Goal: Task Accomplishment & Management: Use online tool/utility

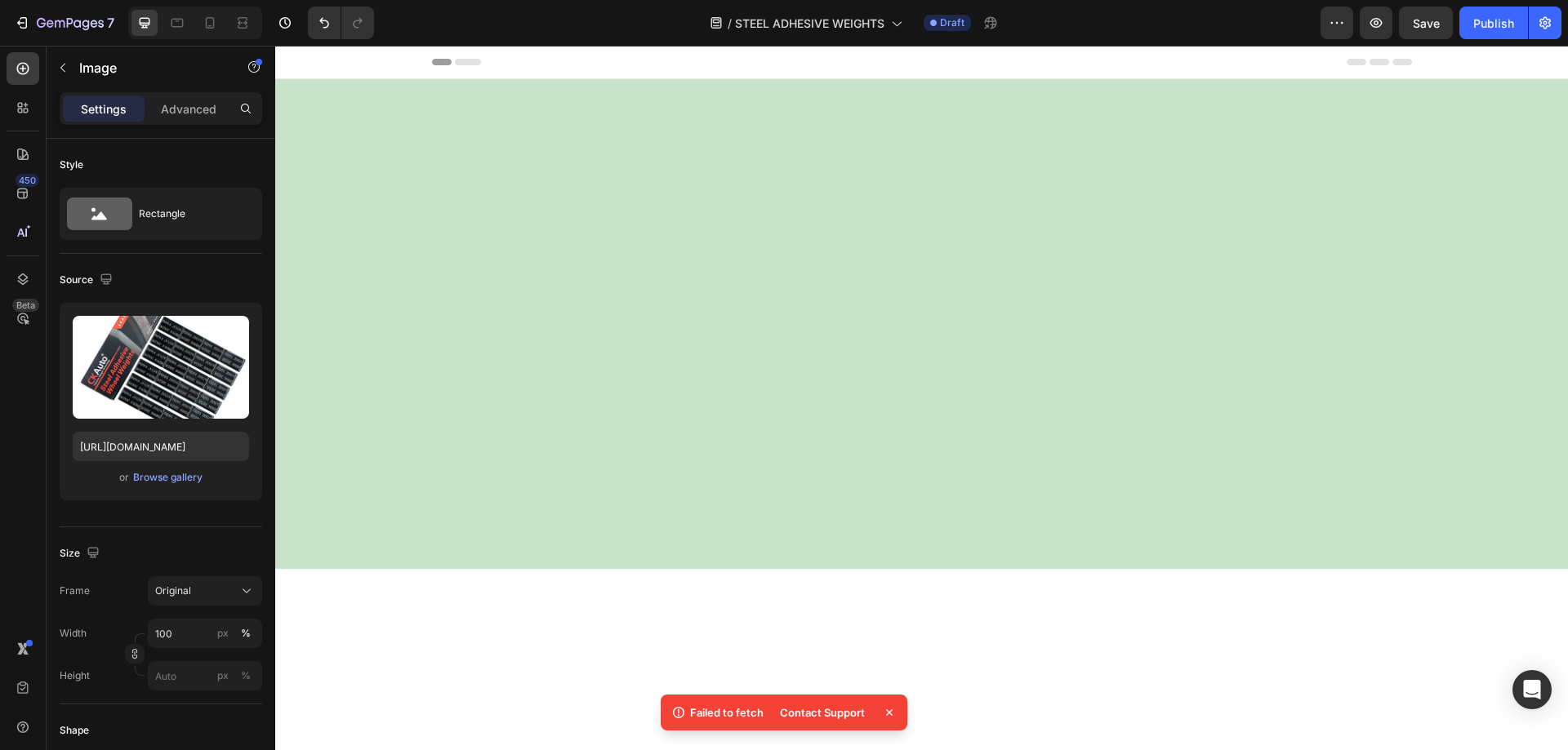
scroll to position [4185, 0]
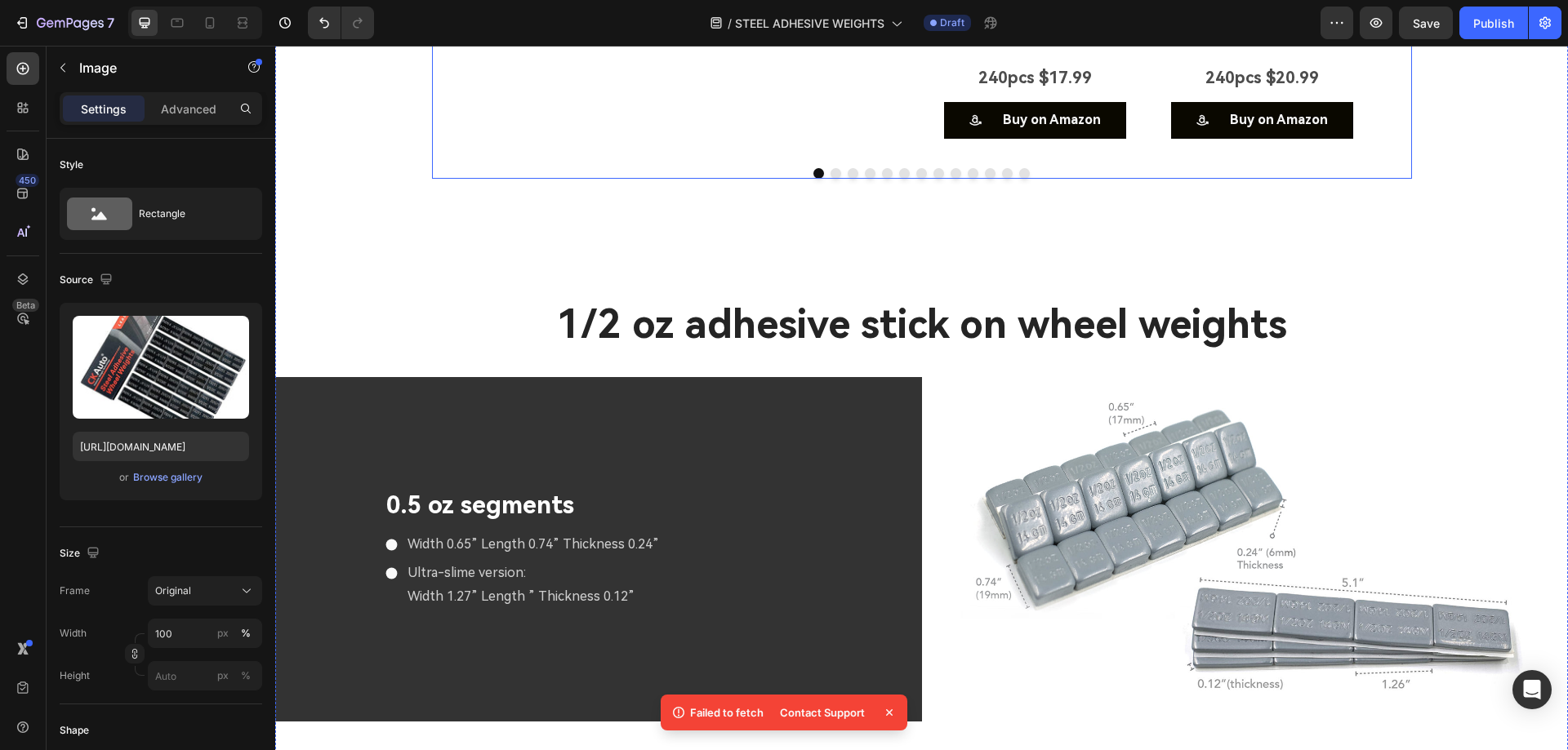
click at [1128, 179] on div at bounding box center [922, 174] width 980 height 11
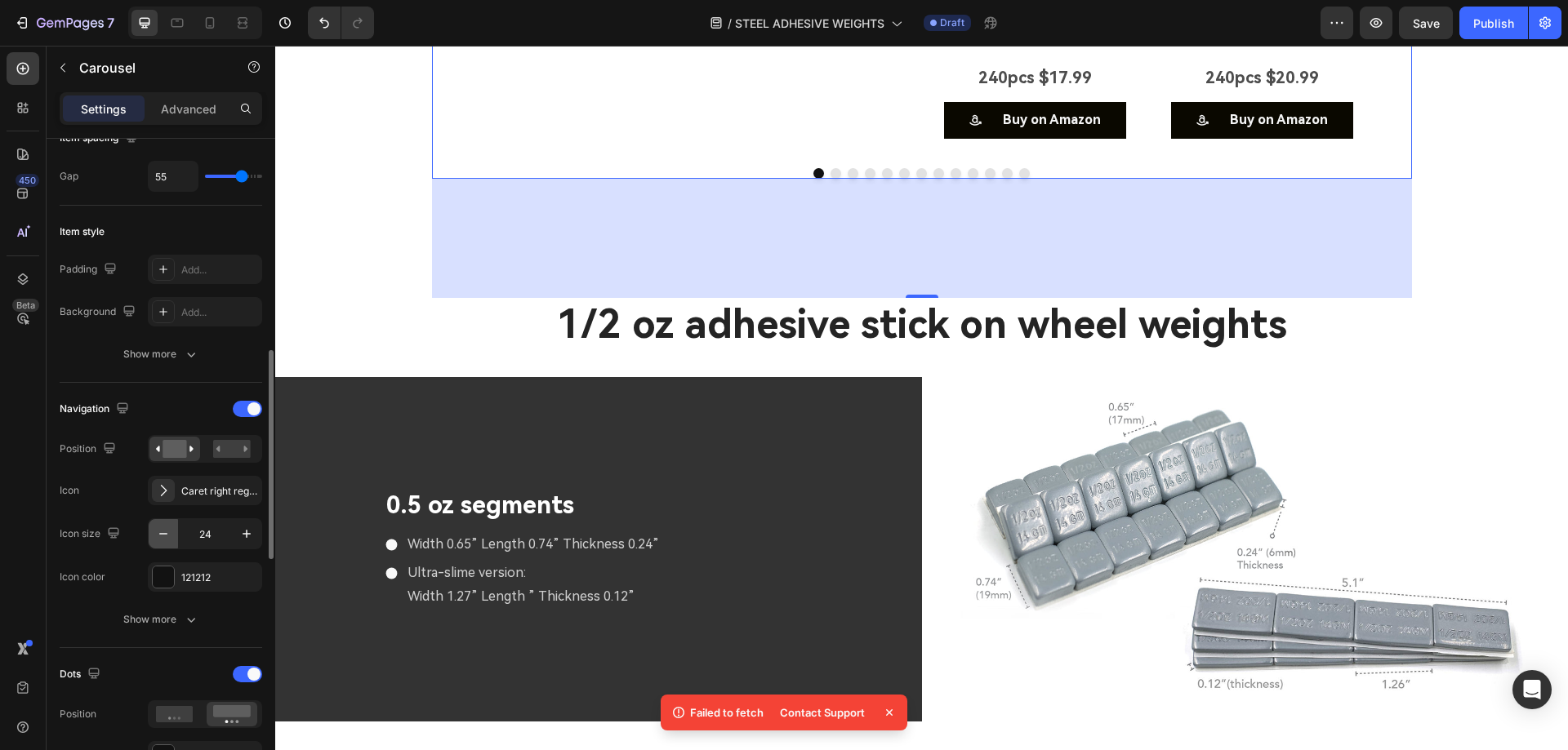
scroll to position [408, 0]
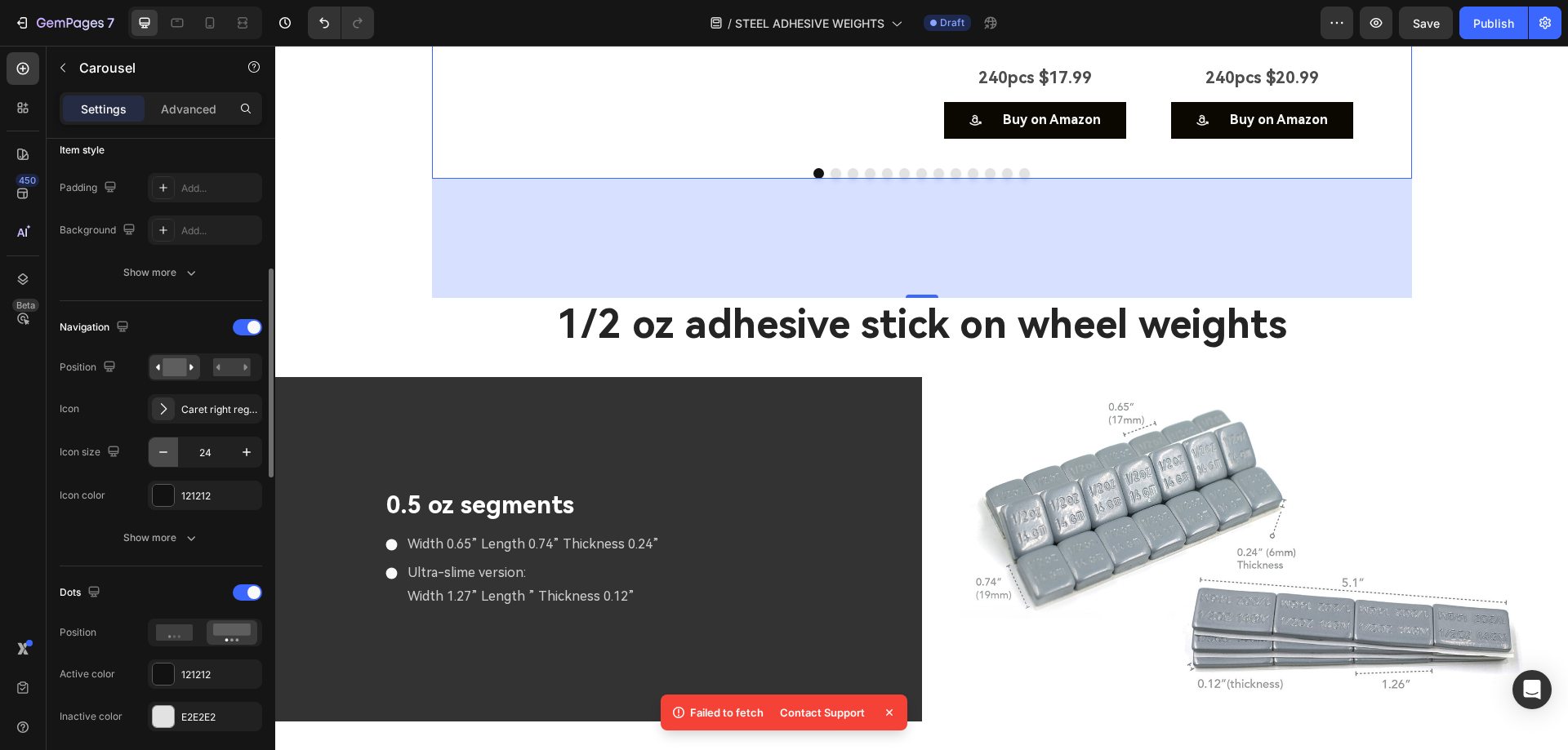
click at [167, 449] on icon "button" at bounding box center [164, 452] width 16 height 16
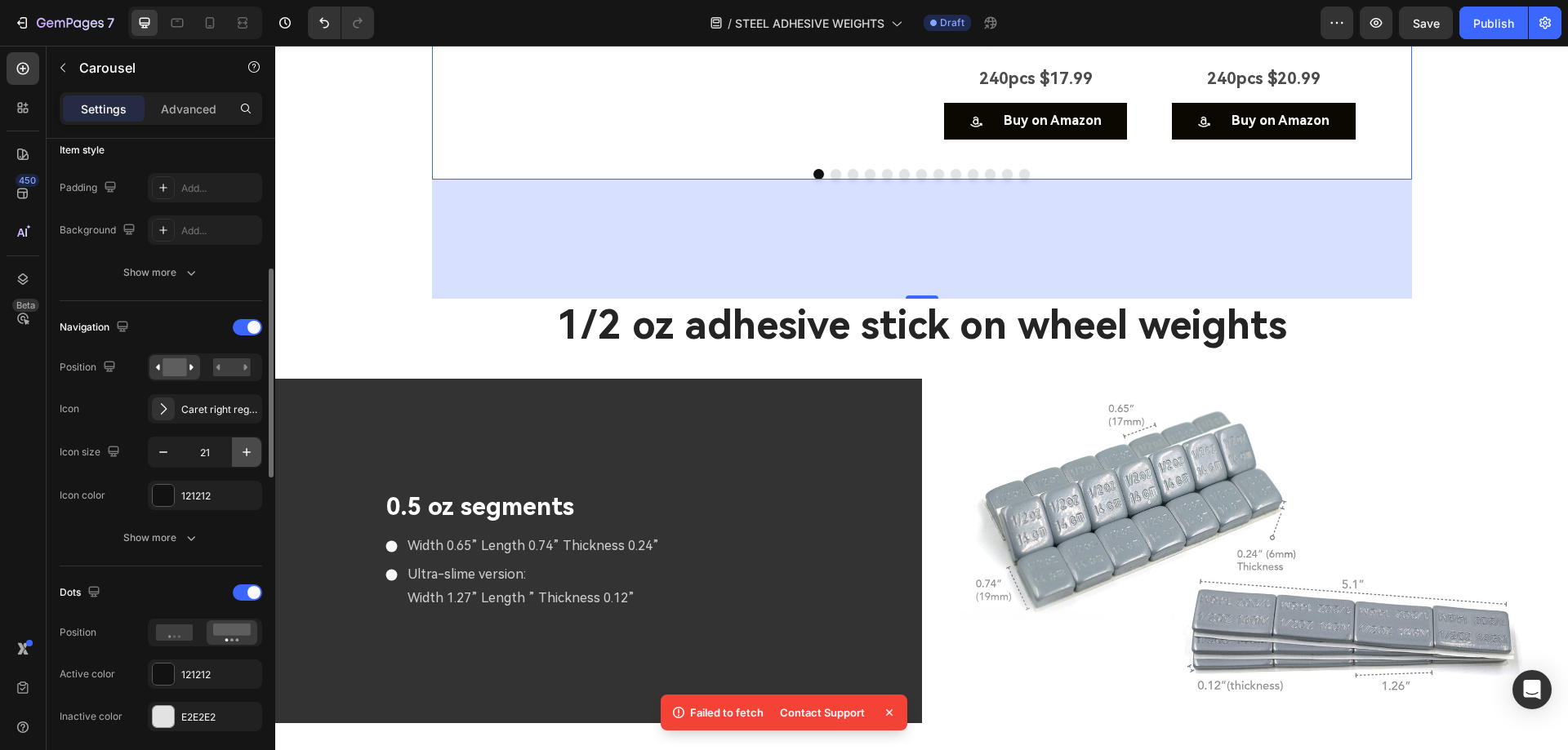
click at [247, 453] on icon "button" at bounding box center [246, 452] width 8 height 8
click at [247, 454] on icon "button" at bounding box center [246, 452] width 8 height 8
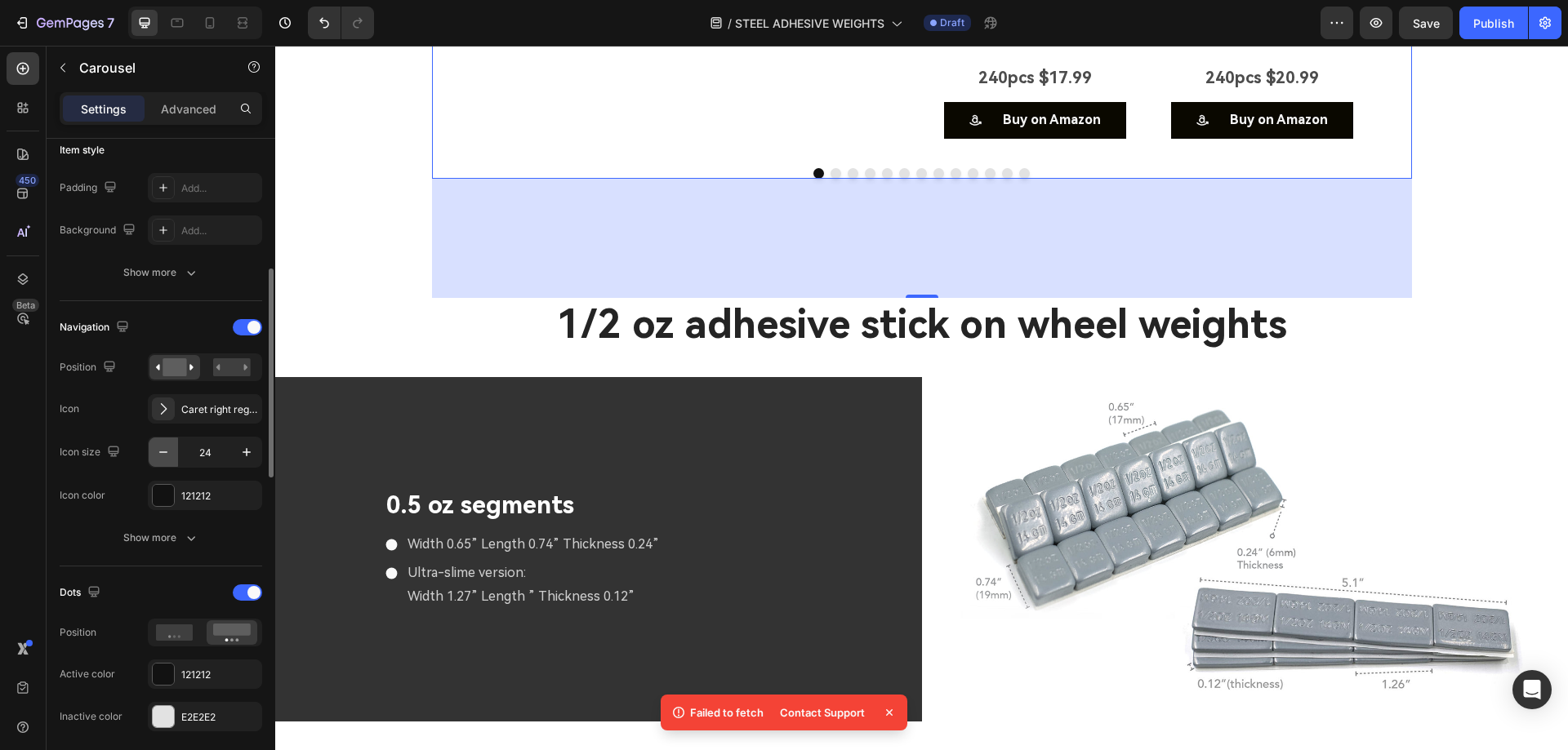
click at [159, 449] on icon "button" at bounding box center [164, 452] width 16 height 16
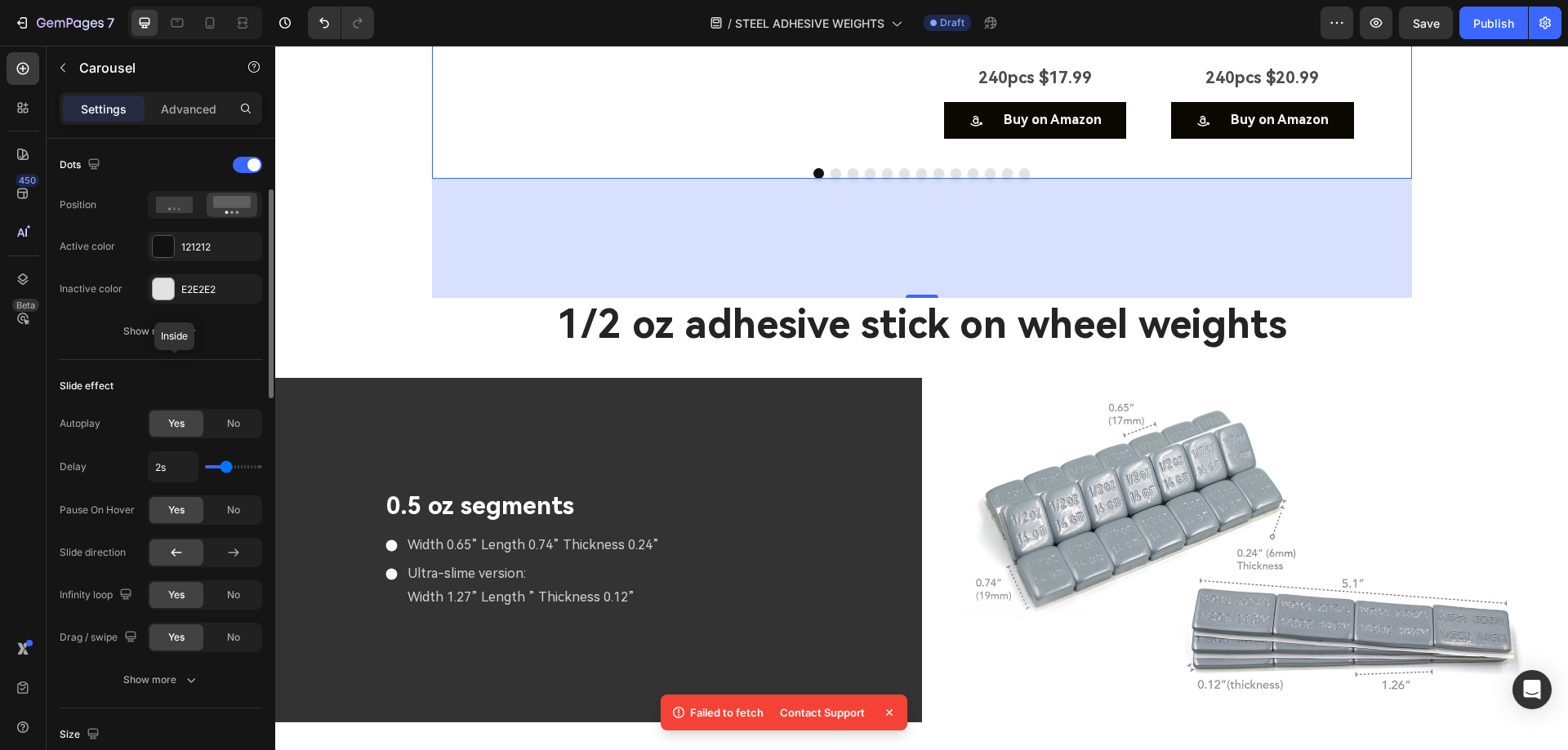
scroll to position [510, 0]
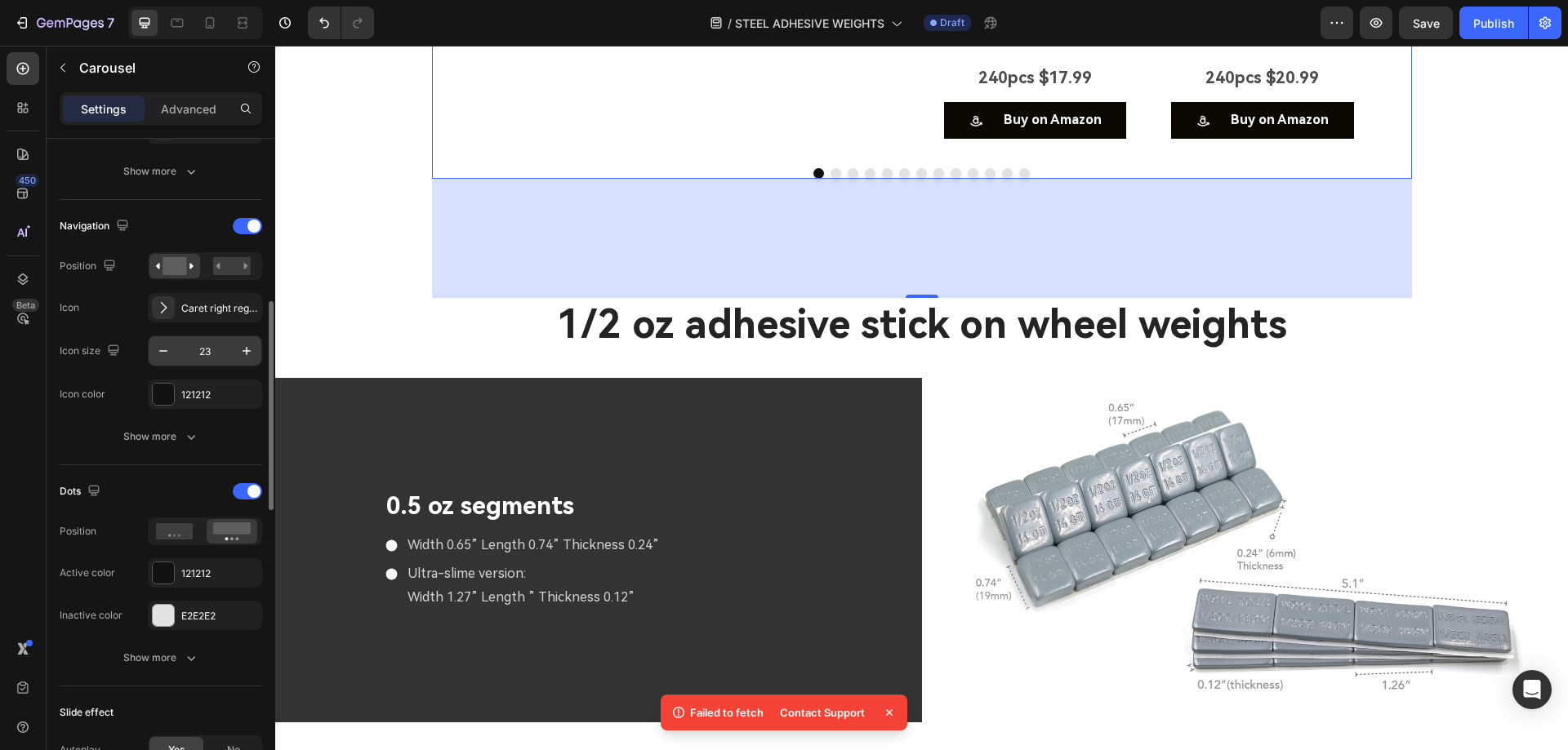
click at [208, 354] on input "23" at bounding box center [205, 351] width 54 height 29
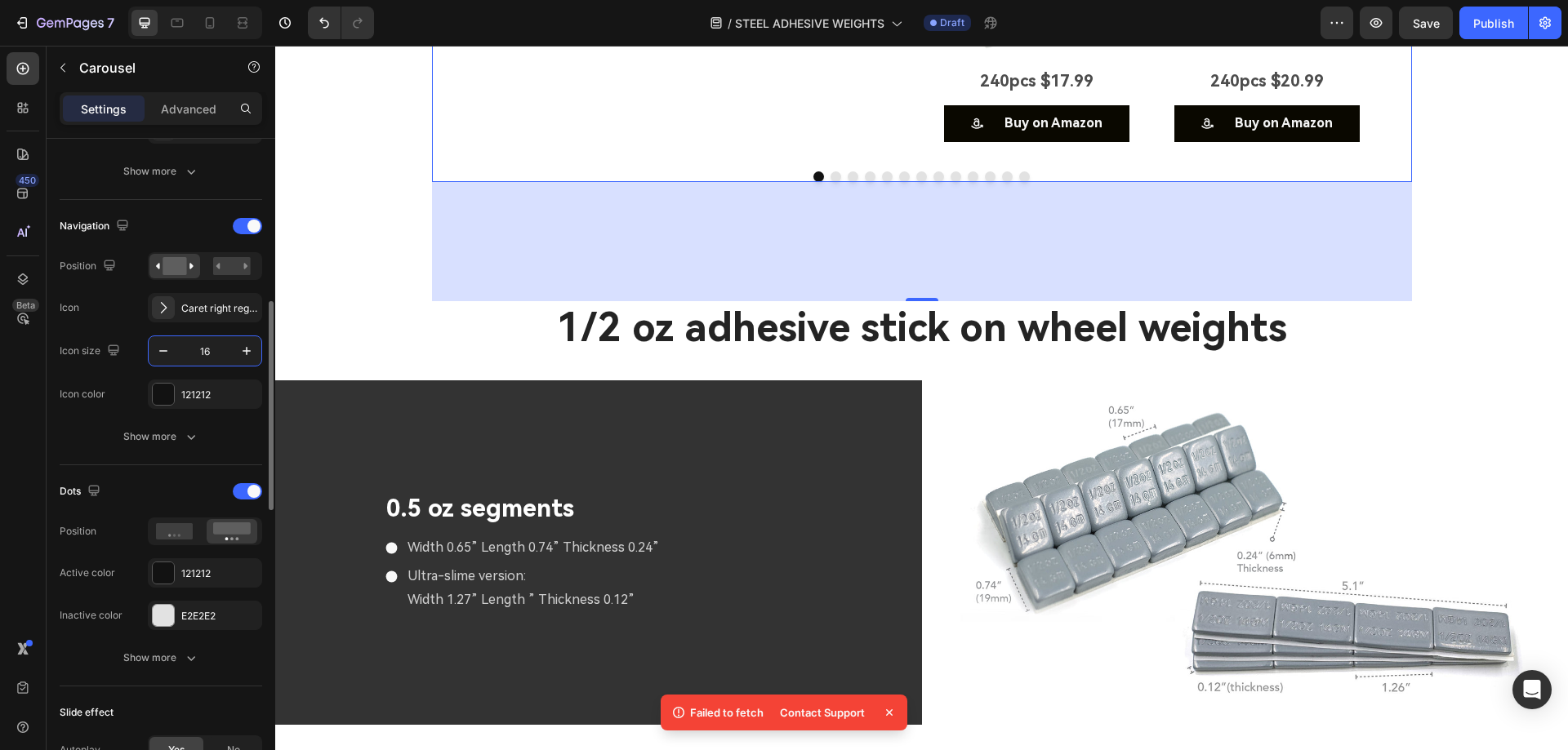
click at [209, 354] on input "16" at bounding box center [205, 351] width 54 height 29
type input "1"
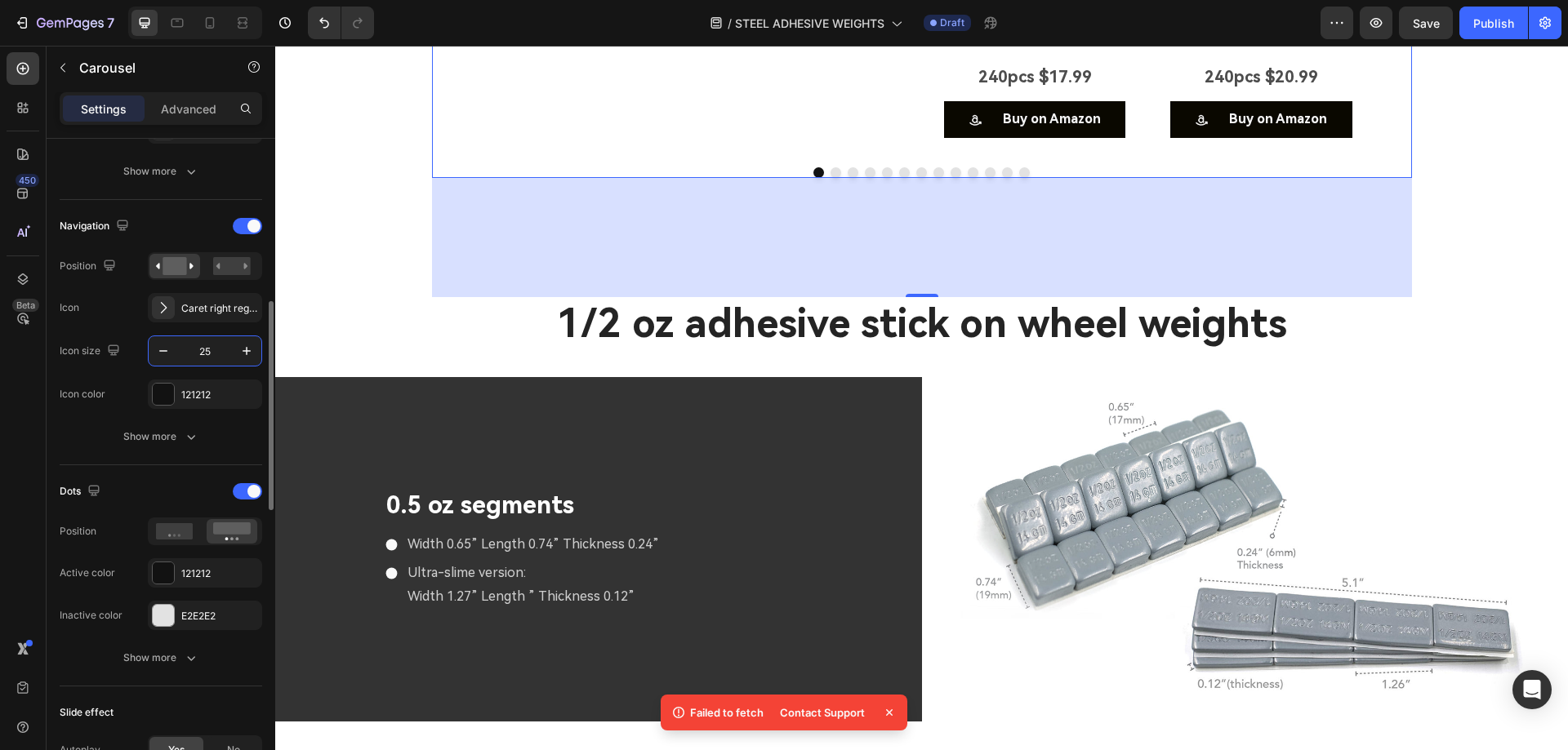
type input "25"
click at [202, 433] on button "Show more" at bounding box center [161, 437] width 203 height 29
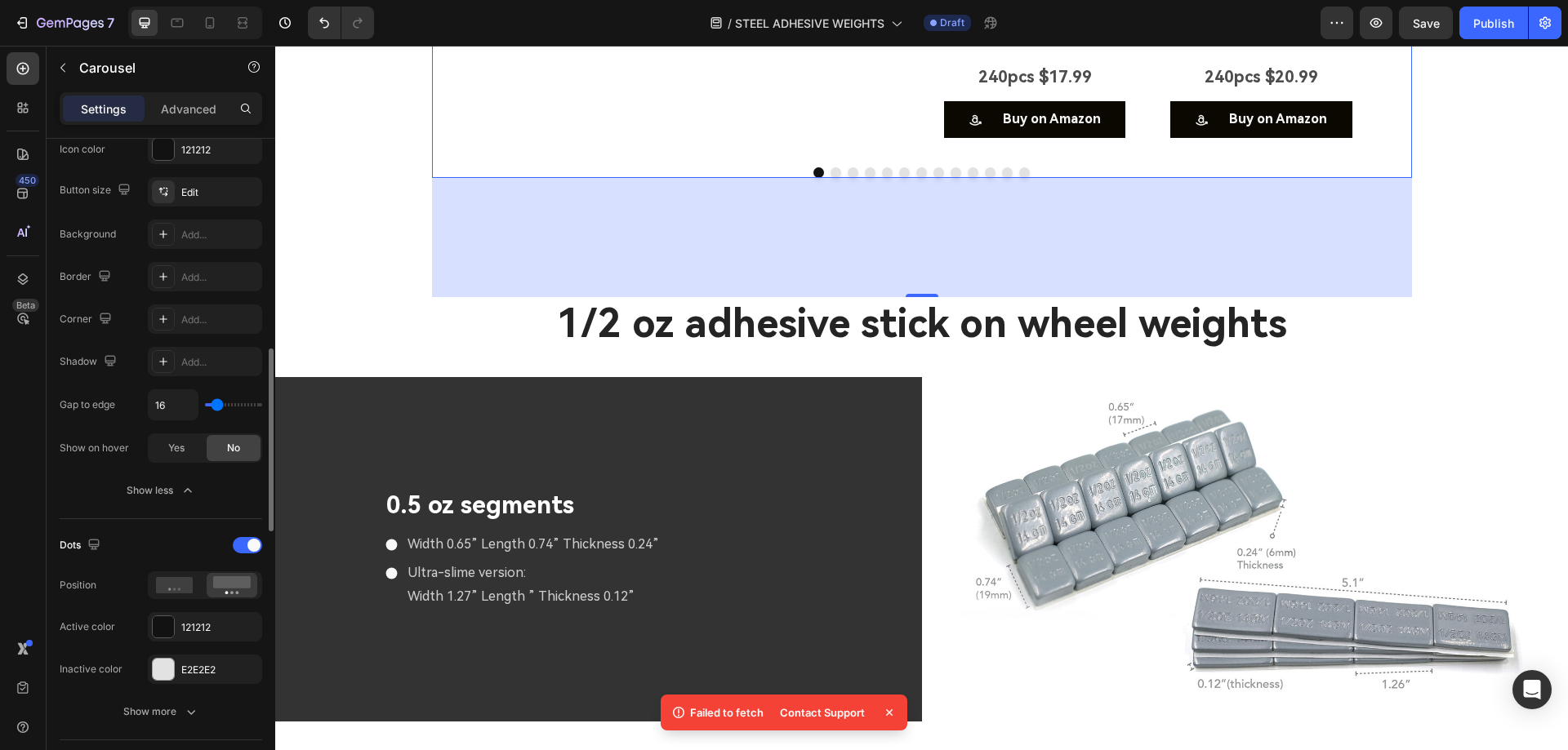
scroll to position [836, 0]
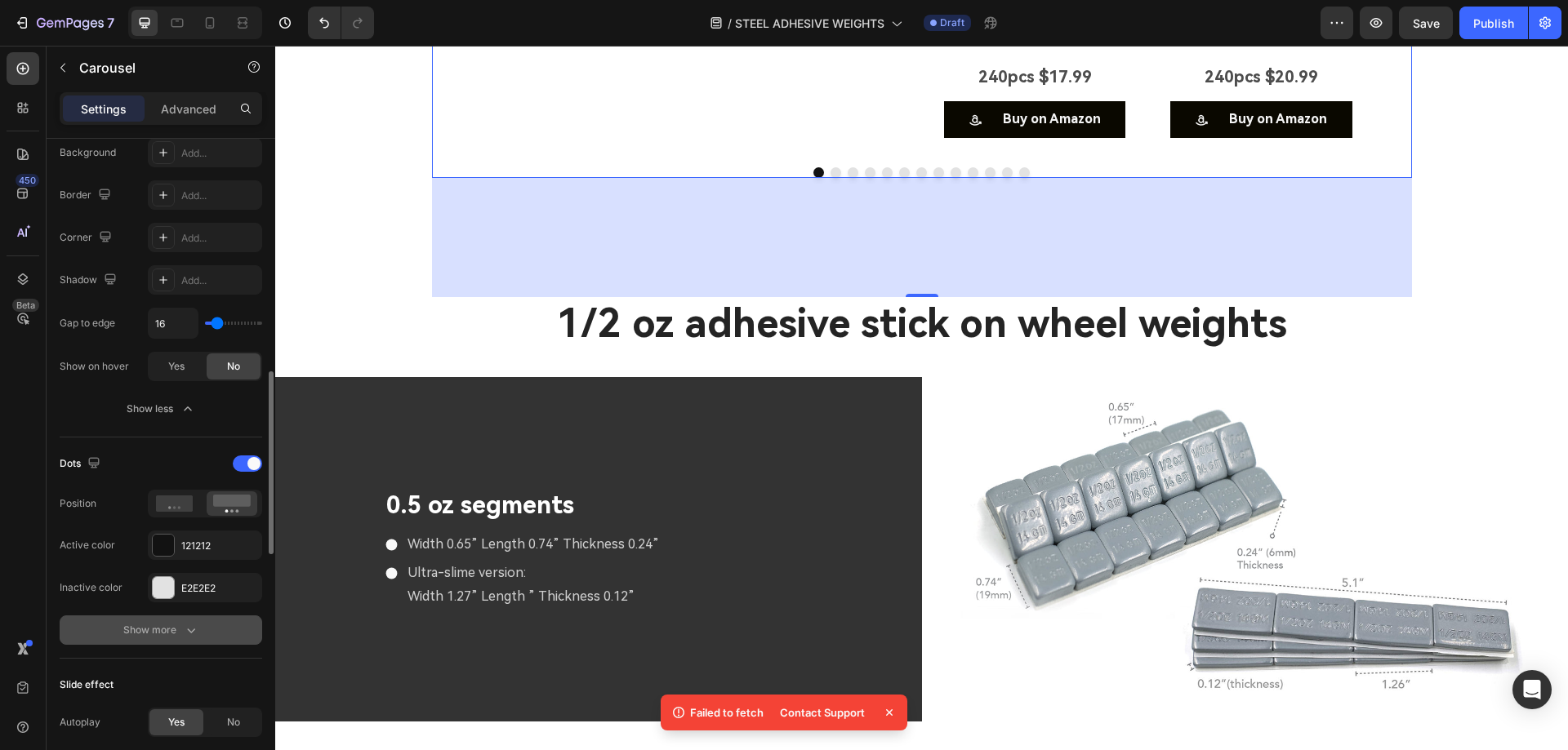
click at [168, 634] on div "Show more" at bounding box center [161, 630] width 76 height 16
click at [216, 632] on input "13" at bounding box center [205, 631] width 54 height 29
click at [164, 628] on icon "button" at bounding box center [164, 631] width 16 height 16
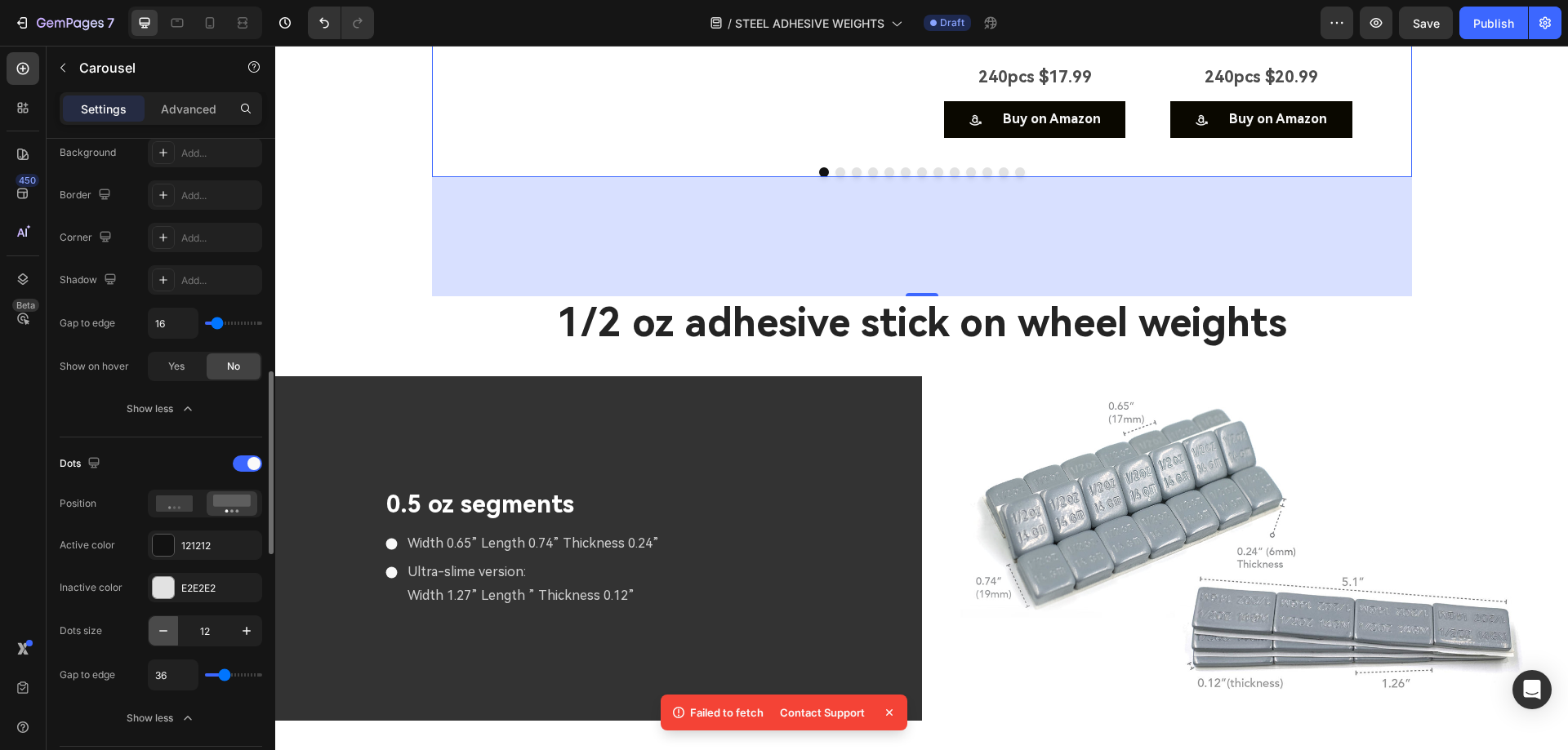
click at [164, 628] on icon "button" at bounding box center [164, 631] width 16 height 16
type input "10"
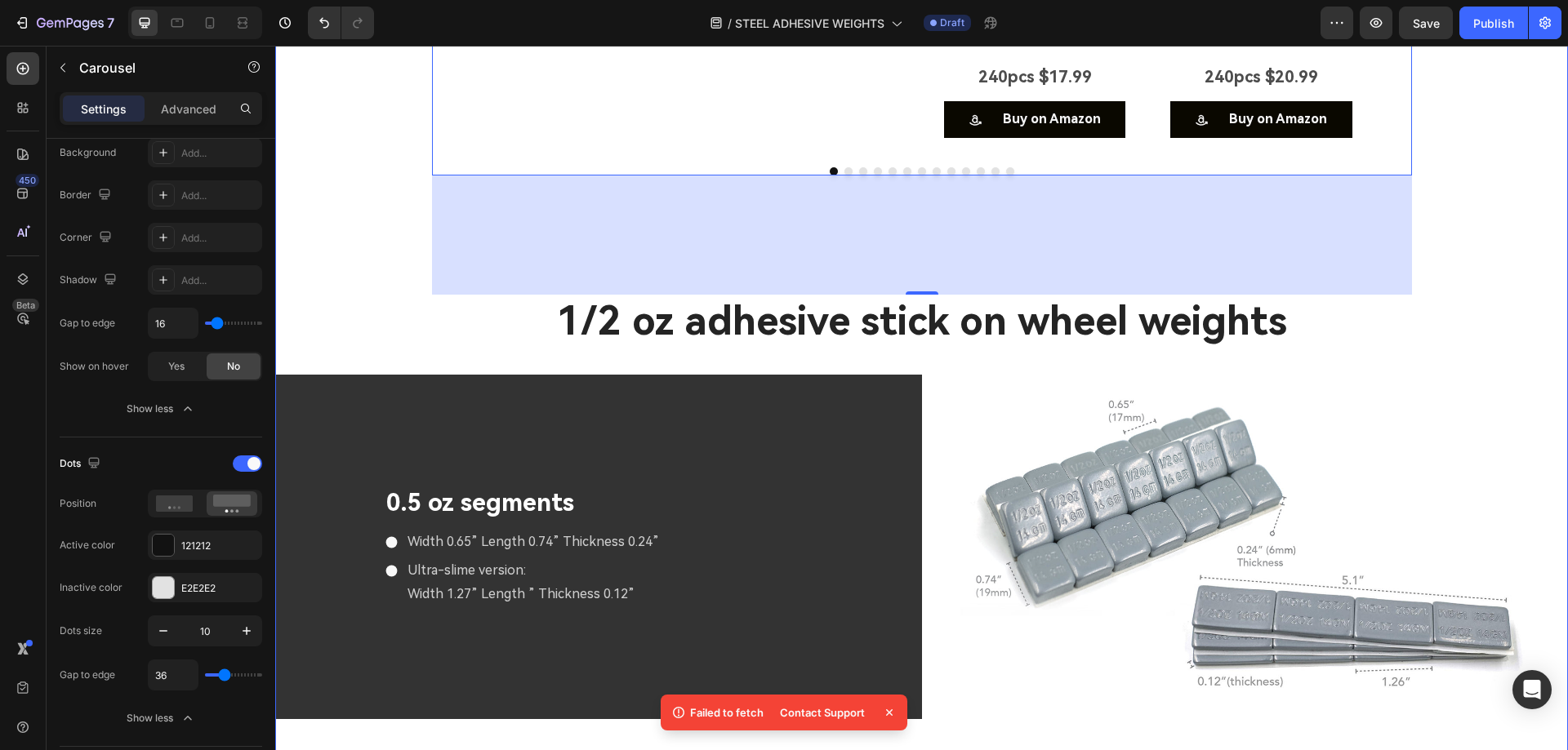
click at [1543, 295] on div "Image 48pcs $8.19 Text Block Buy on Amazon Button Image 48pcs $8.39 Text Block …" at bounding box center [921, 87] width 1293 height 416
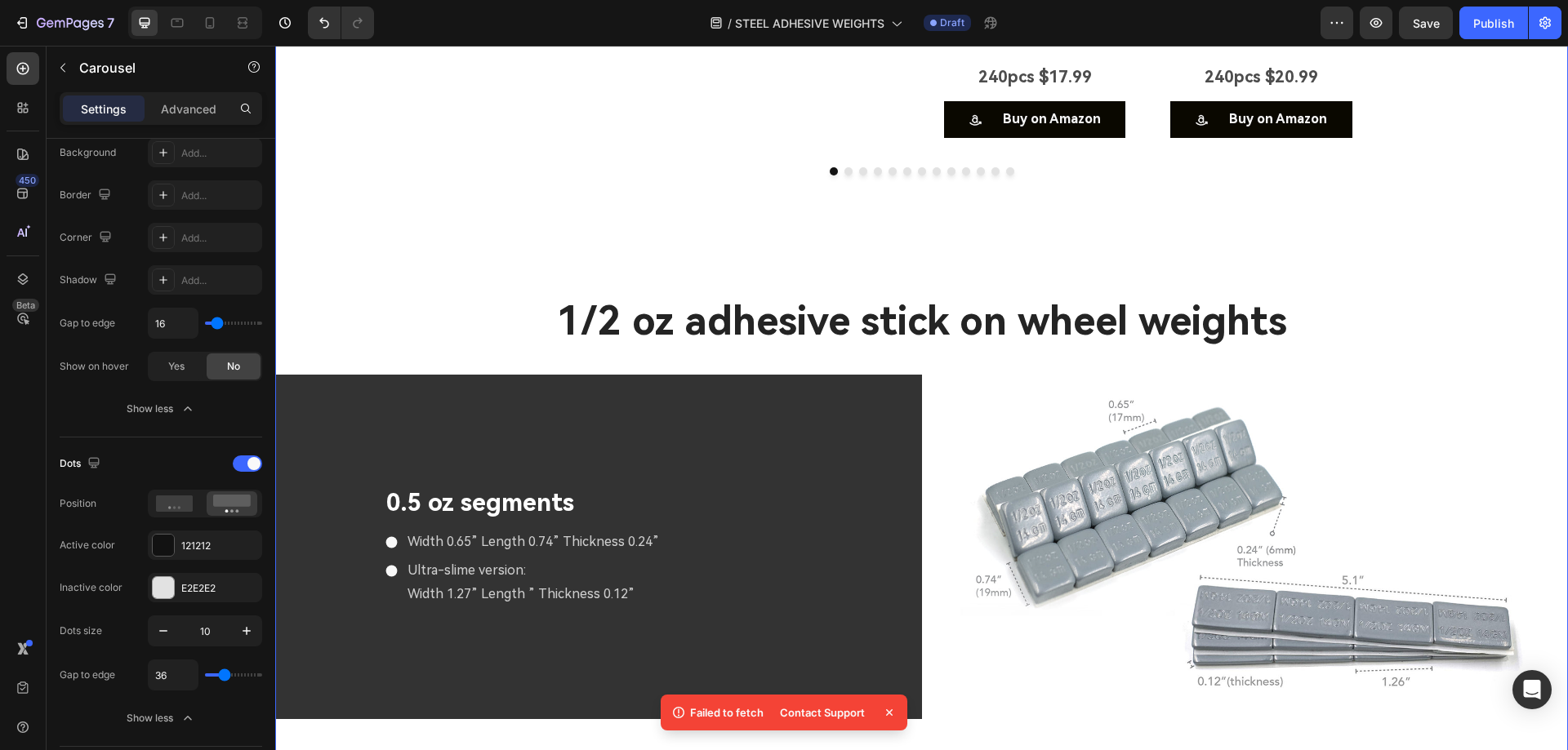
scroll to position [0, 0]
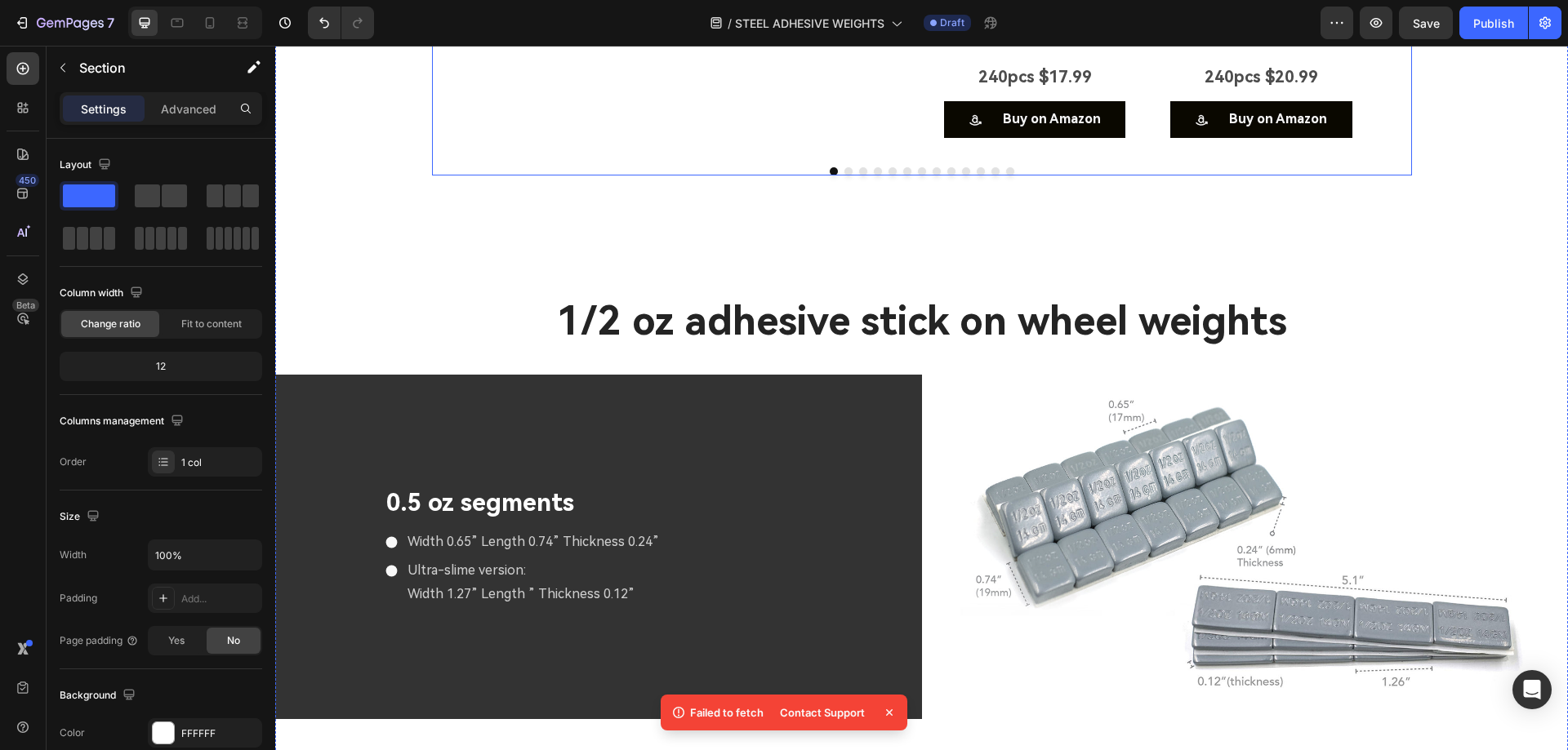
click at [782, 175] on div at bounding box center [922, 171] width 980 height 8
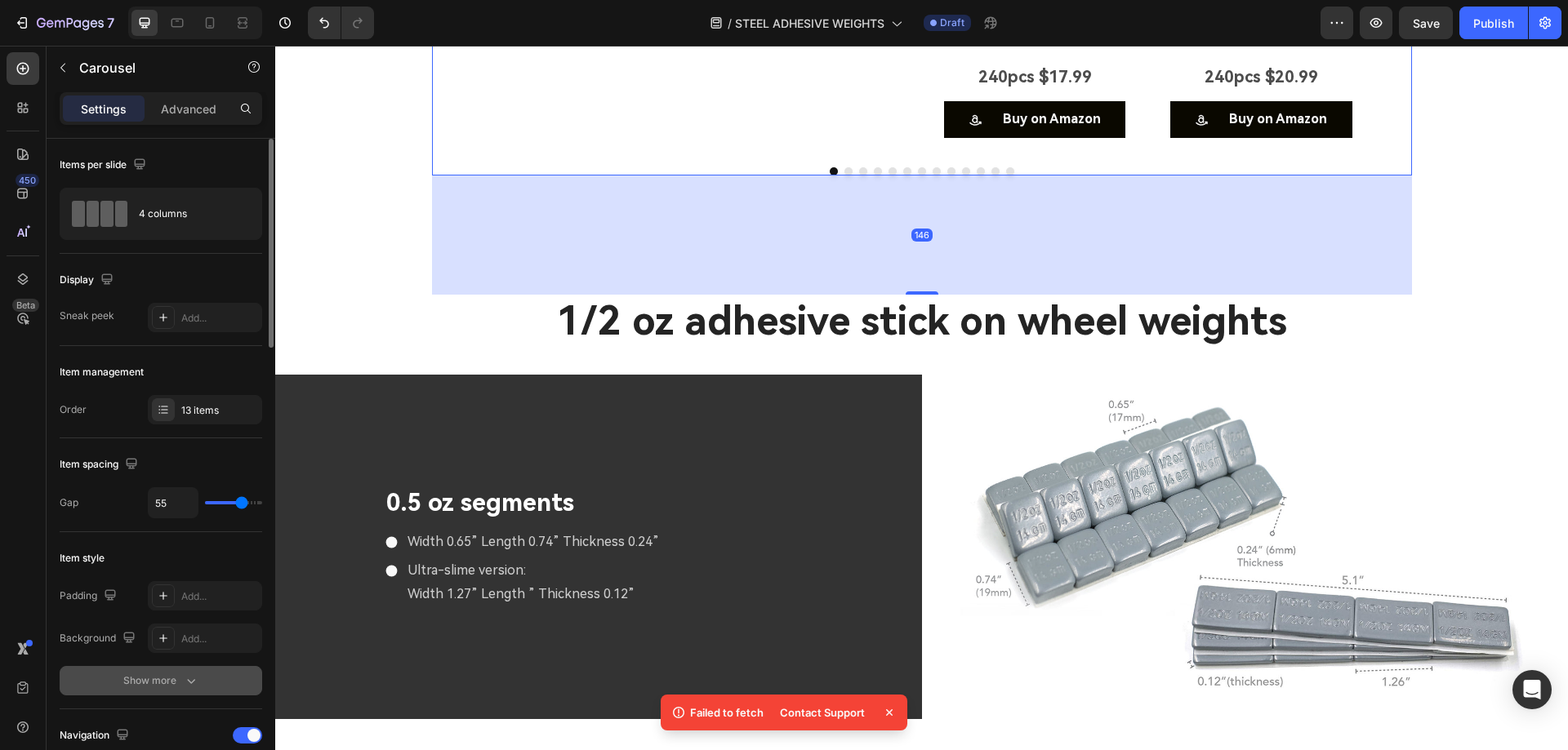
click at [171, 686] on div "Show more" at bounding box center [161, 681] width 76 height 16
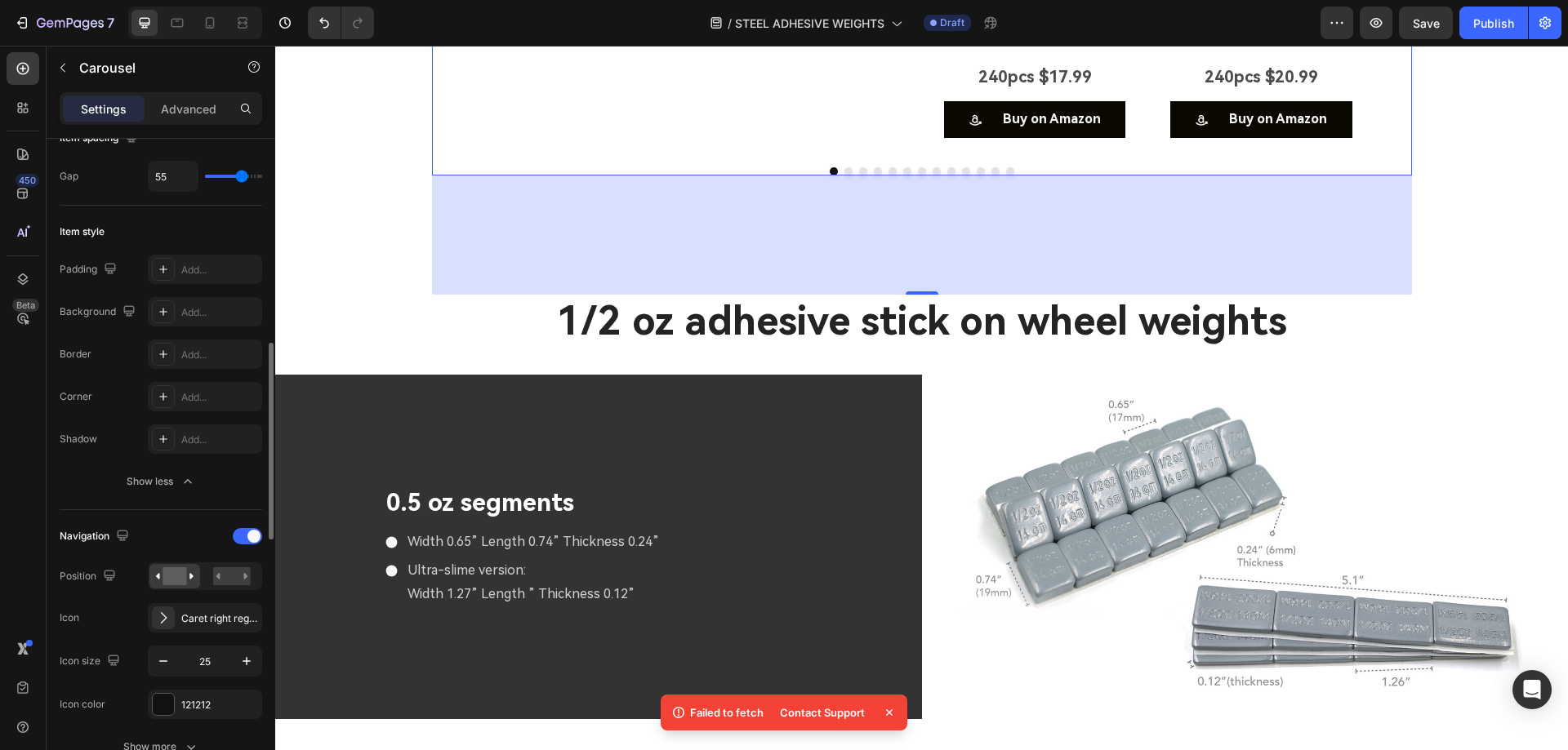
scroll to position [490, 0]
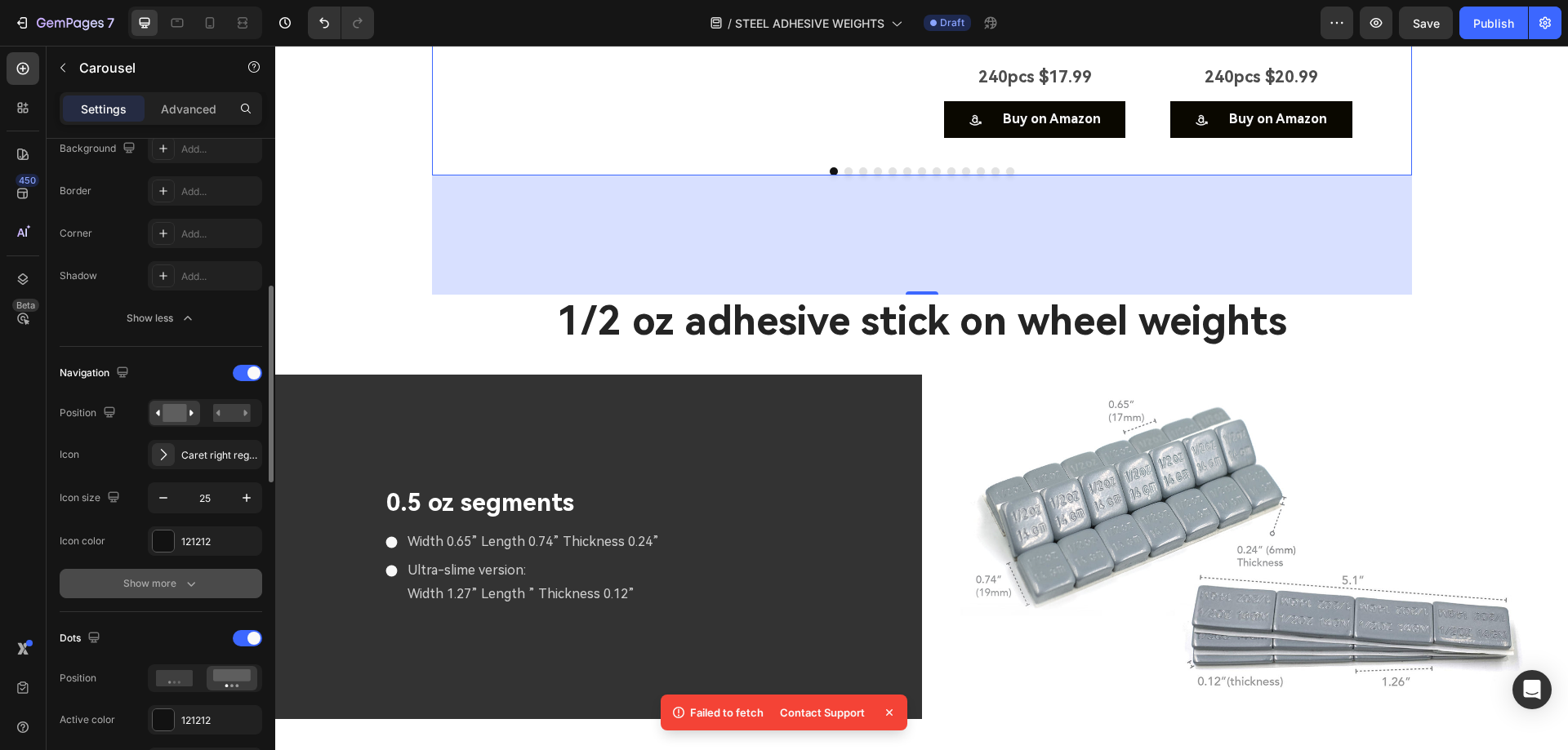
click at [160, 584] on div "Show more" at bounding box center [161, 584] width 76 height 16
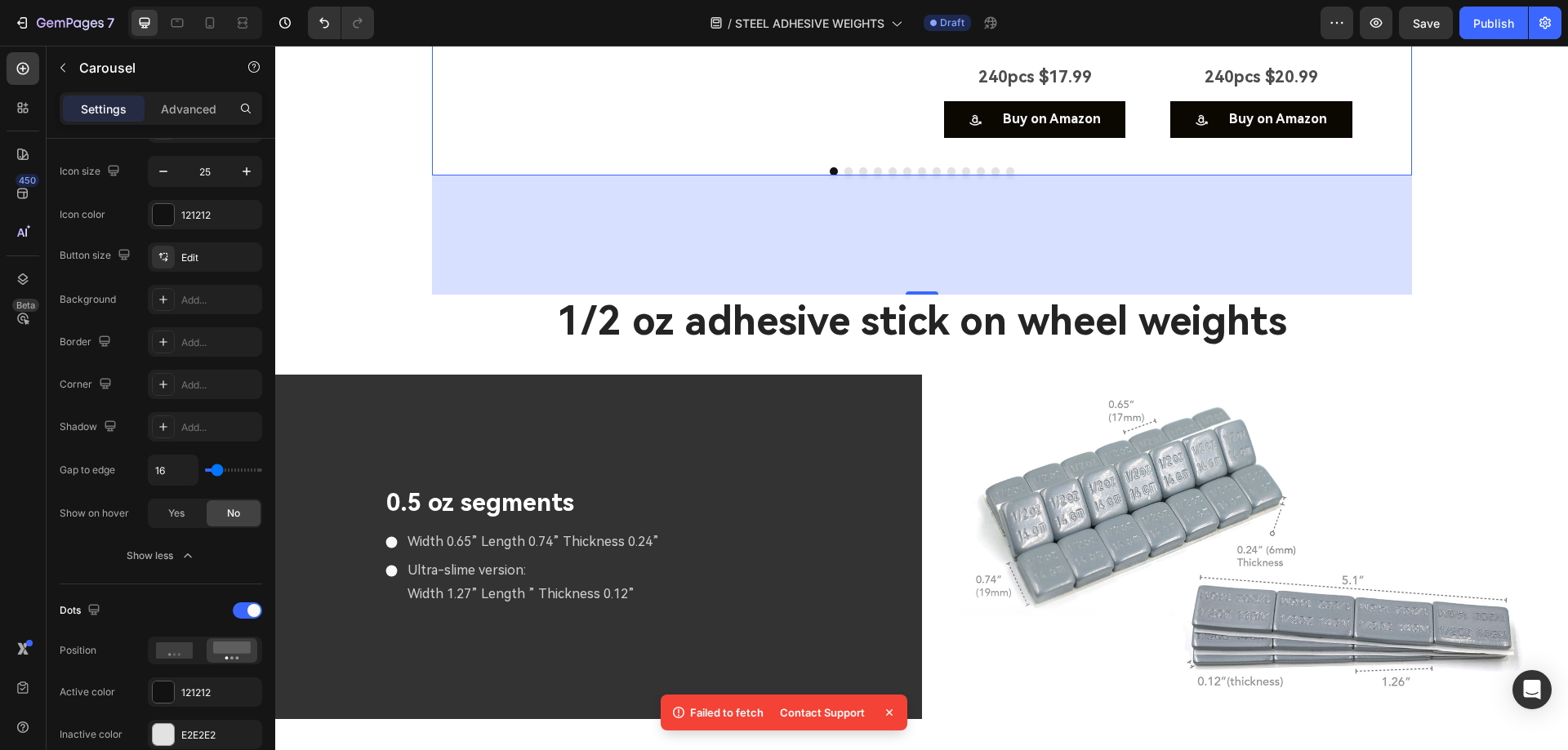
scroll to position [1143, 0]
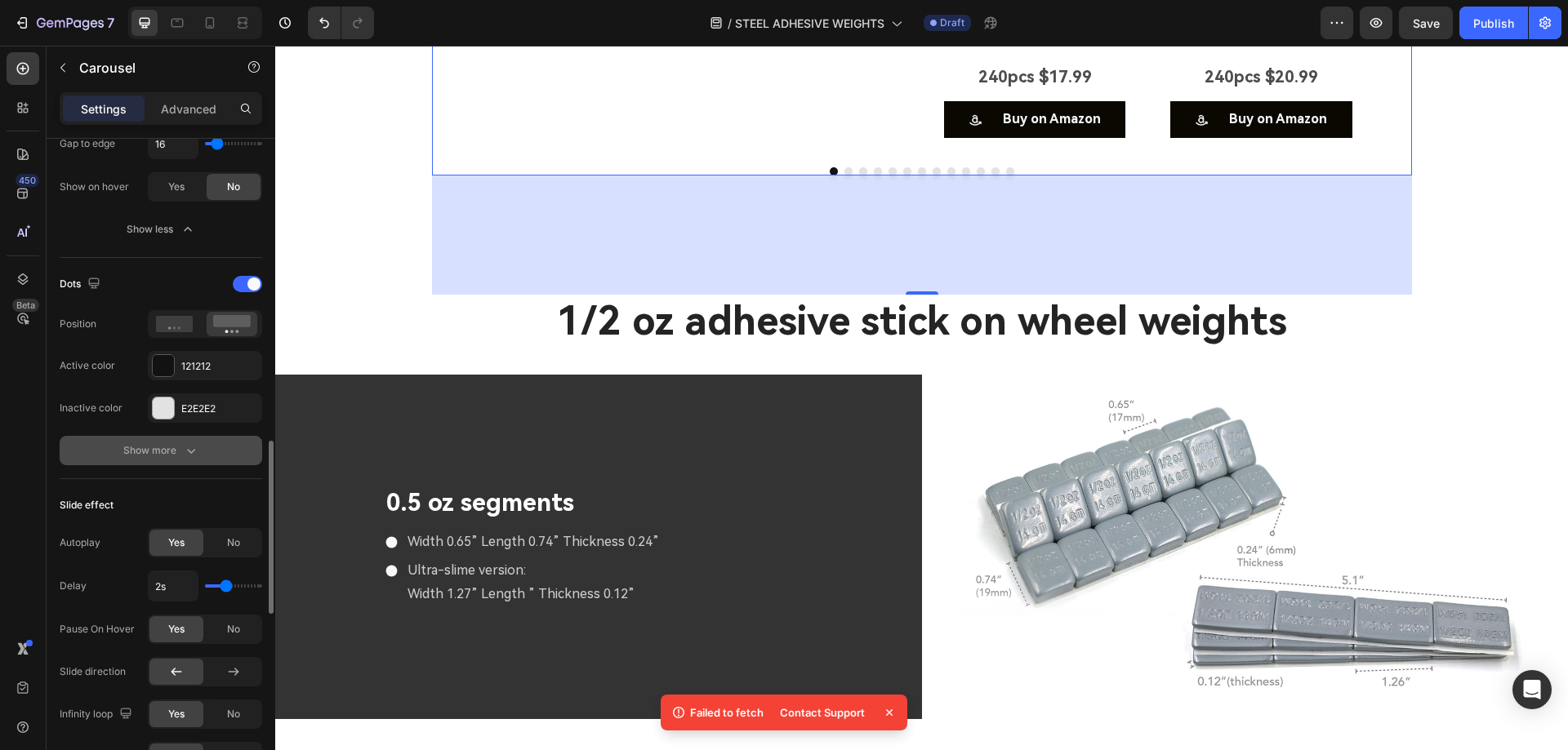
click at [159, 452] on div "Show more" at bounding box center [161, 450] width 76 height 16
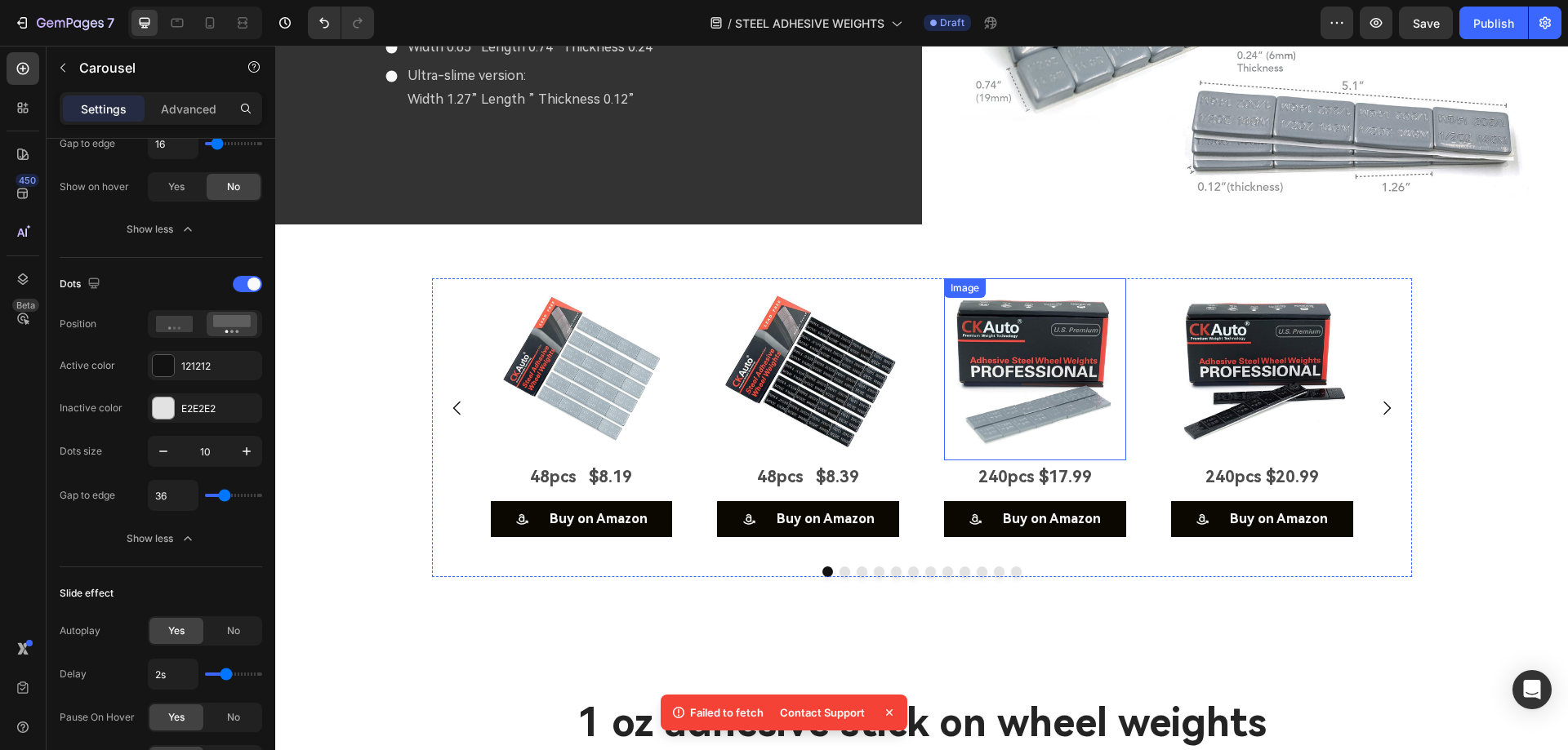
scroll to position [5002, 0]
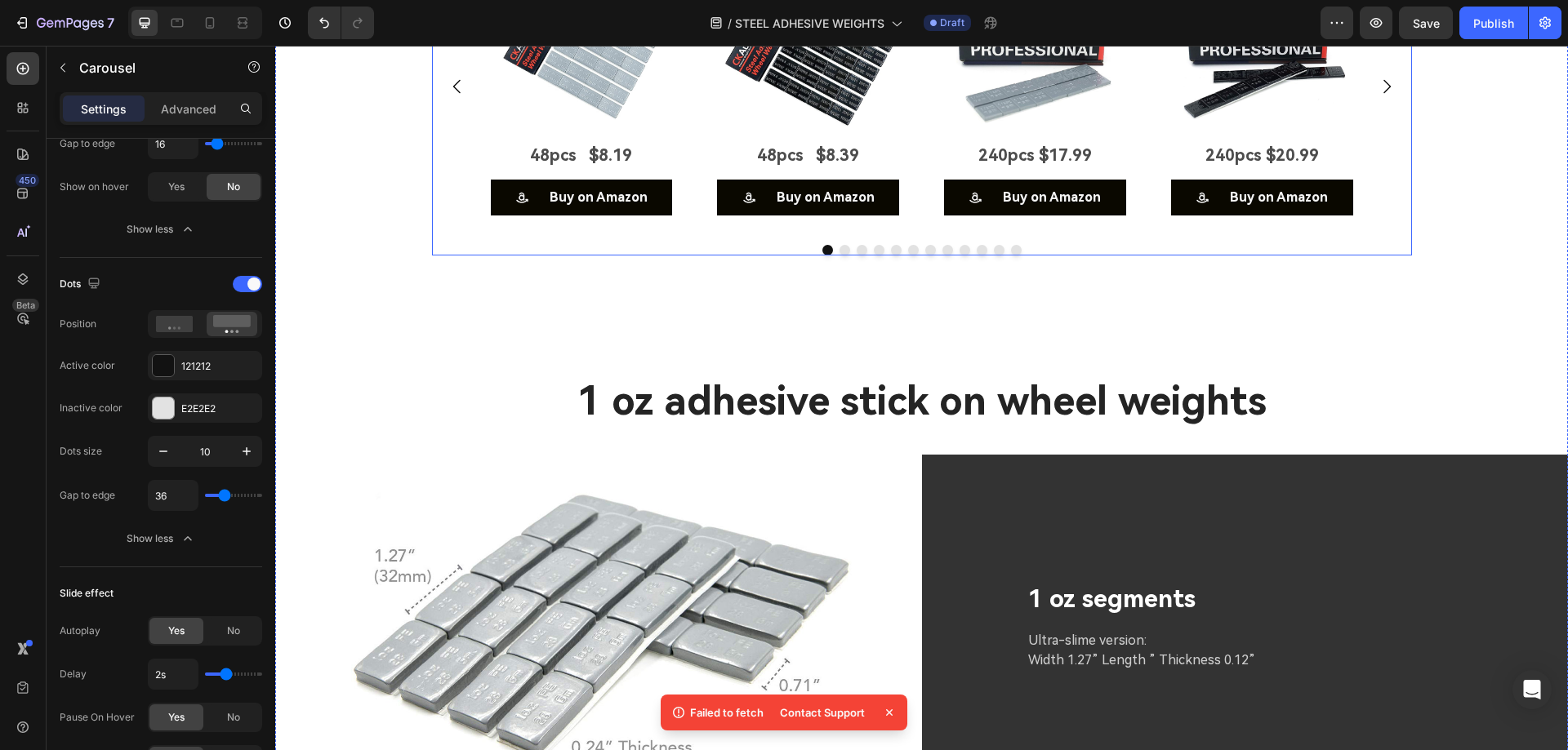
click at [755, 256] on div at bounding box center [922, 250] width 980 height 11
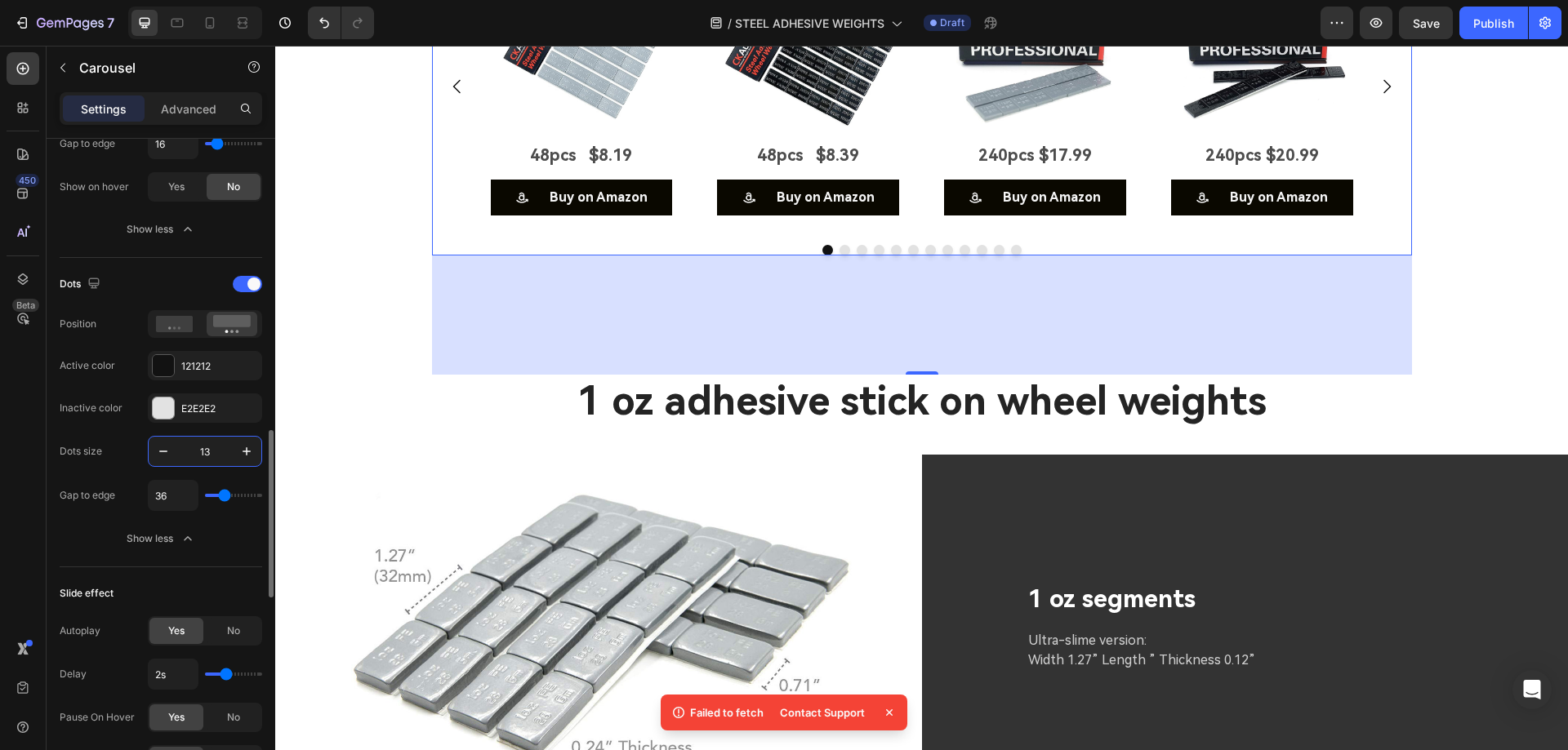
click at [202, 460] on input "13" at bounding box center [205, 451] width 54 height 29
type input "10"
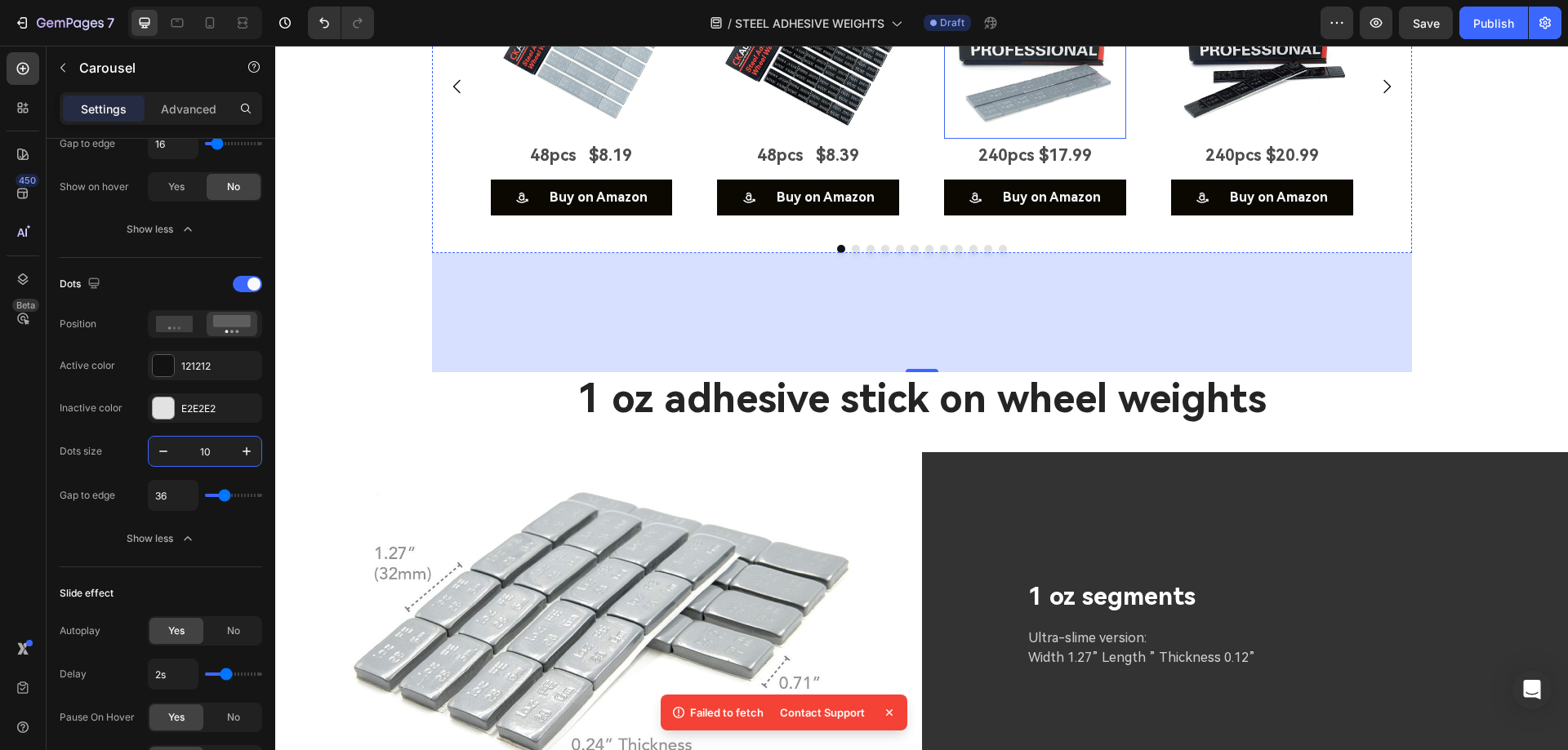
click at [1049, 139] on img at bounding box center [1034, 48] width 182 height 182
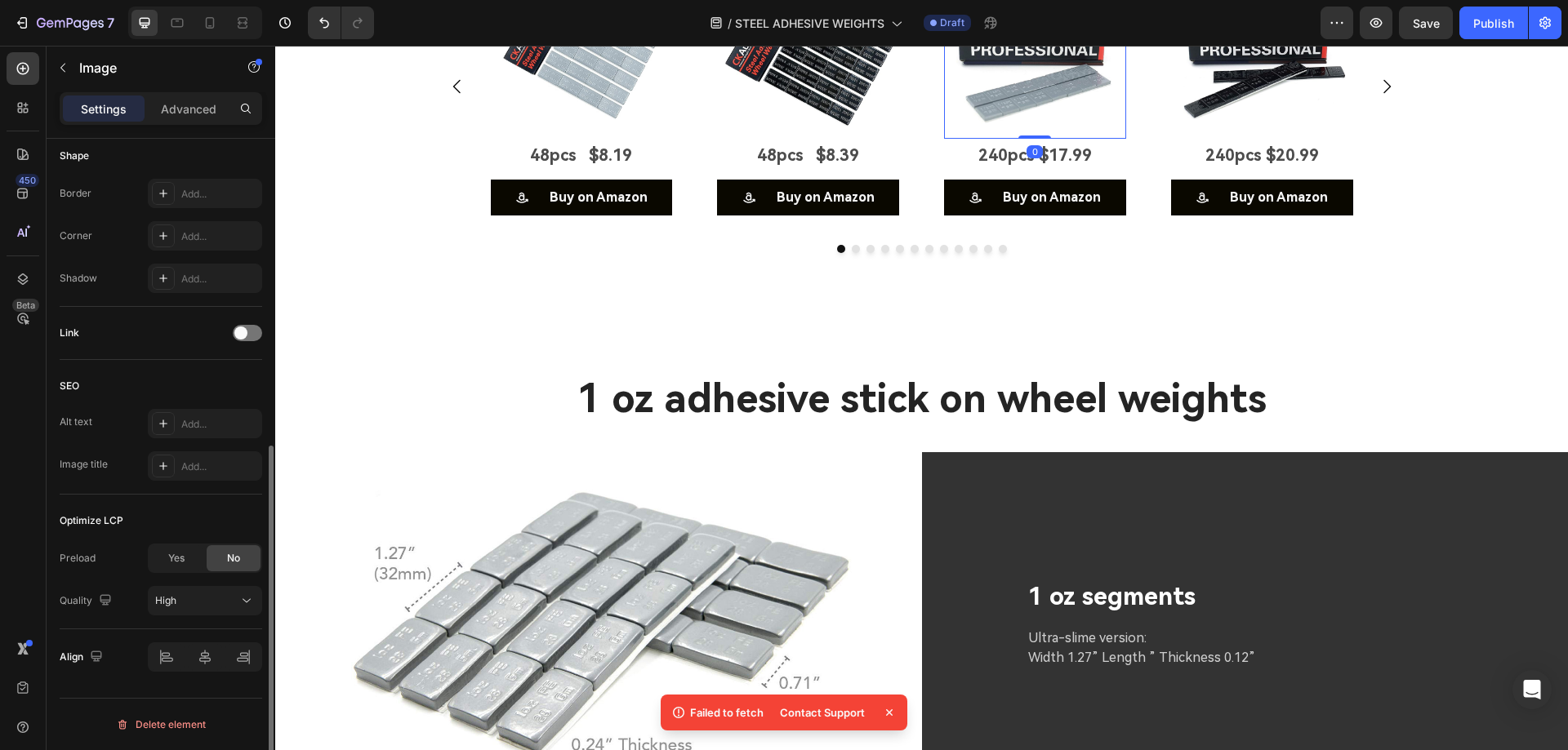
scroll to position [0, 0]
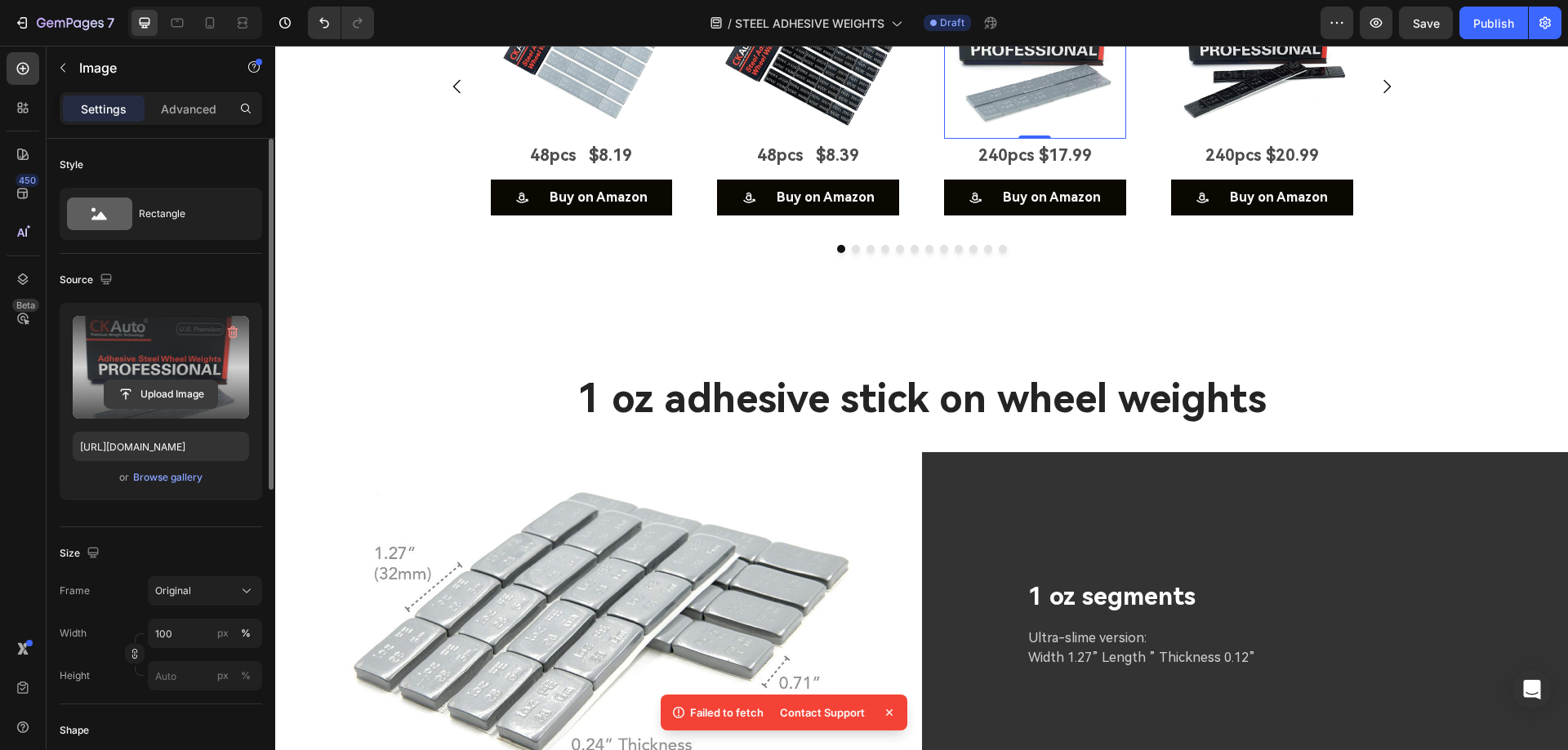
click at [156, 395] on input "file" at bounding box center [160, 394] width 112 height 27
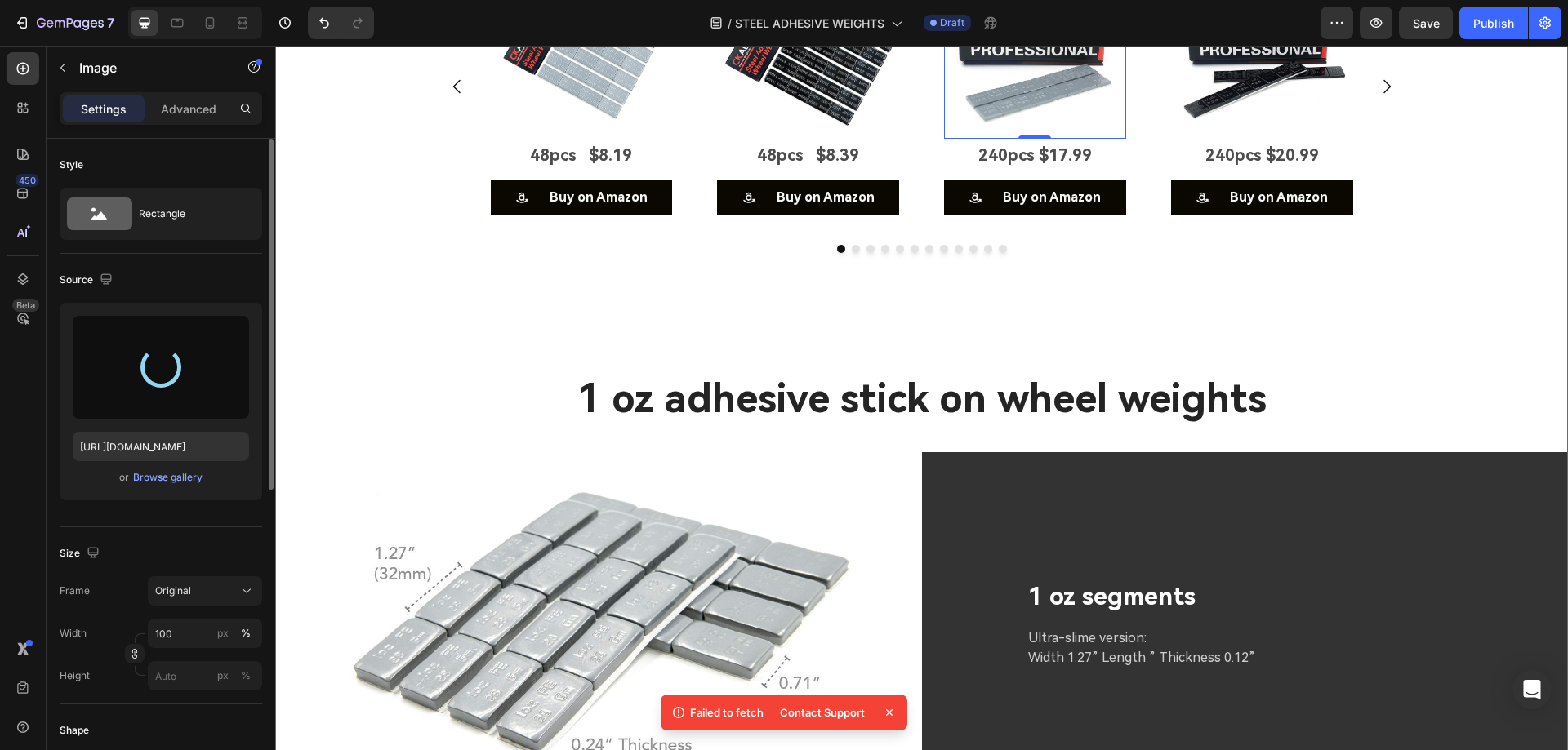
type input "[URL][DOMAIN_NAME]"
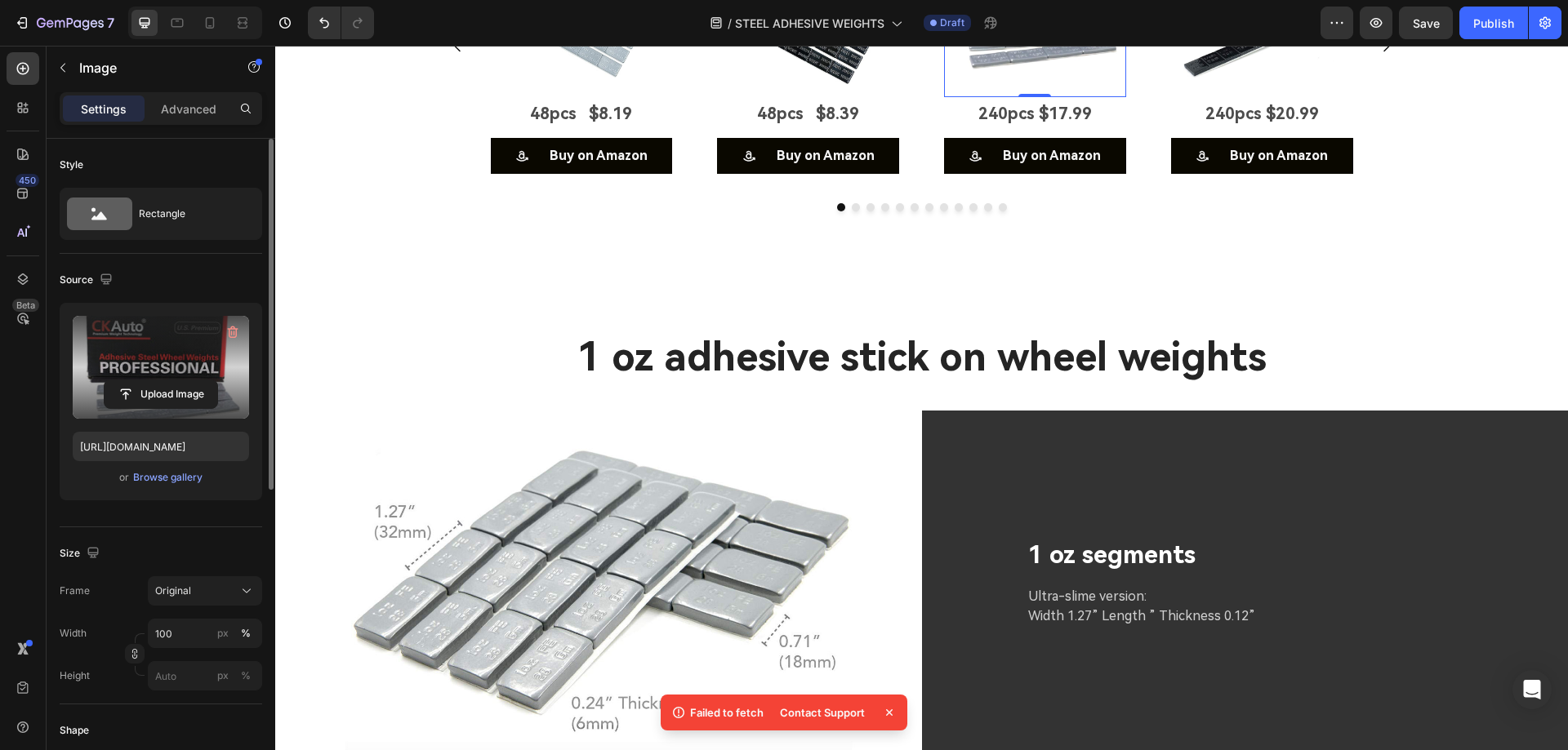
scroll to position [5083, 0]
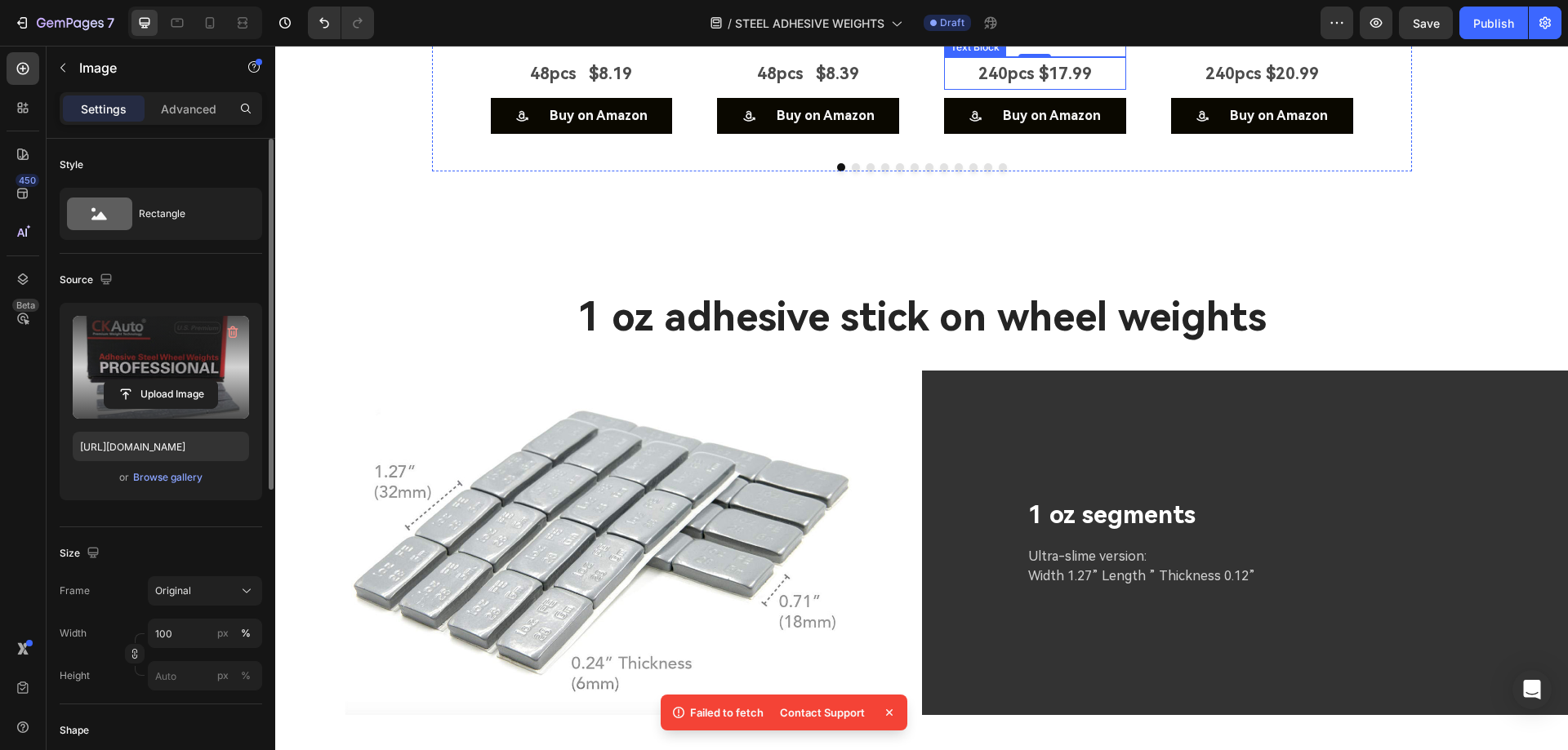
click at [1076, 89] on p "240pcs $17.99" at bounding box center [1035, 73] width 179 height 29
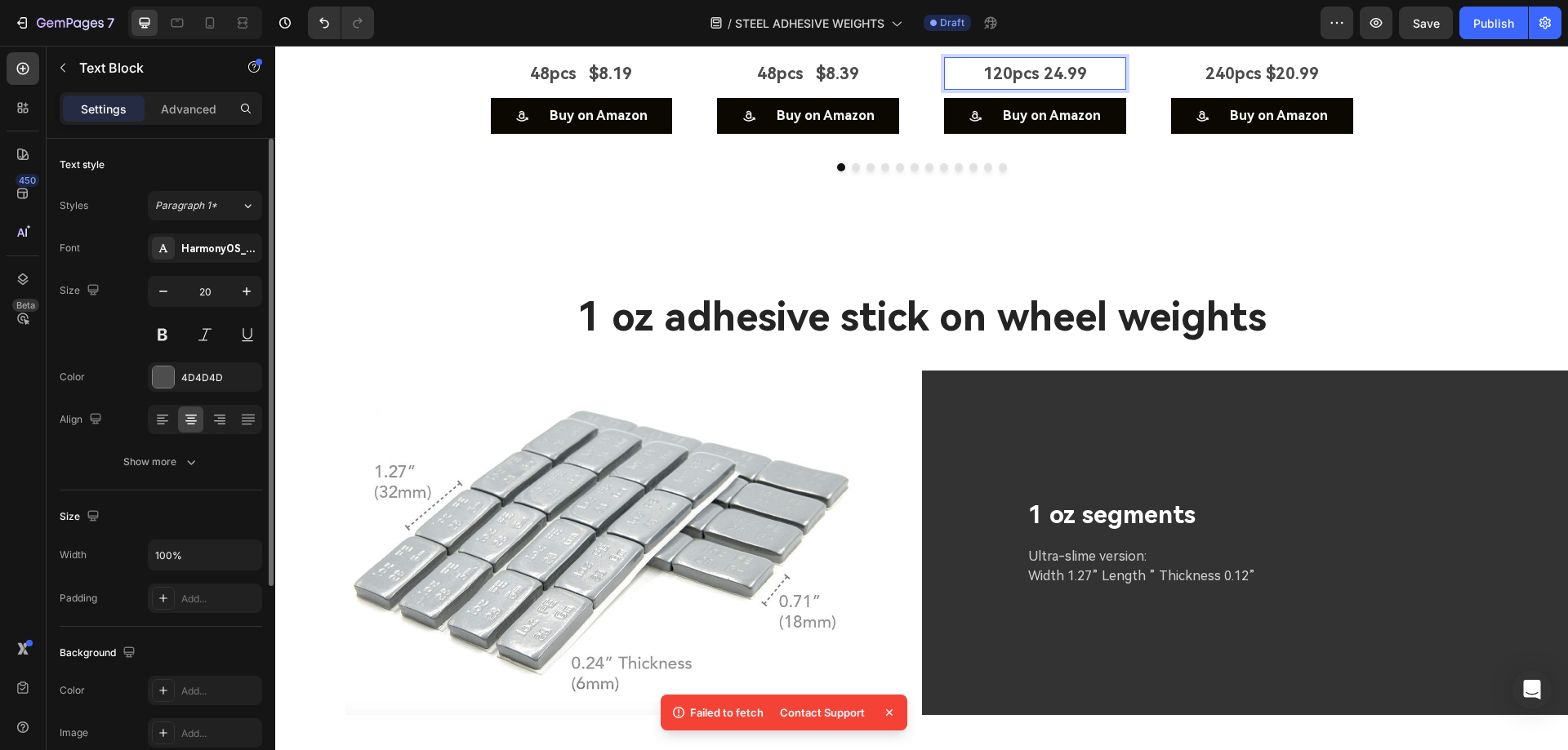
click at [1039, 89] on p "120pcs 24.99" at bounding box center [1035, 73] width 179 height 29
click at [1246, 89] on p "240pcs $20.99" at bounding box center [1262, 73] width 179 height 29
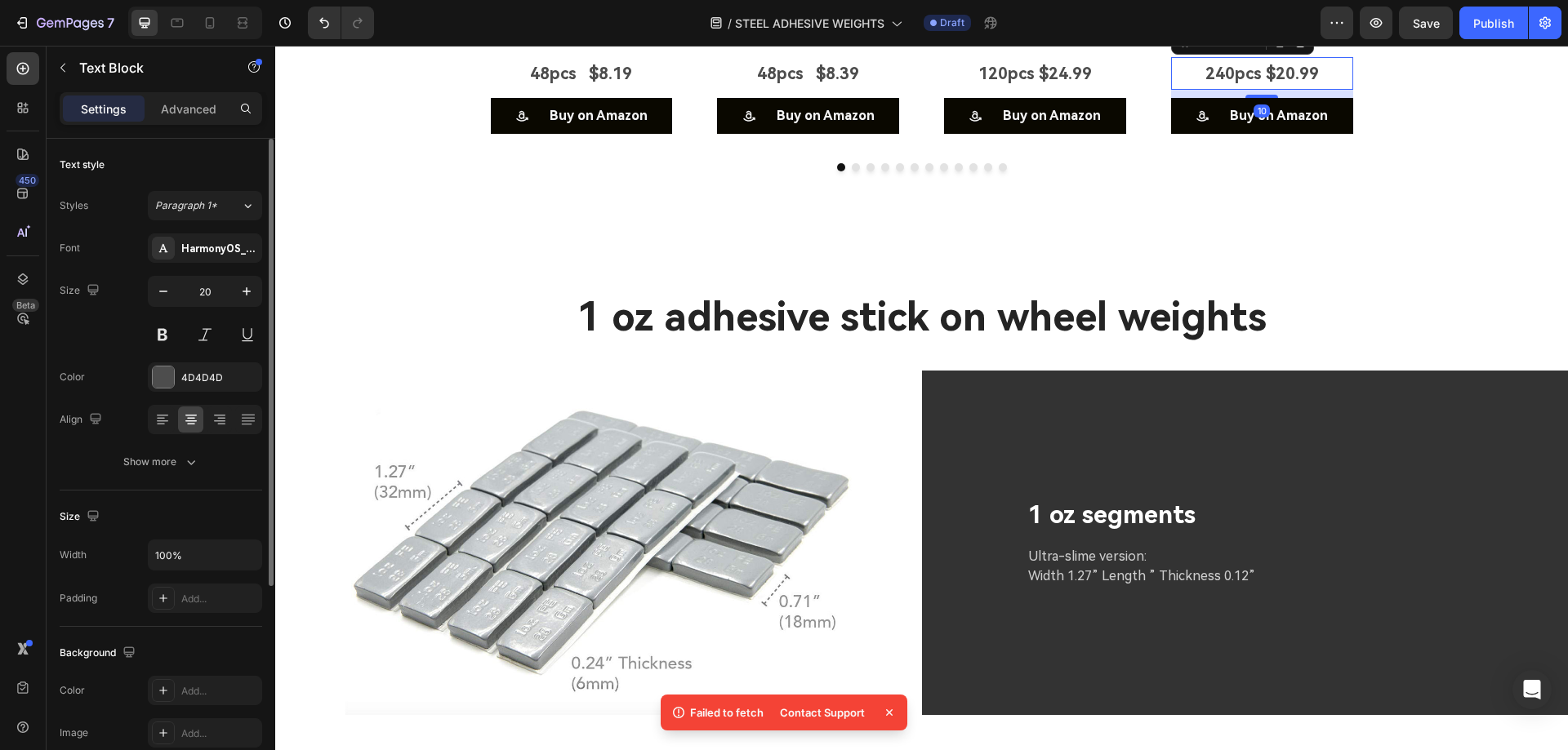
click at [1246, 89] on p "240pcs $20.99" at bounding box center [1262, 73] width 179 height 29
click at [1257, 89] on p "120pcs 26.99" at bounding box center [1262, 73] width 179 height 29
click at [1267, 89] on p "120pcs 26.99" at bounding box center [1262, 73] width 179 height 29
click at [1494, 291] on div "Image 48pcs $8.19 Text Block Buy on Amazon Button Image 48pcs $8.39 Text Block …" at bounding box center [921, 83] width 1293 height 417
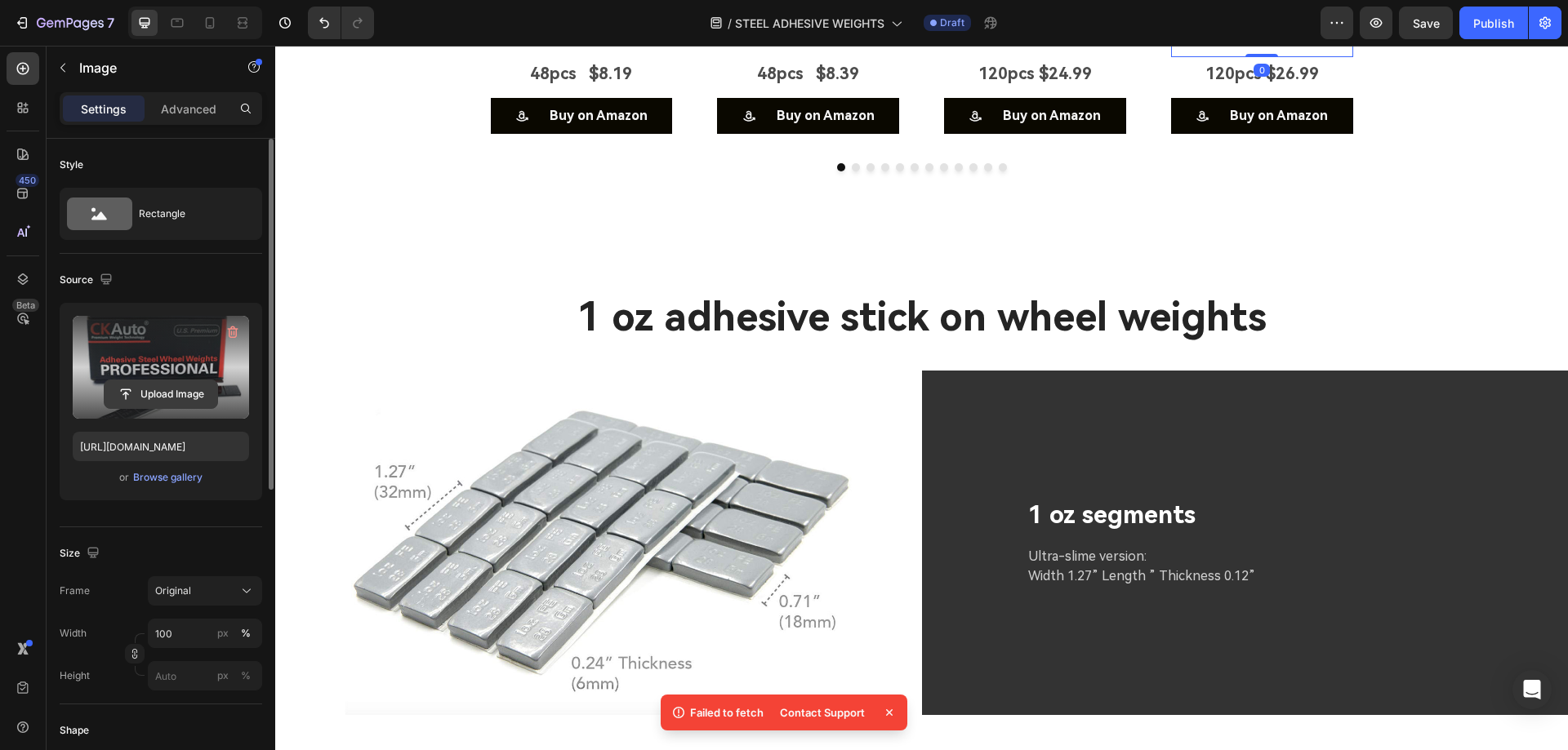
click at [153, 395] on input "file" at bounding box center [160, 394] width 112 height 27
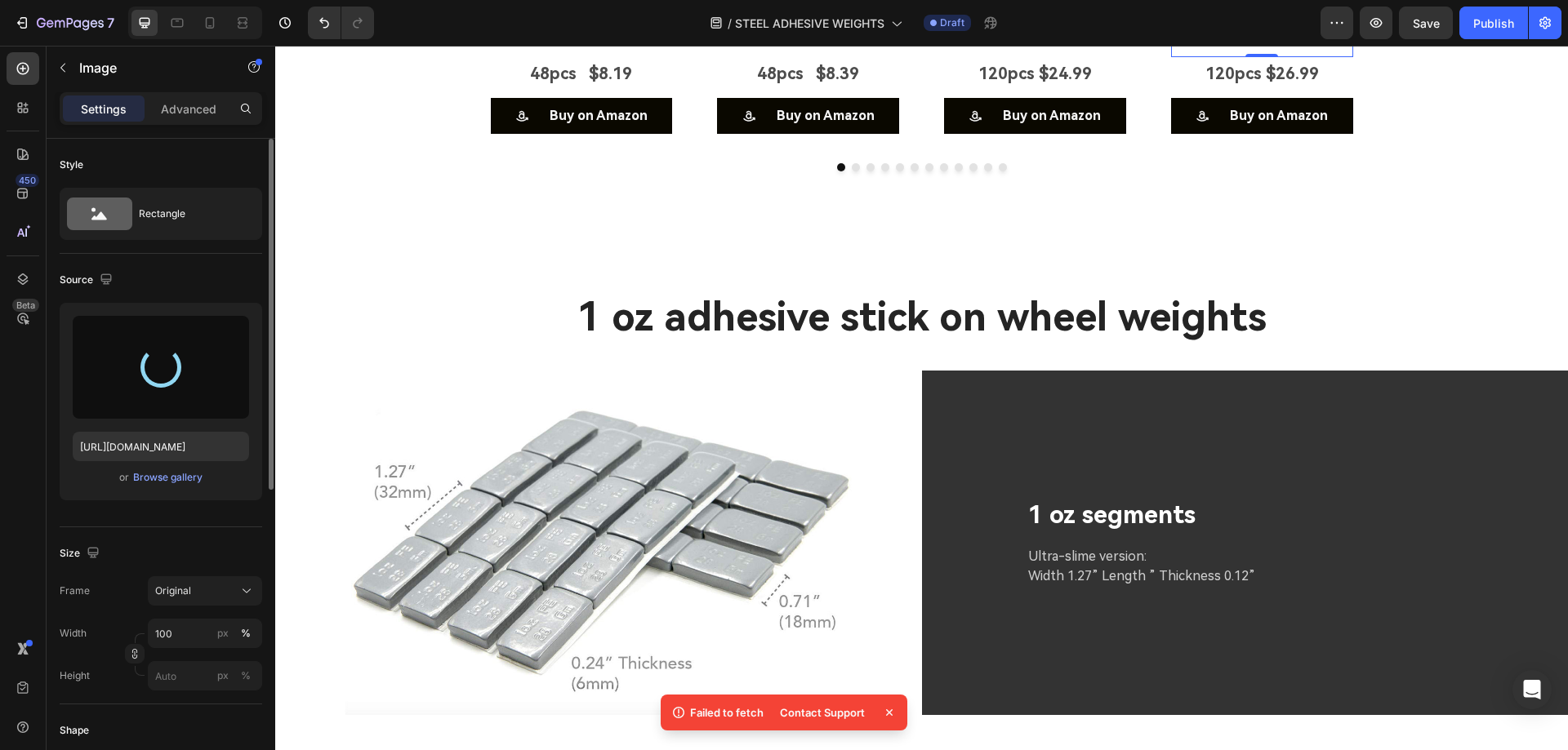
type input "[URL][DOMAIN_NAME]"
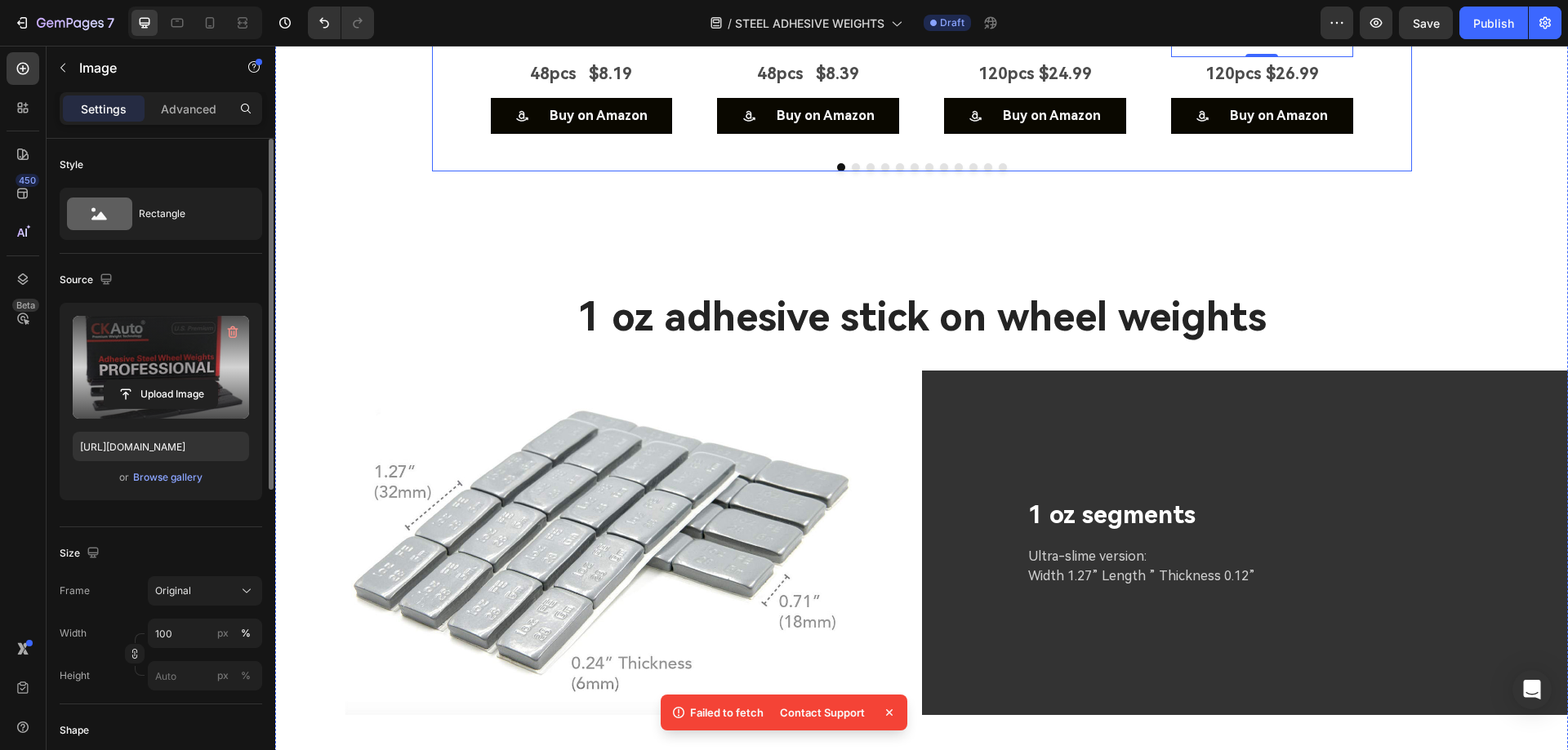
click at [1378, 15] on icon "Carousel Next Arrow" at bounding box center [1386, 5] width 19 height 19
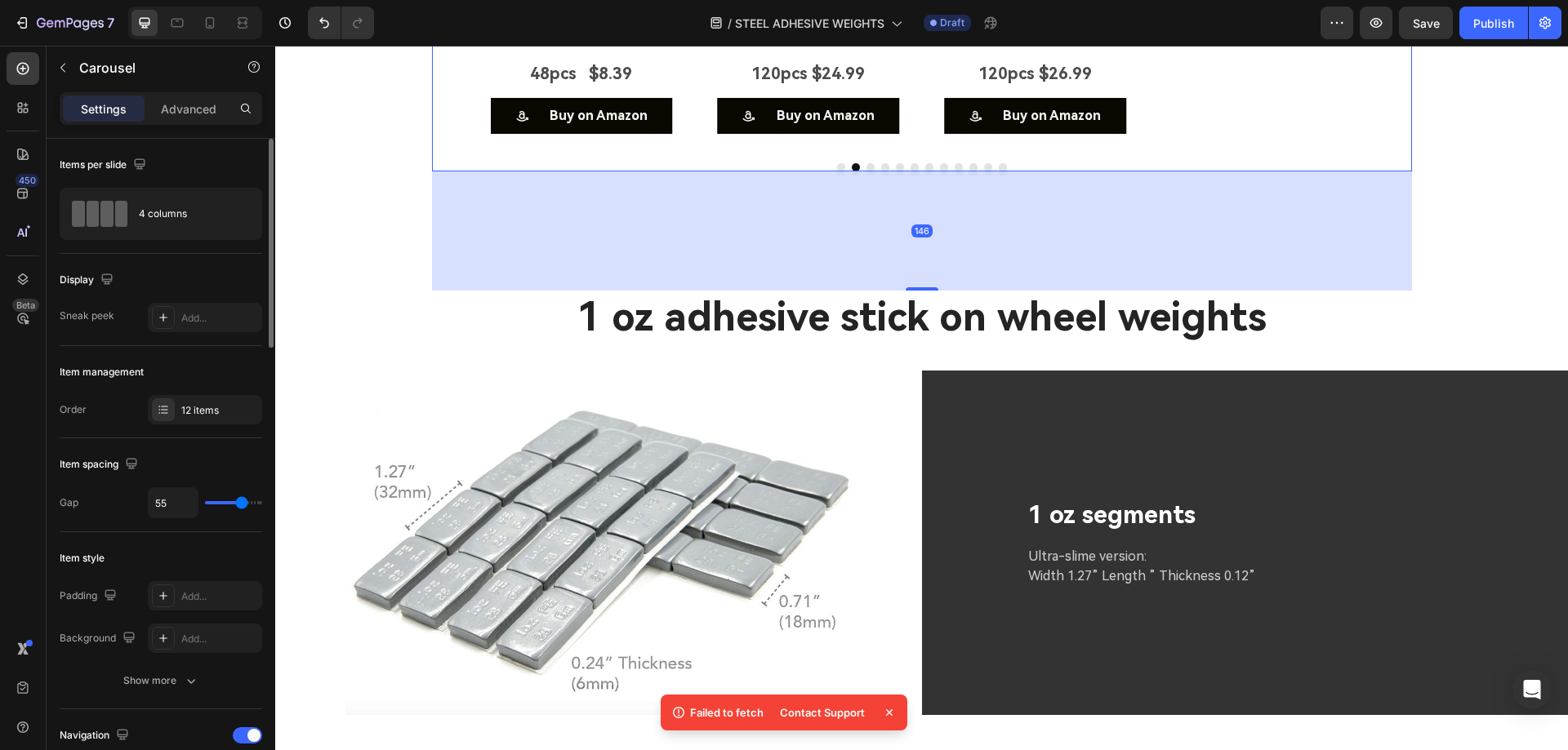
click at [1378, 15] on icon "Carousel Next Arrow" at bounding box center [1386, 5] width 19 height 19
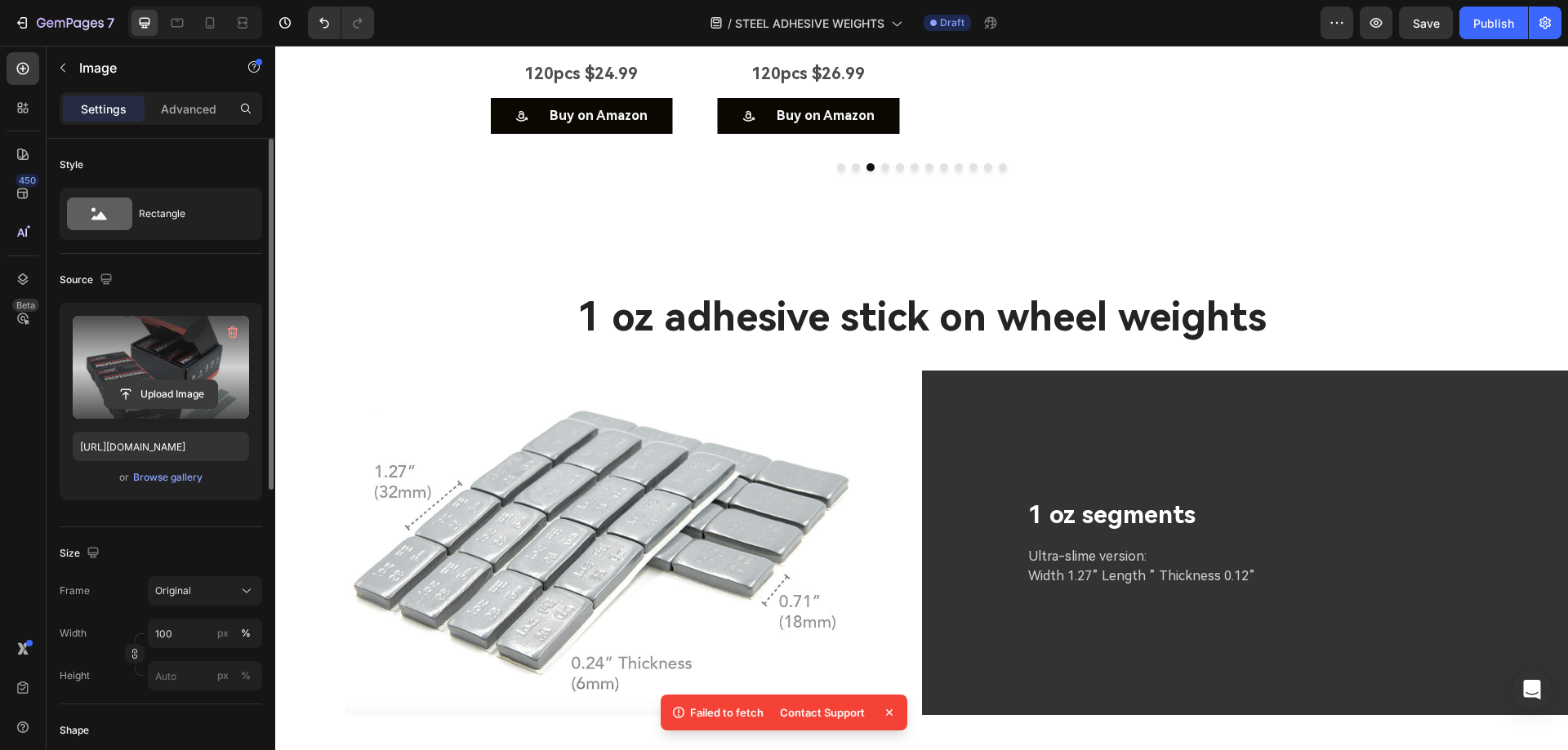
click at [165, 398] on input "file" at bounding box center [160, 394] width 112 height 27
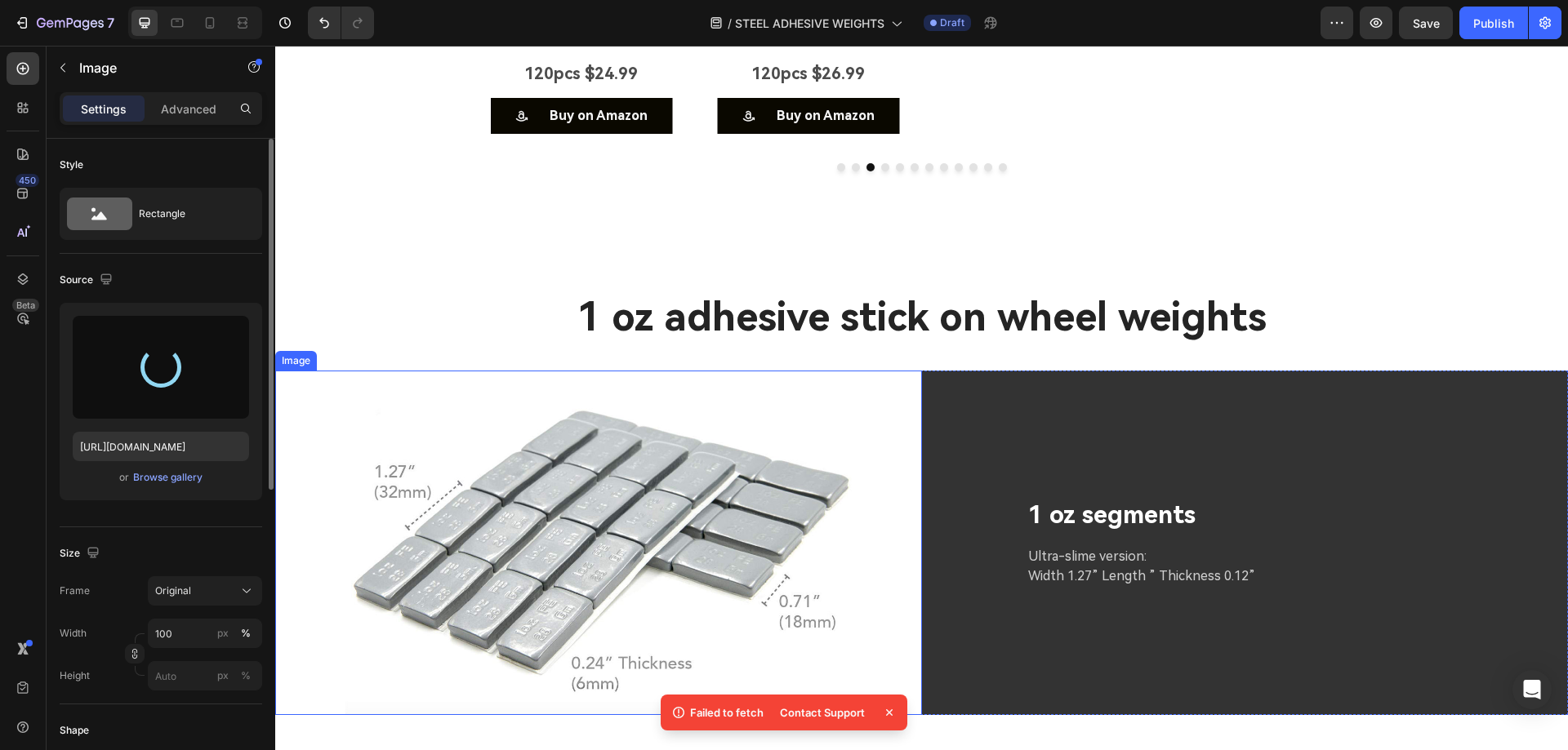
type input "[URL][DOMAIN_NAME]"
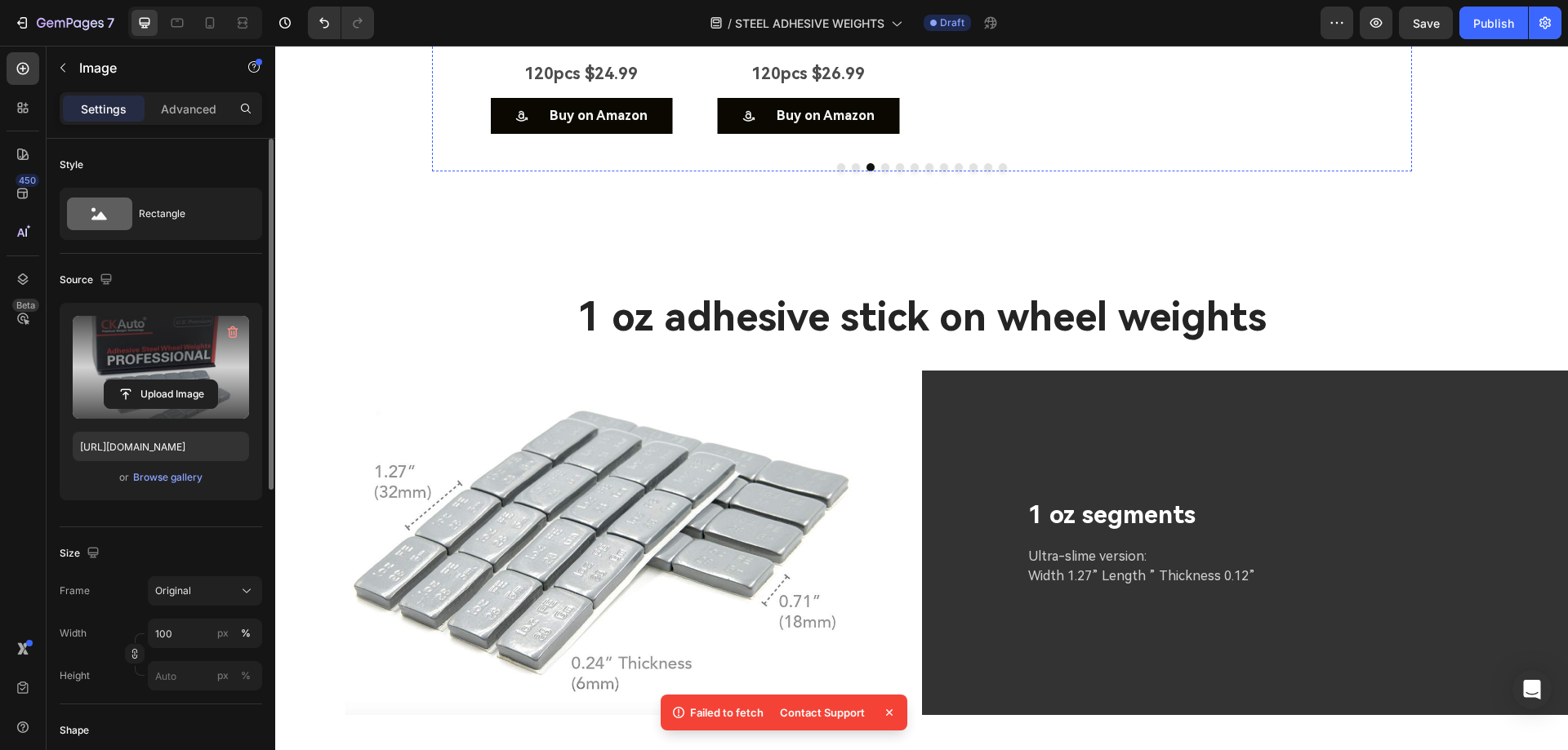
click at [166, 395] on input "file" at bounding box center [160, 394] width 112 height 27
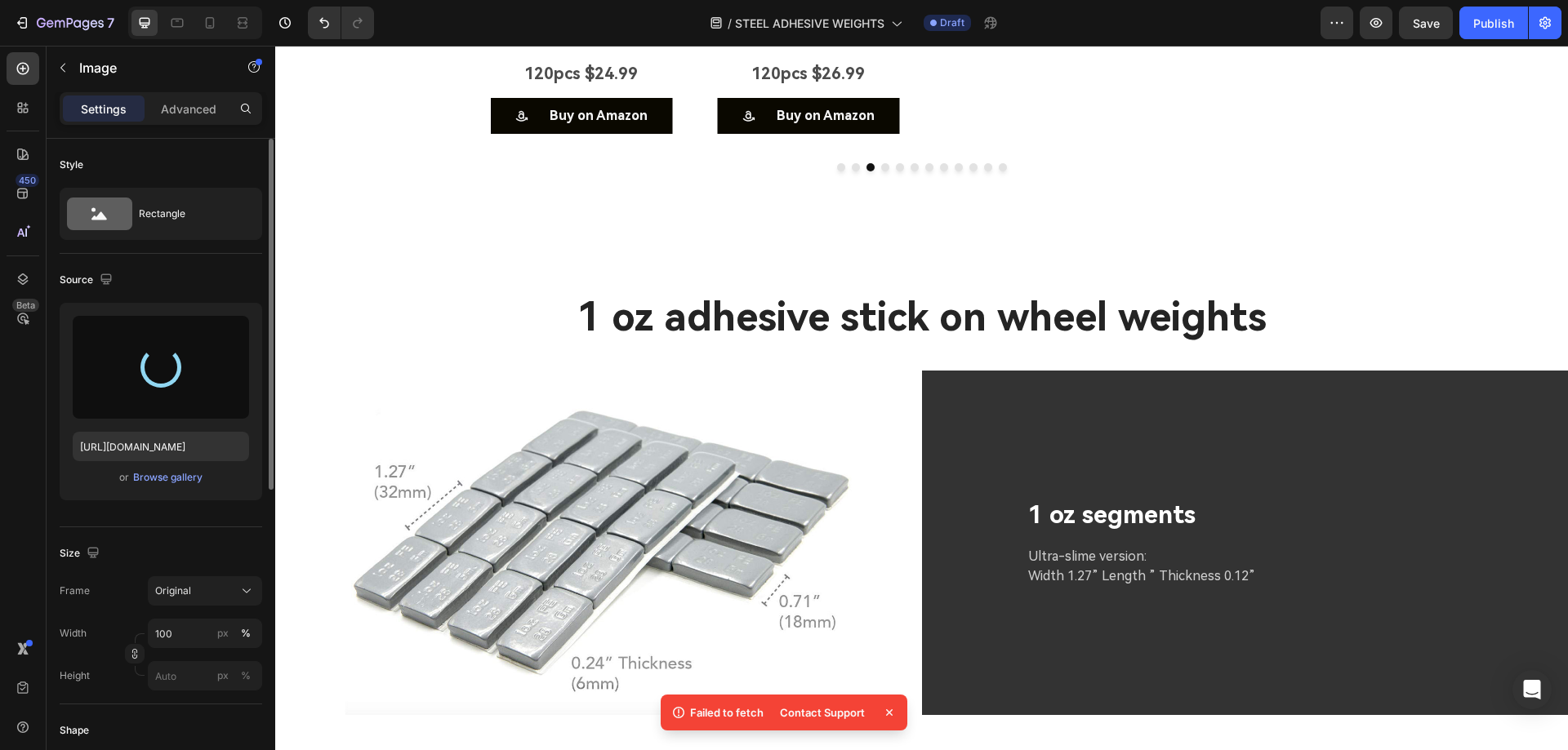
type input "[URL][DOMAIN_NAME]"
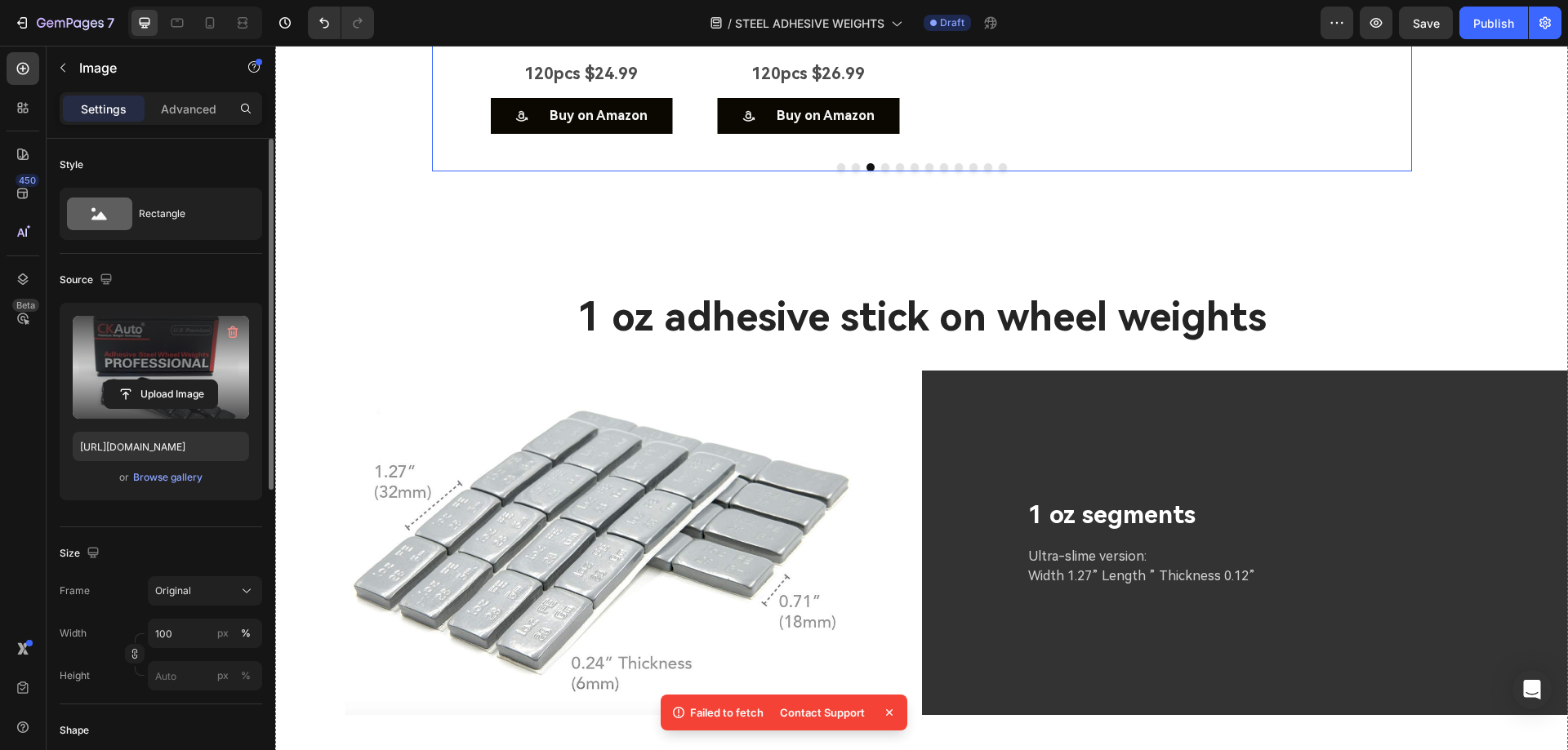
click at [1384, 15] on icon "Carousel Next Arrow" at bounding box center [1386, 5] width 19 height 19
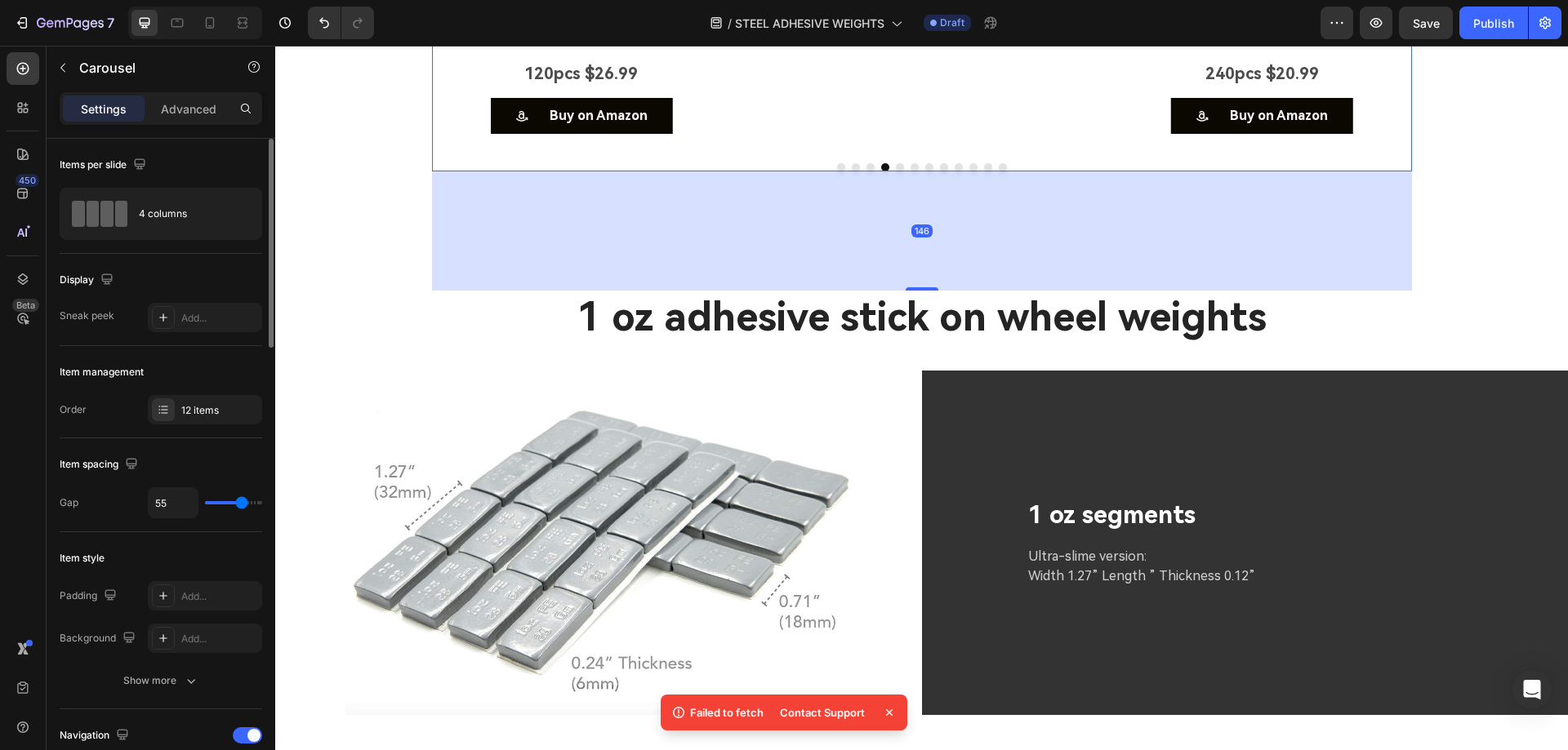
click at [1384, 15] on icon "Carousel Next Arrow" at bounding box center [1386, 5] width 19 height 19
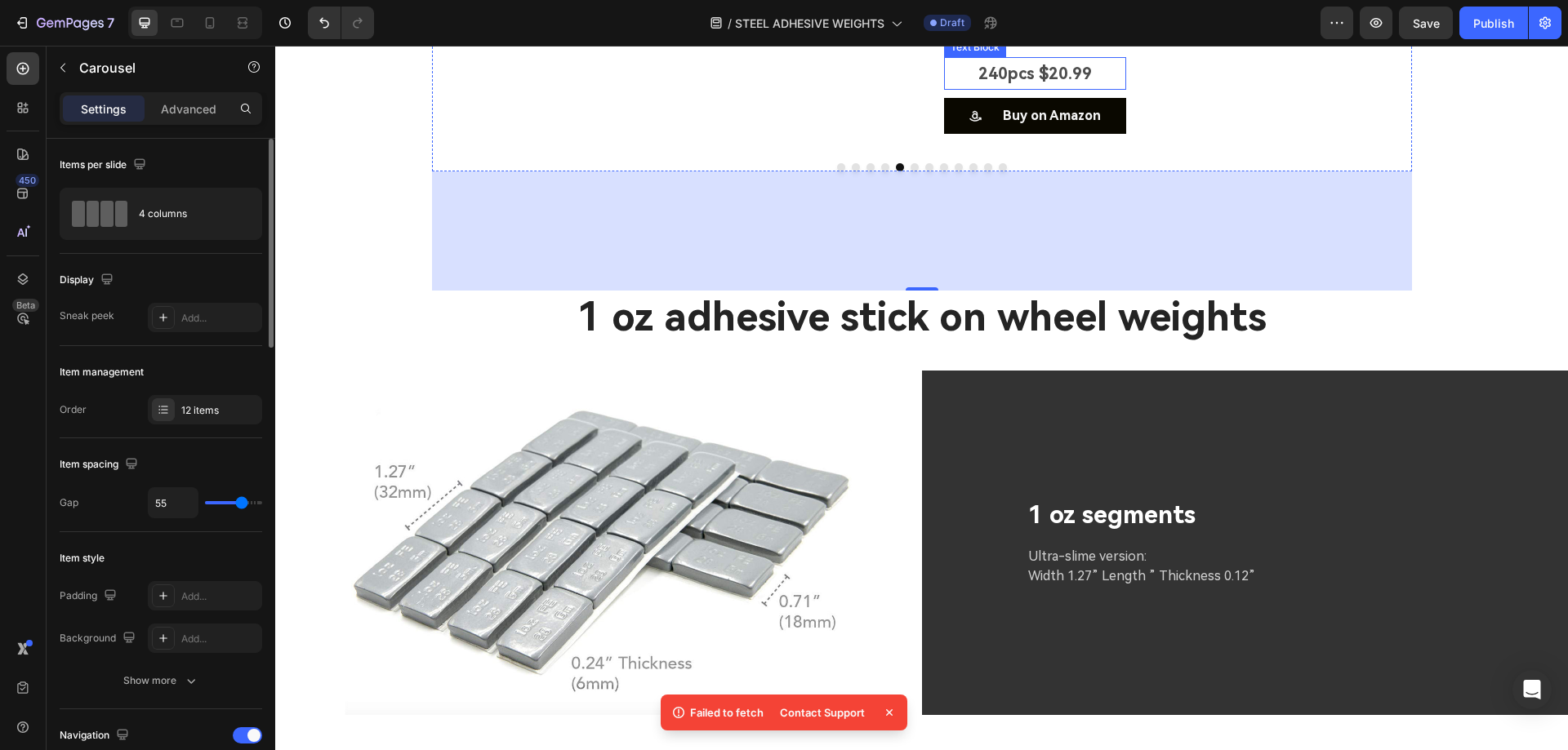
click at [991, 89] on p "240pcs $20.99" at bounding box center [1035, 73] width 179 height 29
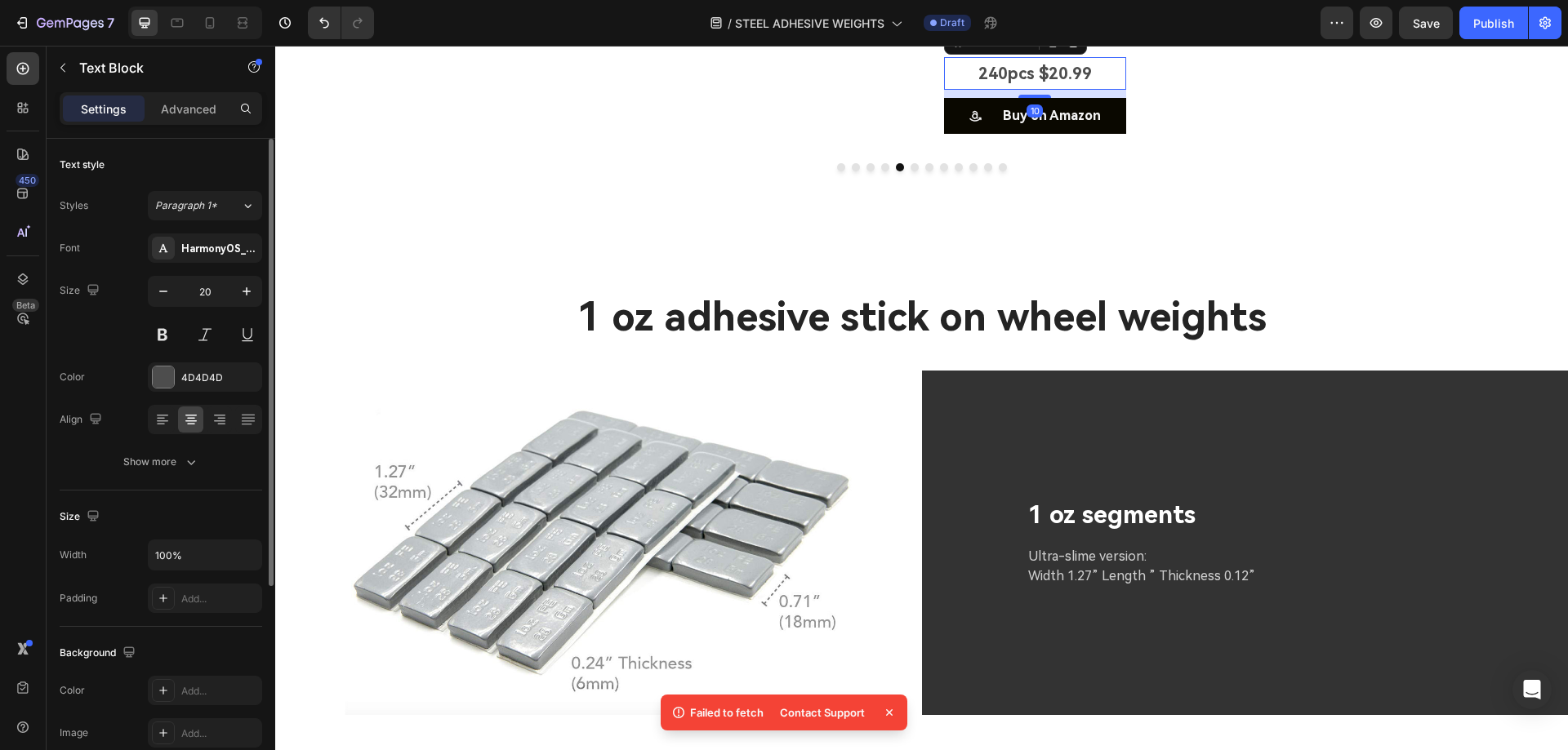
click at [992, 89] on p "240pcs $20.99" at bounding box center [1035, 73] width 179 height 29
click at [1046, 89] on p "144pcs 35.99" at bounding box center [1035, 73] width 179 height 29
click at [1037, 89] on p "144pcs 35.99" at bounding box center [1035, 73] width 179 height 29
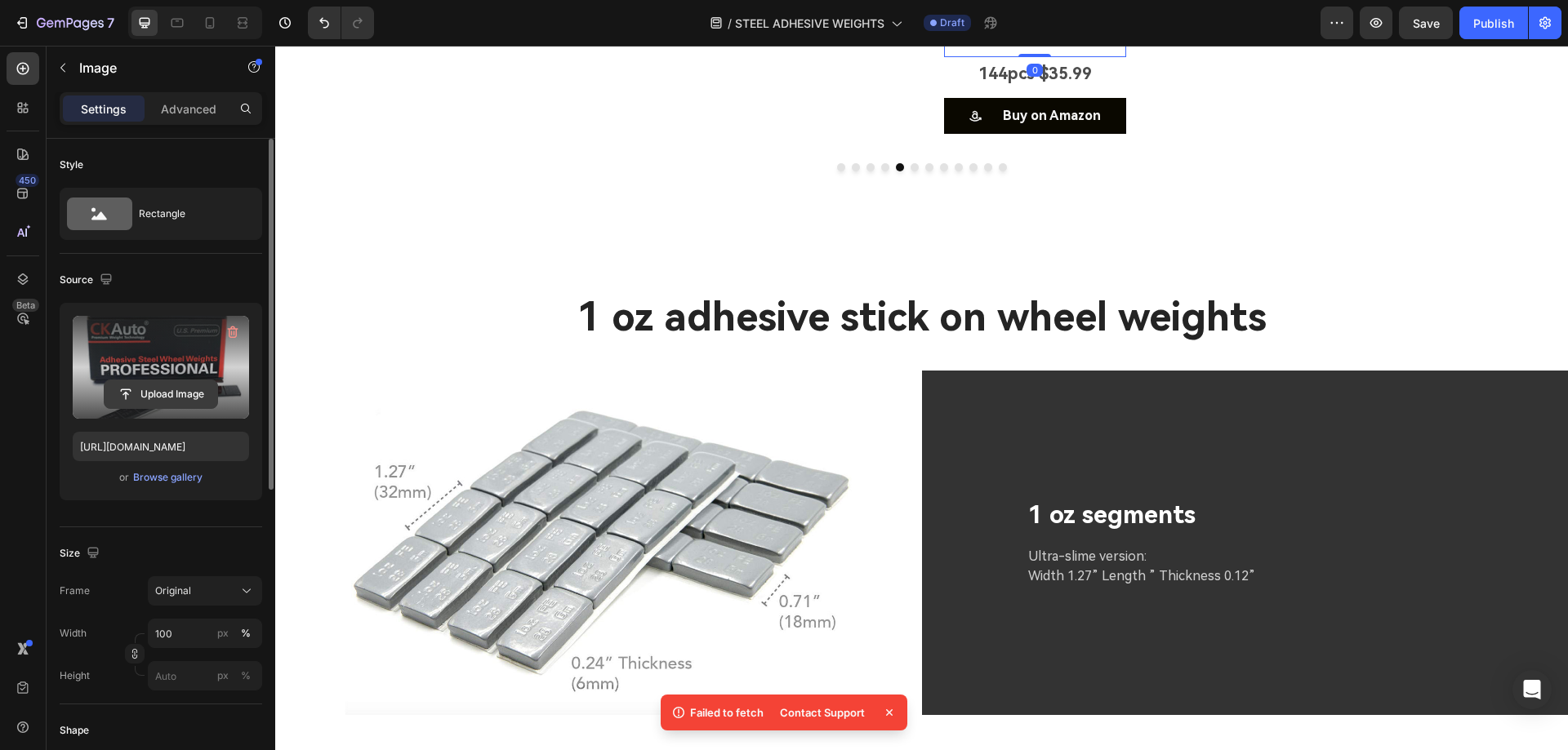
click at [173, 401] on input "file" at bounding box center [160, 394] width 112 height 27
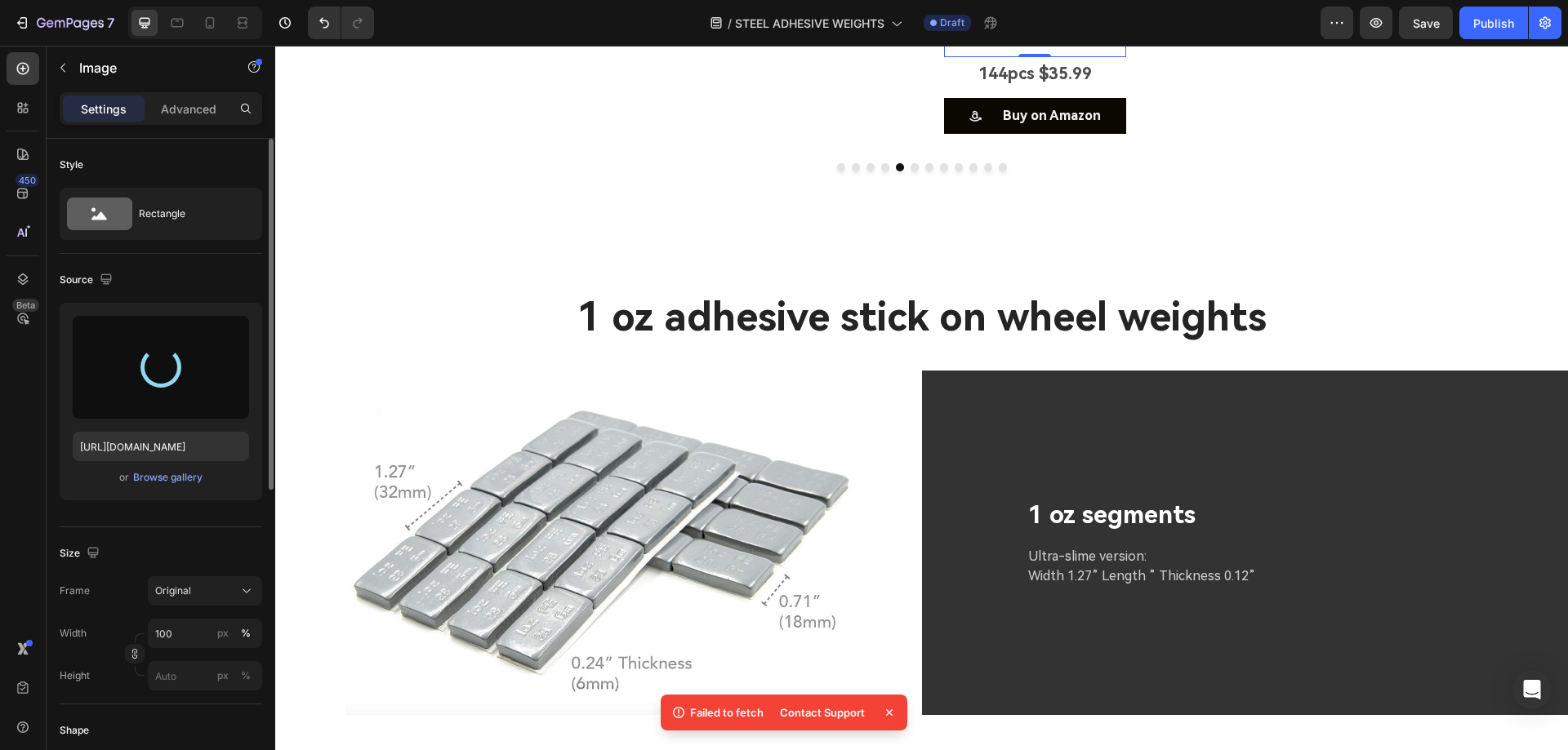
type input "[URL][DOMAIN_NAME]"
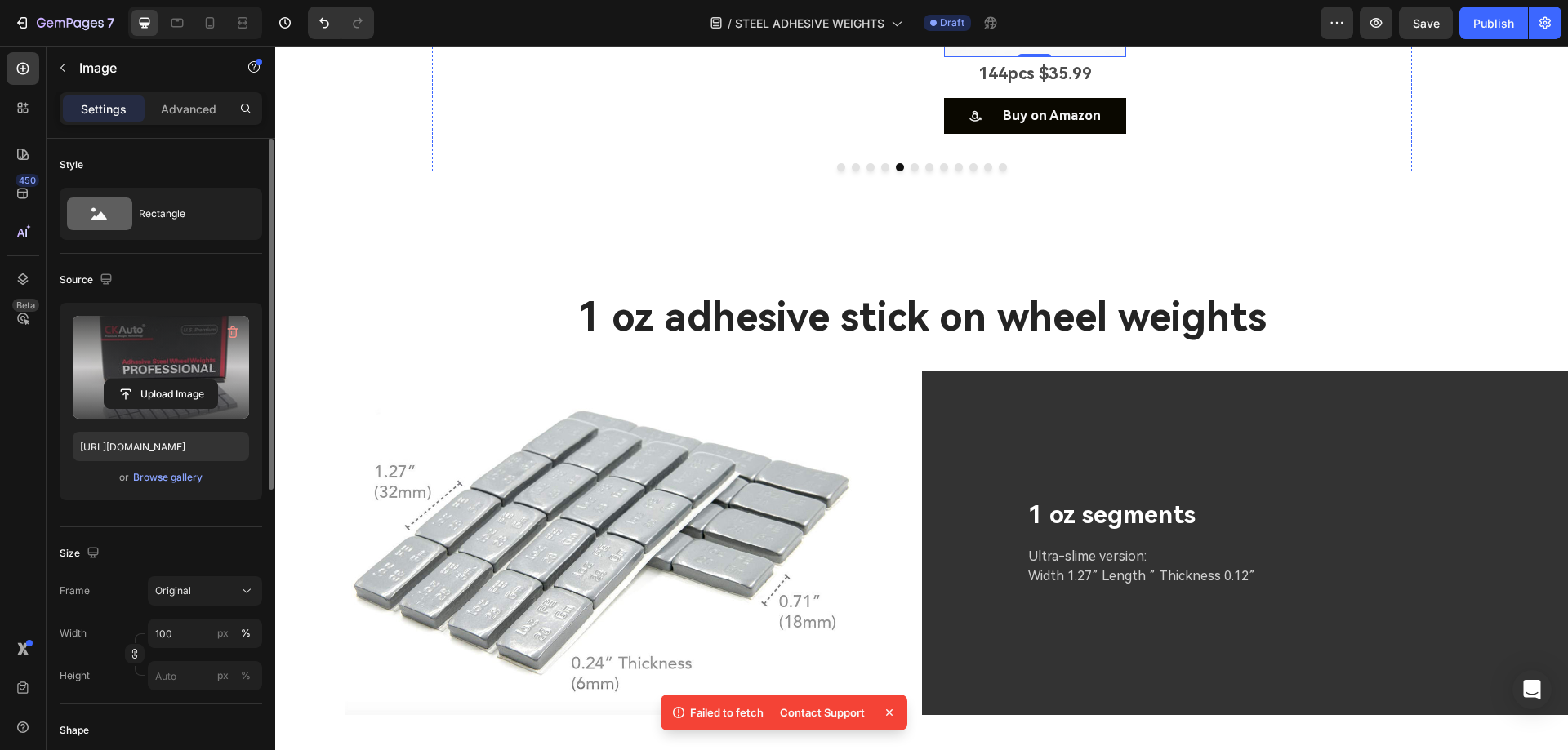
click at [165, 395] on input "file" at bounding box center [160, 394] width 112 height 27
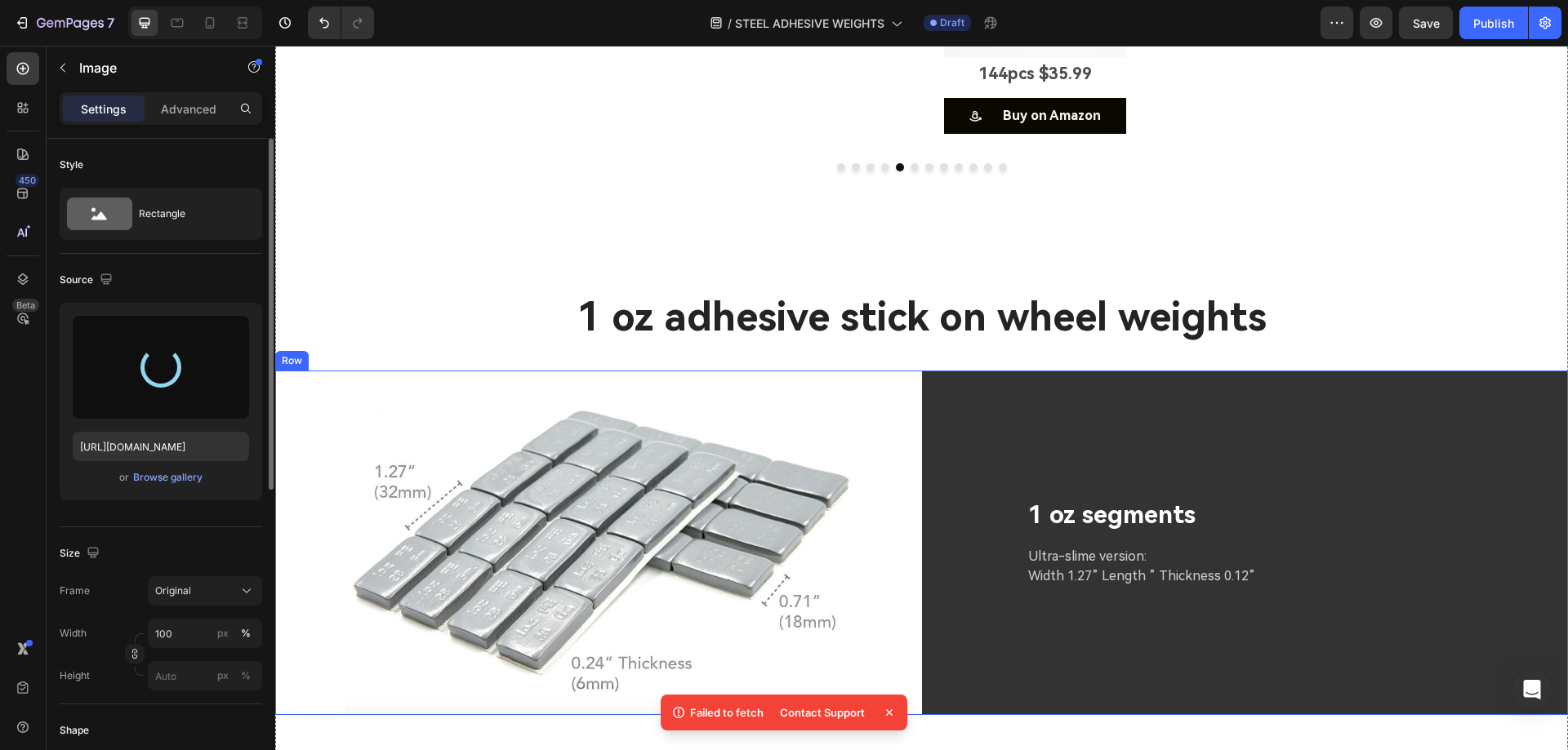
type input "[URL][DOMAIN_NAME]"
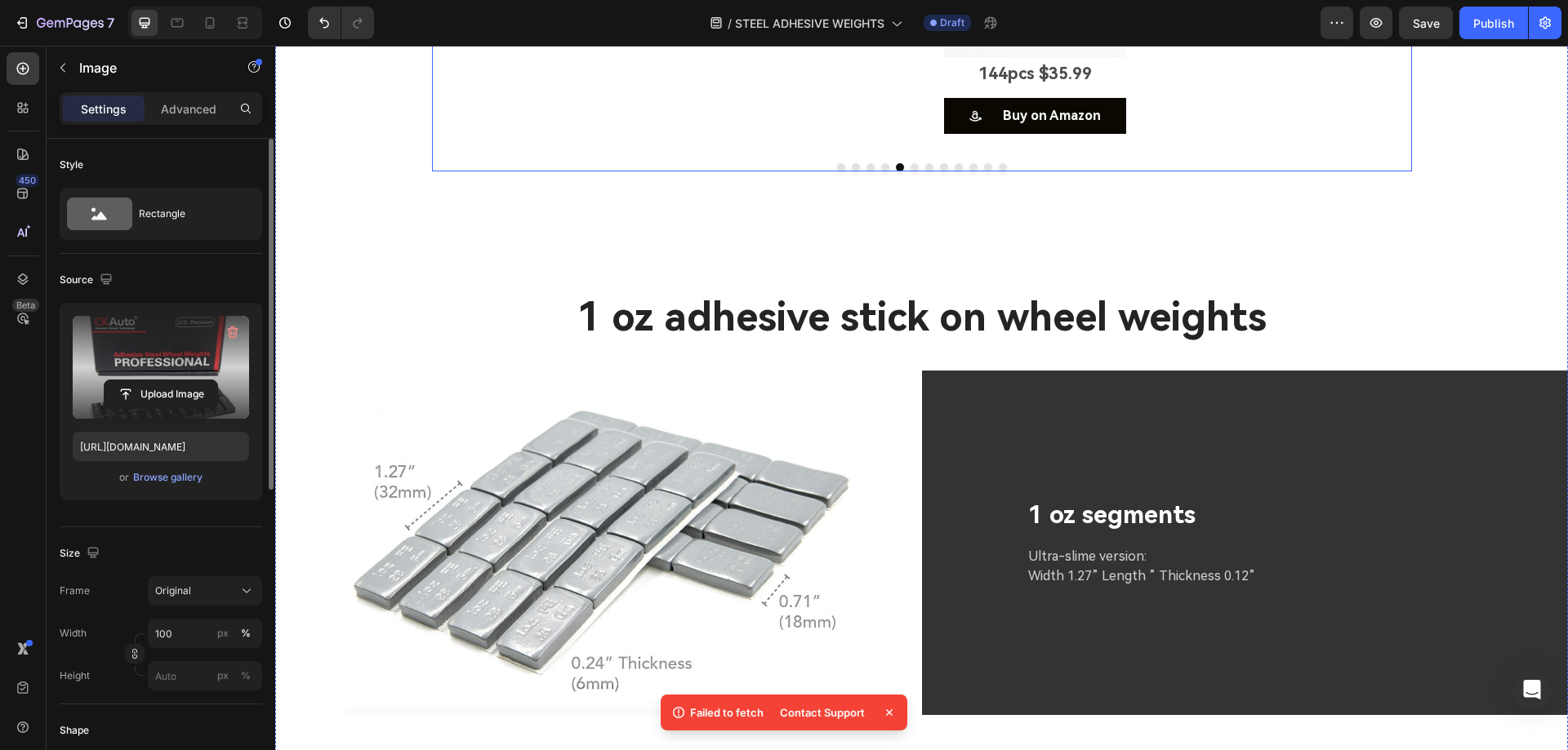
click at [1382, 15] on icon "Carousel Next Arrow" at bounding box center [1386, 5] width 19 height 19
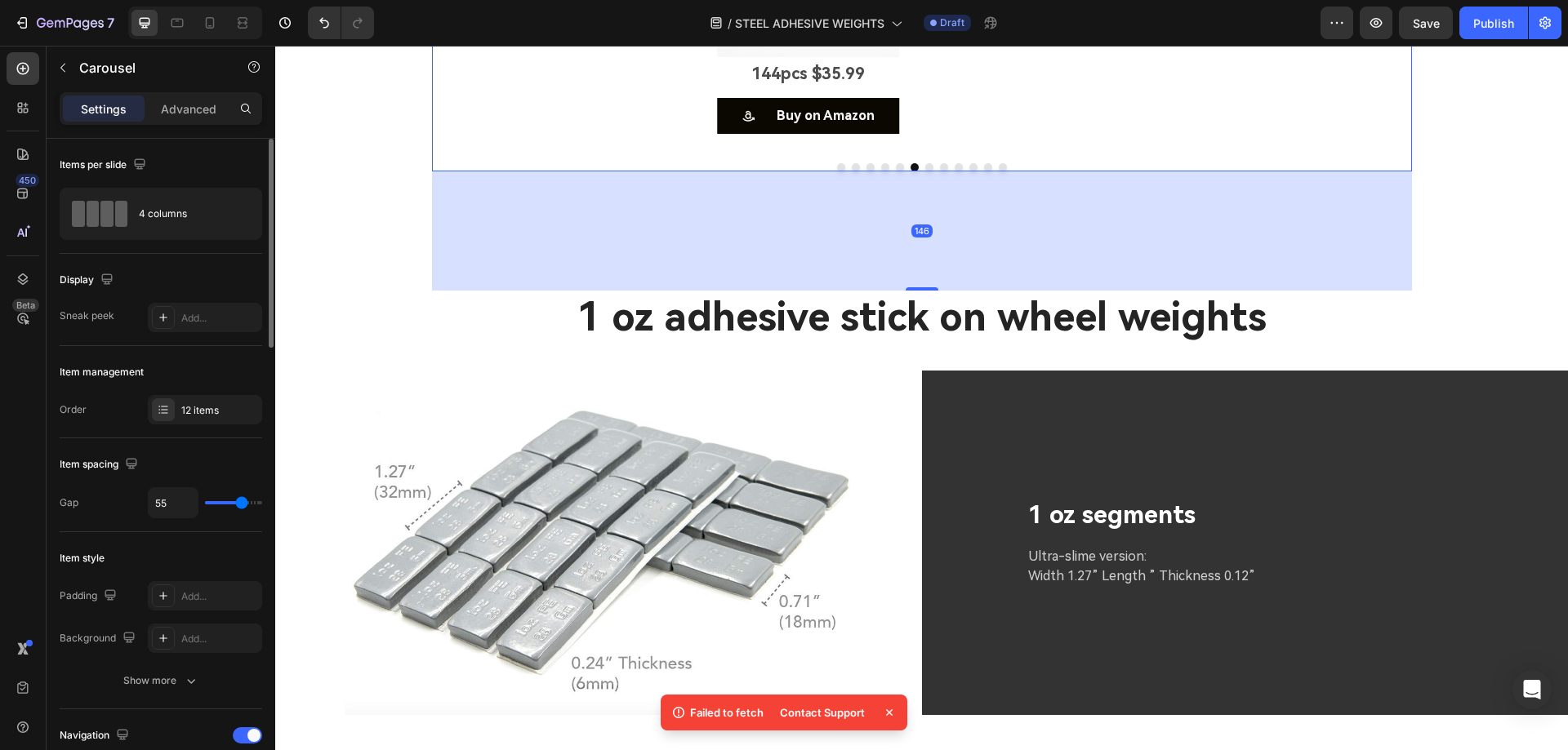
click at [1383, 12] on icon "Carousel Next Arrow" at bounding box center [1387, 4] width 7 height 14
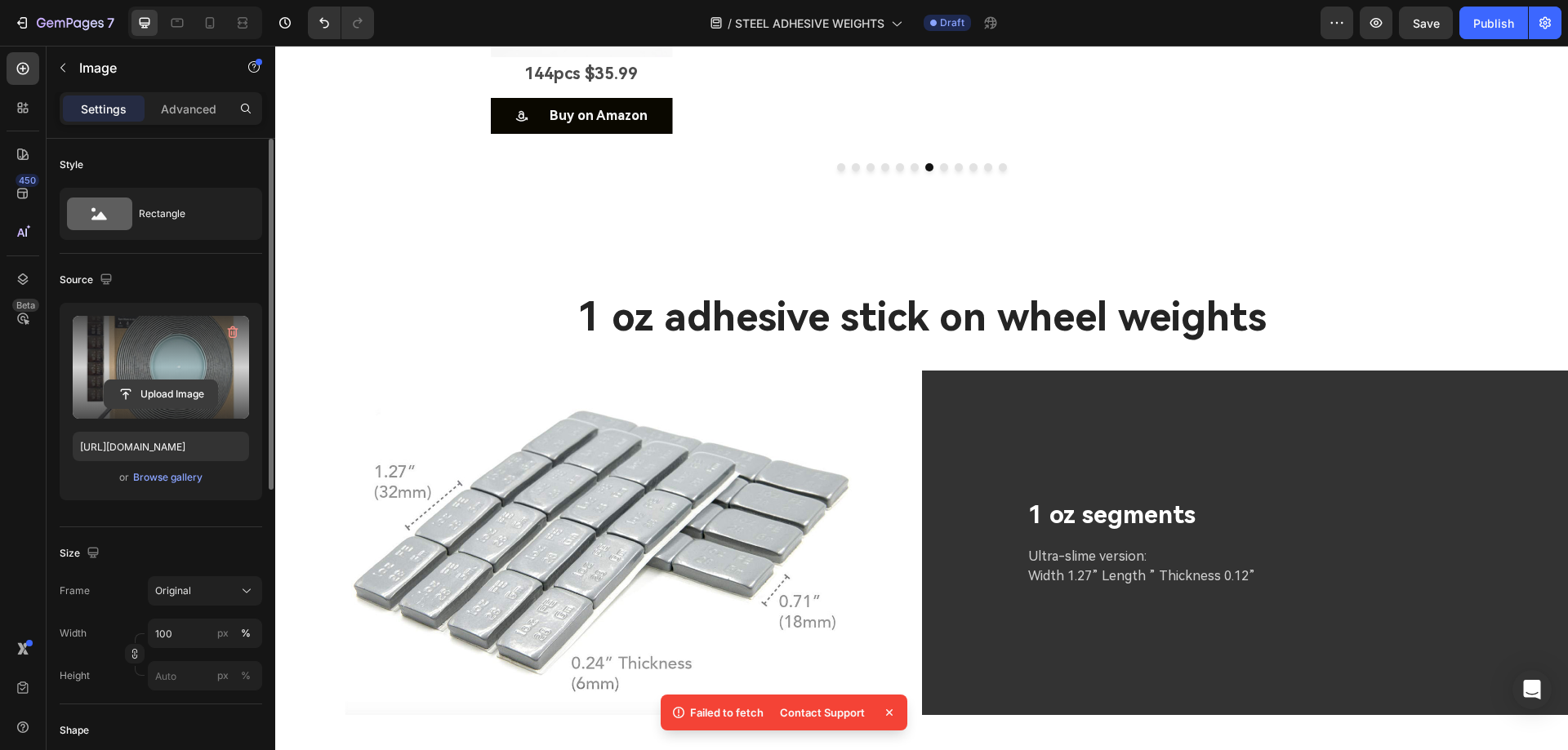
click at [154, 396] on input "file" at bounding box center [160, 394] width 112 height 27
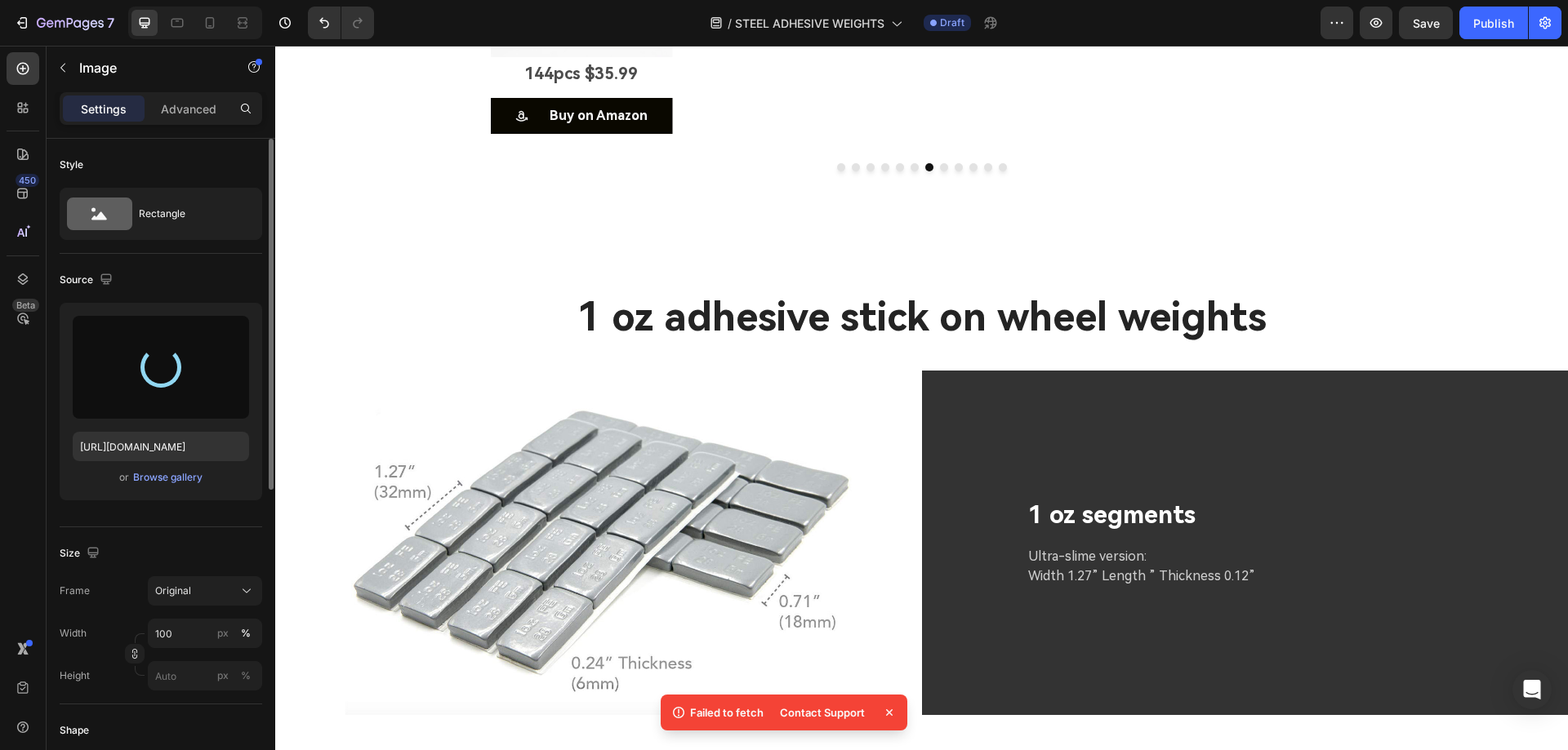
type input "[URL][DOMAIN_NAME]"
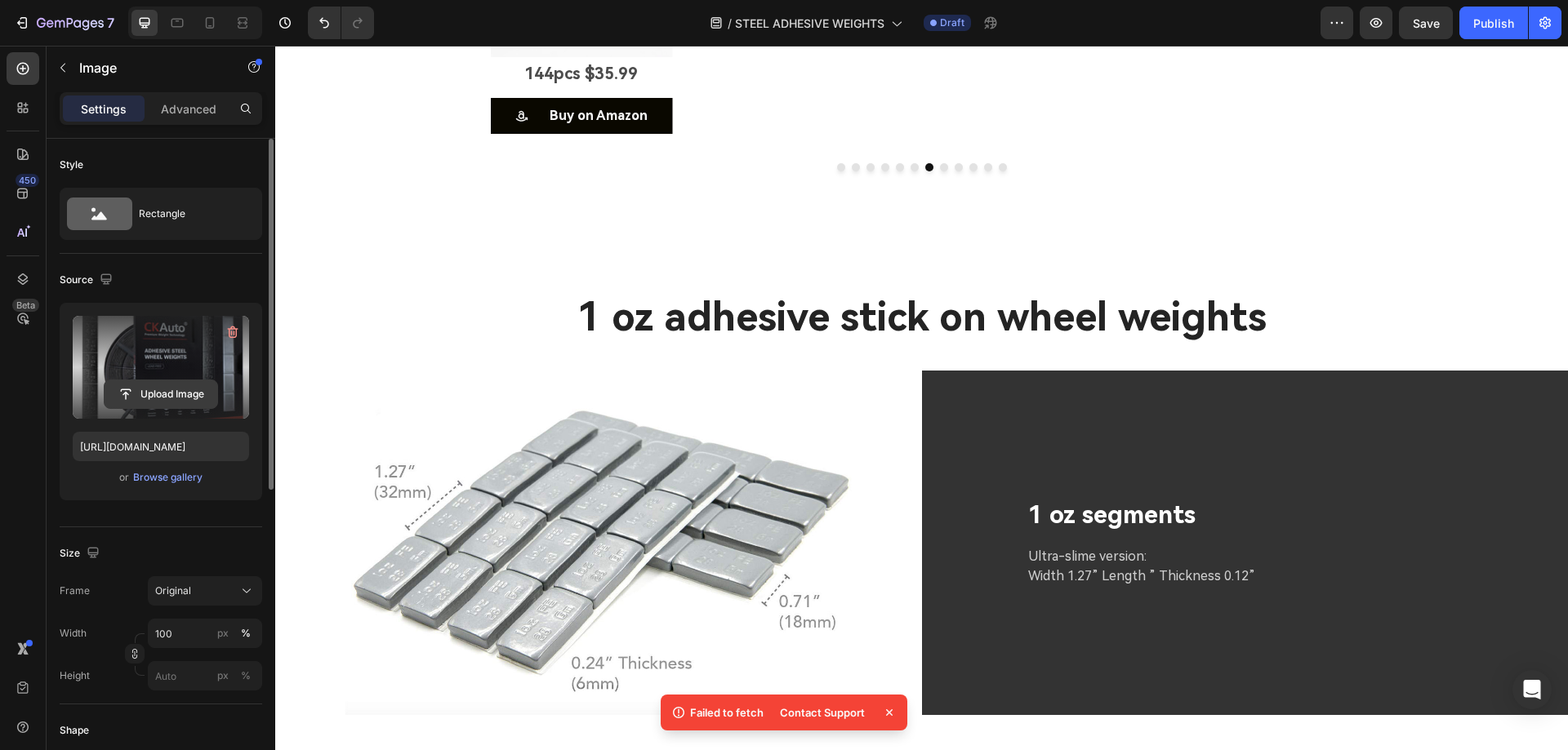
click at [138, 390] on input "file" at bounding box center [160, 394] width 112 height 27
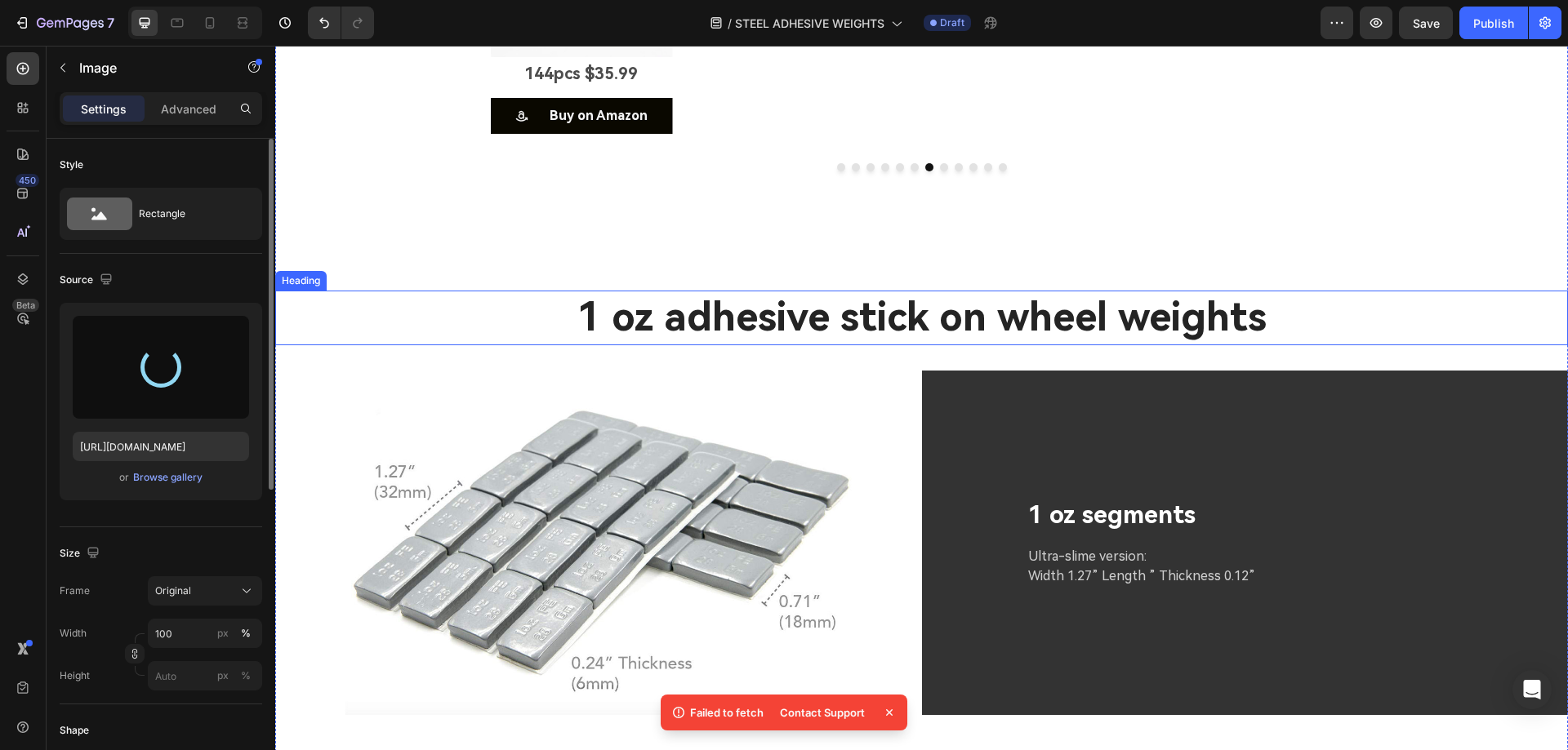
type input "[URL][DOMAIN_NAME]"
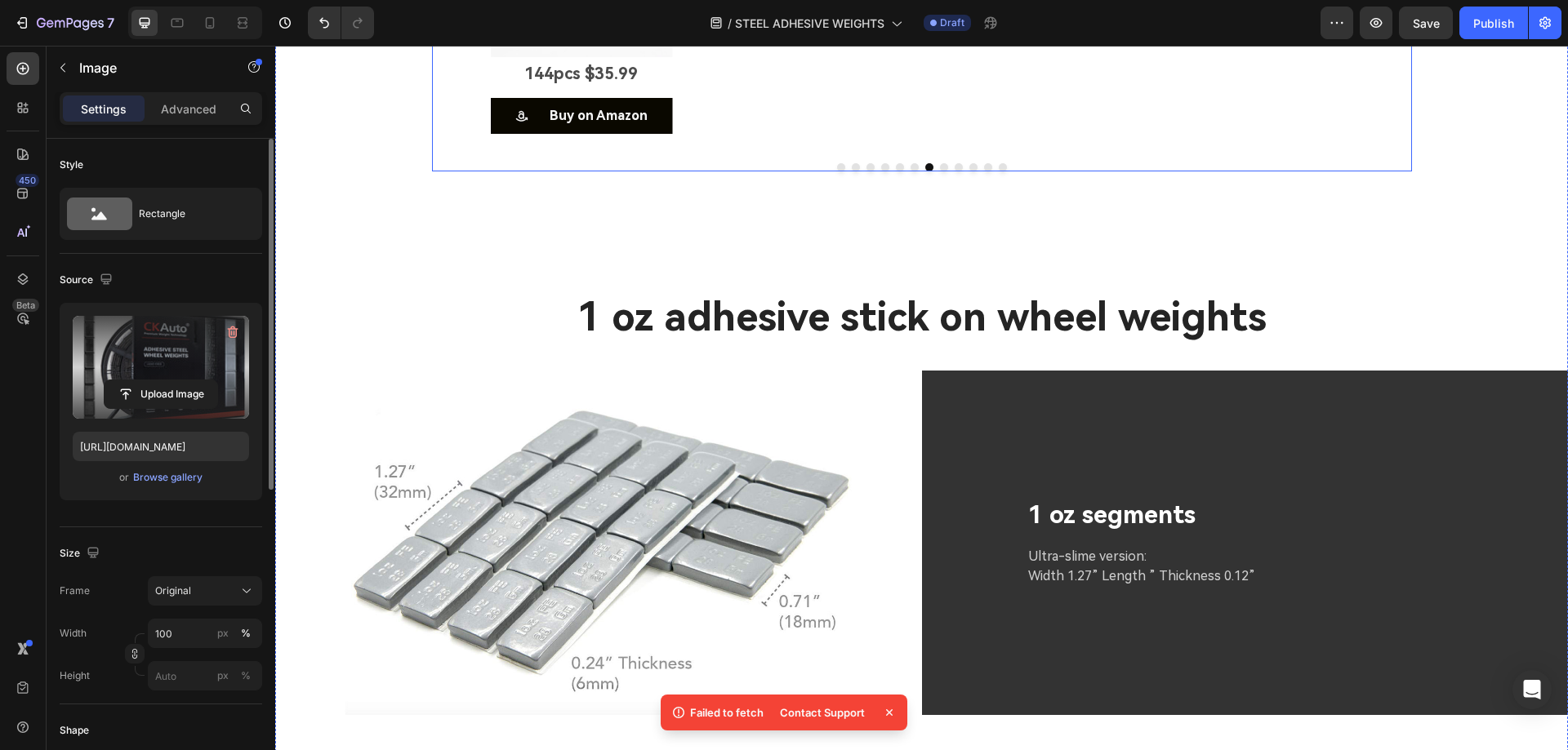
click at [1379, 15] on icon "Carousel Next Arrow" at bounding box center [1386, 5] width 19 height 19
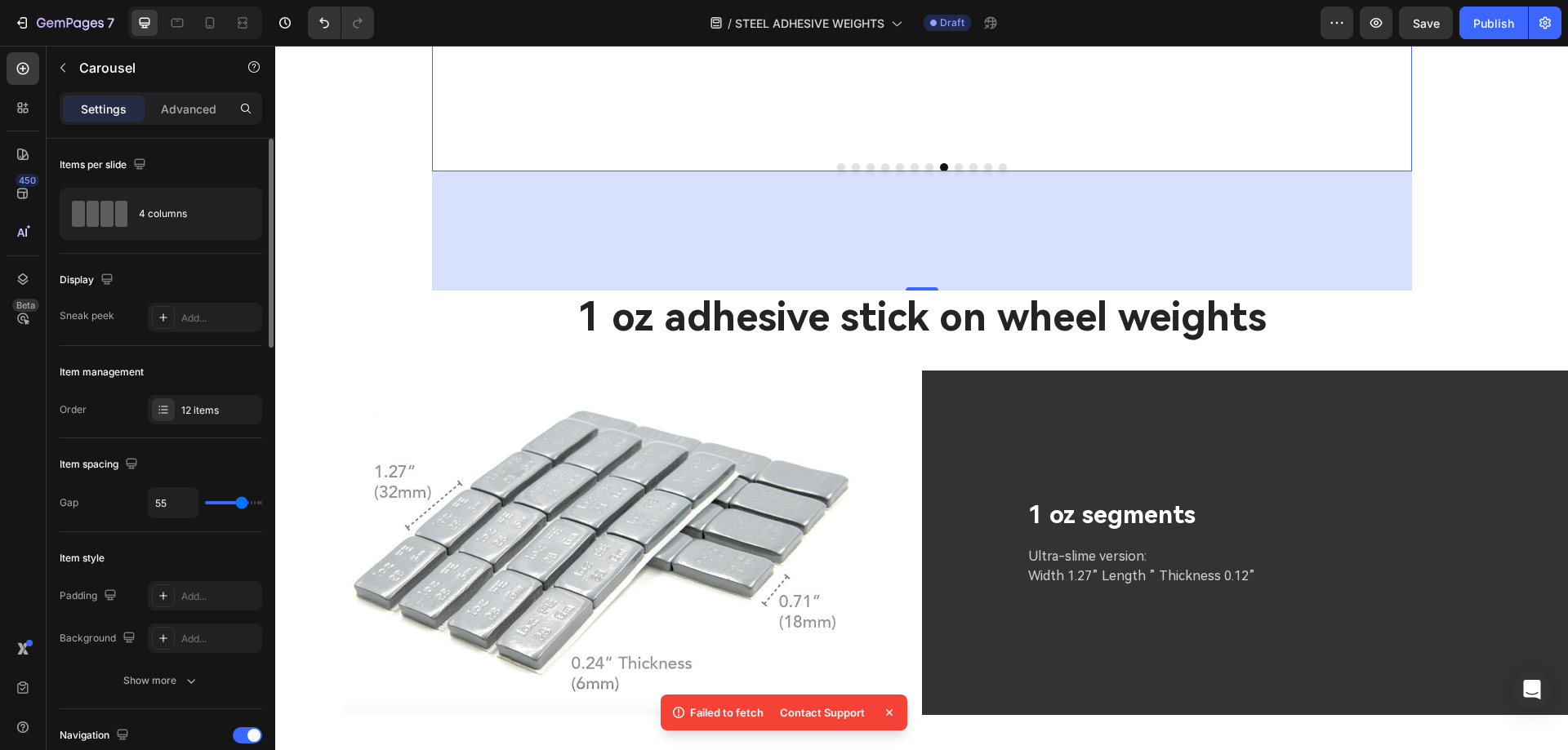
click at [1382, 15] on icon "Carousel Next Arrow" at bounding box center [1386, 5] width 19 height 19
click at [1387, 15] on icon "Carousel Next Arrow" at bounding box center [1386, 5] width 19 height 19
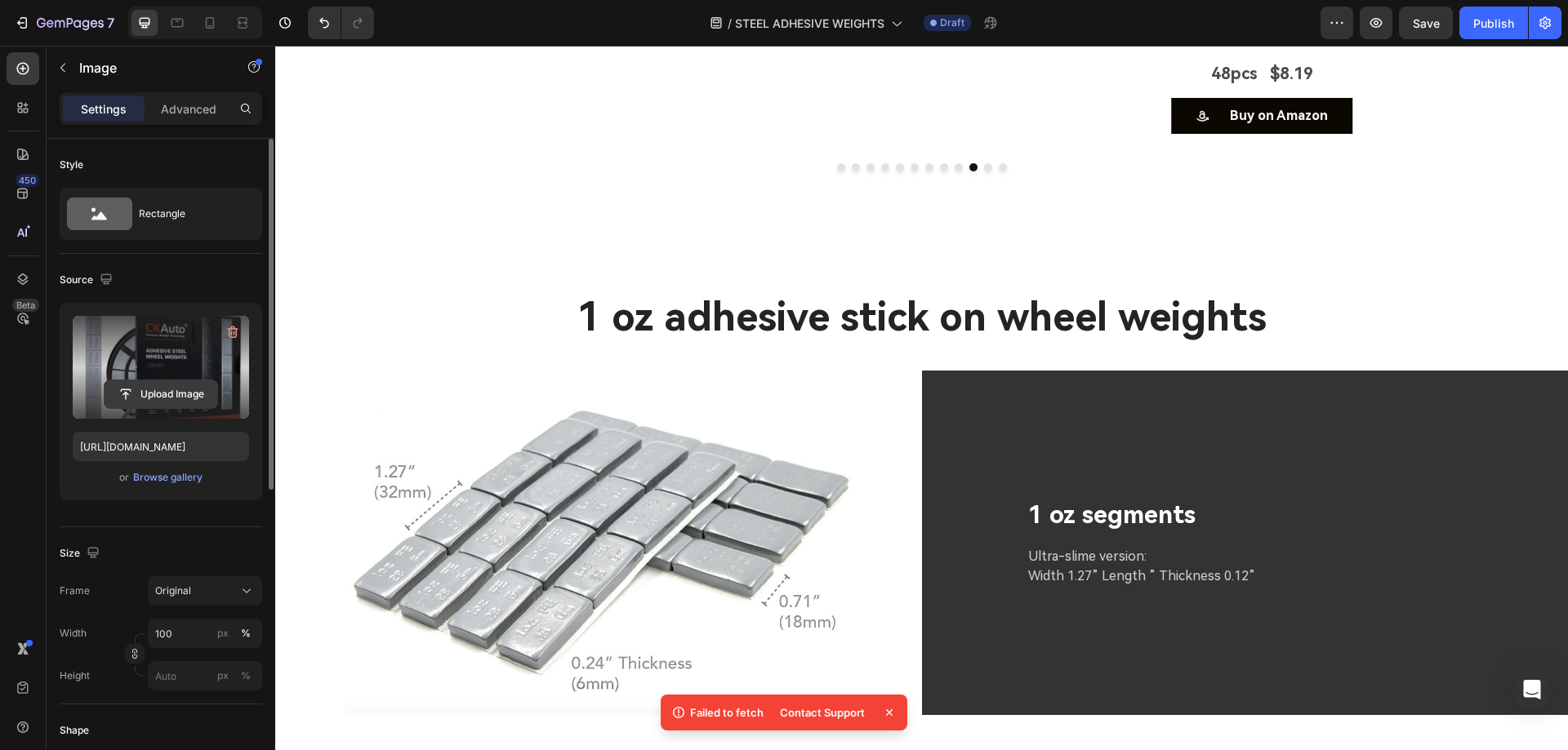
click at [167, 398] on input "file" at bounding box center [160, 394] width 112 height 27
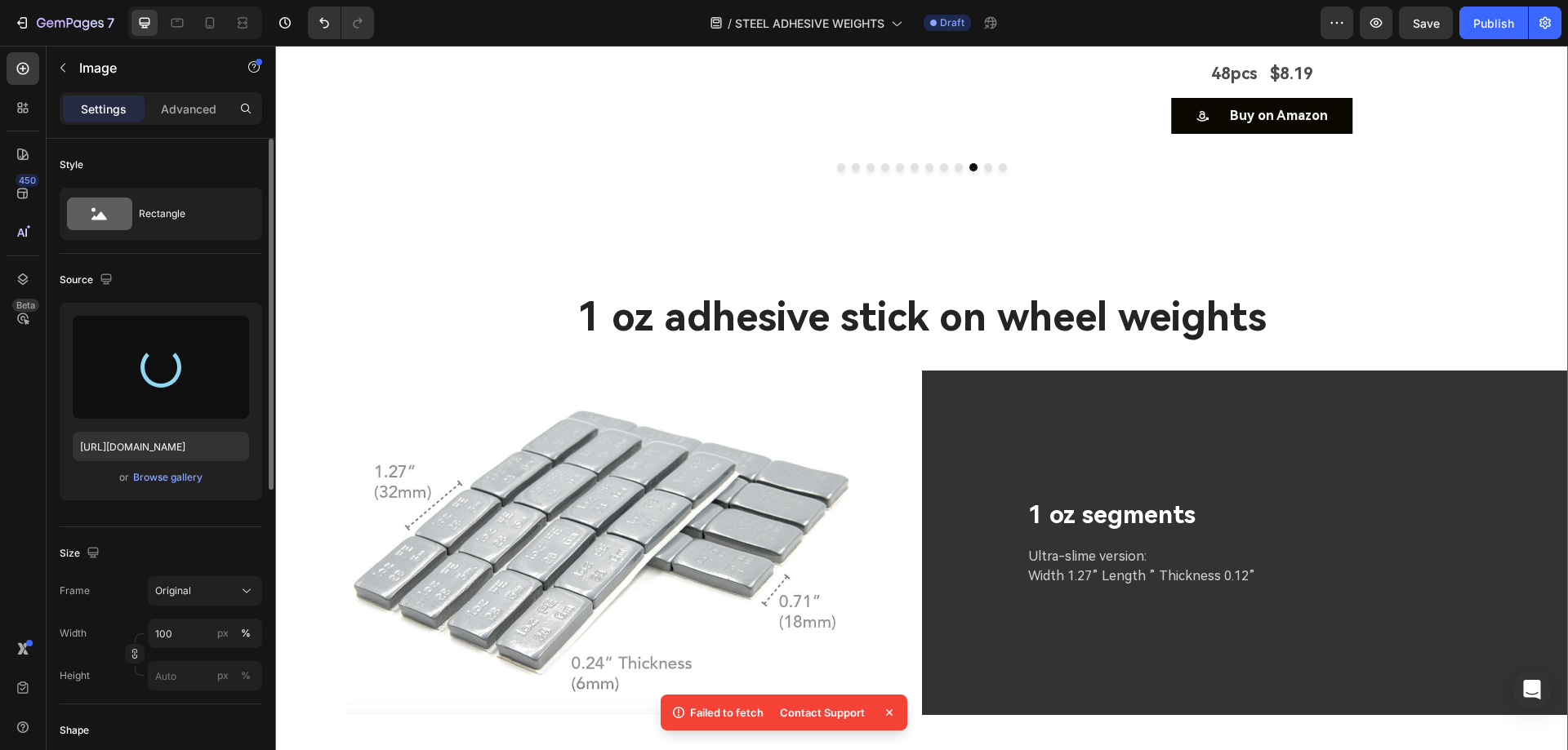
type input "[URL][DOMAIN_NAME]"
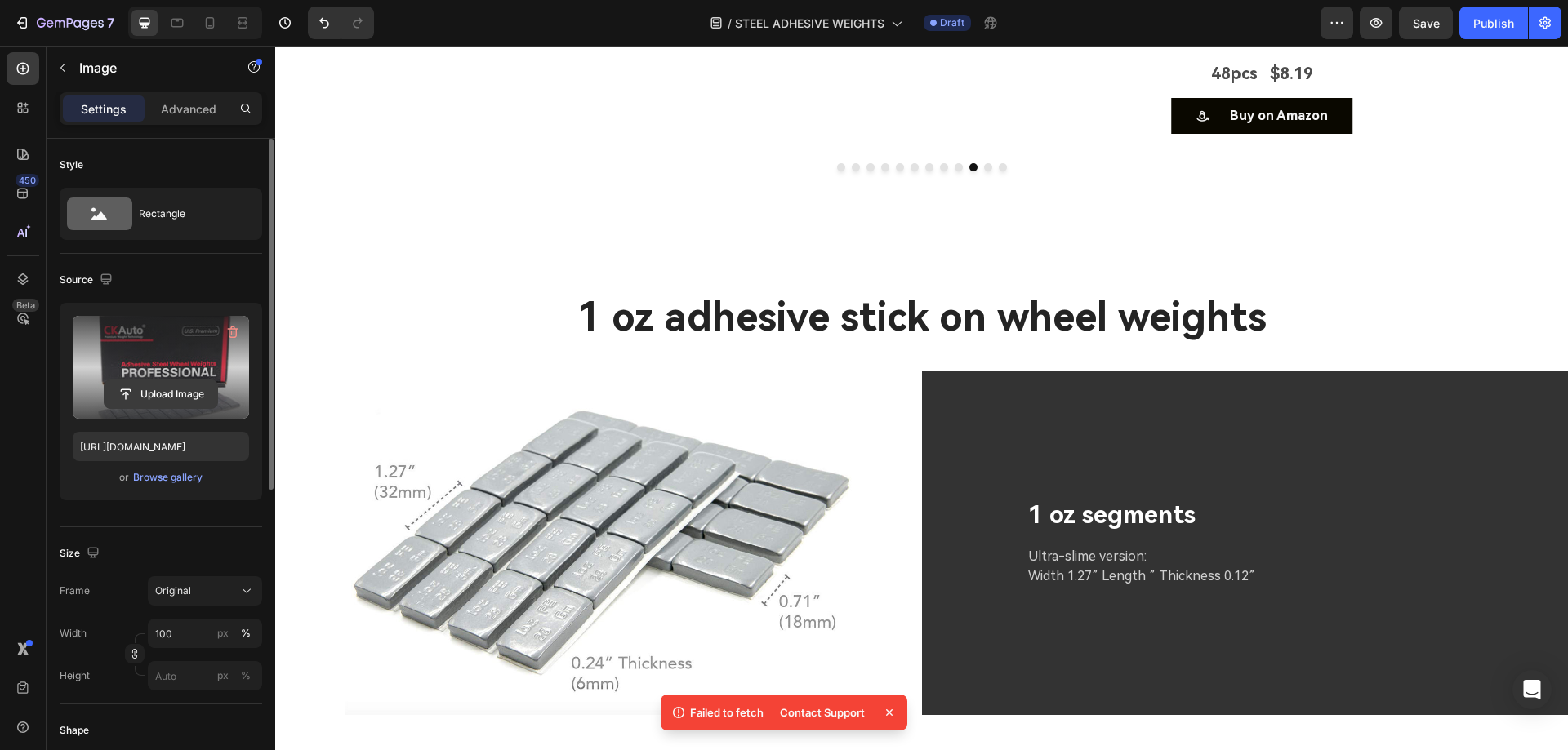
click at [180, 396] on input "file" at bounding box center [160, 394] width 112 height 27
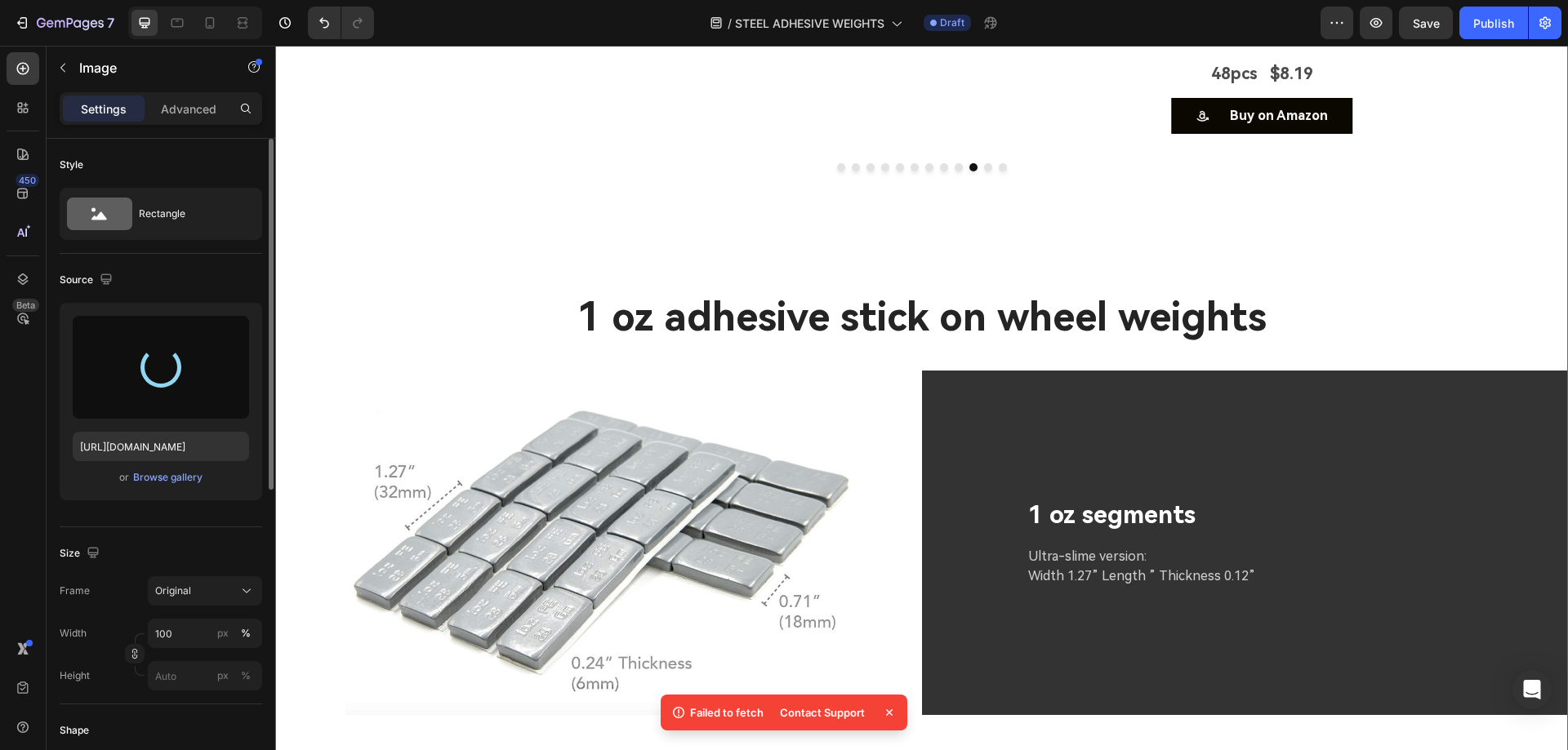
type input "[URL][DOMAIN_NAME]"
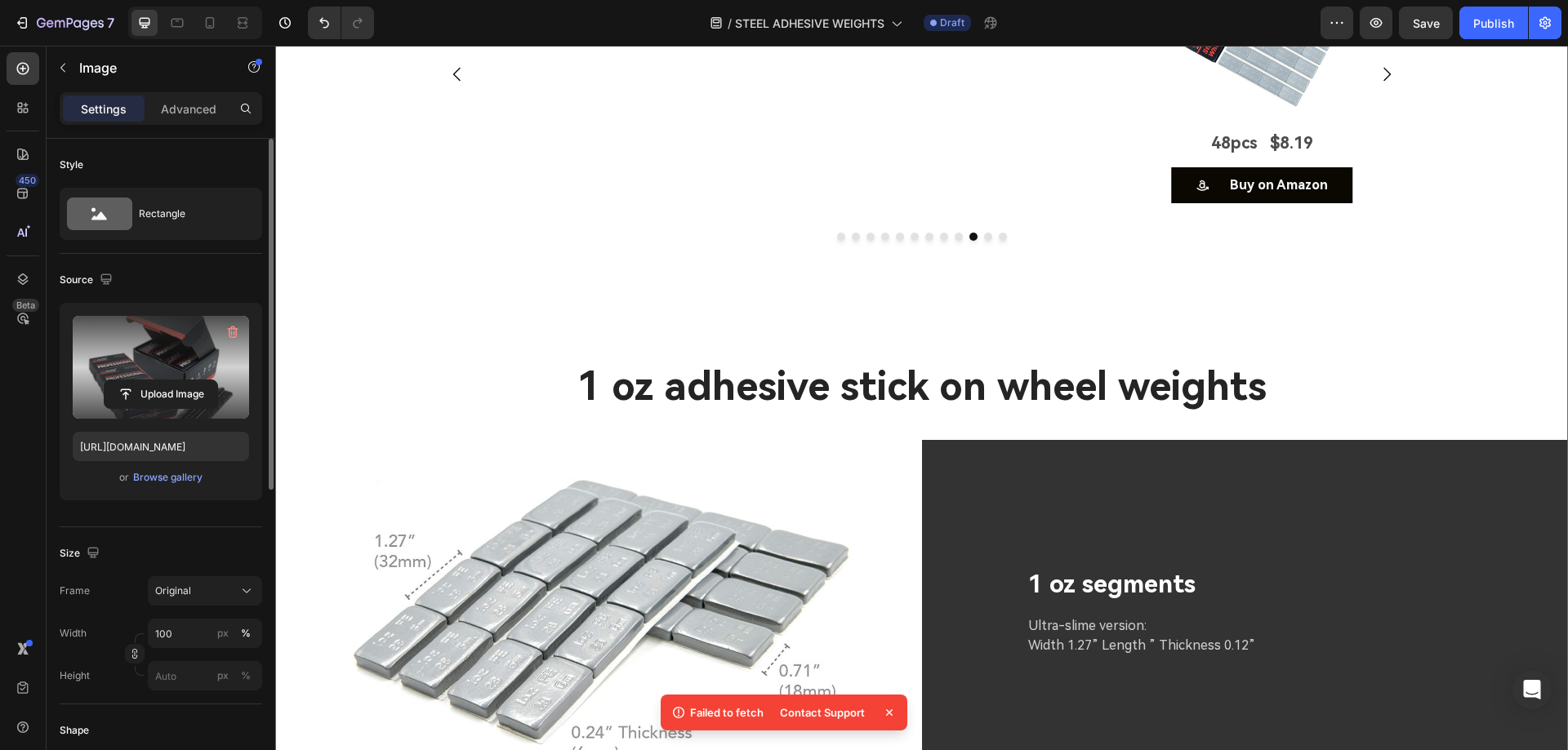
scroll to position [5012, 0]
click at [1395, 205] on div "Image 48pcs $8.19 Text Block Buy on Amazon Button Image 48pcs $8.39 Text Block …" at bounding box center [922, 75] width 980 height 259
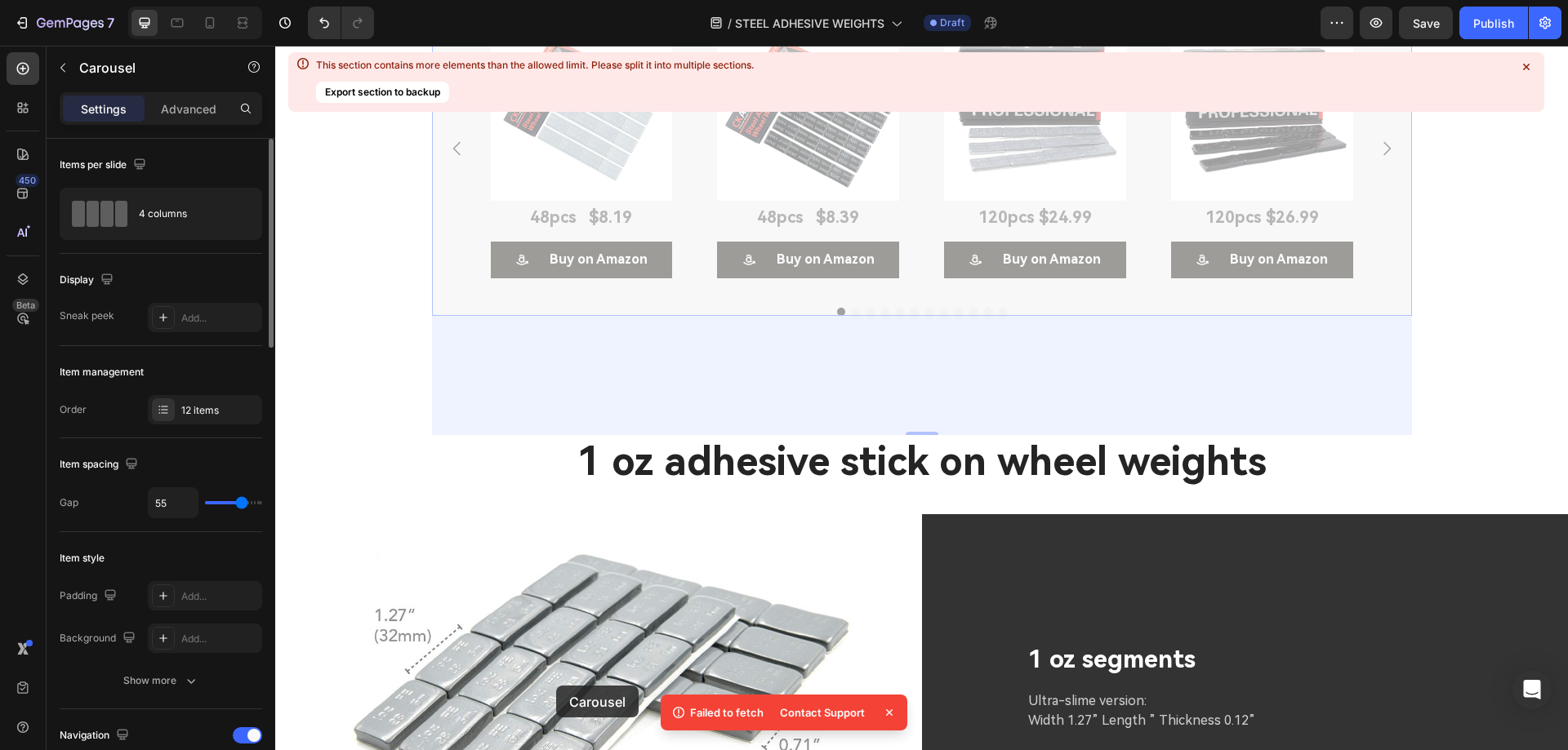
scroll to position [5926, 0]
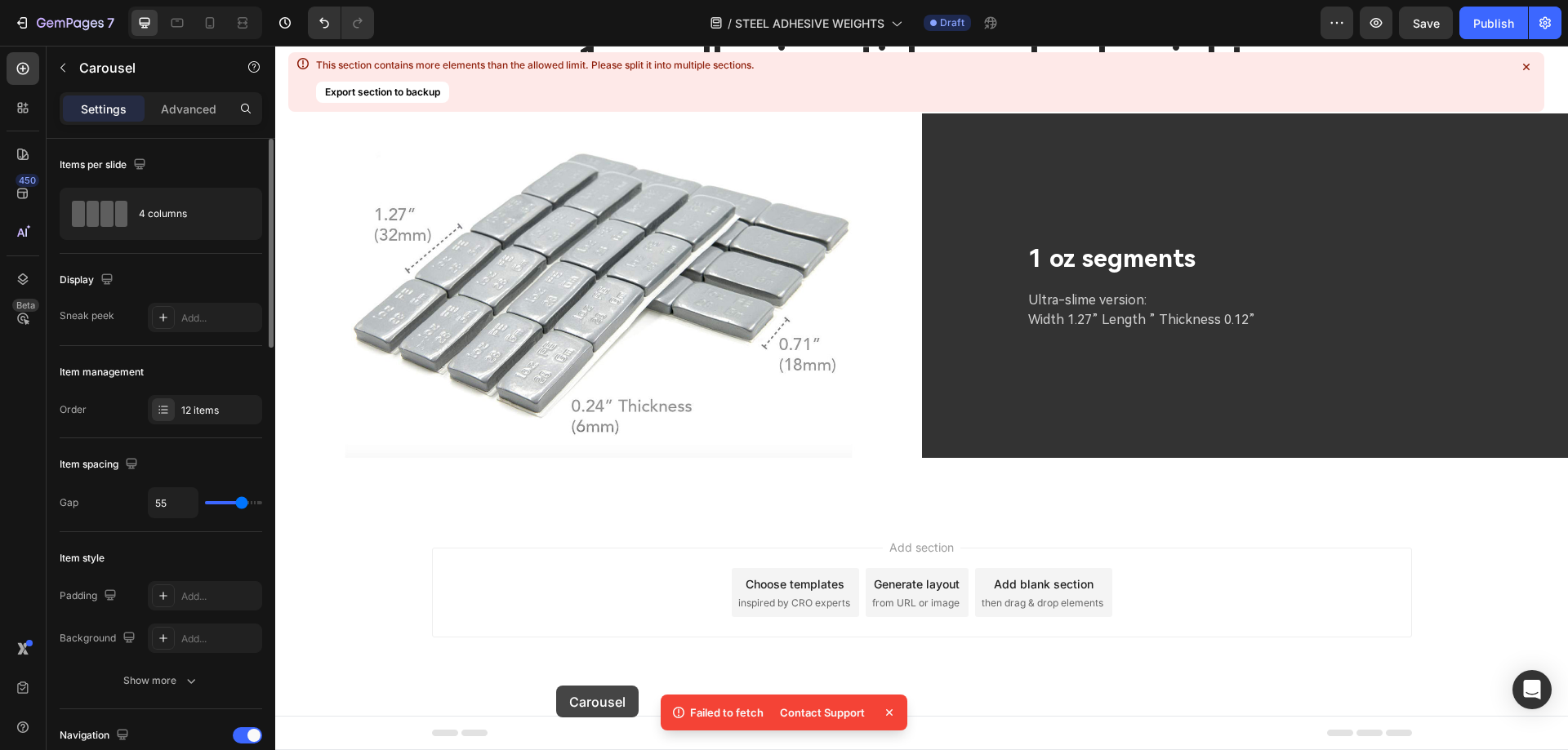
drag, startPoint x: 440, startPoint y: 256, endPoint x: 731, endPoint y: 289, distance: 292.9
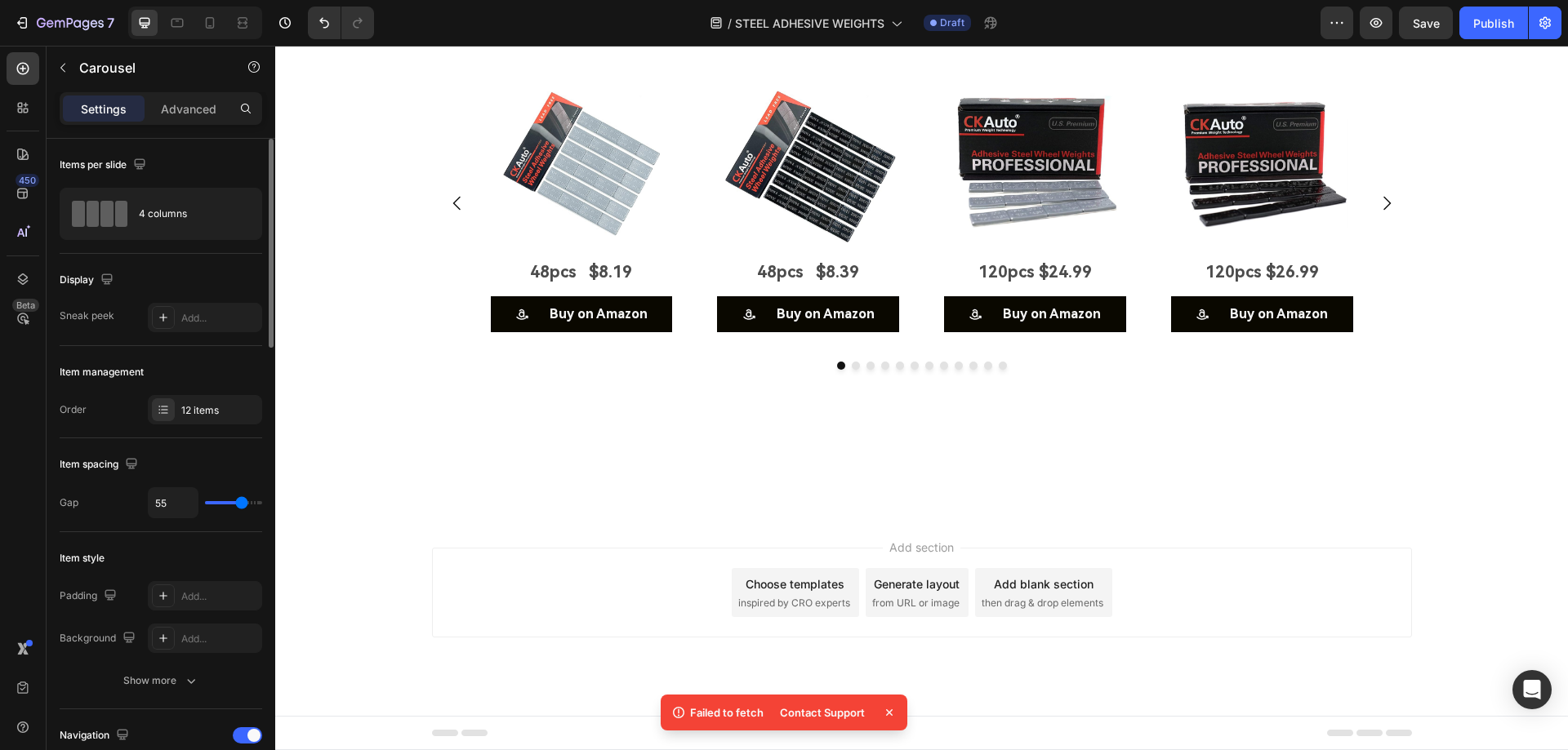
scroll to position [6000, 0]
click at [913, 371] on div "Image 48pcs $8.19 Text Block Buy on Amazon Button Image 48pcs $8.39 Text Block …" at bounding box center [922, 221] width 980 height 297
click at [522, 371] on div "Image 48pcs $8.19 Text Block Buy on Amazon Button Image 48pcs $8.39 Text Block …" at bounding box center [922, 221] width 980 height 297
click at [853, 425] on div "Image 48pcs $8.19 Text Block Buy on Amazon Button Image 48pcs $8.39 Text Block …" at bounding box center [921, 281] width 1293 height 417
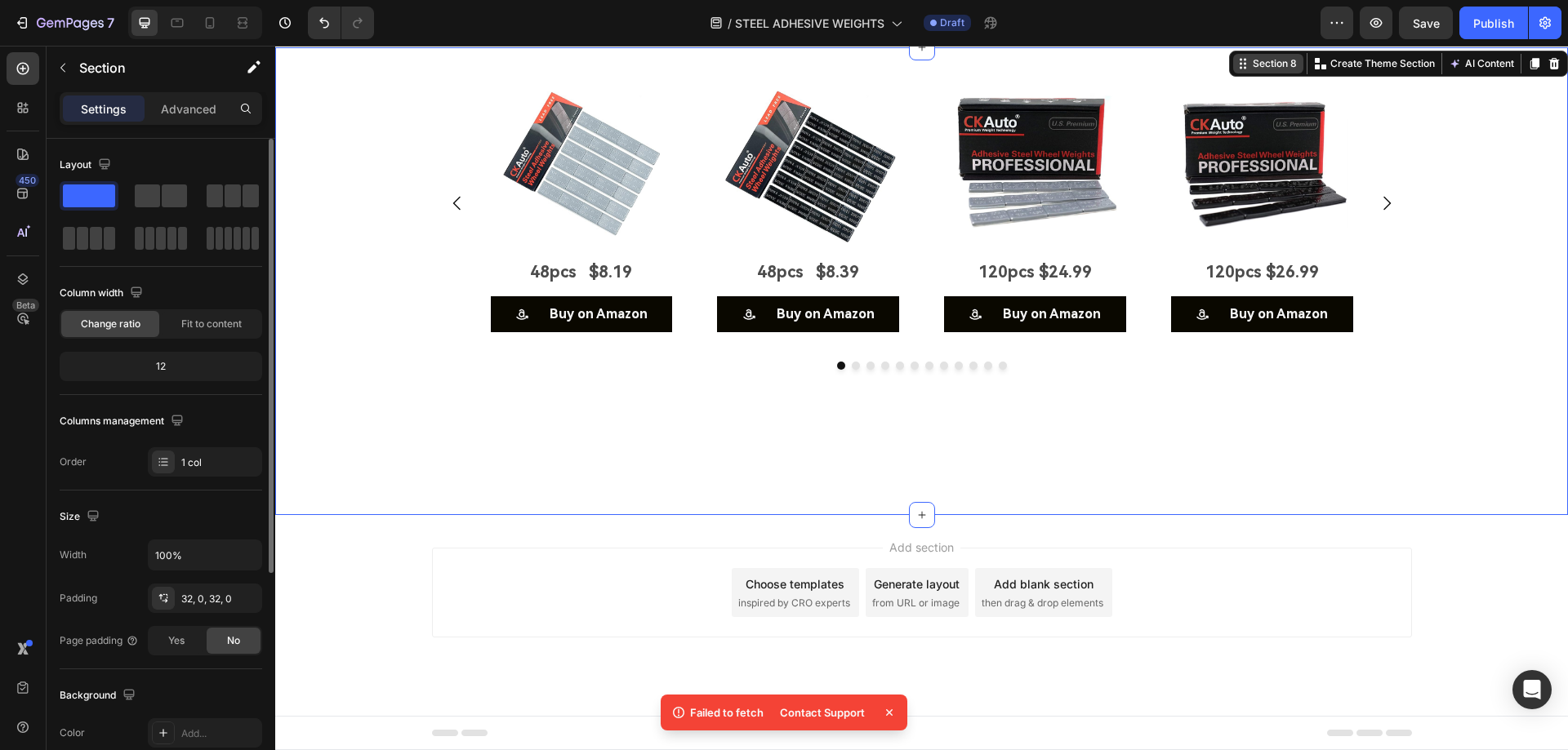
click at [1236, 70] on icon at bounding box center [1243, 64] width 13 height 13
click at [534, 180] on img at bounding box center [581, 164] width 182 height 182
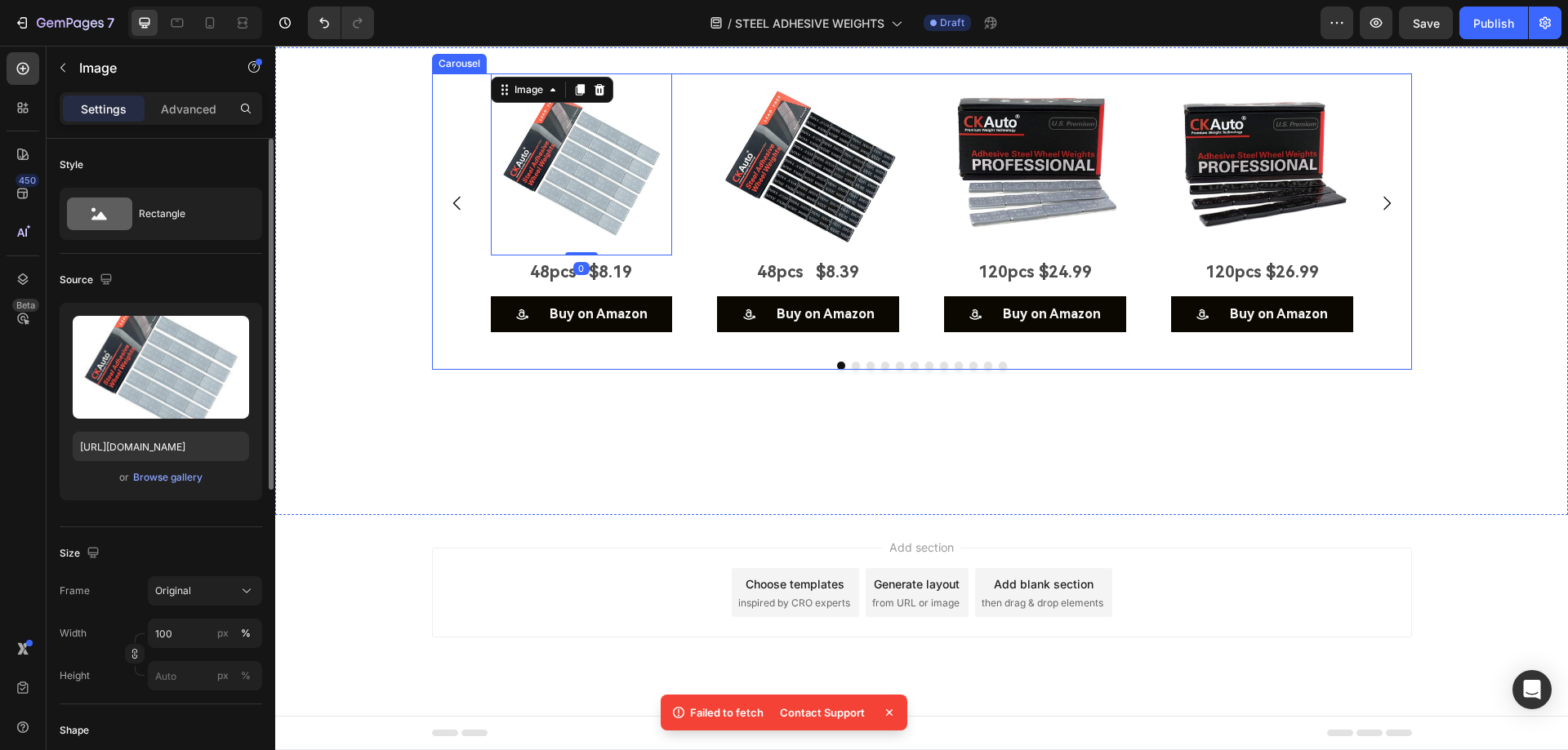
click at [461, 180] on div "Image 0 48pcs $8.19 Text Block Buy on Amazon Button Image 48pcs $8.39 Text Bloc…" at bounding box center [922, 203] width 980 height 259
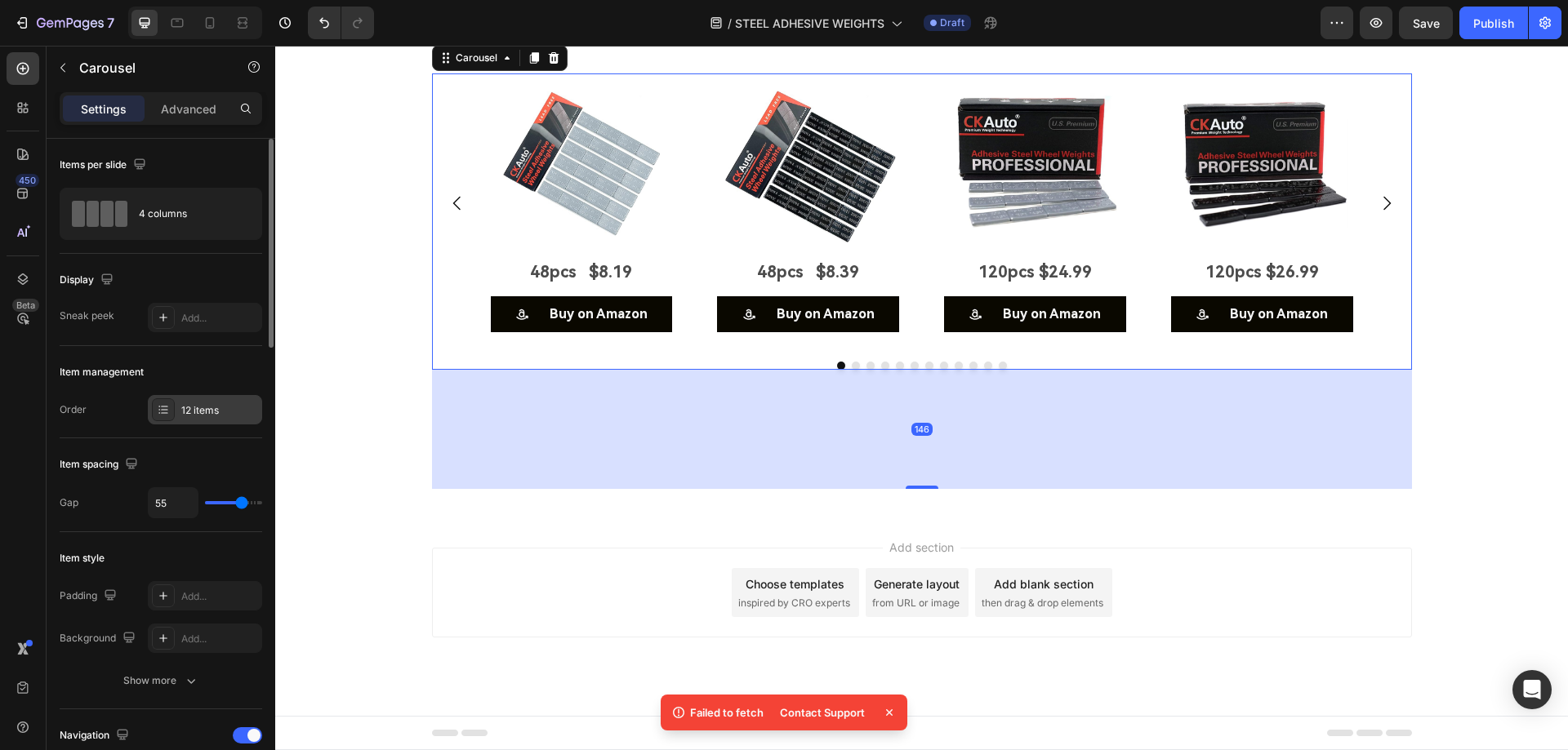
click at [186, 403] on div "12 items" at bounding box center [219, 410] width 77 height 15
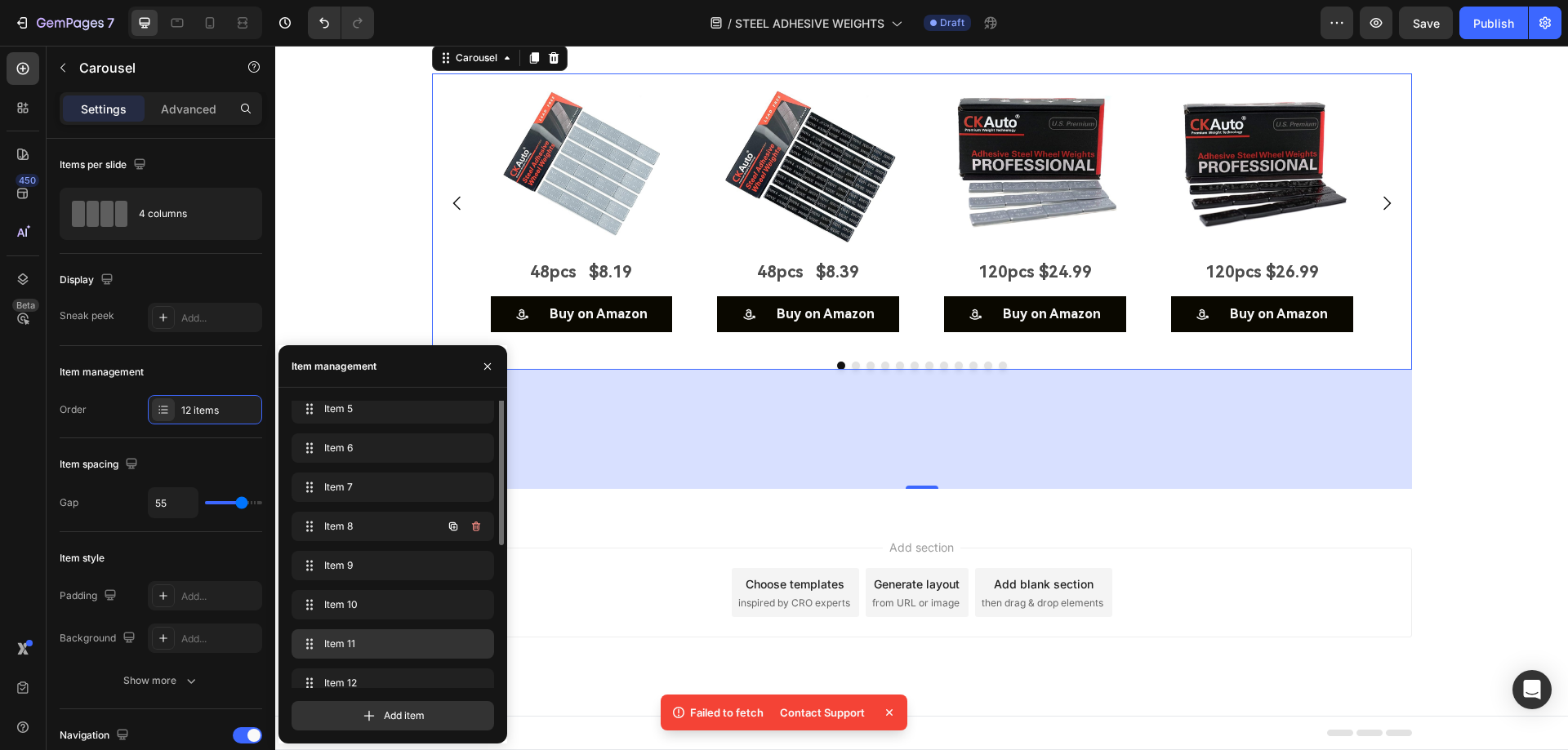
scroll to position [180, 0]
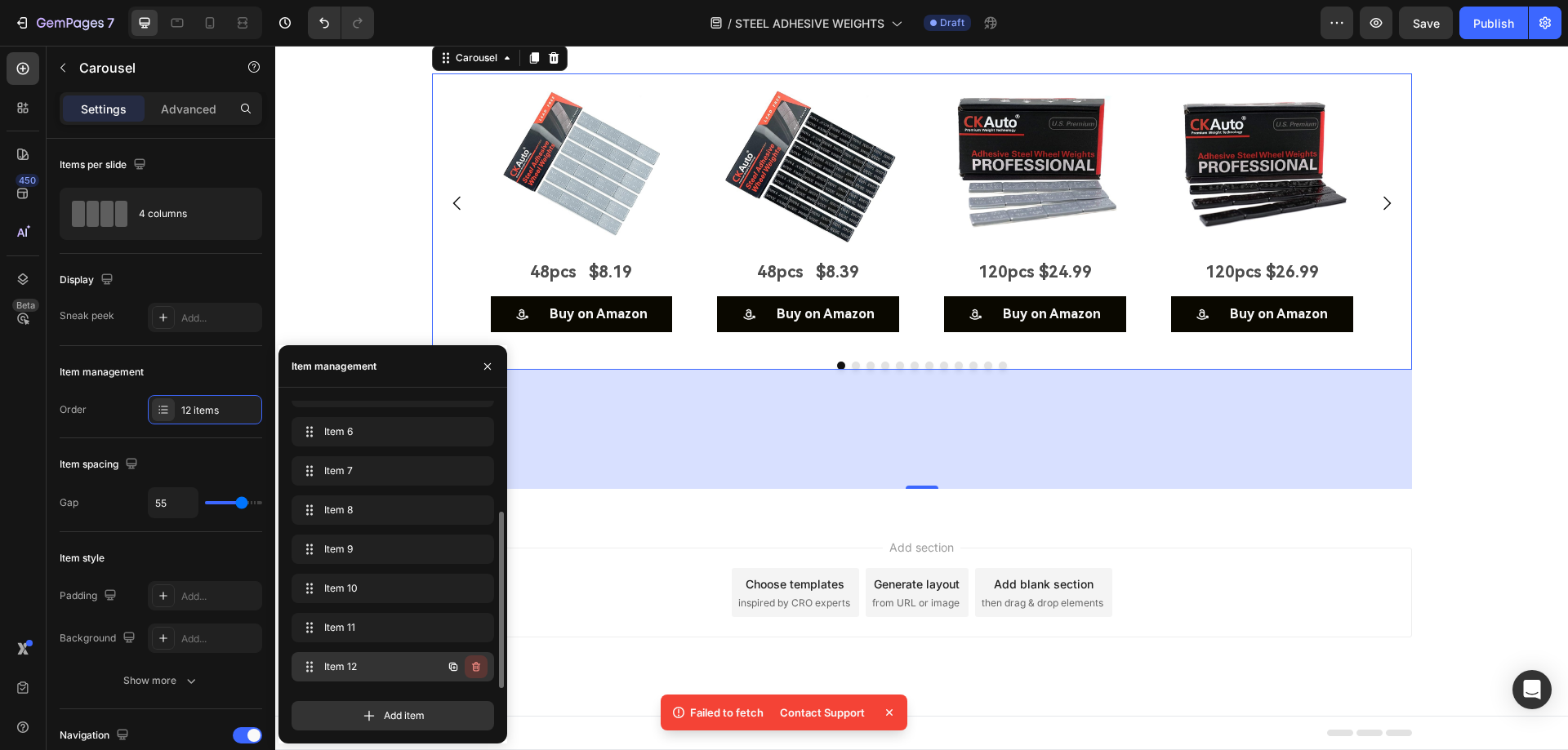
click at [471, 669] on icon "button" at bounding box center [476, 667] width 13 height 13
click at [465, 670] on div "Delete" at bounding box center [464, 667] width 30 height 15
click at [480, 641] on div at bounding box center [464, 628] width 46 height 29
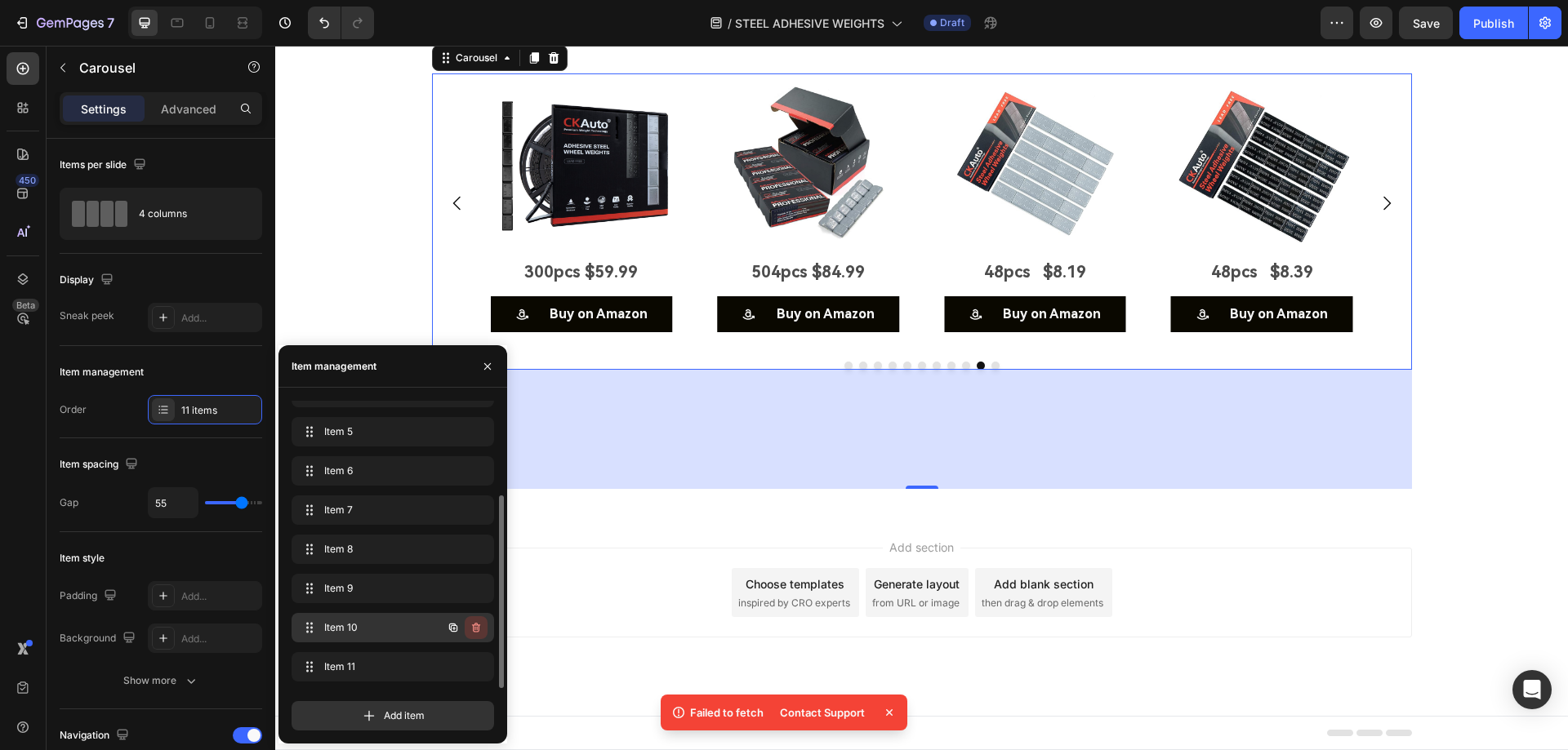
click at [479, 632] on icon "button" at bounding box center [475, 628] width 8 height 10
click at [476, 631] on div "Delete" at bounding box center [464, 628] width 30 height 15
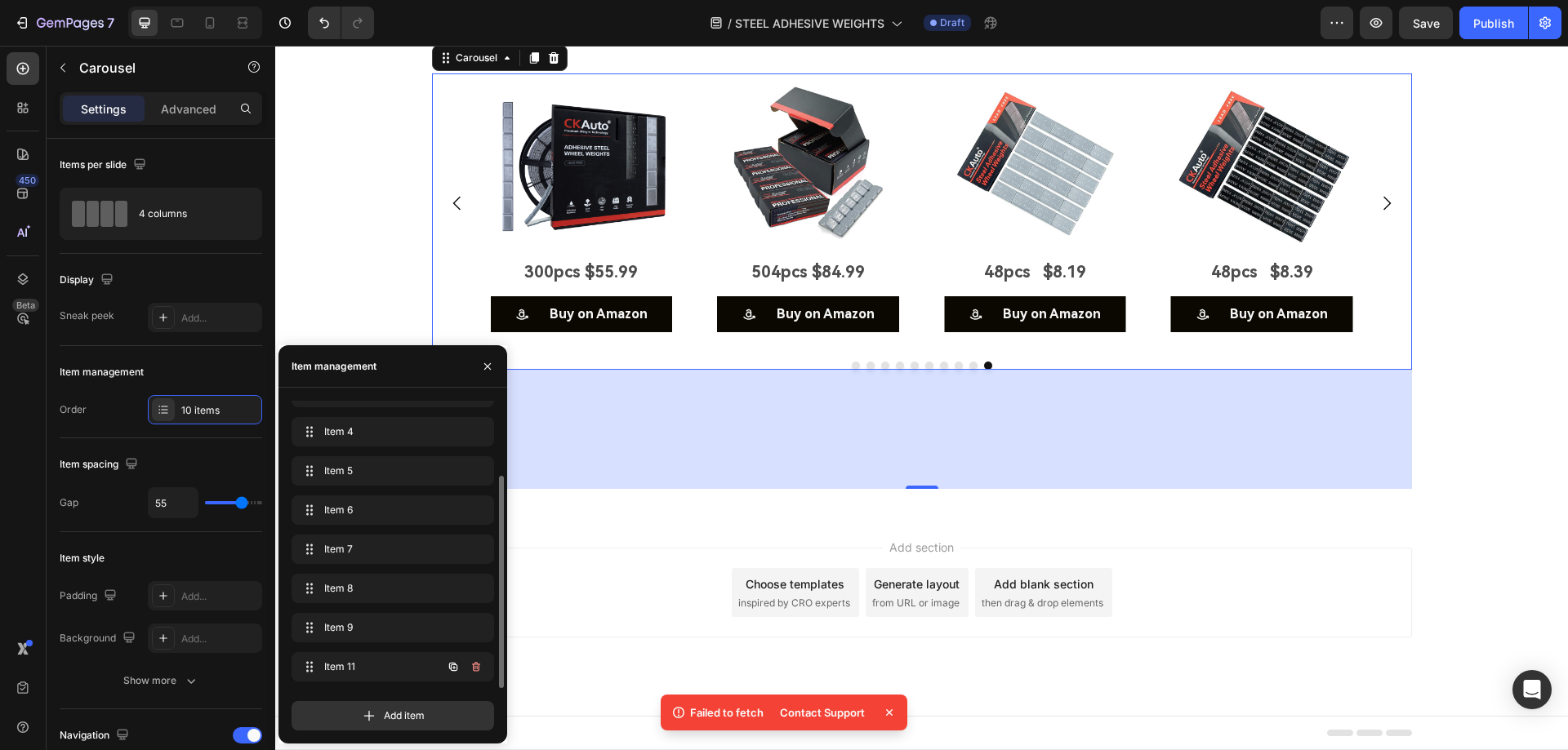
scroll to position [101, 0]
click at [475, 664] on icon "button" at bounding box center [475, 667] width 8 height 10
click at [475, 664] on div "Delete" at bounding box center [464, 667] width 30 height 15
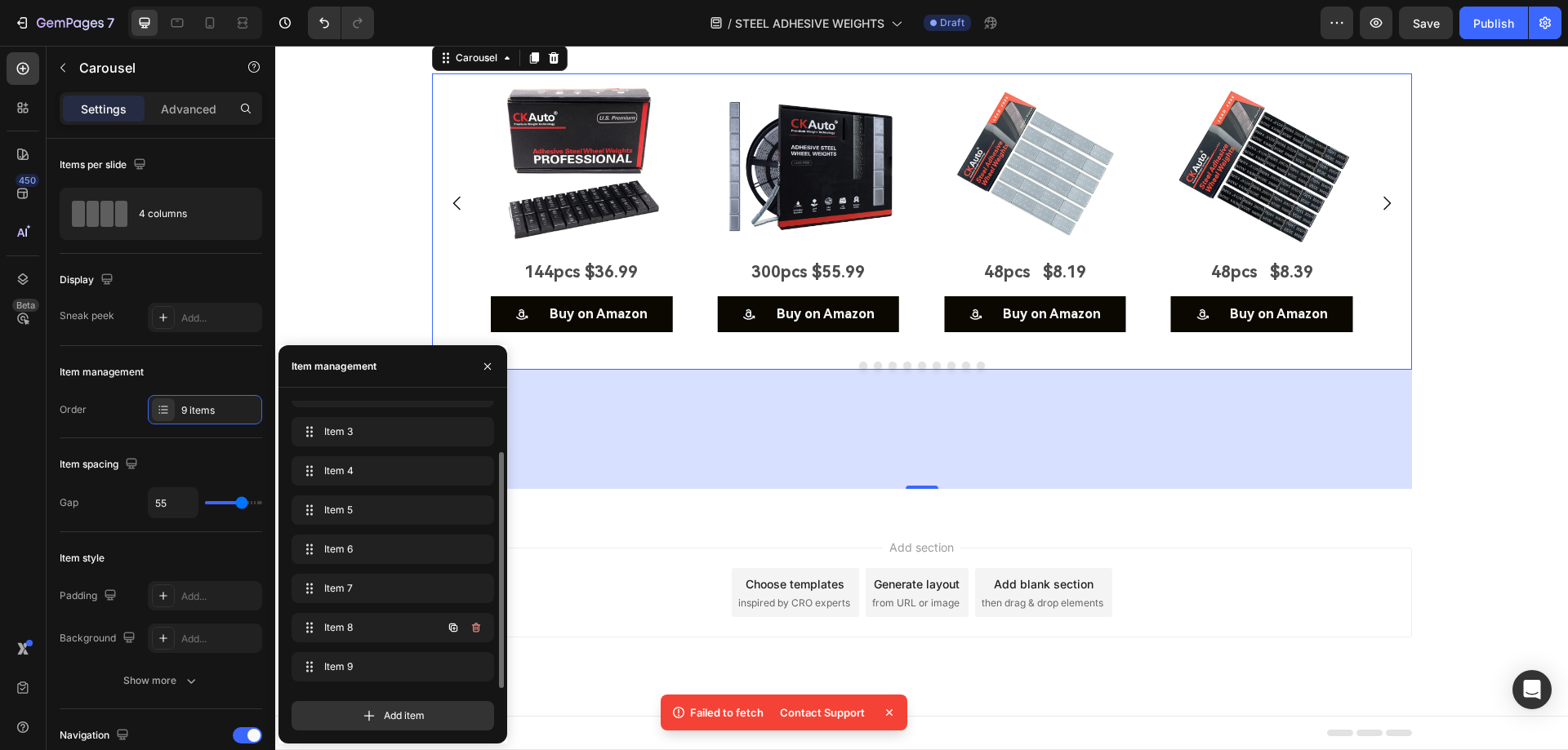
scroll to position [62, 0]
click at [472, 659] on button "button" at bounding box center [475, 667] width 23 height 23
click at [472, 666] on div "Delete" at bounding box center [464, 667] width 30 height 15
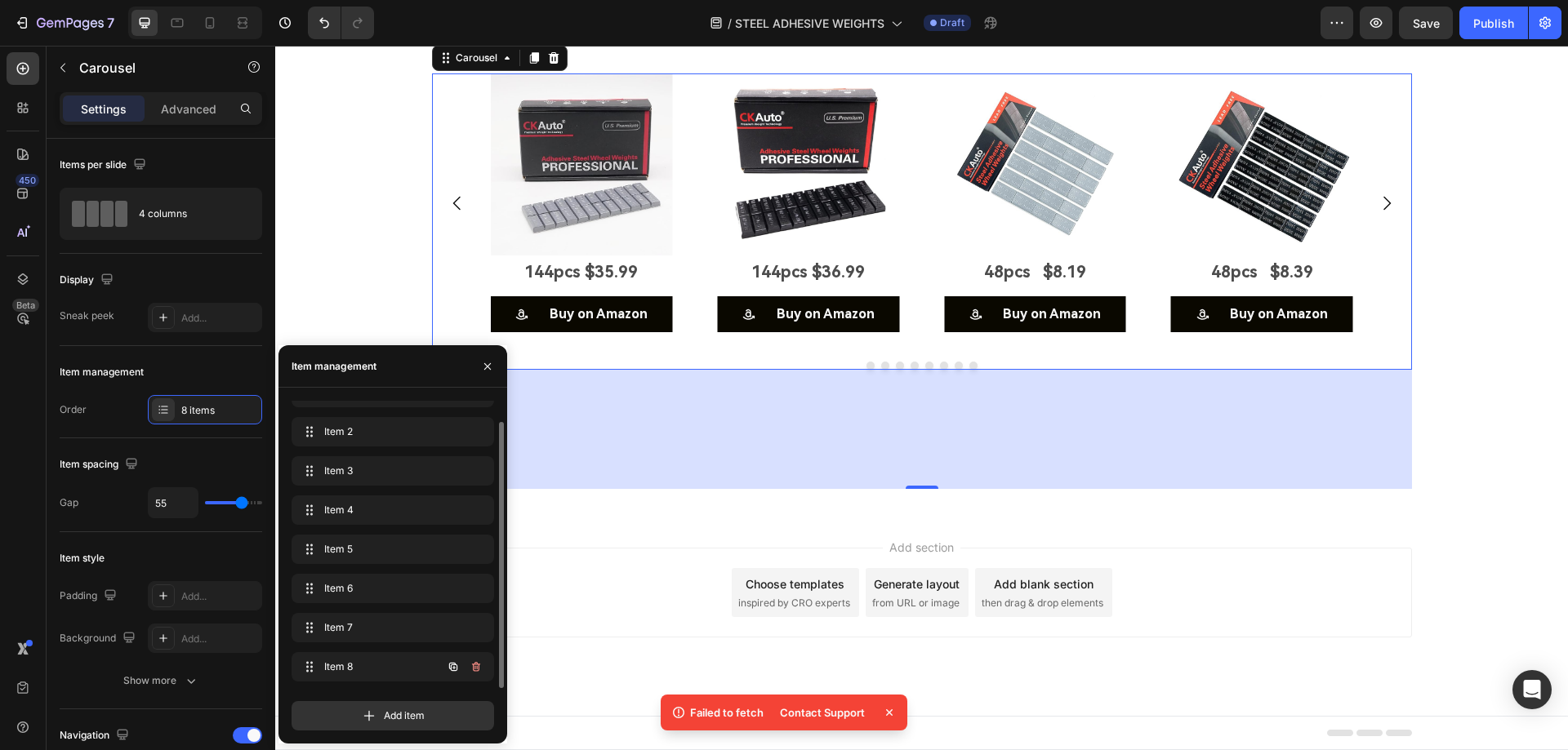
scroll to position [23, 0]
click at [472, 663] on icon "button" at bounding box center [476, 667] width 13 height 13
click at [472, 663] on div "Delete" at bounding box center [464, 667] width 30 height 15
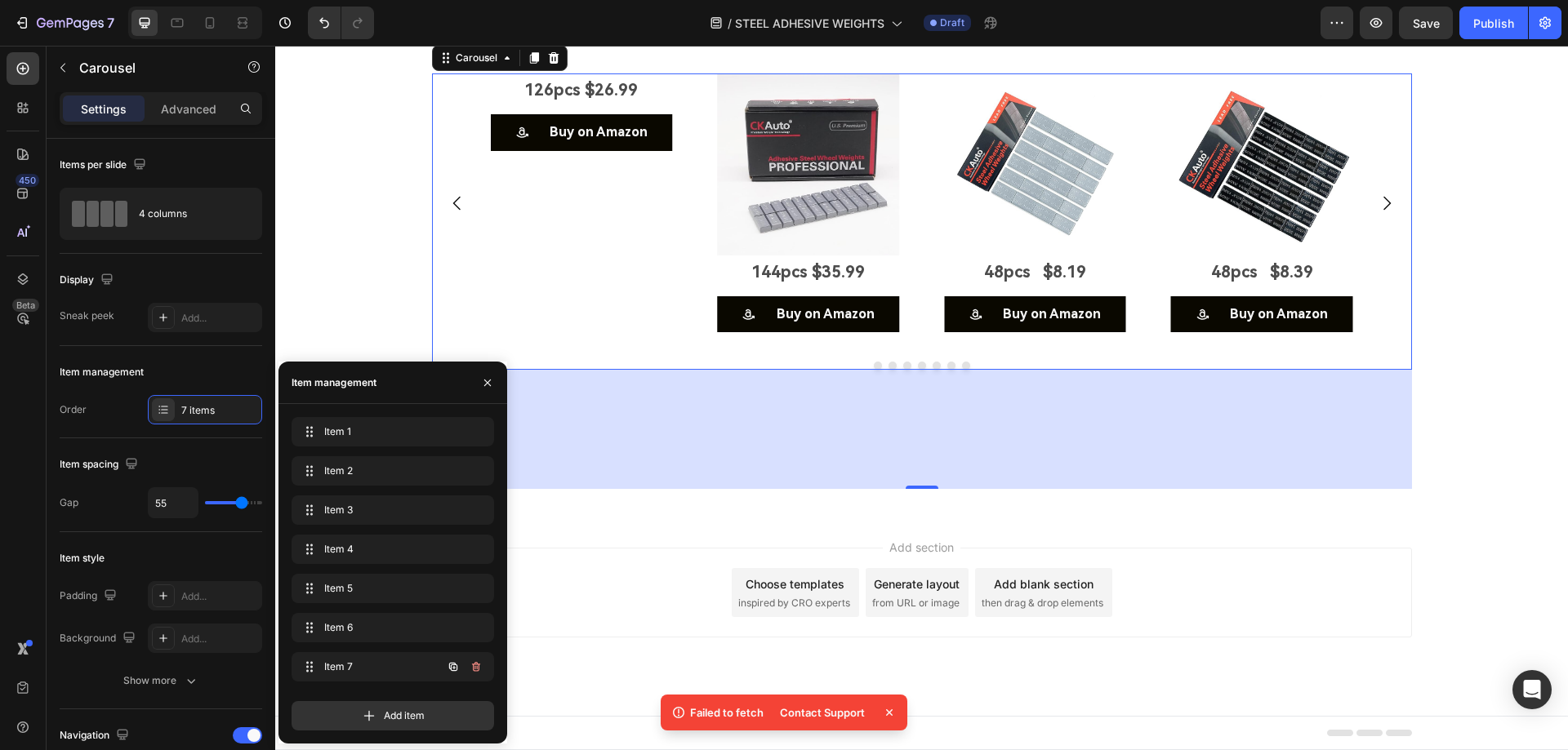
scroll to position [0, 0]
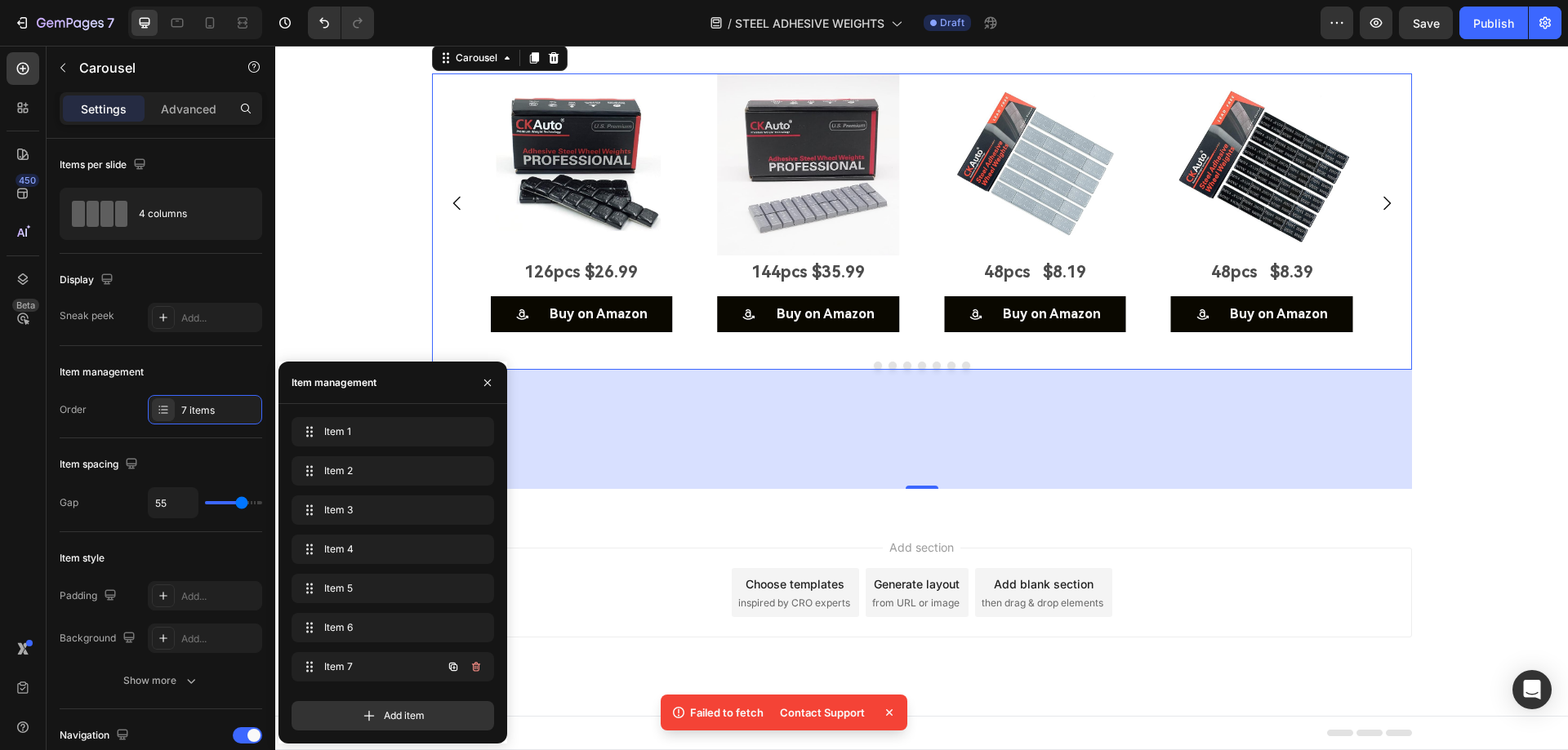
click at [472, 663] on icon "button" at bounding box center [476, 667] width 13 height 13
click at [472, 663] on div "Delete" at bounding box center [464, 667] width 30 height 15
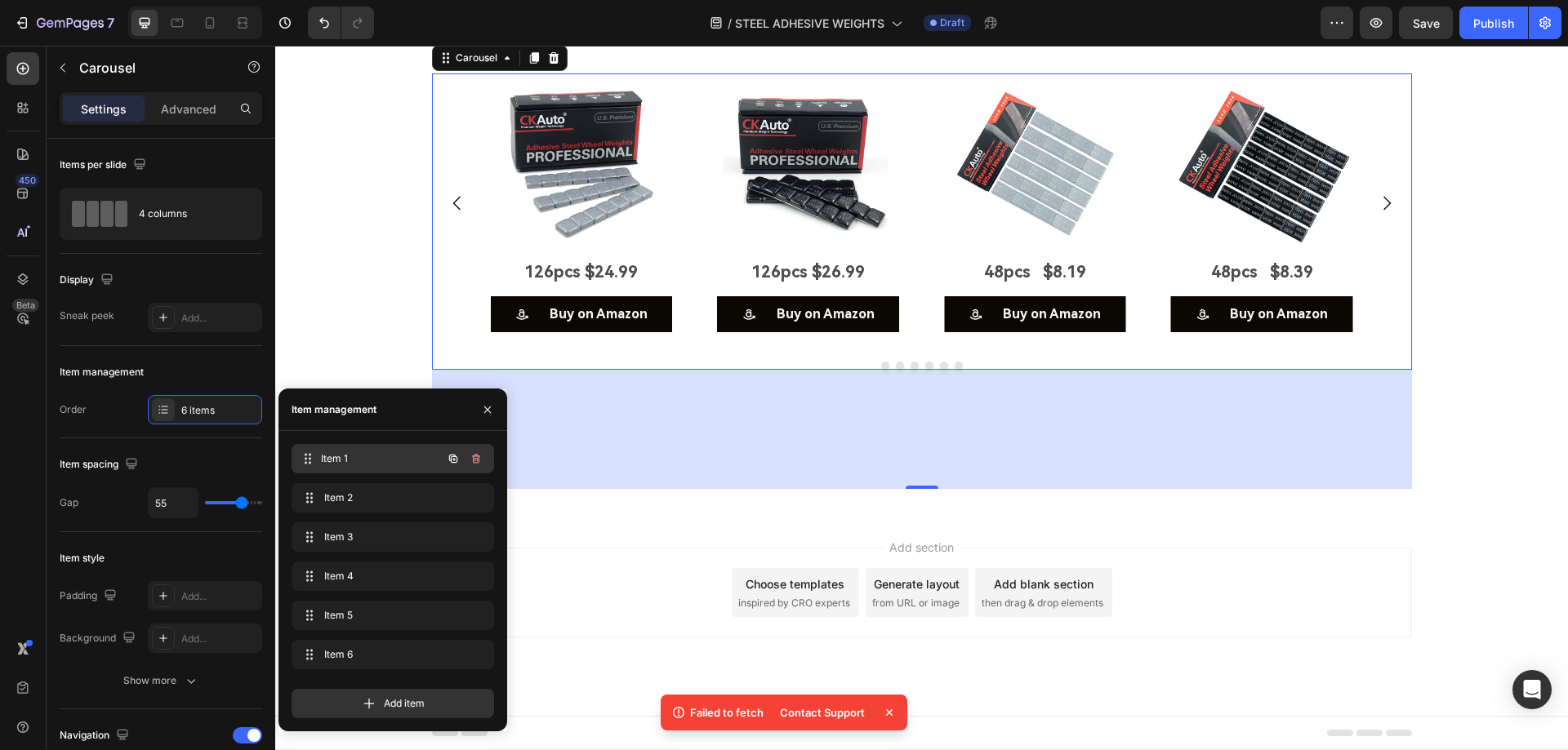
click at [411, 461] on span "Item 1" at bounding box center [381, 459] width 121 height 15
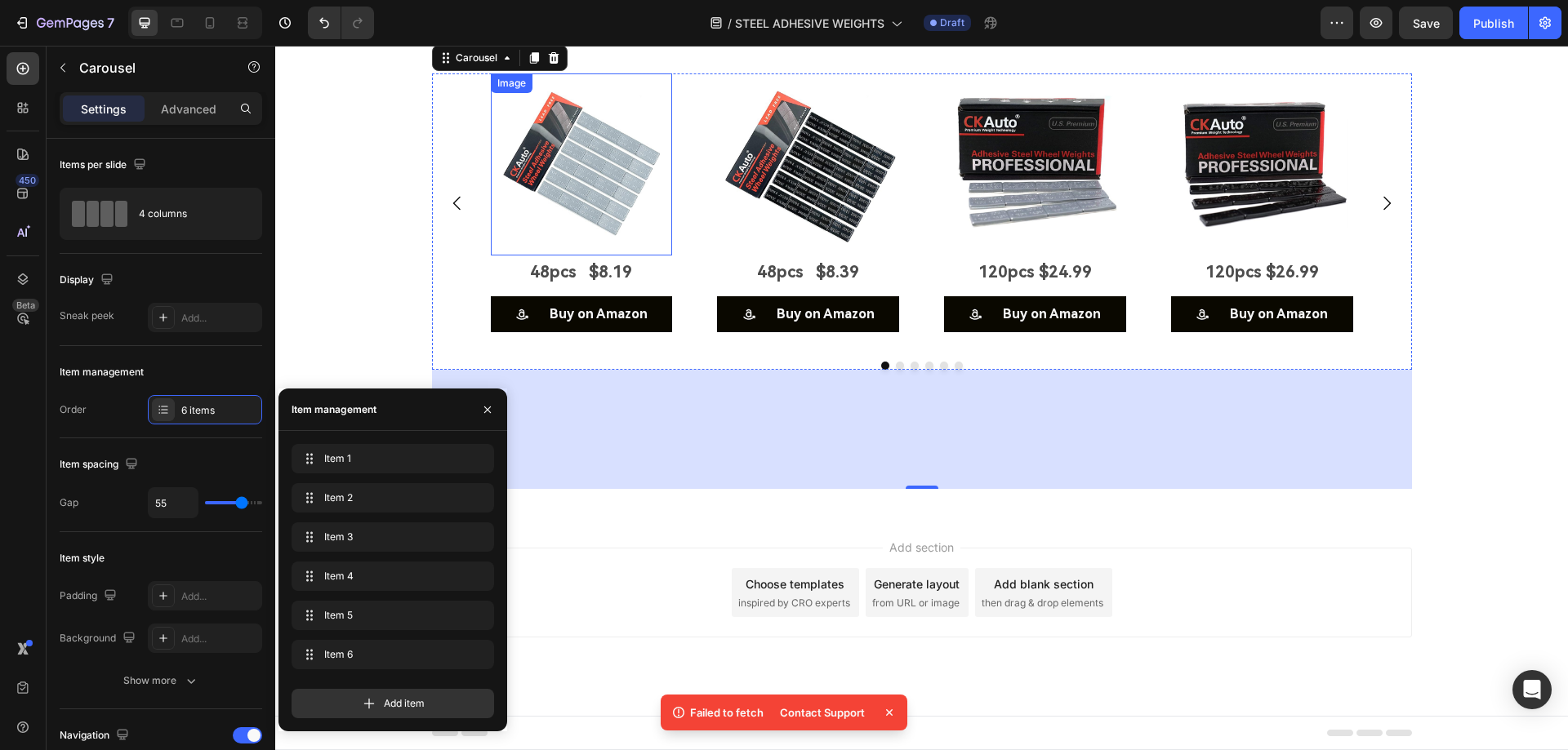
click at [614, 287] on p "48pcs $8.19" at bounding box center [582, 271] width 179 height 29
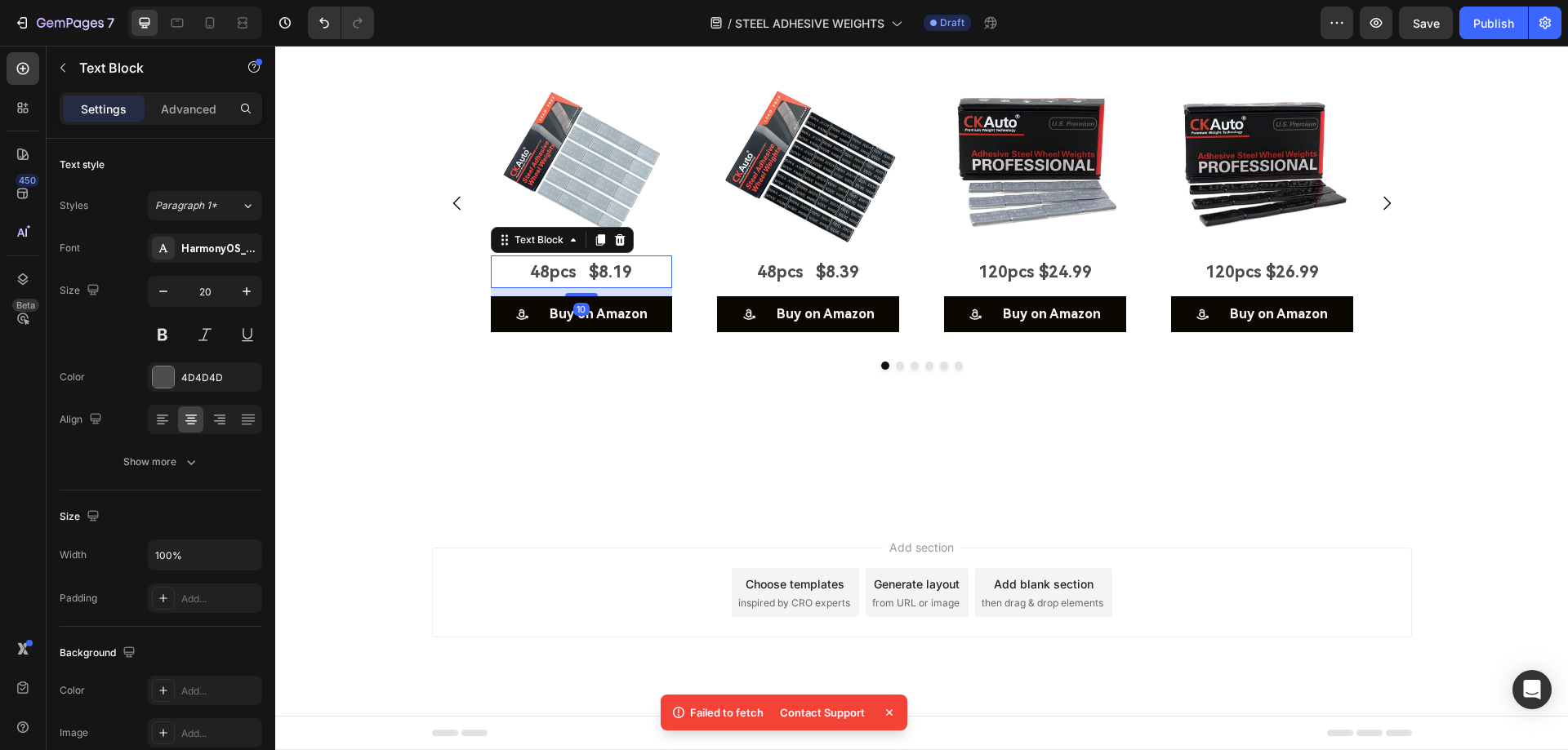
click at [613, 287] on p "48pcs $8.19" at bounding box center [582, 271] width 179 height 29
click at [579, 287] on p "36pcs 19.99" at bounding box center [582, 271] width 179 height 29
drag, startPoint x: 935, startPoint y: 458, endPoint x: 871, endPoint y: 403, distance: 84.4
click at [935, 458] on div "Image 36pcs $19.99 Text Block 10 Buy on Amazon Button Image 48pcs $8.39 Text Bl…" at bounding box center [921, 281] width 1293 height 417
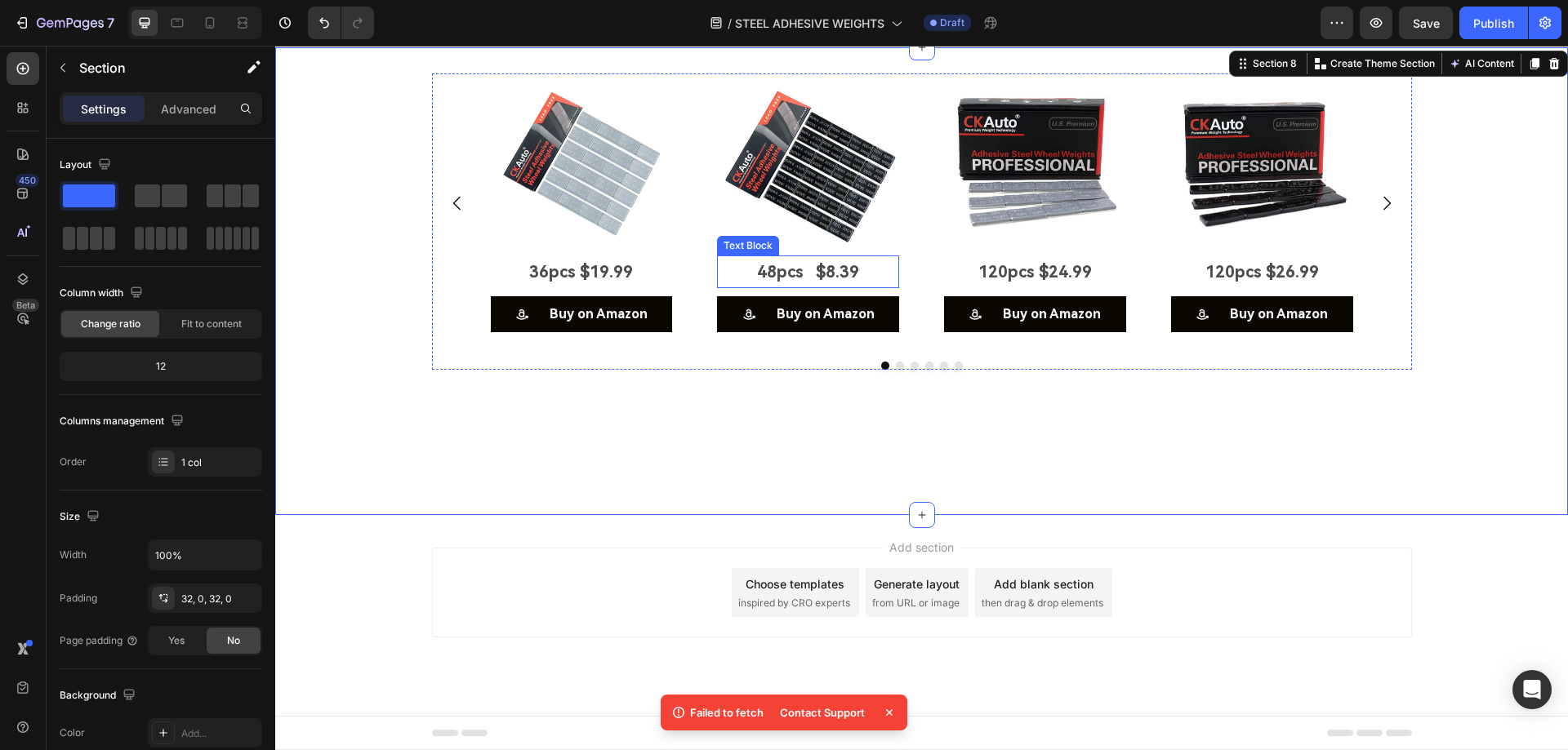
click at [794, 287] on p "48pcs $8.39" at bounding box center [808, 271] width 179 height 29
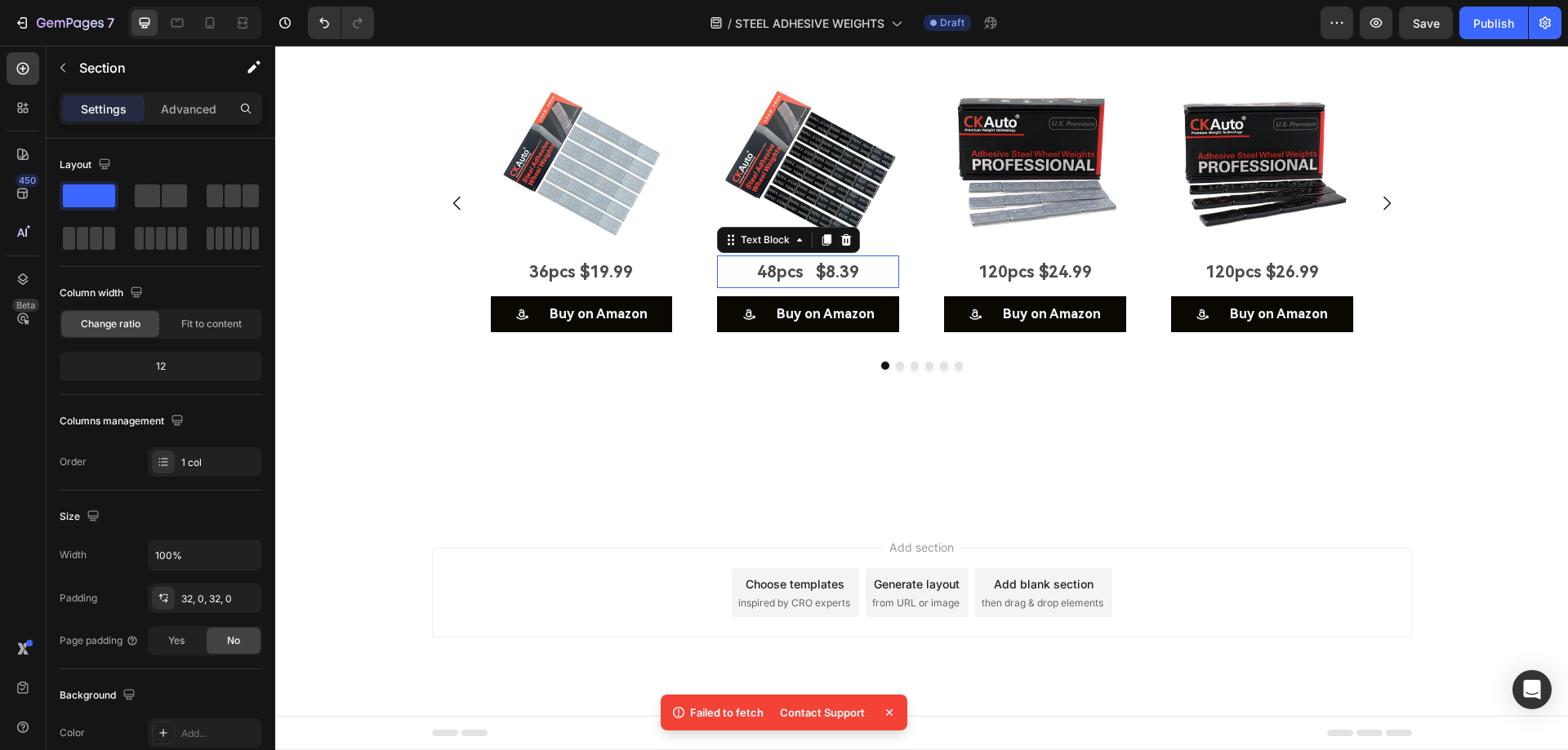
click at [794, 287] on p "48pcs $8.39" at bounding box center [808, 271] width 179 height 29
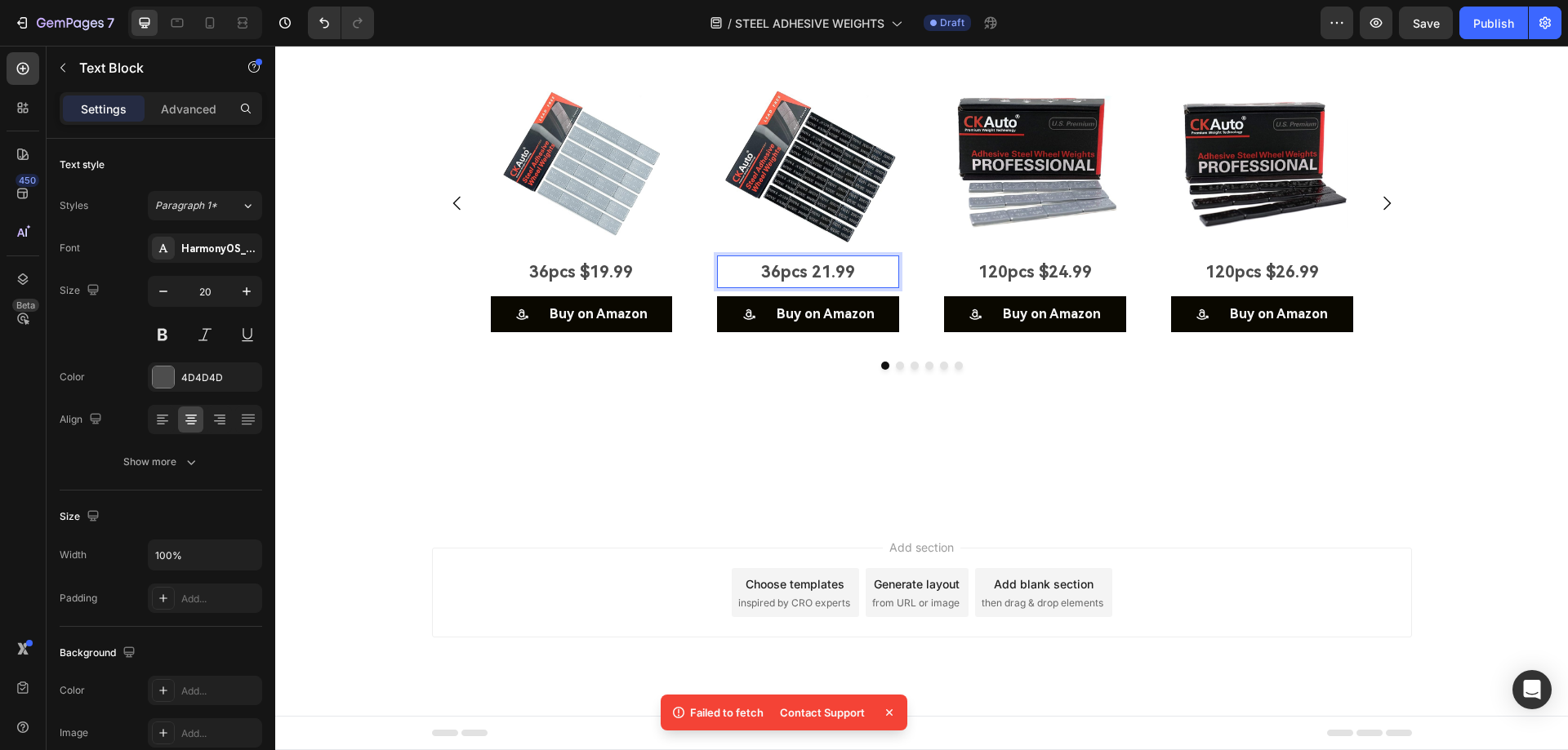
click at [808, 287] on p "36pcs 21.99" at bounding box center [808, 271] width 179 height 29
click at [647, 473] on div "Image 36pcs $19.99 Text Block Buy on Amazon Button Image 36pcs $21.99 Text Bloc…" at bounding box center [921, 281] width 1293 height 417
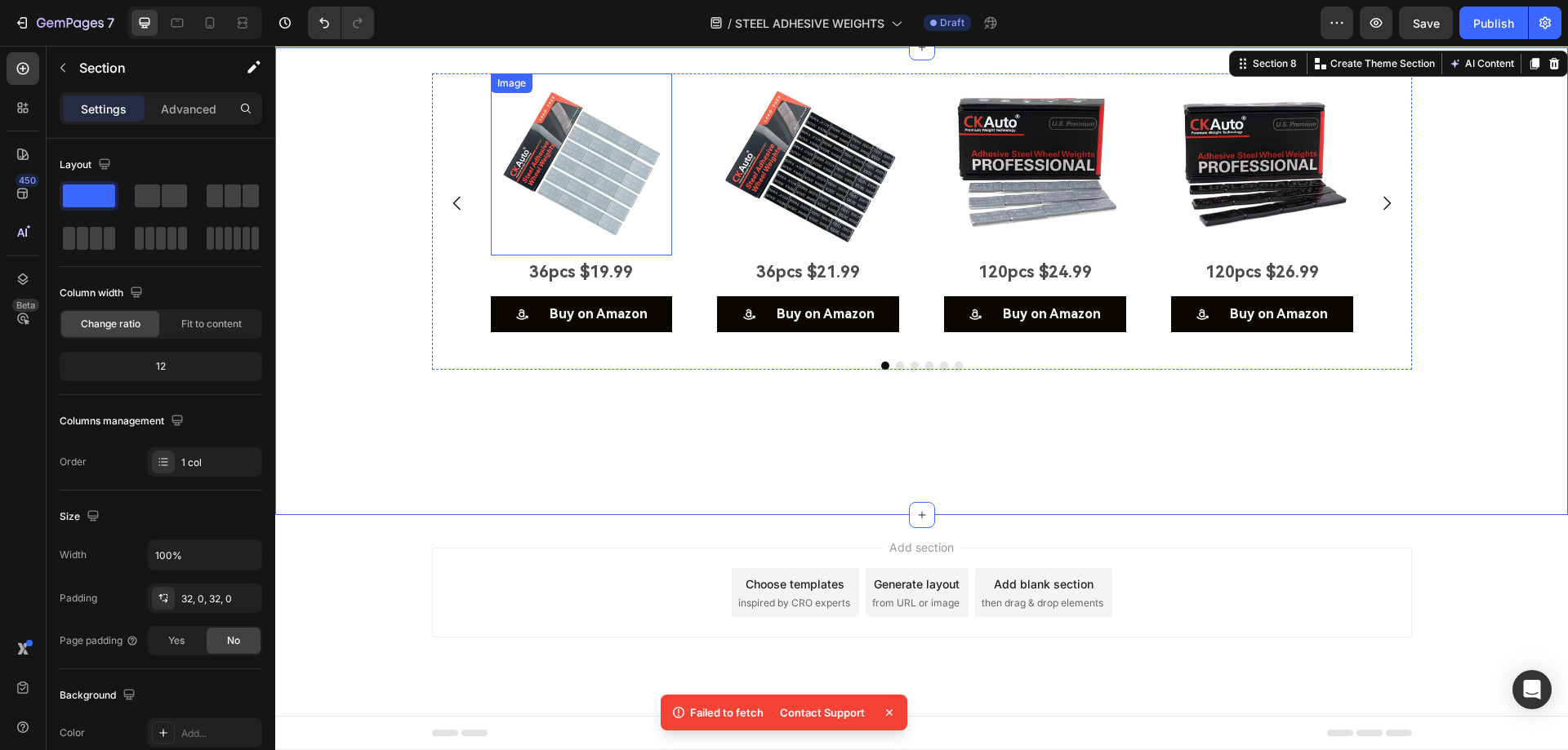
click at [591, 240] on img at bounding box center [581, 164] width 182 height 182
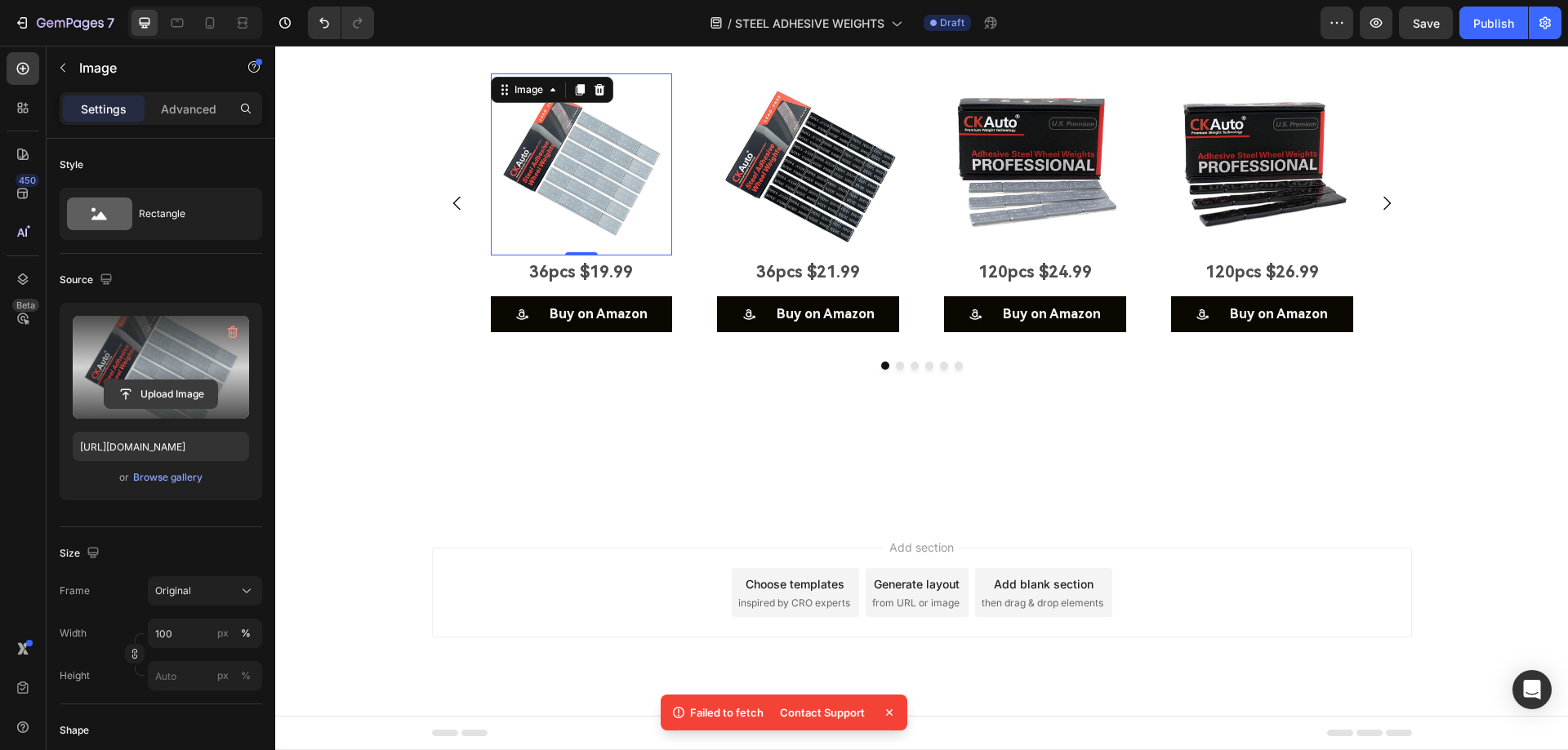
click at [152, 384] on input "file" at bounding box center [160, 394] width 112 height 27
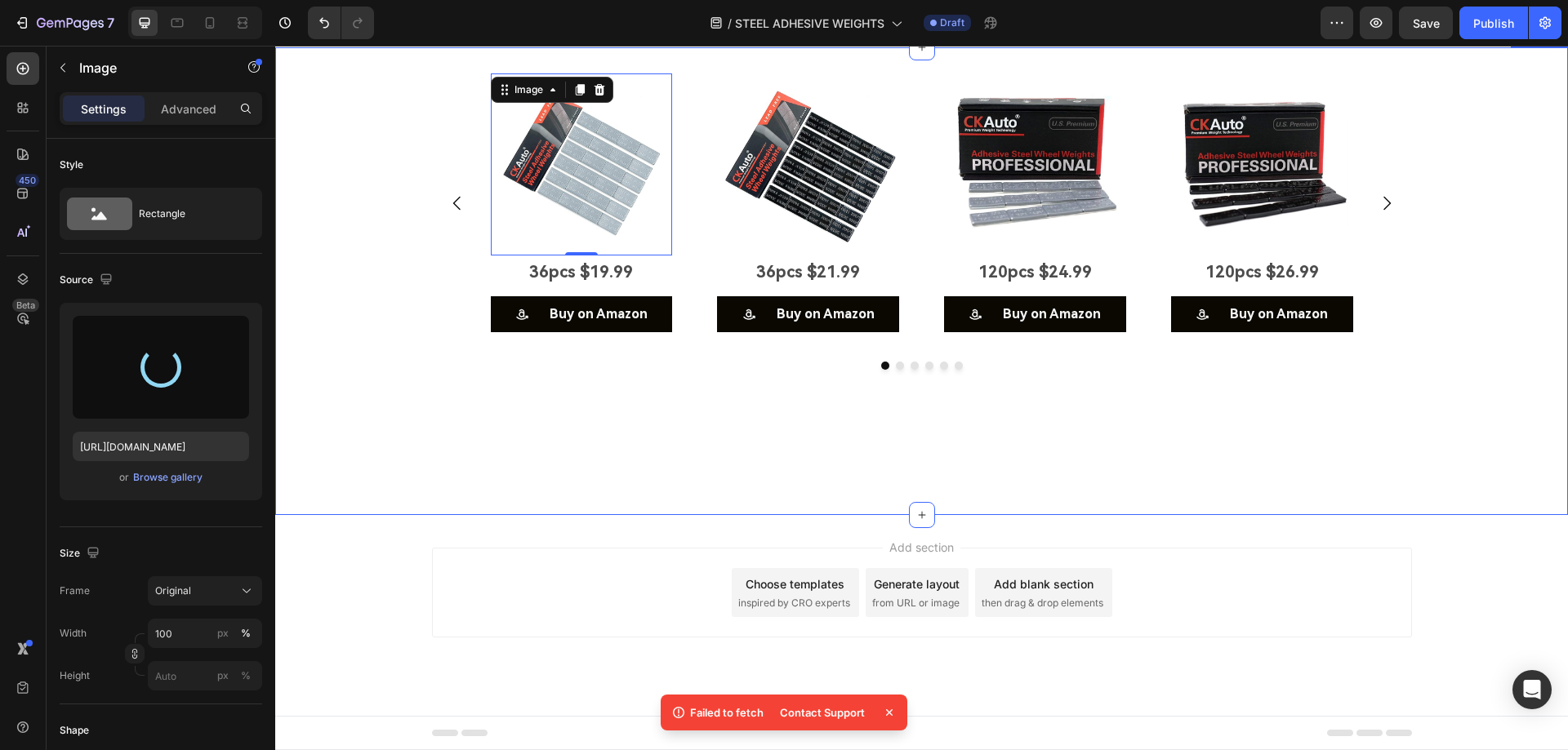
type input "[URL][DOMAIN_NAME]"
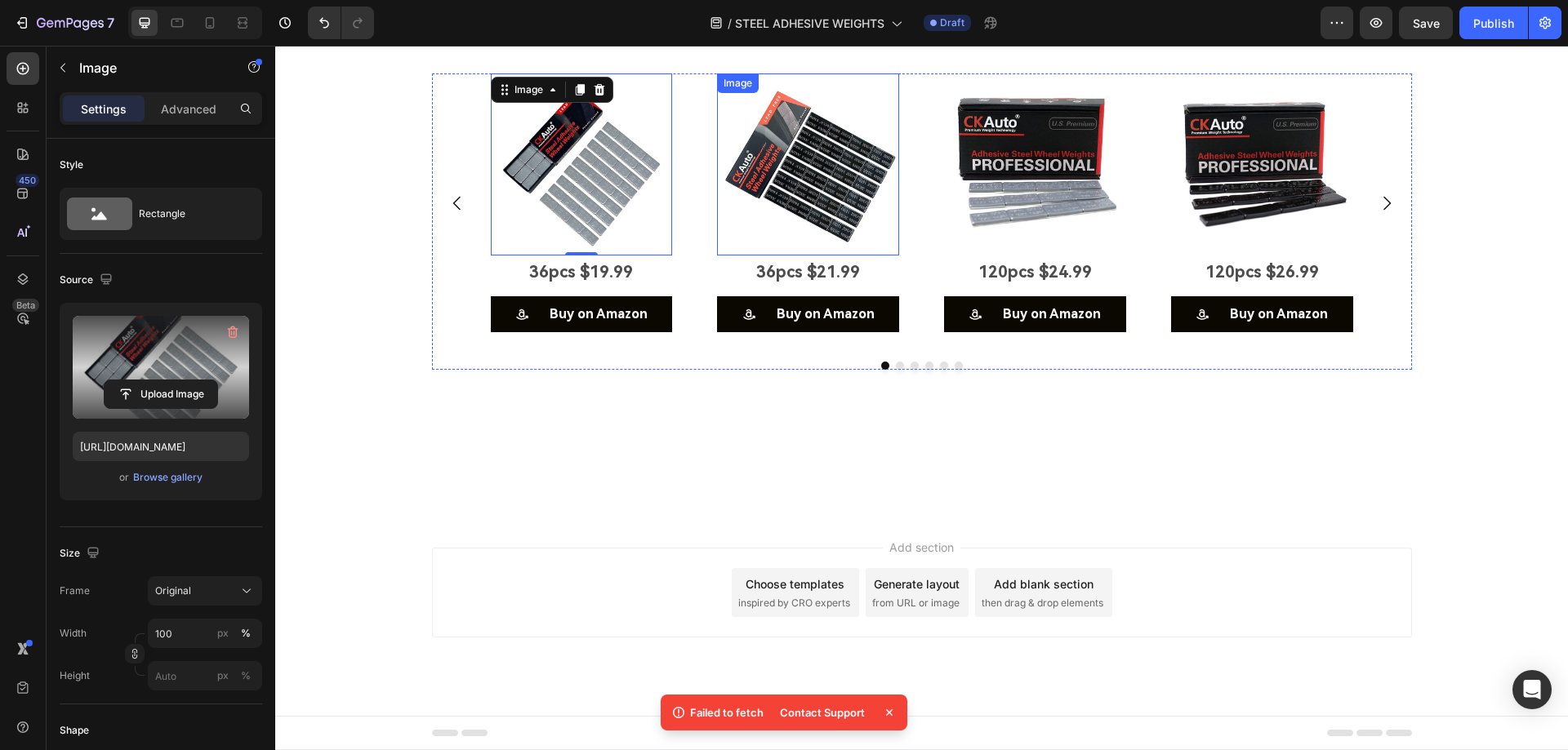
click at [792, 205] on img at bounding box center [808, 164] width 182 height 182
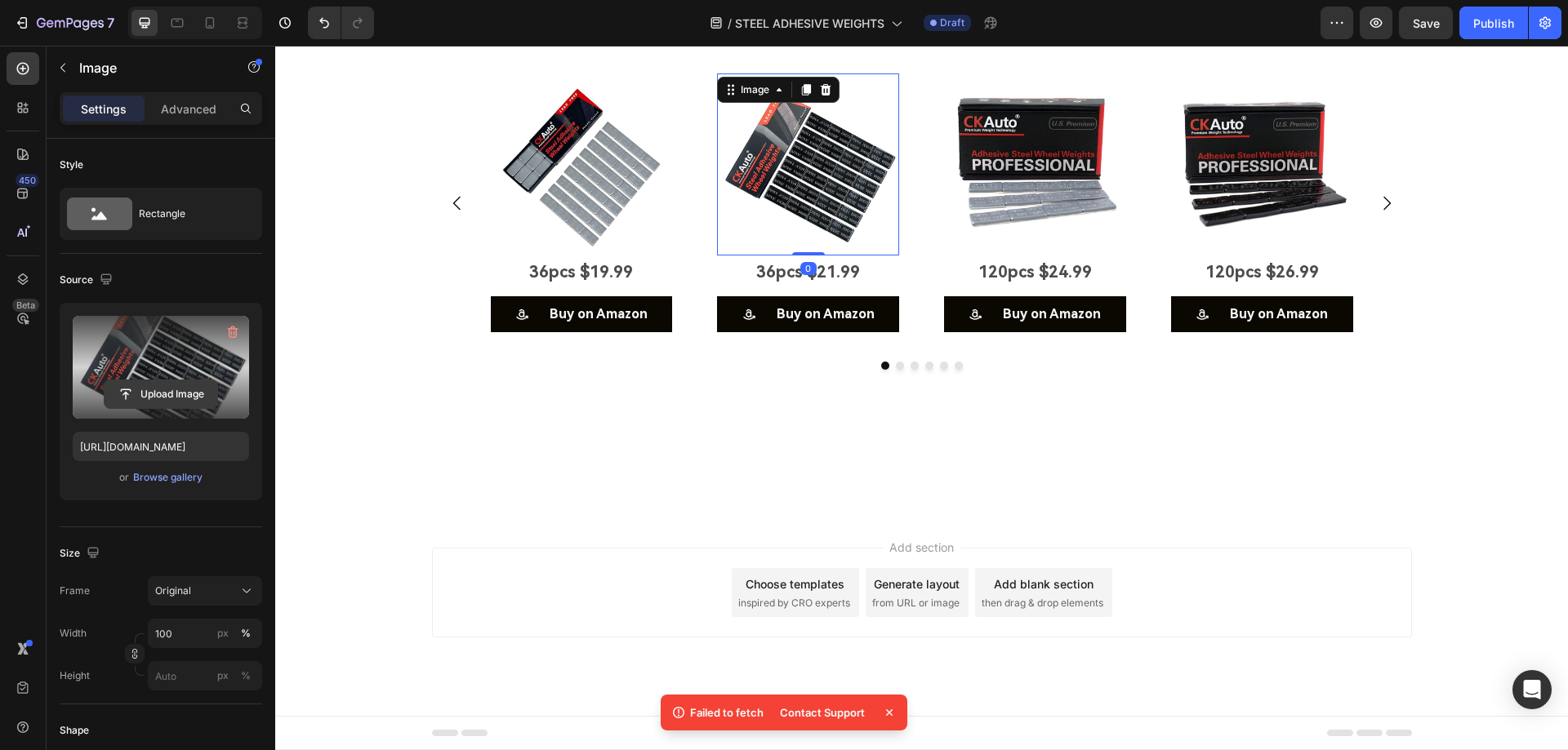
click at [156, 405] on input "file" at bounding box center [160, 394] width 112 height 27
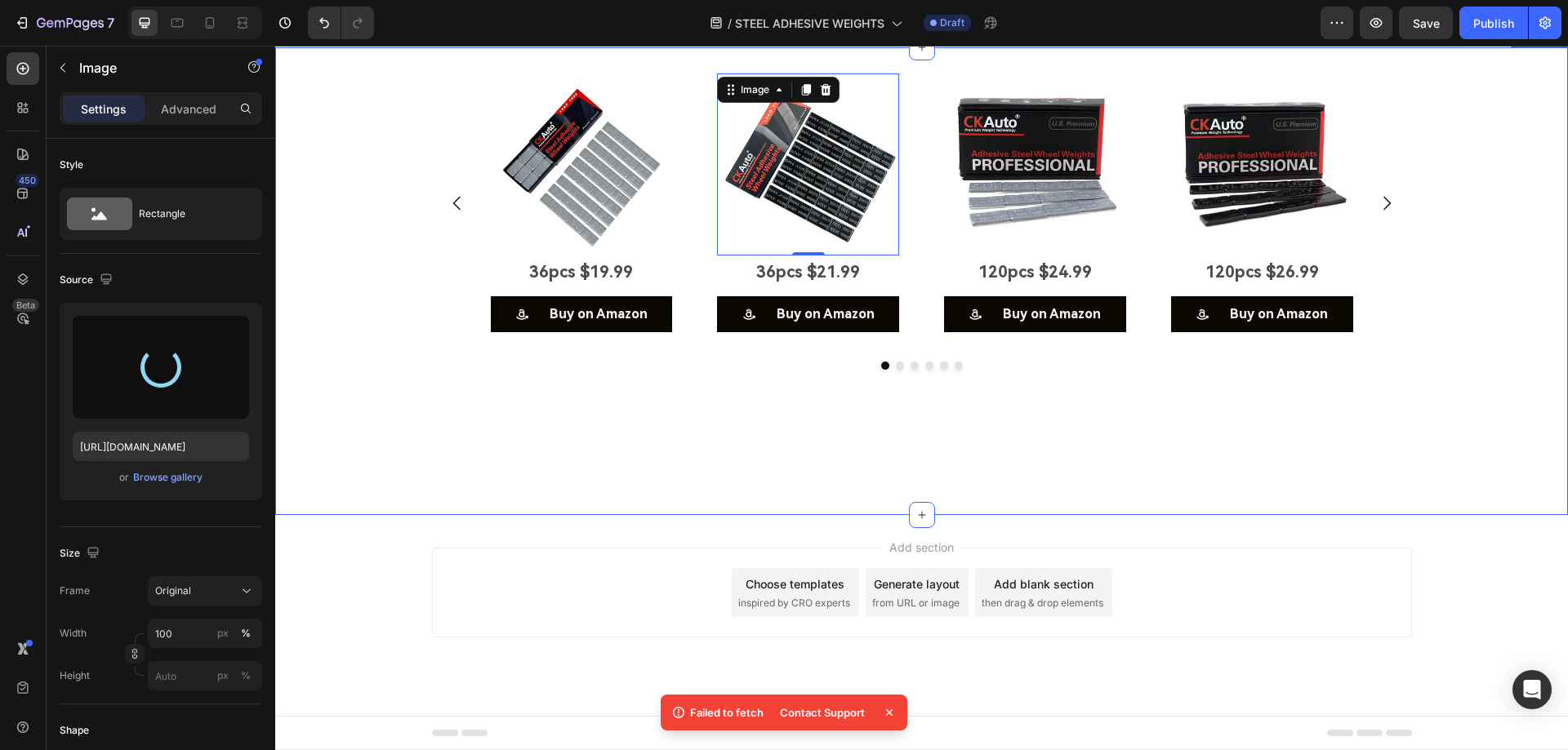
type input "[URL][DOMAIN_NAME]"
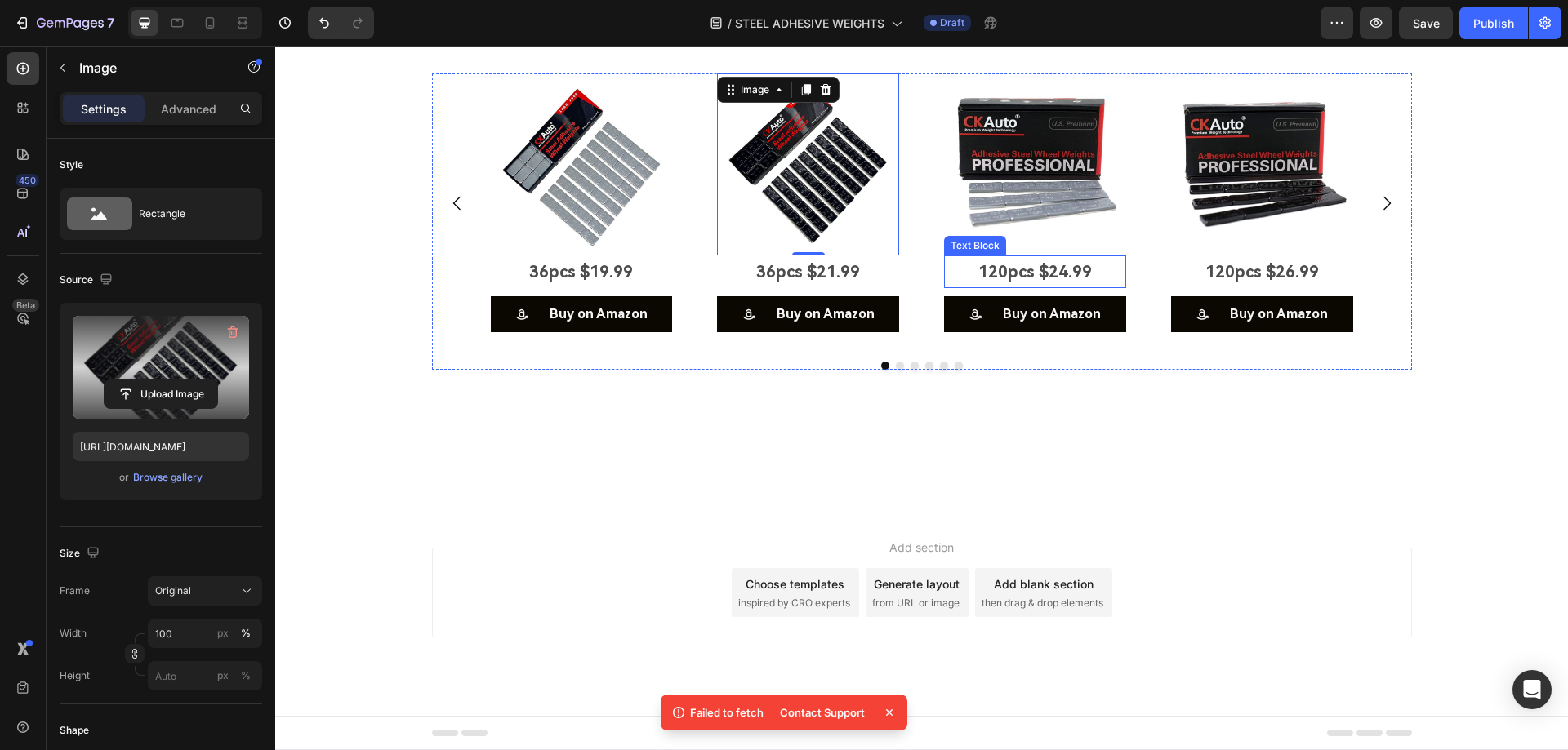
click at [1034, 287] on p "120pcs $24.99" at bounding box center [1035, 271] width 179 height 29
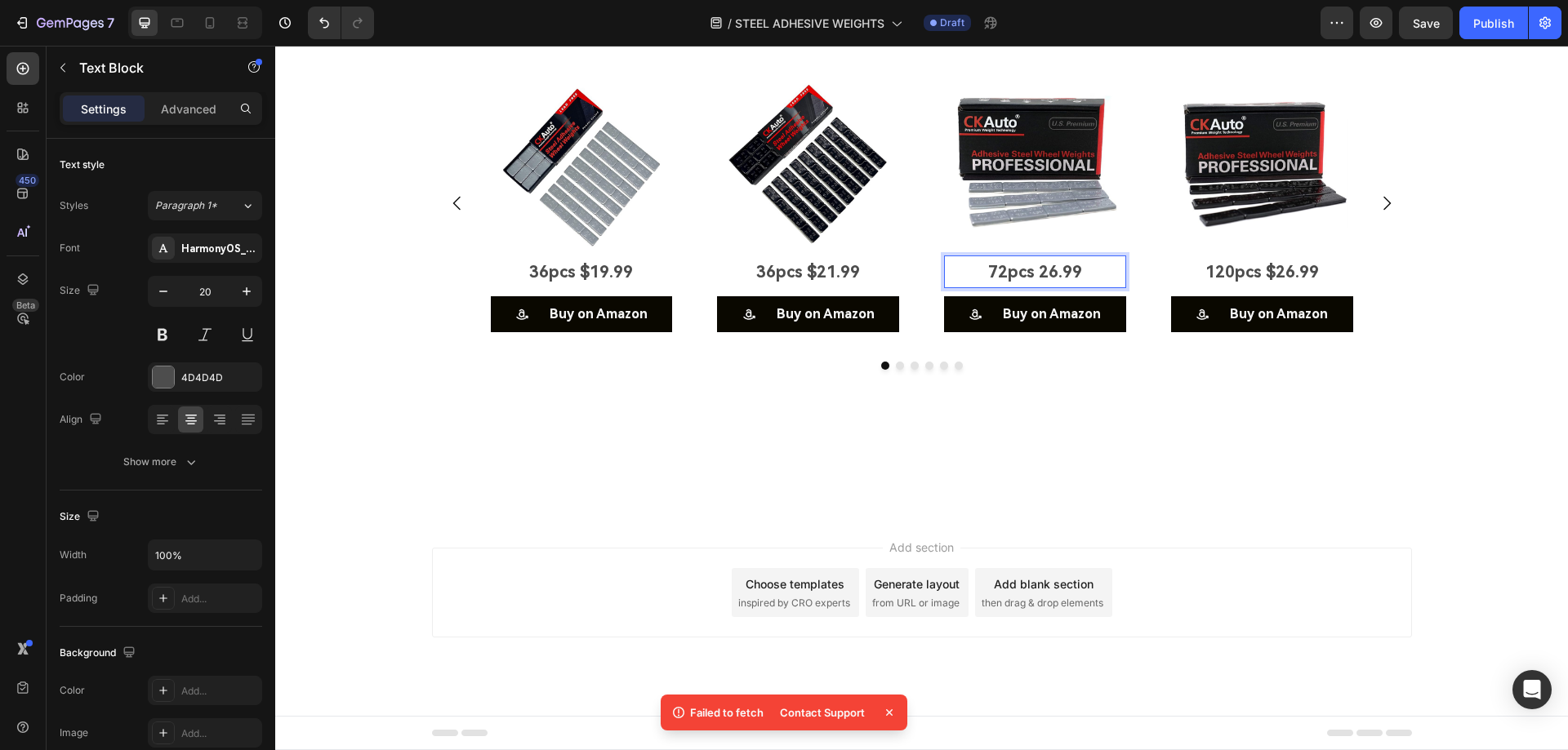
click at [1034, 287] on p "72pcs 26.99" at bounding box center [1035, 271] width 179 height 29
click at [1235, 287] on p "120pcs $26.99" at bounding box center [1262, 271] width 179 height 29
click at [1260, 287] on p "72pcs 28.99" at bounding box center [1262, 271] width 179 height 29
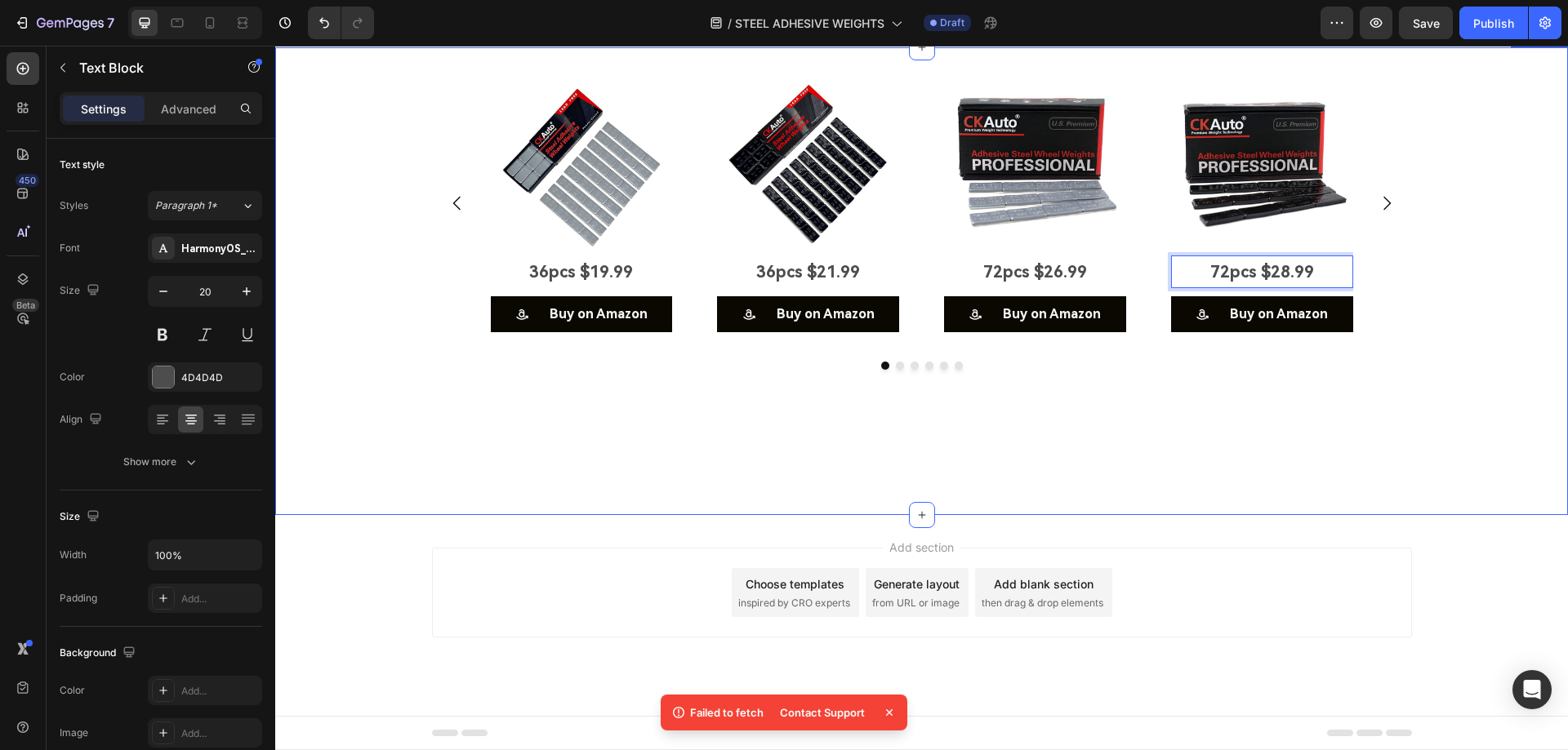
click at [1478, 321] on div "Image 36pcs $19.99 Text Block Buy on Amazon Button Image 36pcs $21.99 Text Bloc…" at bounding box center [921, 281] width 1293 height 417
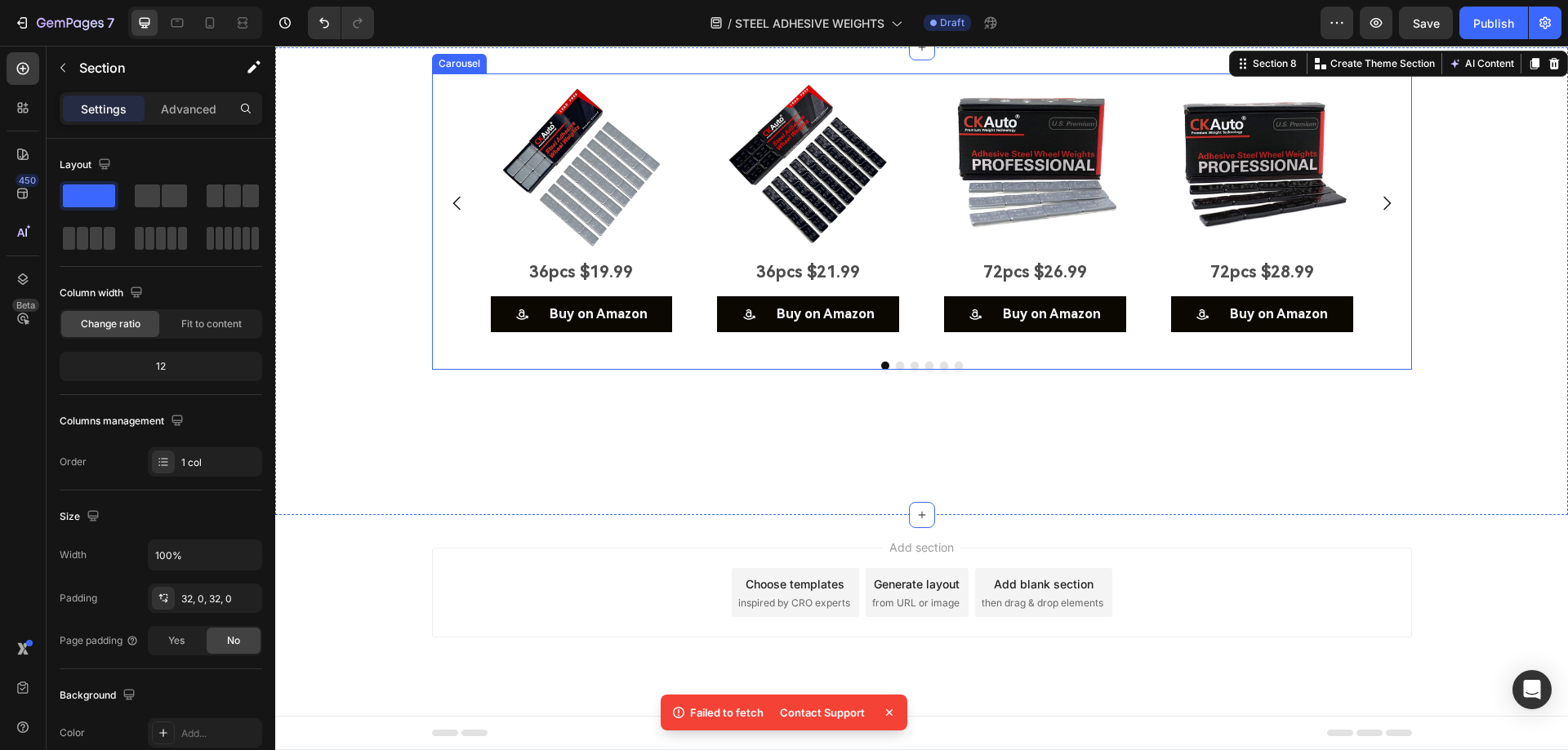
click at [1029, 237] on img at bounding box center [1034, 164] width 182 height 182
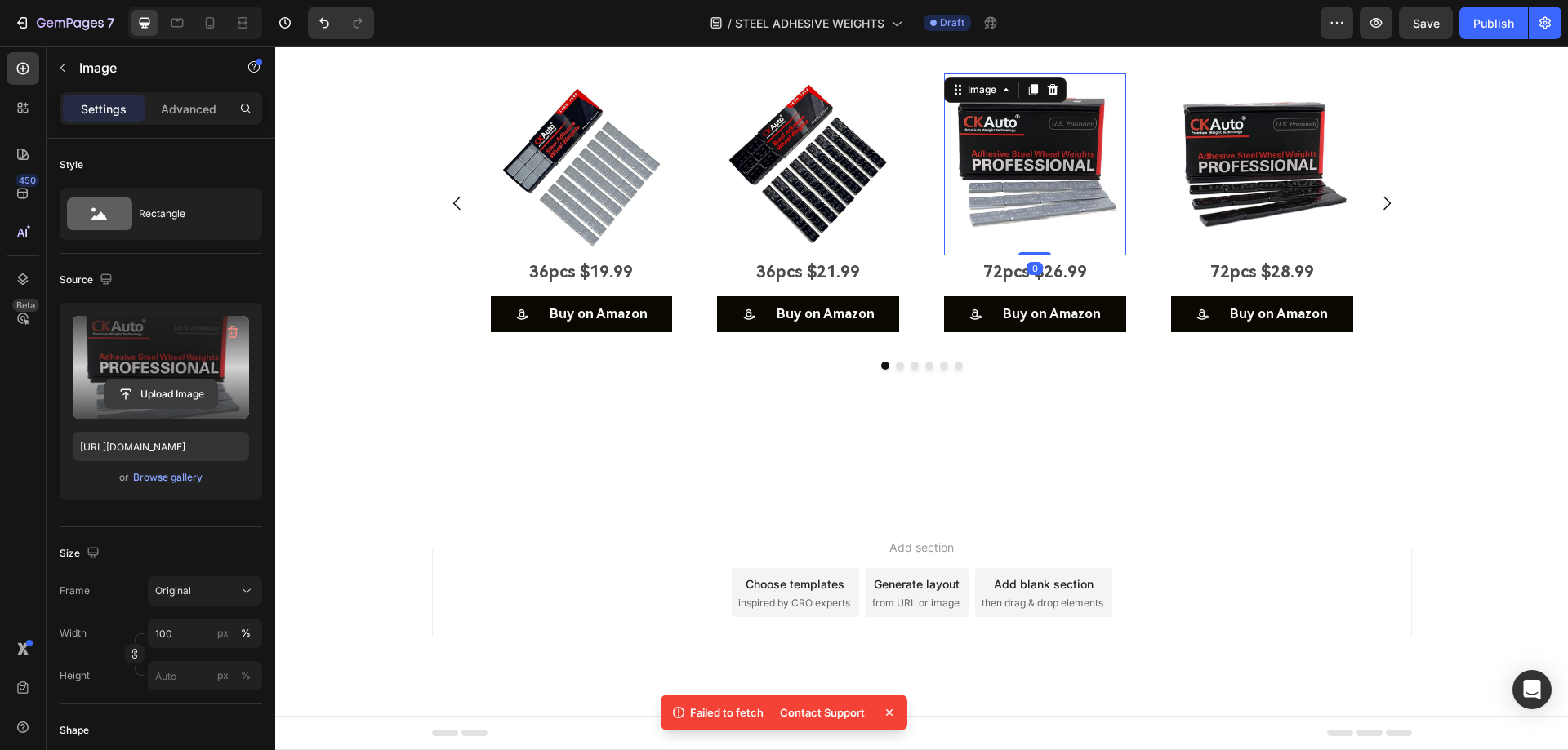
click at [179, 390] on input "file" at bounding box center [160, 394] width 112 height 27
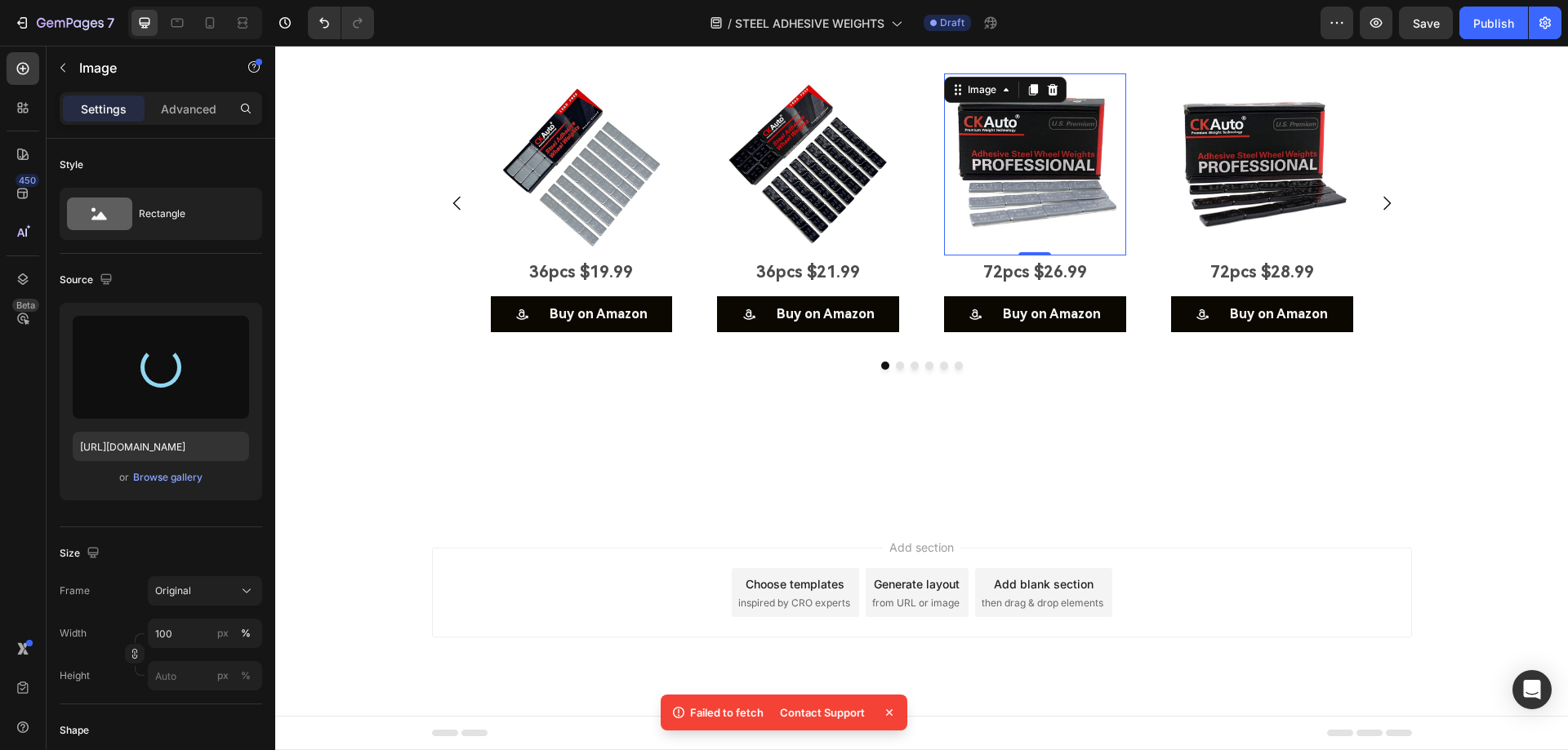
type input "[URL][DOMAIN_NAME]"
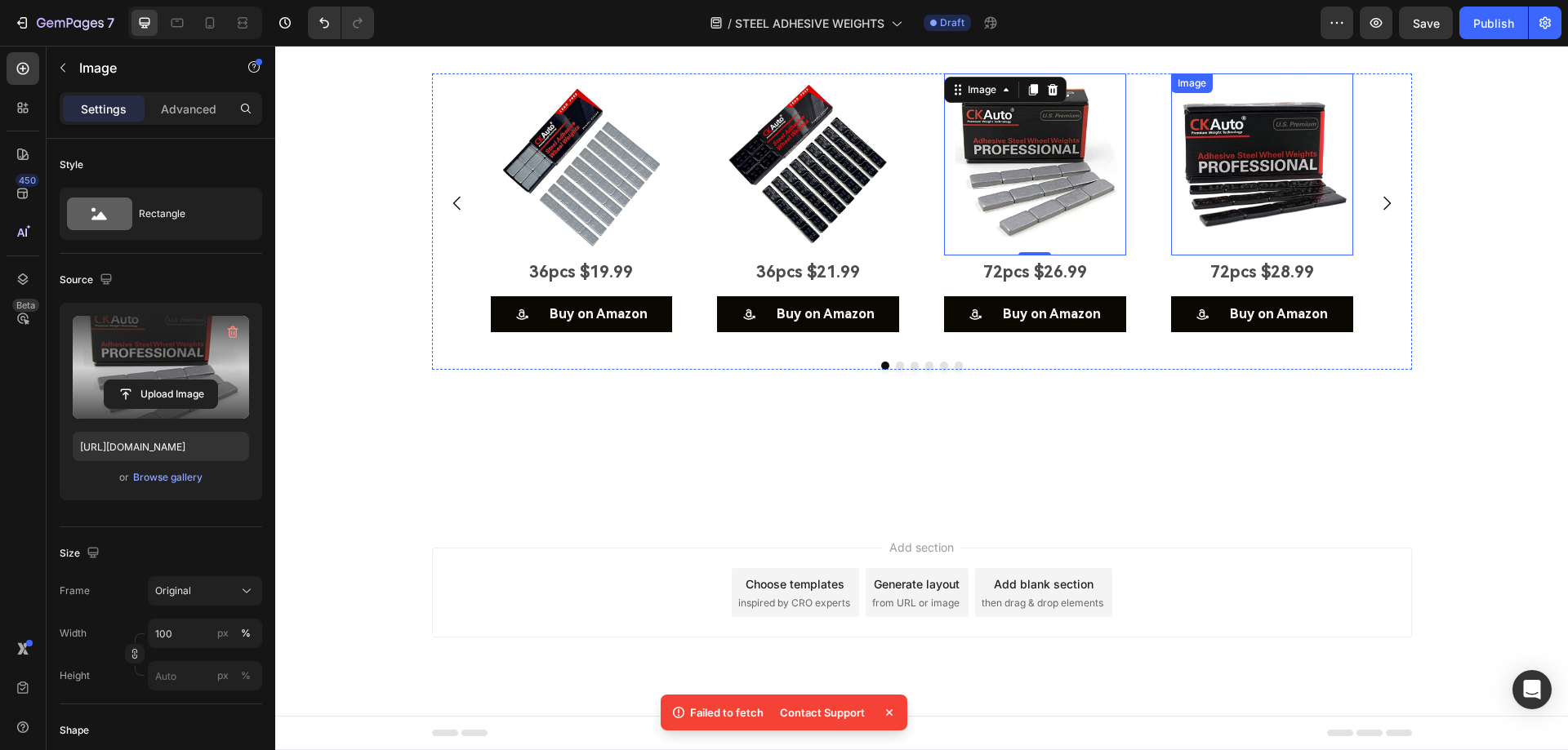
click at [1183, 216] on img at bounding box center [1261, 164] width 182 height 182
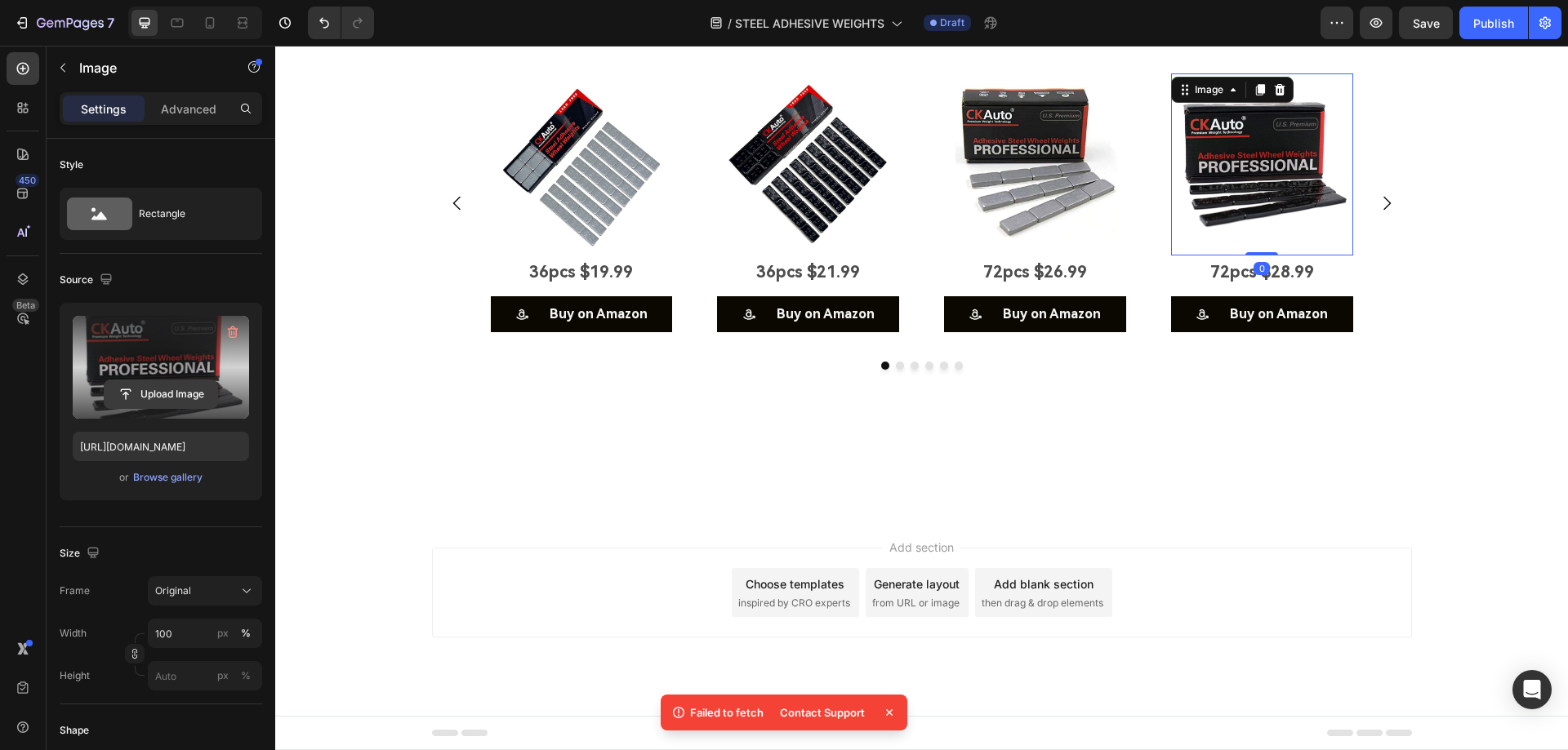
click at [180, 397] on input "file" at bounding box center [160, 394] width 112 height 27
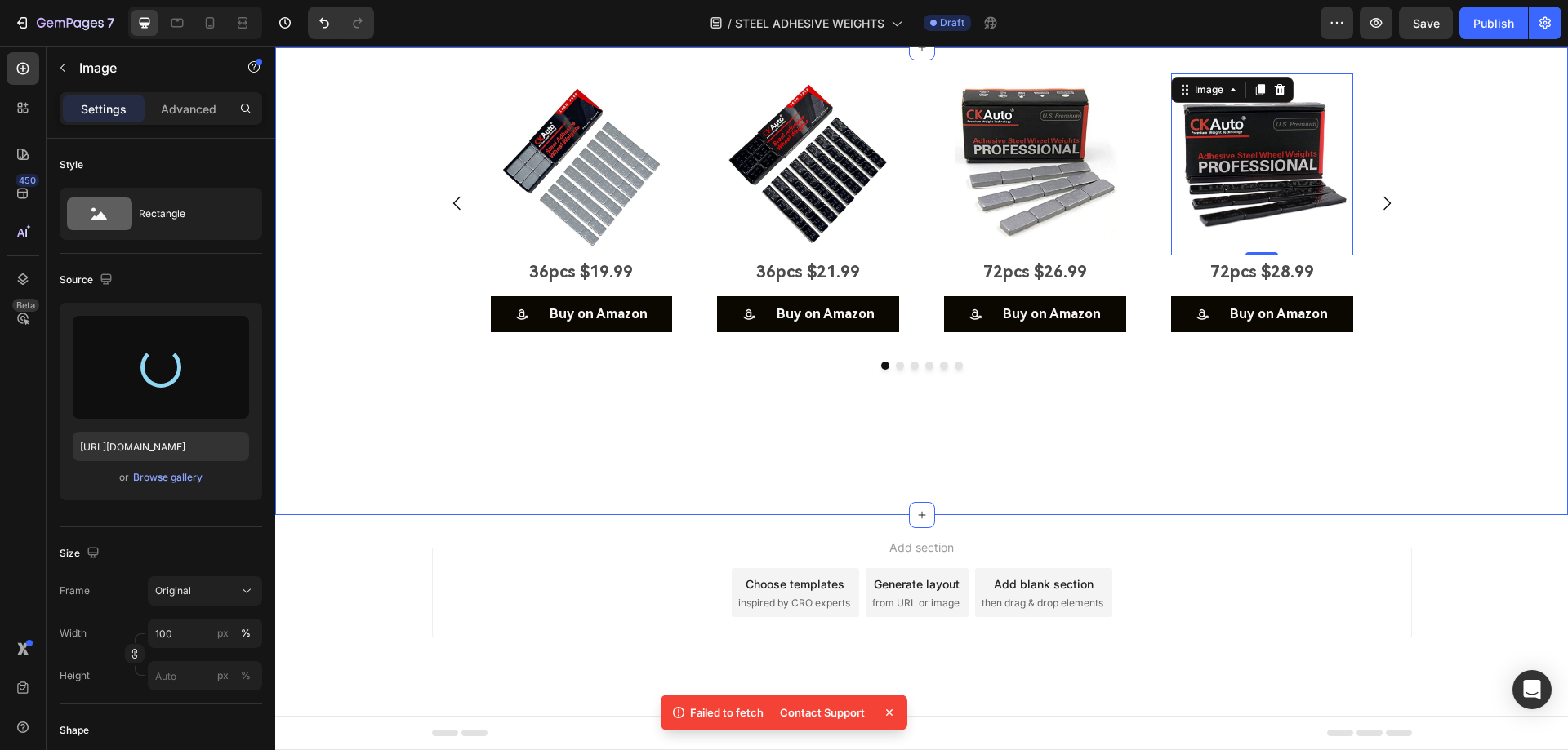
type input "[URL][DOMAIN_NAME]"
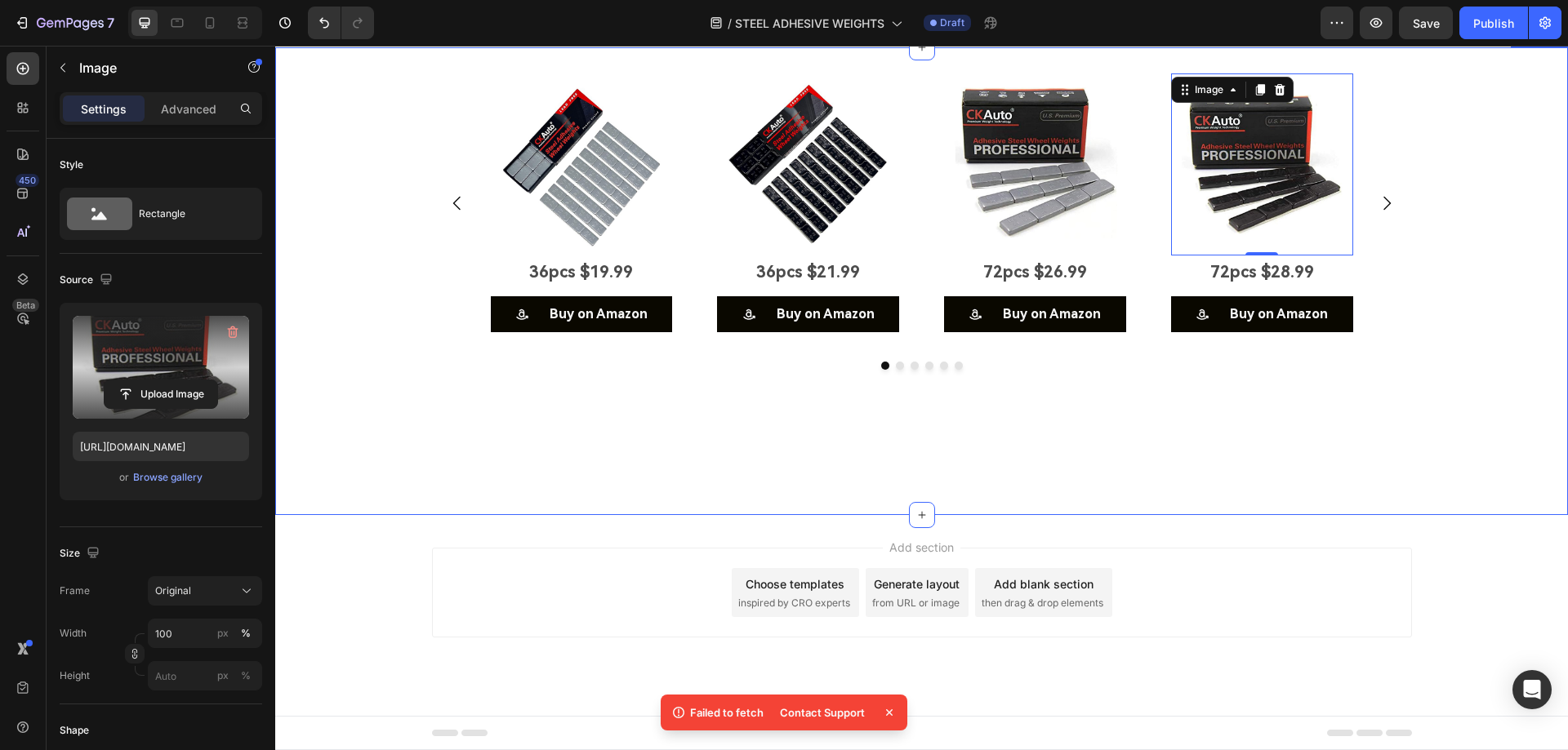
scroll to position [5918, 0]
click at [1383, 210] on icon "Carousel Next Arrow" at bounding box center [1387, 202] width 7 height 14
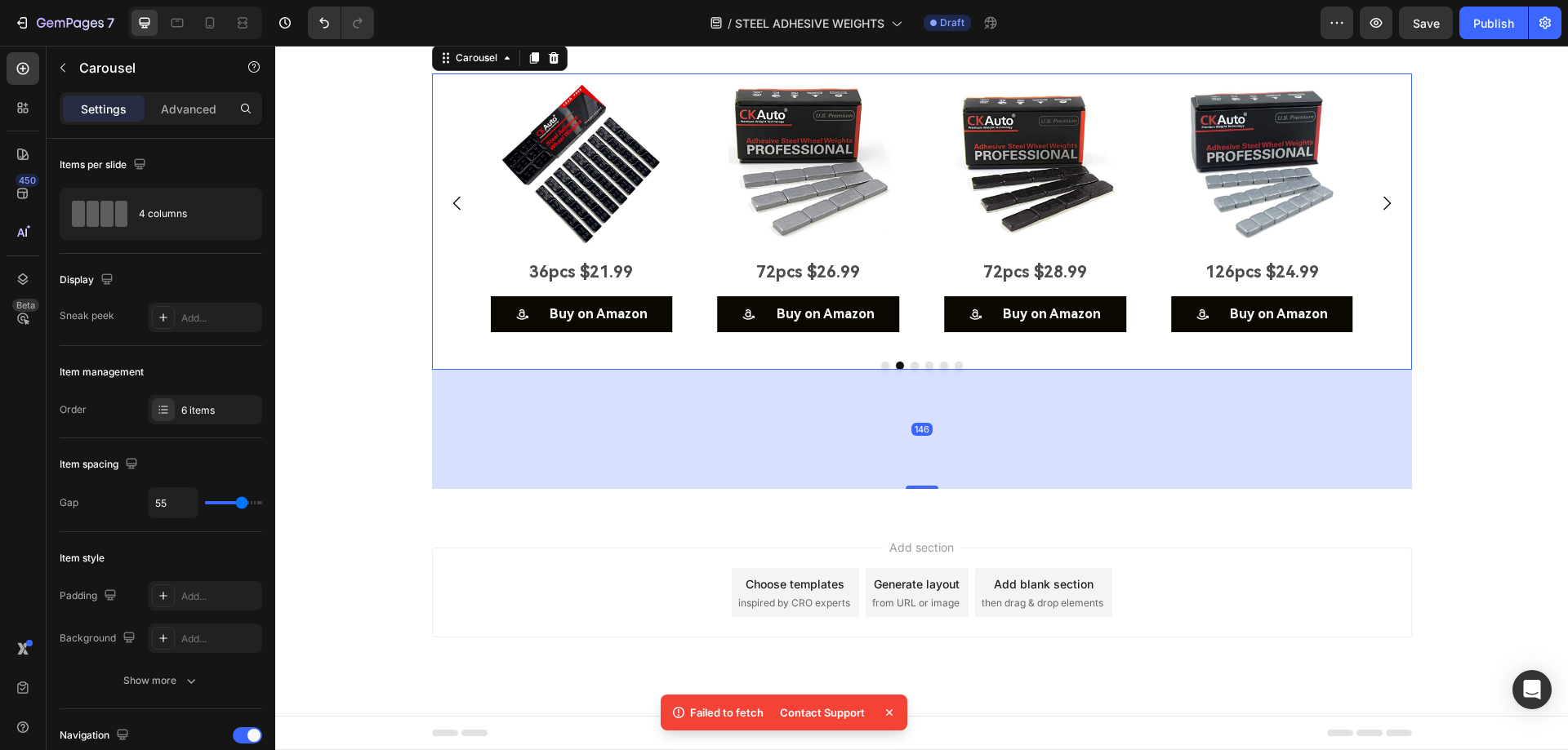
click at [1383, 213] on icon "Carousel Next Arrow" at bounding box center [1386, 203] width 19 height 19
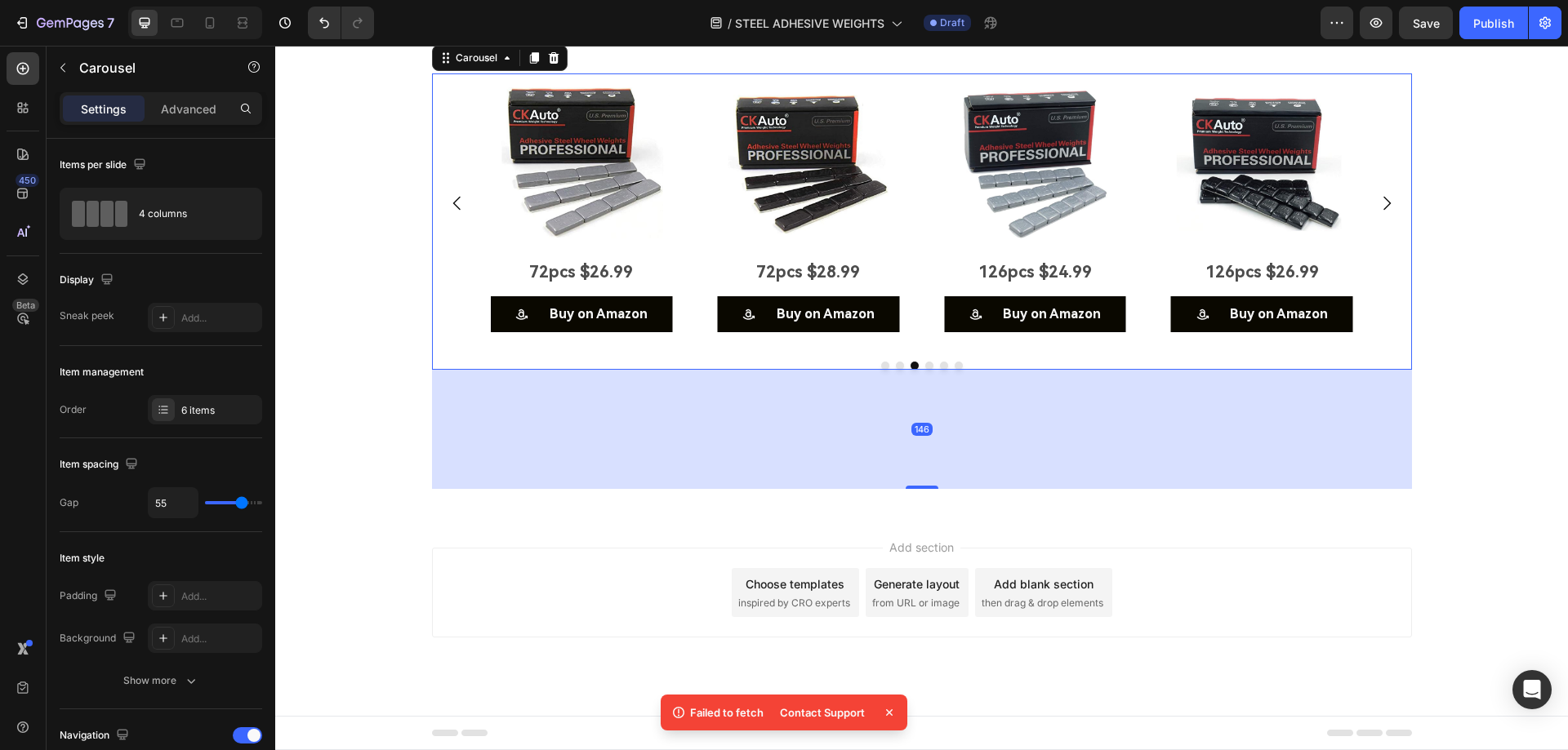
click at [1383, 213] on icon "Carousel Next Arrow" at bounding box center [1386, 203] width 19 height 19
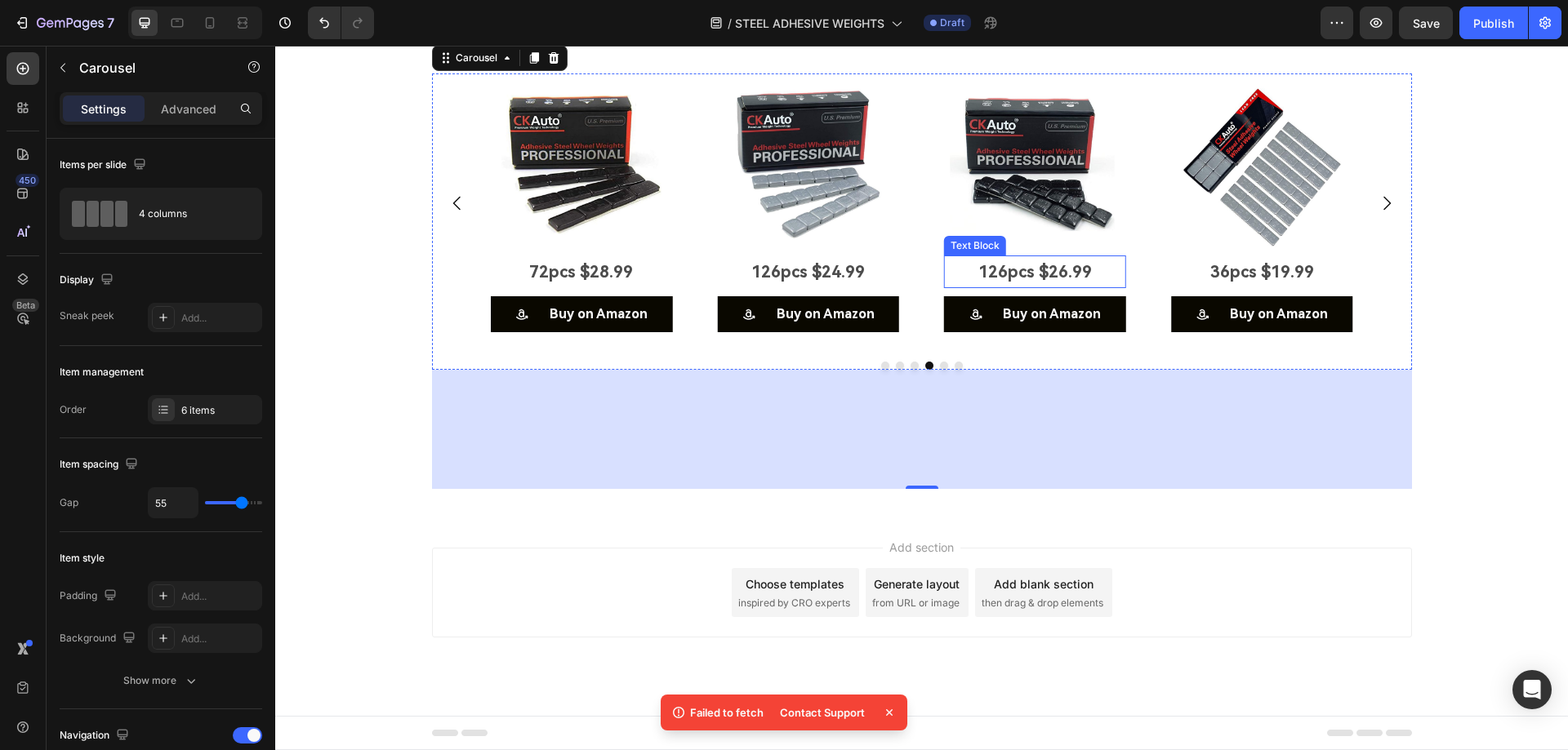
click at [1022, 287] on p "126pcs $26.99" at bounding box center [1035, 271] width 179 height 29
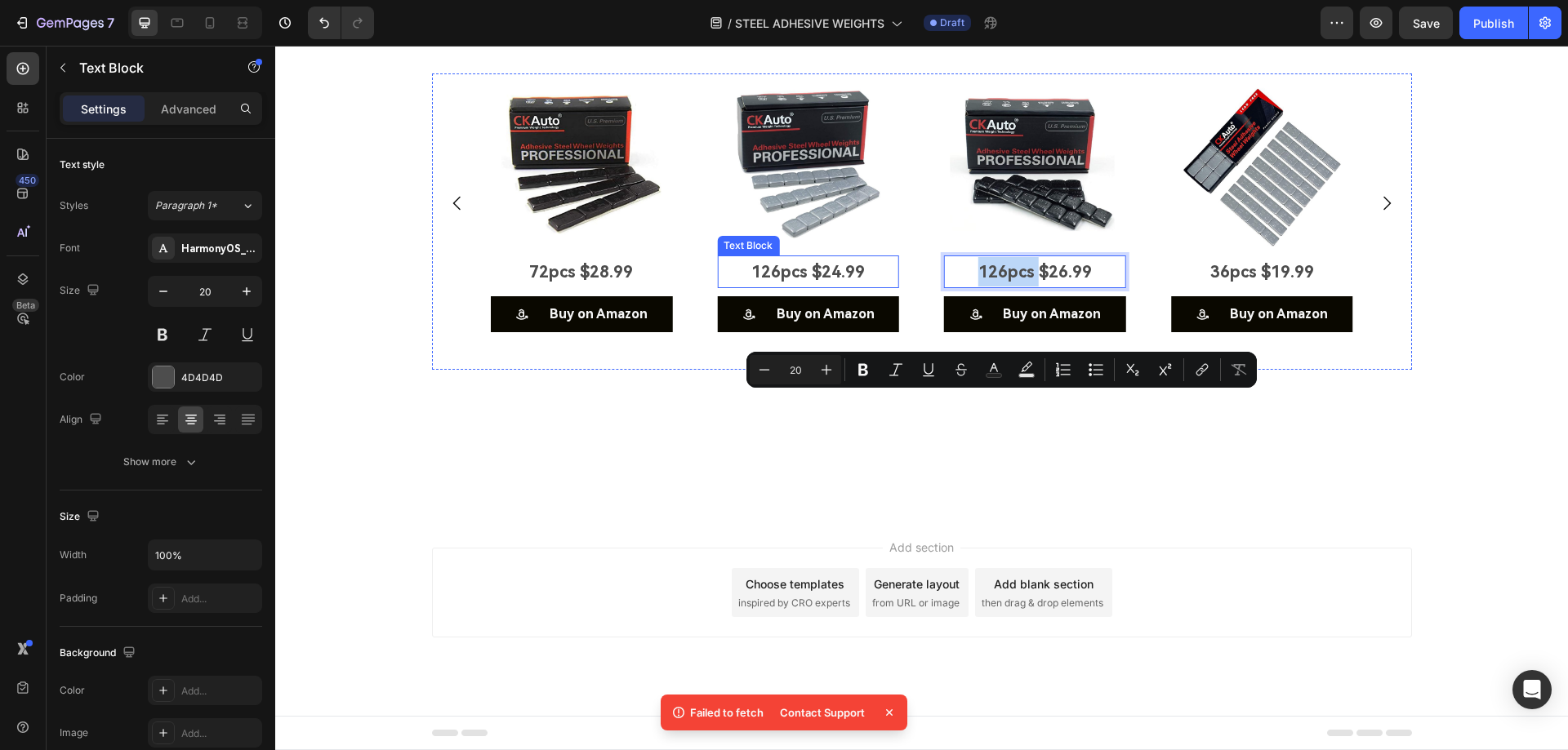
click at [808, 287] on p "126pcs $24.99" at bounding box center [808, 271] width 179 height 29
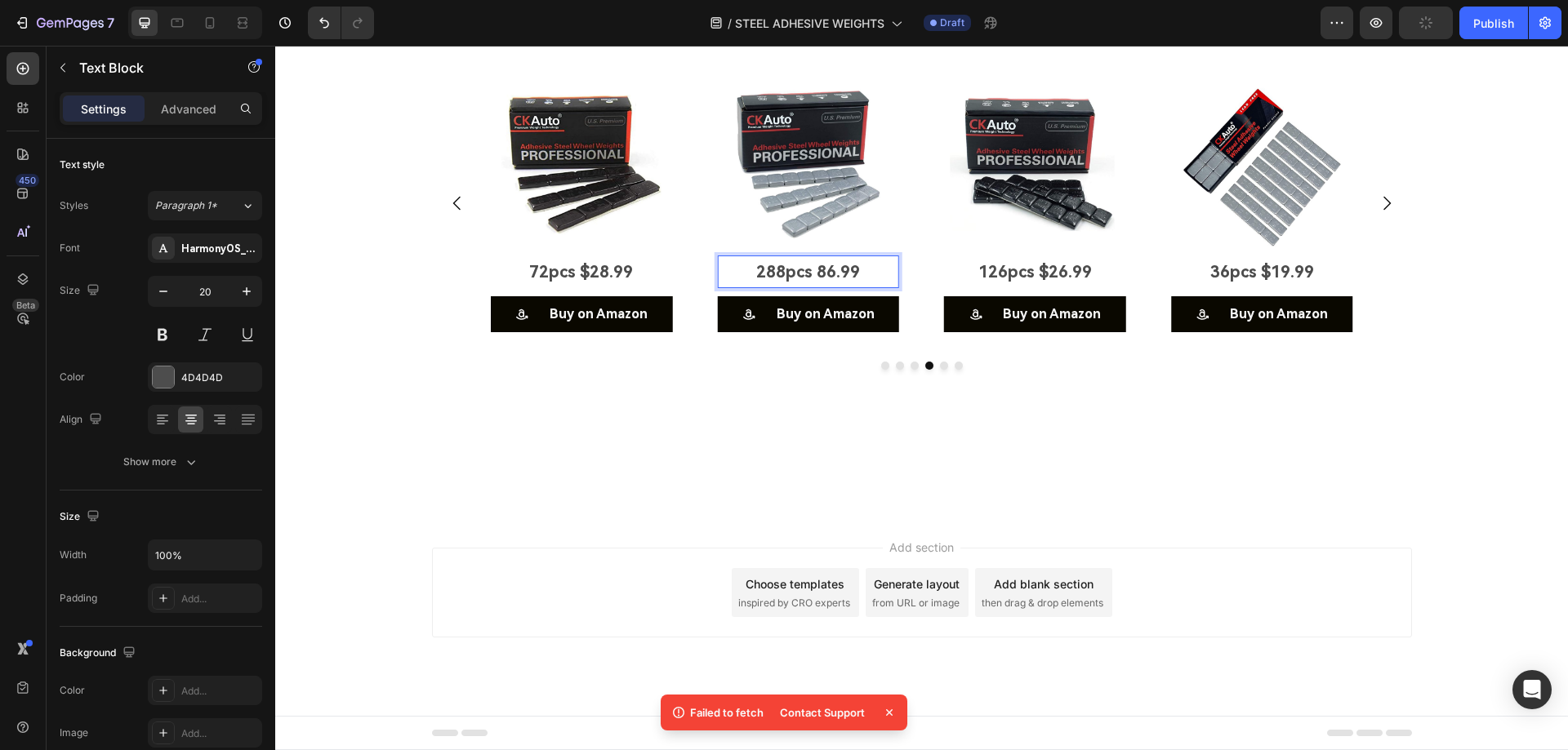
click at [816, 287] on p "288pcs 86.99" at bounding box center [808, 271] width 179 height 29
click at [812, 287] on p "288pcs 86.99" at bounding box center [808, 271] width 179 height 29
click at [989, 287] on p "126pcs $26.99" at bounding box center [1035, 271] width 179 height 29
click at [1035, 287] on p "288pcs 89.99" at bounding box center [1035, 271] width 179 height 29
click at [773, 256] on img at bounding box center [808, 164] width 182 height 182
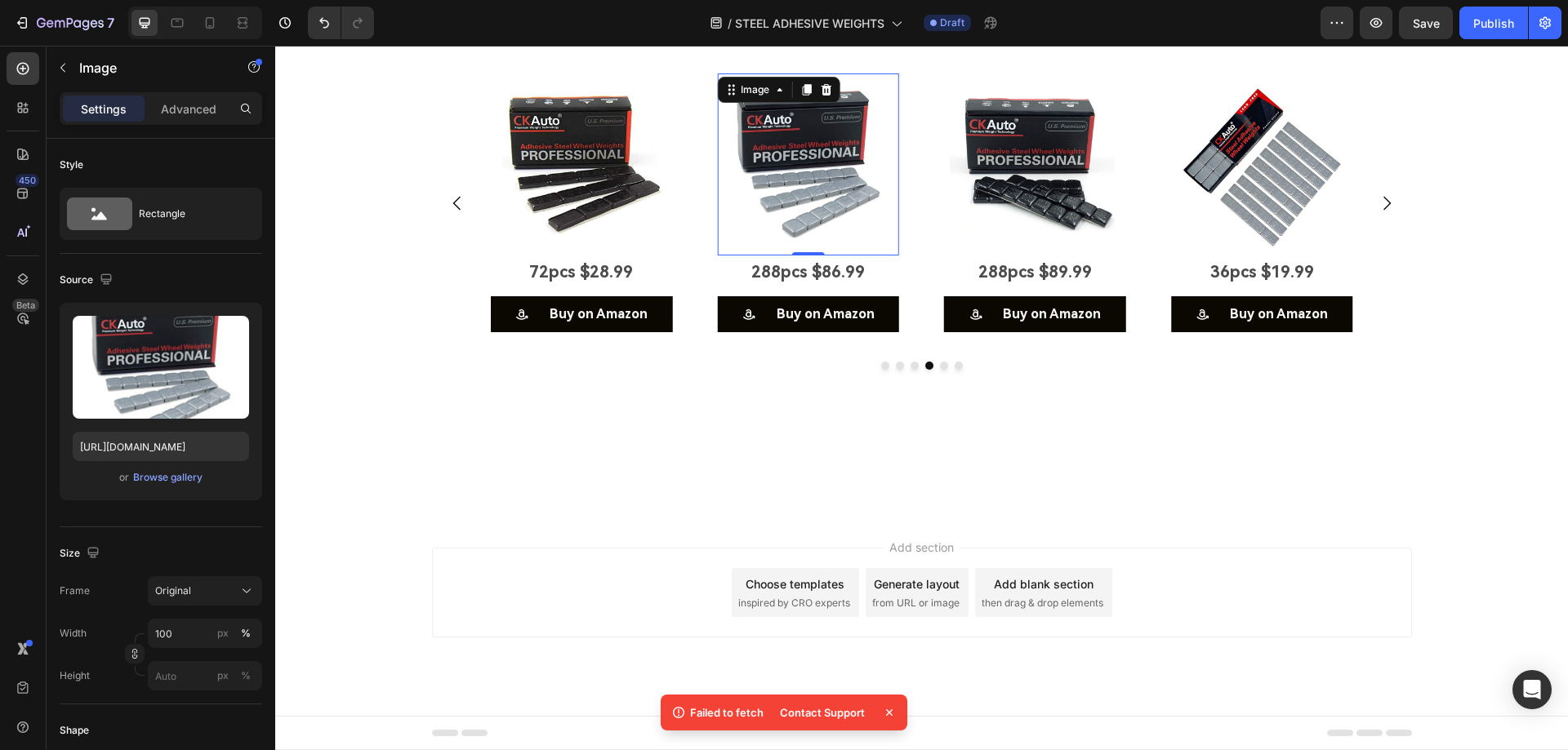
click at [763, 256] on img at bounding box center [808, 164] width 182 height 182
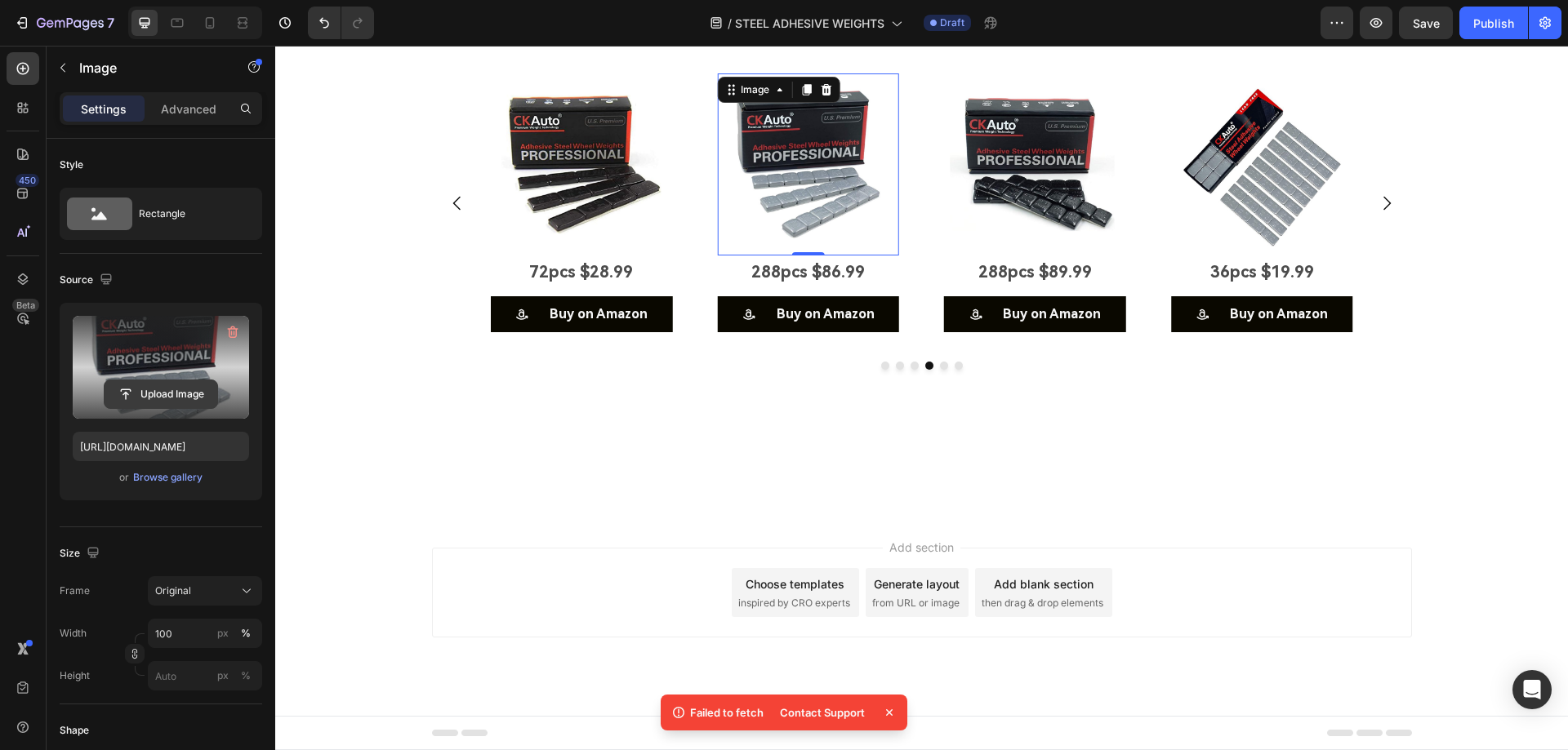
click at [195, 385] on input "file" at bounding box center [160, 394] width 112 height 27
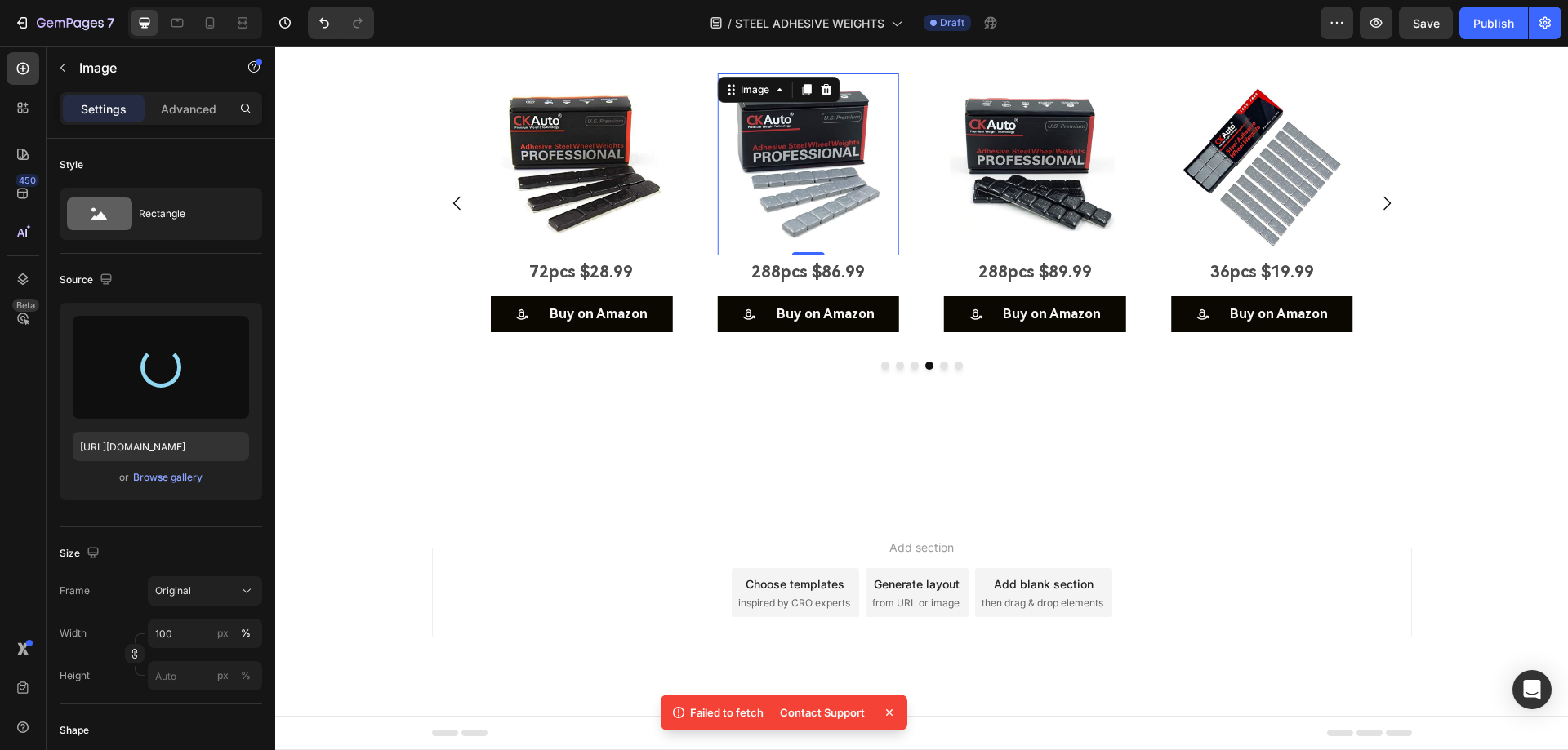
type input "[URL][DOMAIN_NAME]"
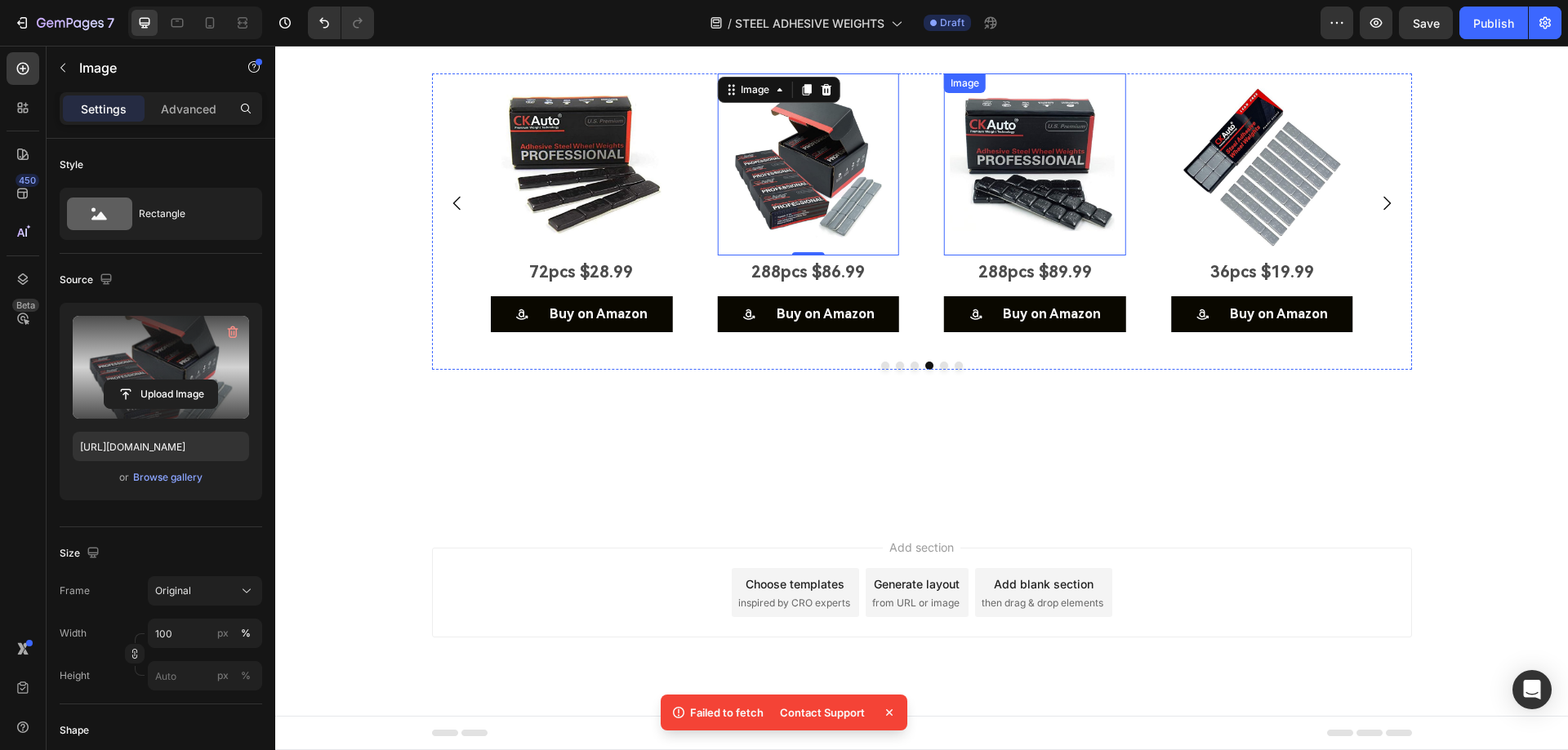
drag, startPoint x: 979, startPoint y: 328, endPoint x: 966, endPoint y: 329, distance: 13.0
click at [980, 256] on img at bounding box center [1034, 164] width 182 height 182
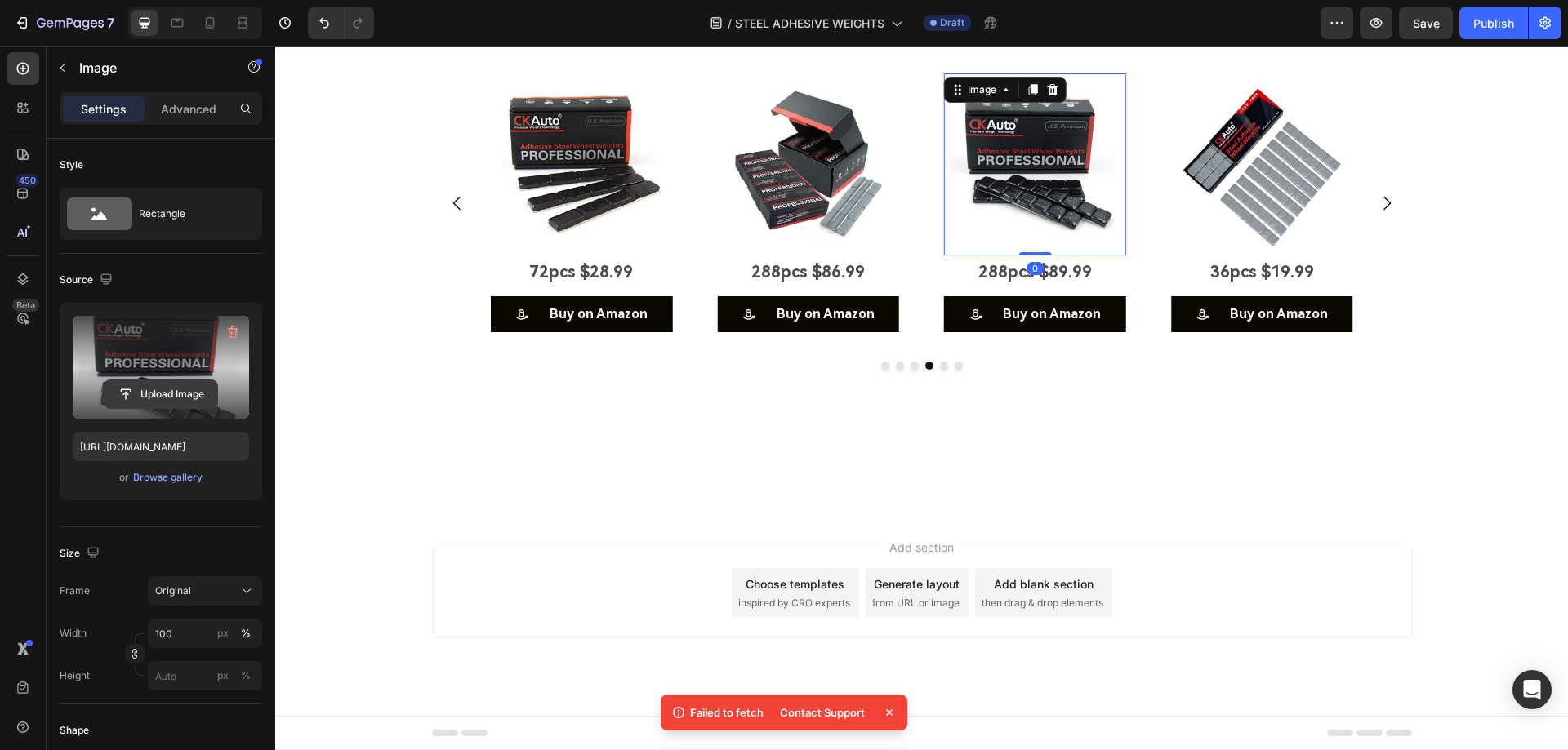
click at [198, 396] on input "file" at bounding box center [160, 394] width 112 height 27
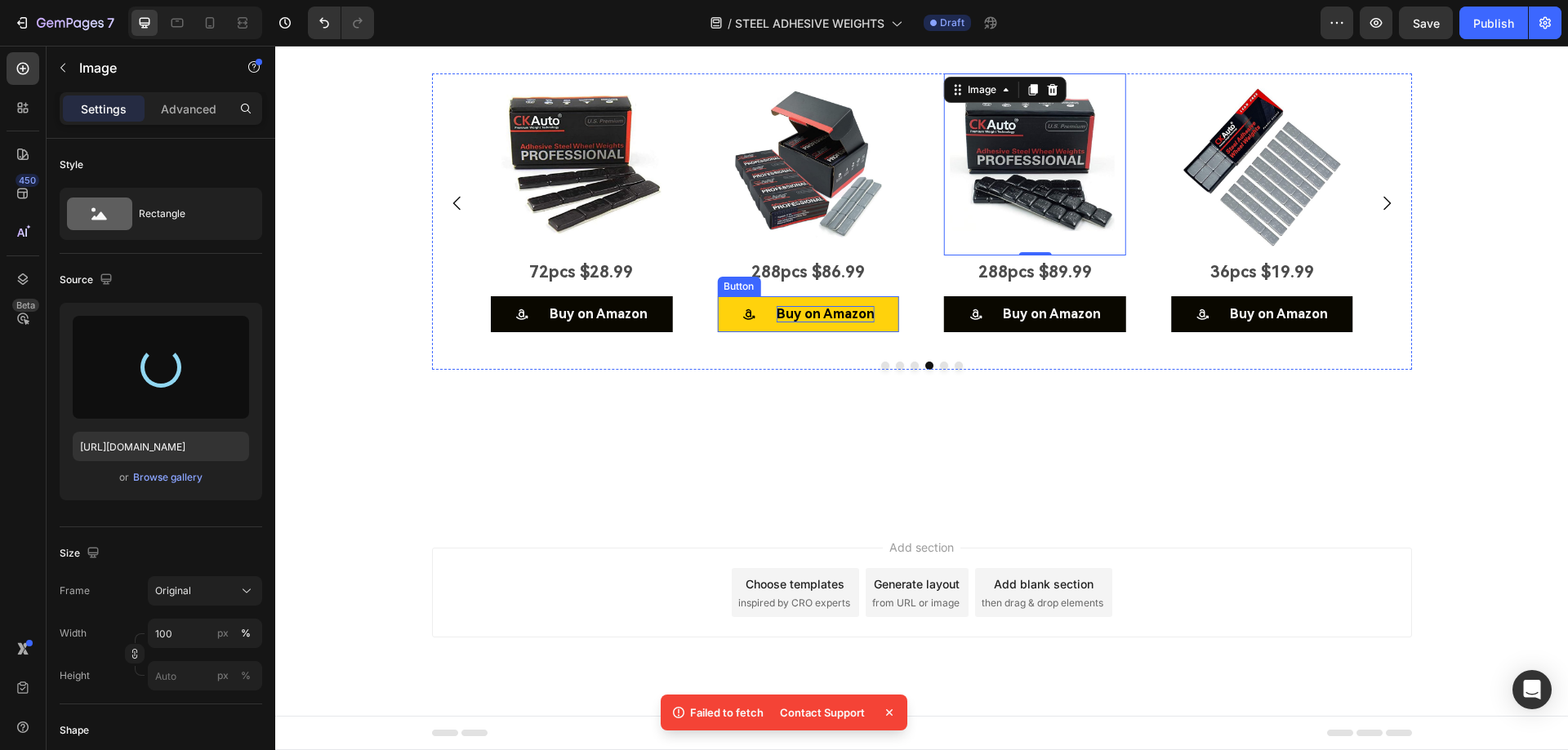
type input "[URL][DOMAIN_NAME]"
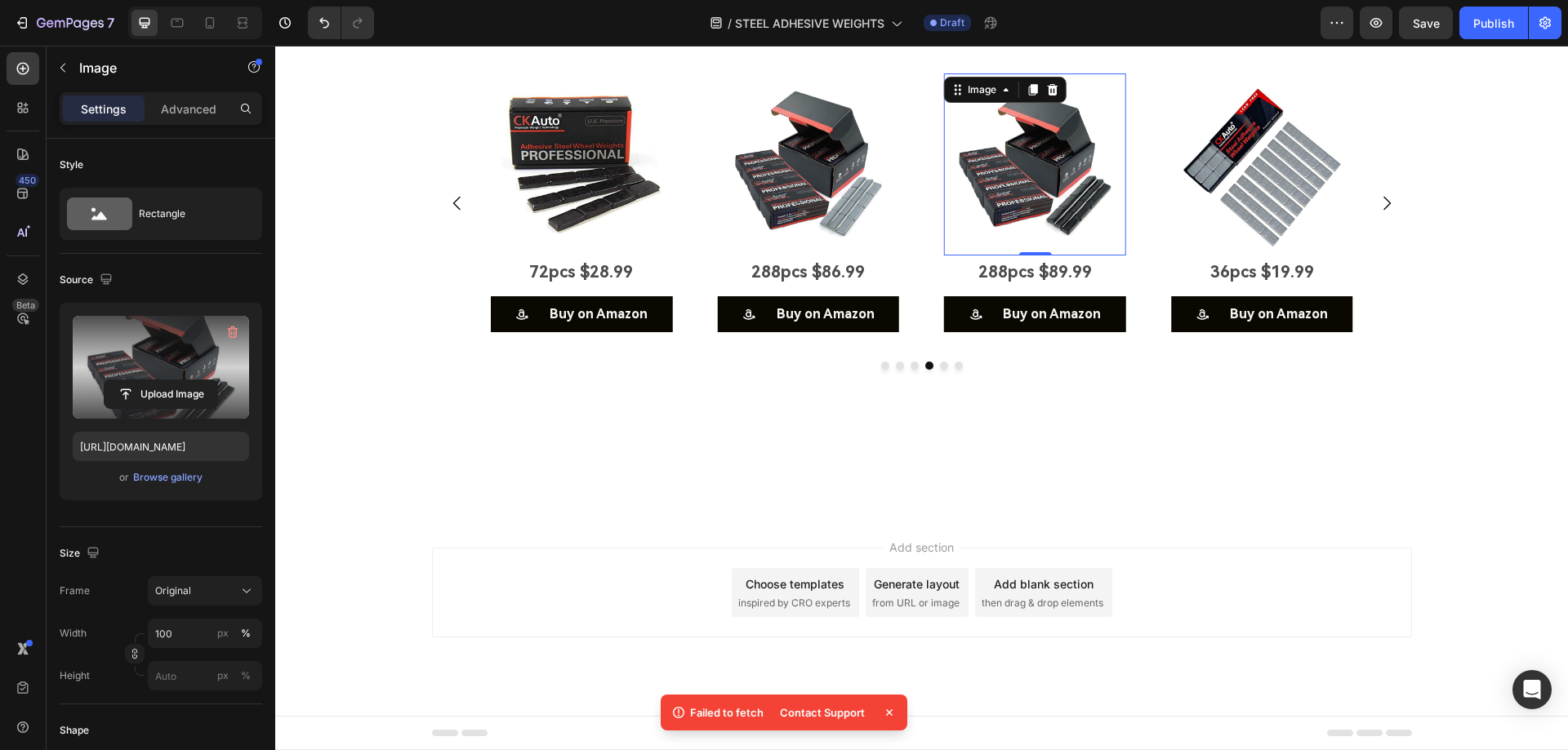
click at [887, 712] on icon at bounding box center [889, 713] width 6 height 6
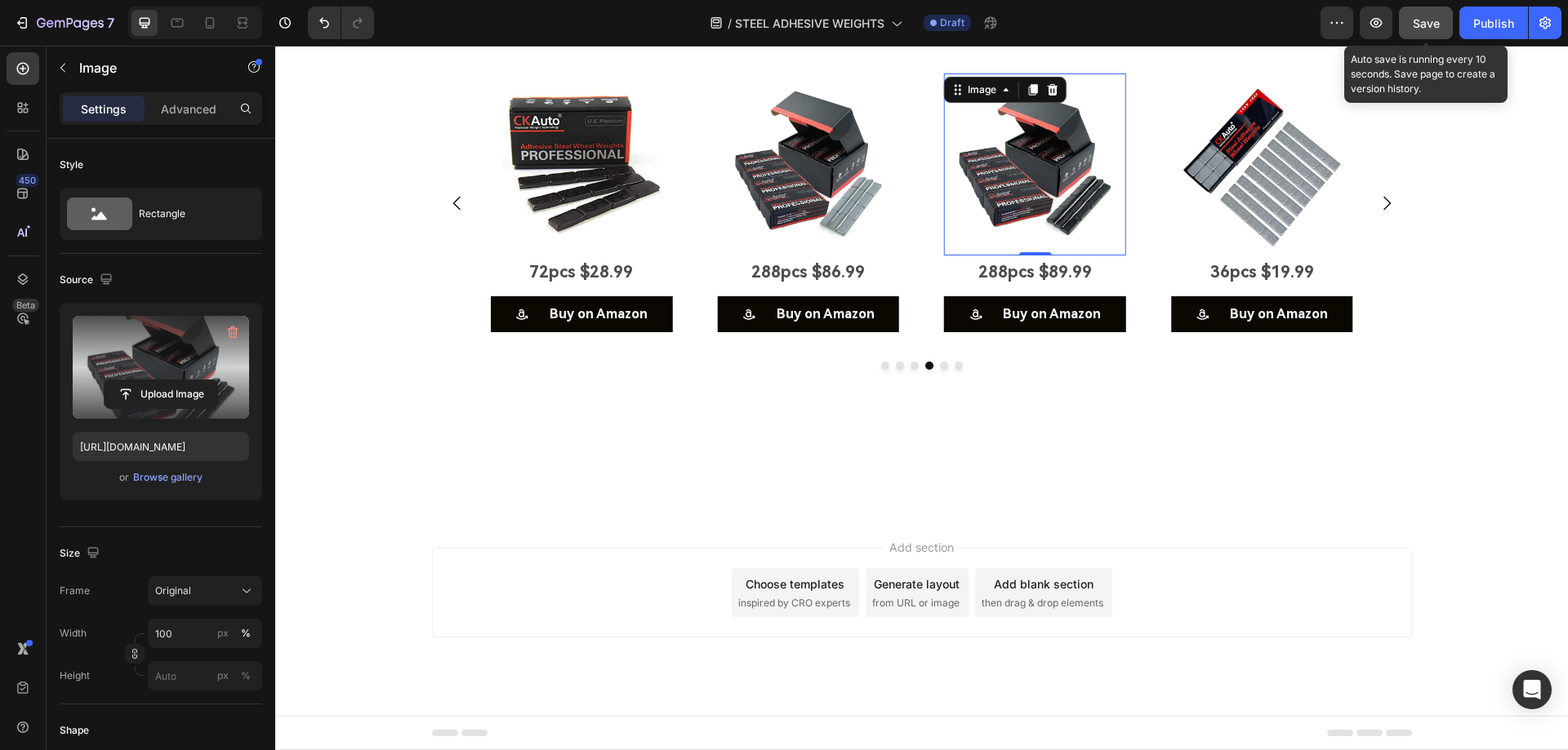
click at [1427, 25] on span "Save" at bounding box center [1425, 23] width 26 height 14
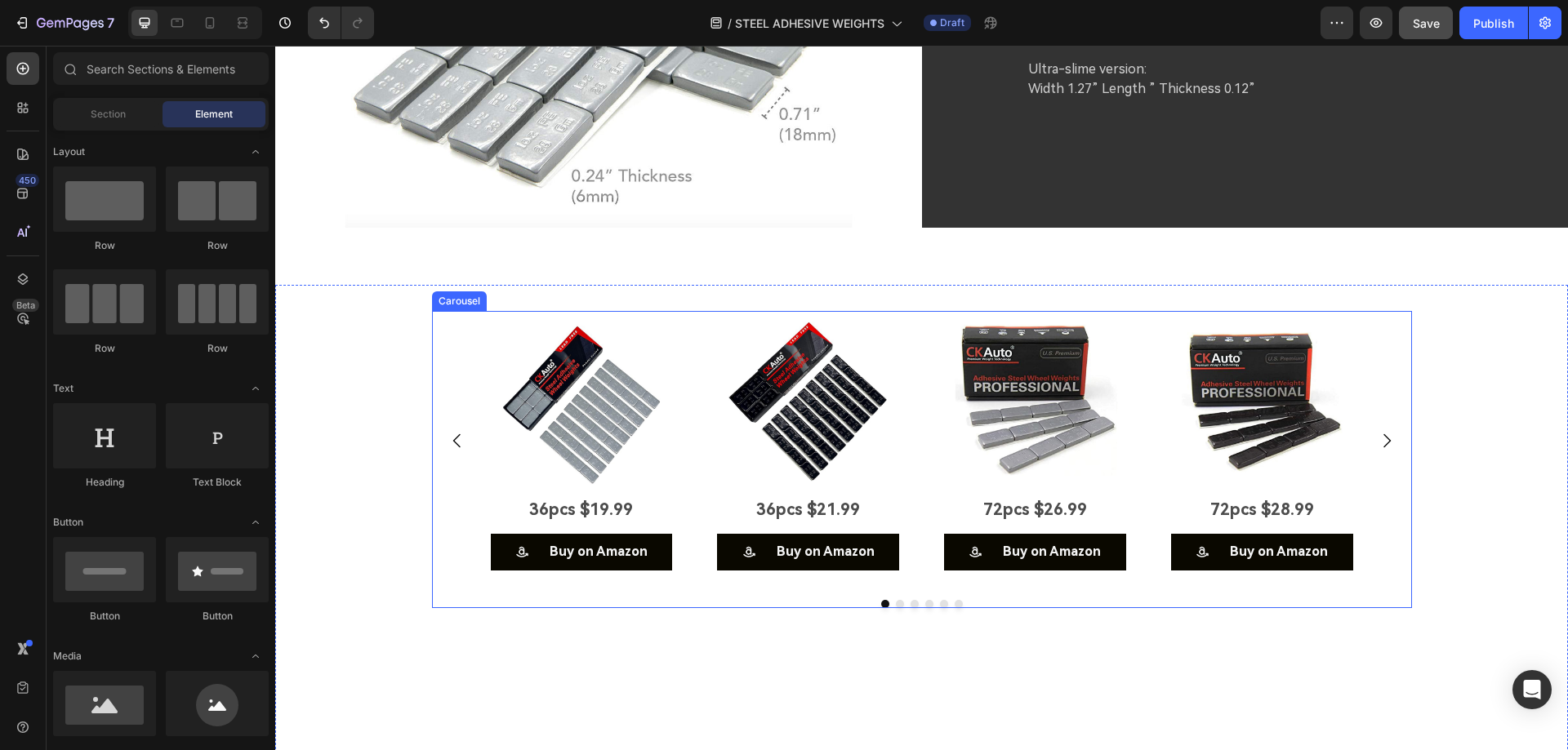
scroll to position [5808, 0]
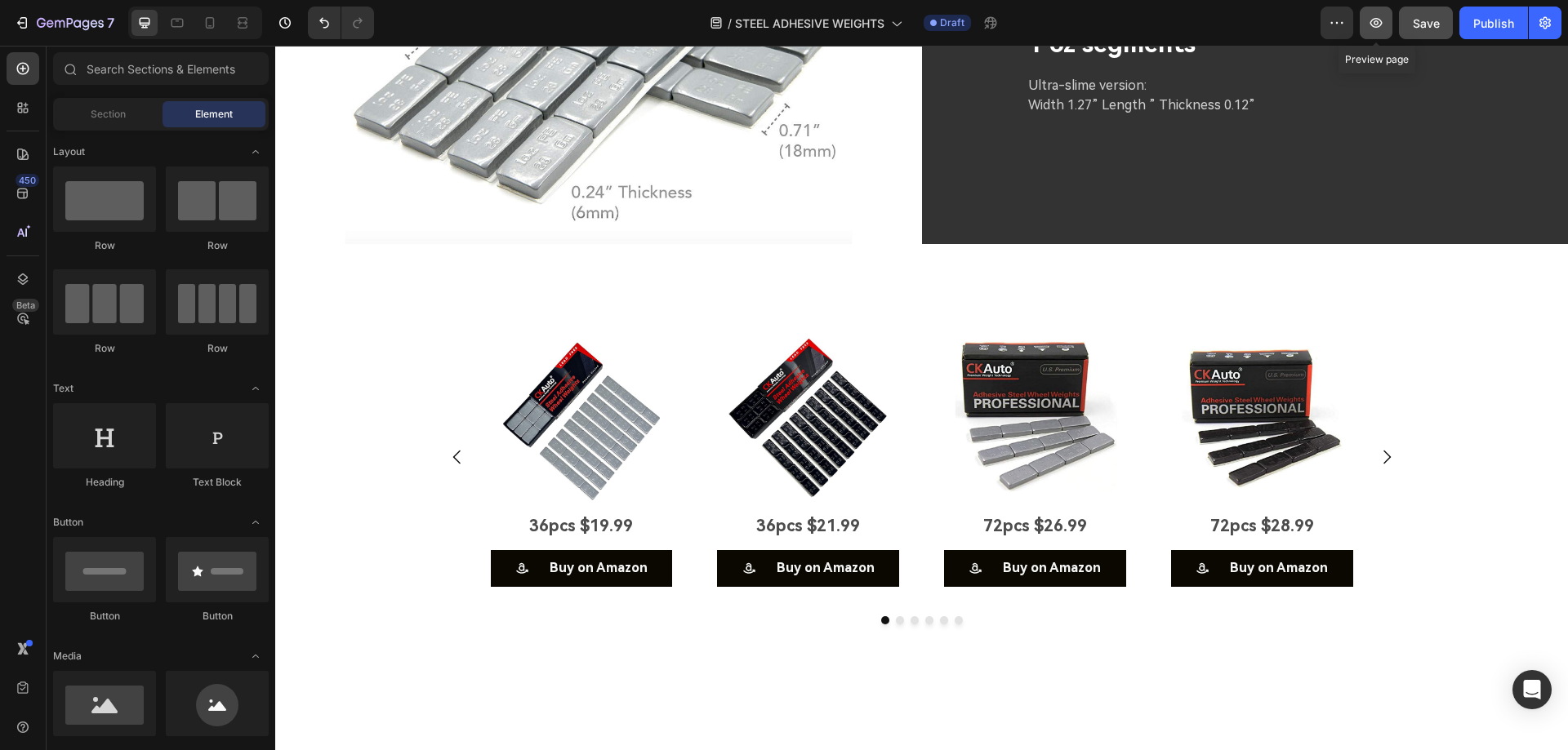
click at [1382, 22] on icon "button" at bounding box center [1375, 23] width 12 height 10
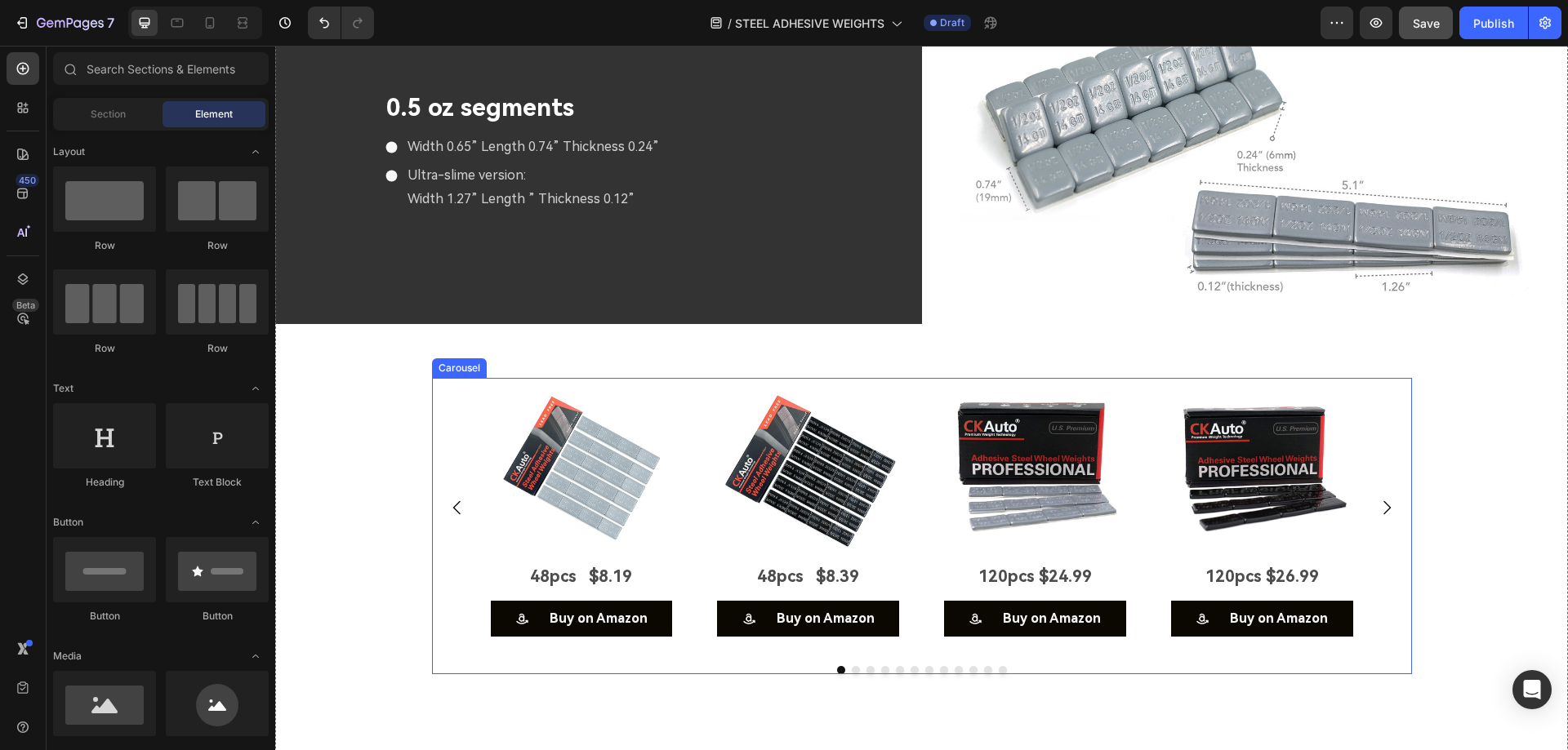
scroll to position [4665, 0]
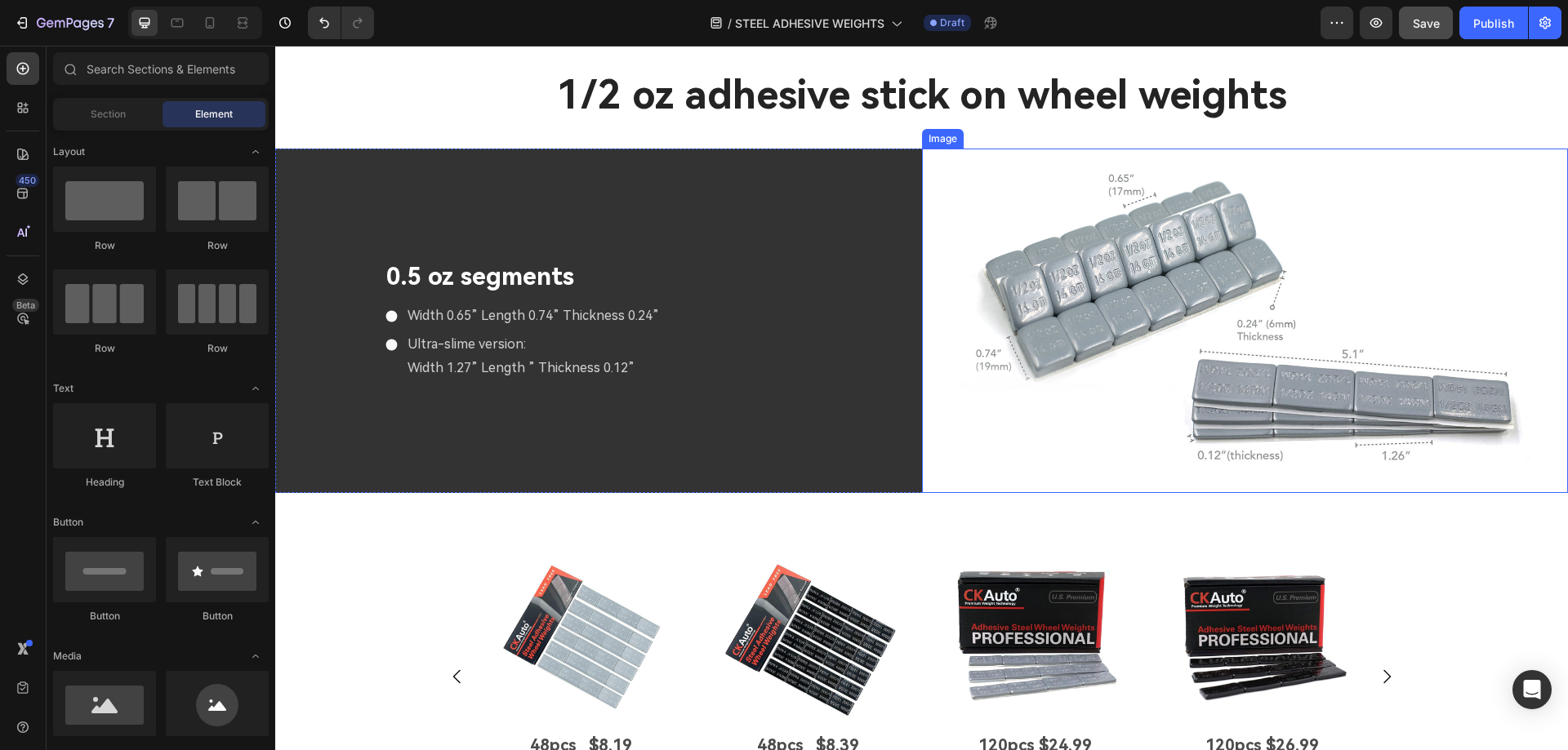
click at [958, 388] on img at bounding box center [1245, 321] width 647 height 344
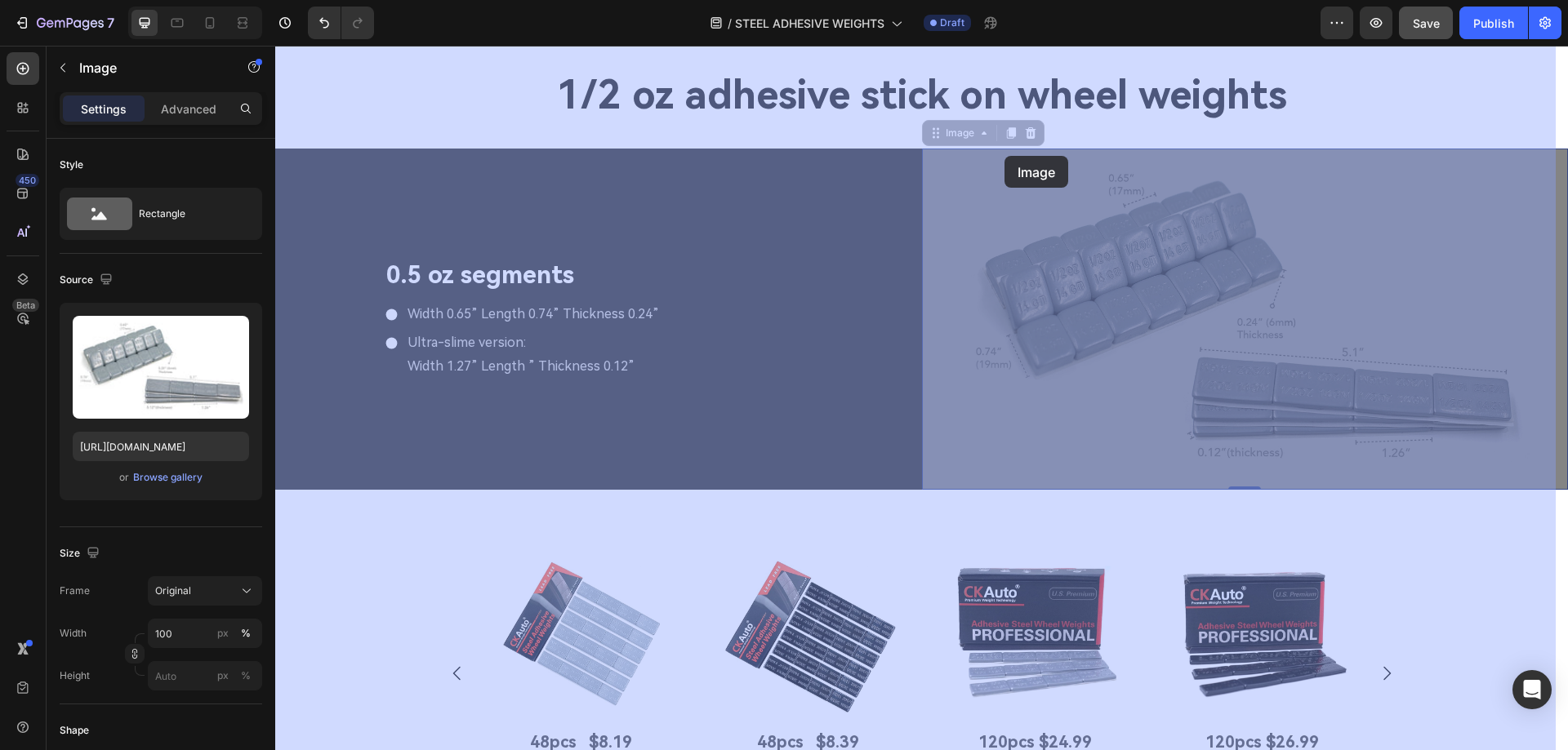
drag, startPoint x: 939, startPoint y: 128, endPoint x: 1003, endPoint y: 155, distance: 69.5
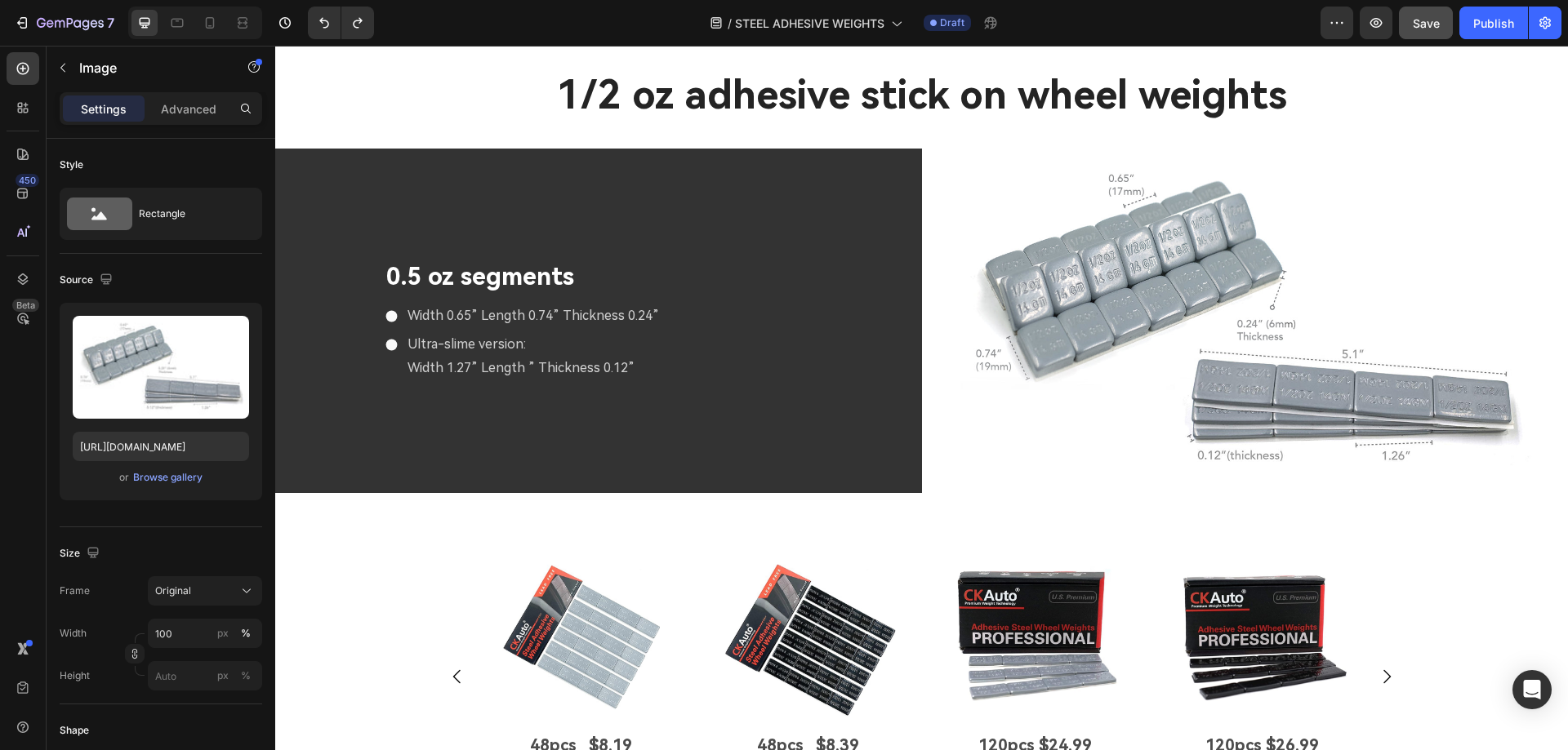
click at [1047, 322] on img at bounding box center [1245, 321] width 647 height 344
click at [1220, 302] on img at bounding box center [1245, 321] width 647 height 344
click at [1138, 212] on img at bounding box center [1245, 321] width 647 height 344
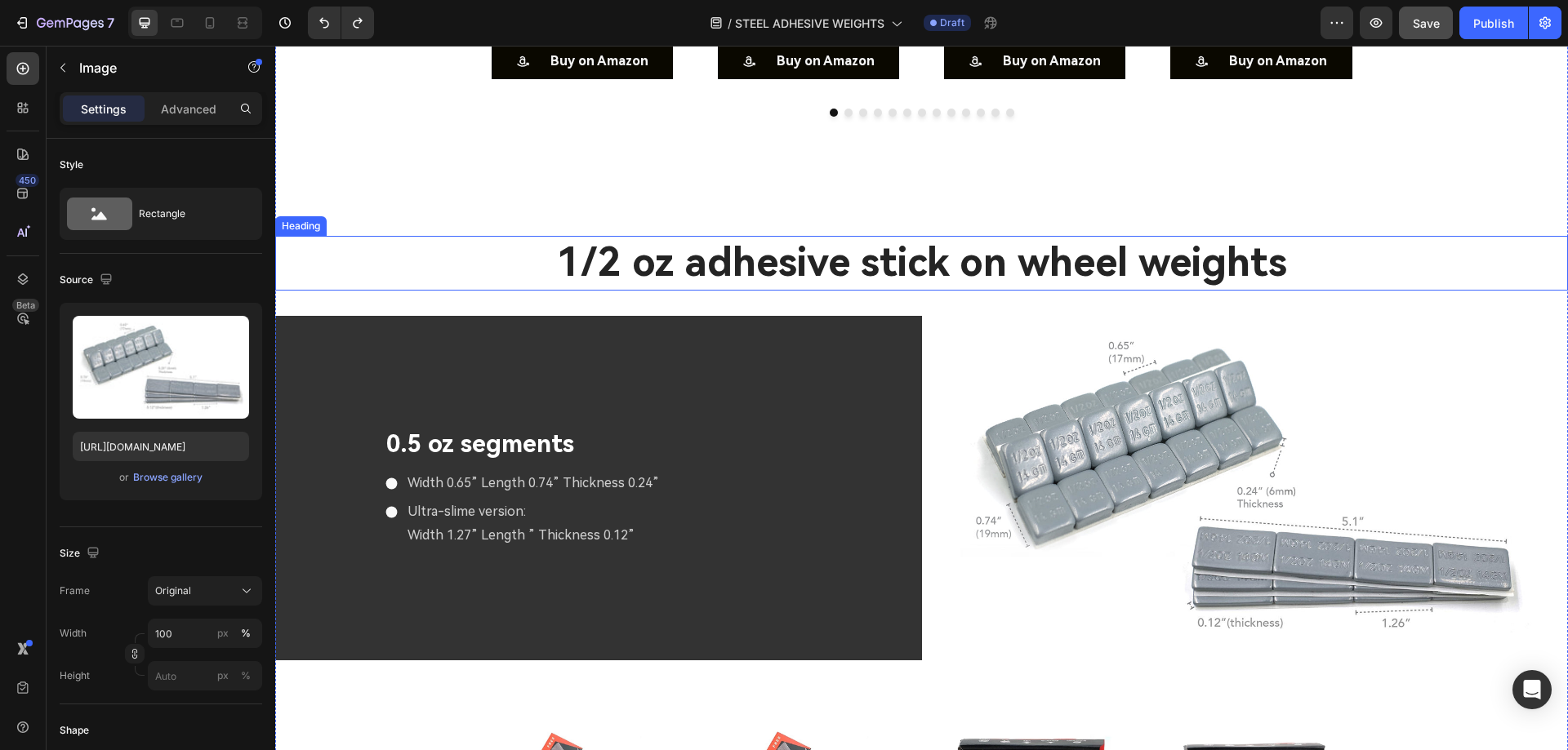
scroll to position [4502, 0]
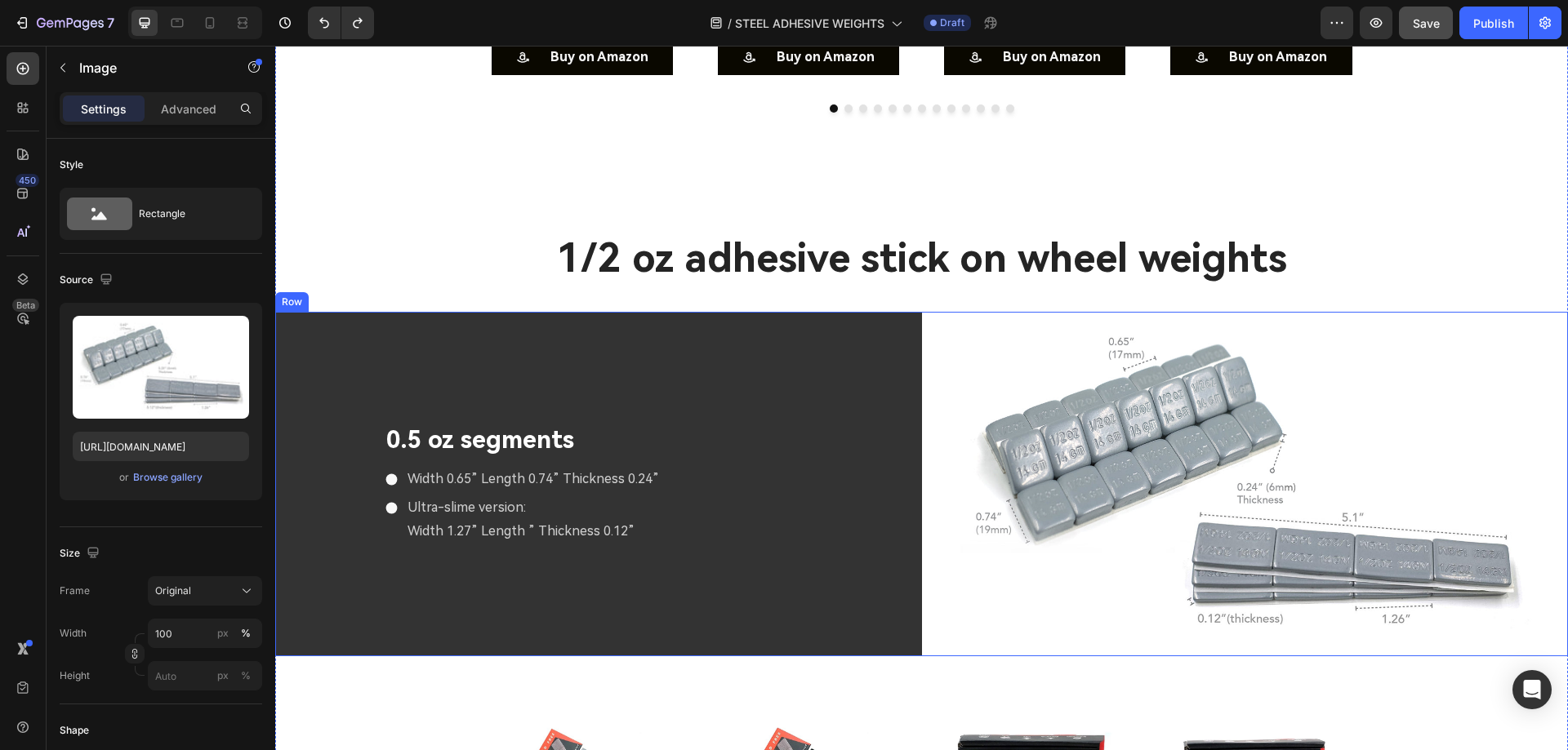
click at [877, 367] on div "0.5 oz segments Text Block Width 0.65” Length 0.74” Thickness 0.24” Ultra-slime…" at bounding box center [599, 483] width 647 height 344
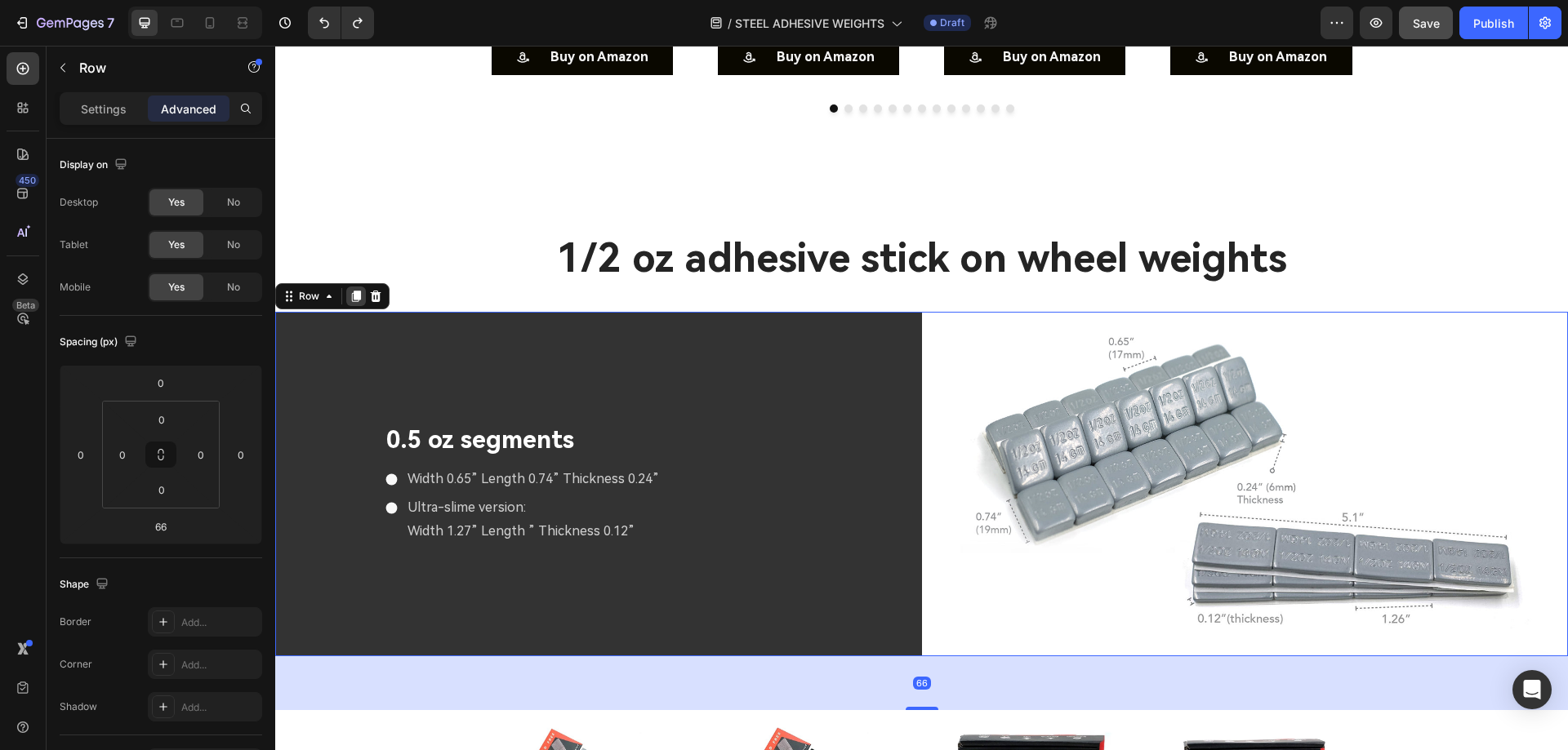
click at [356, 295] on icon at bounding box center [356, 296] width 9 height 12
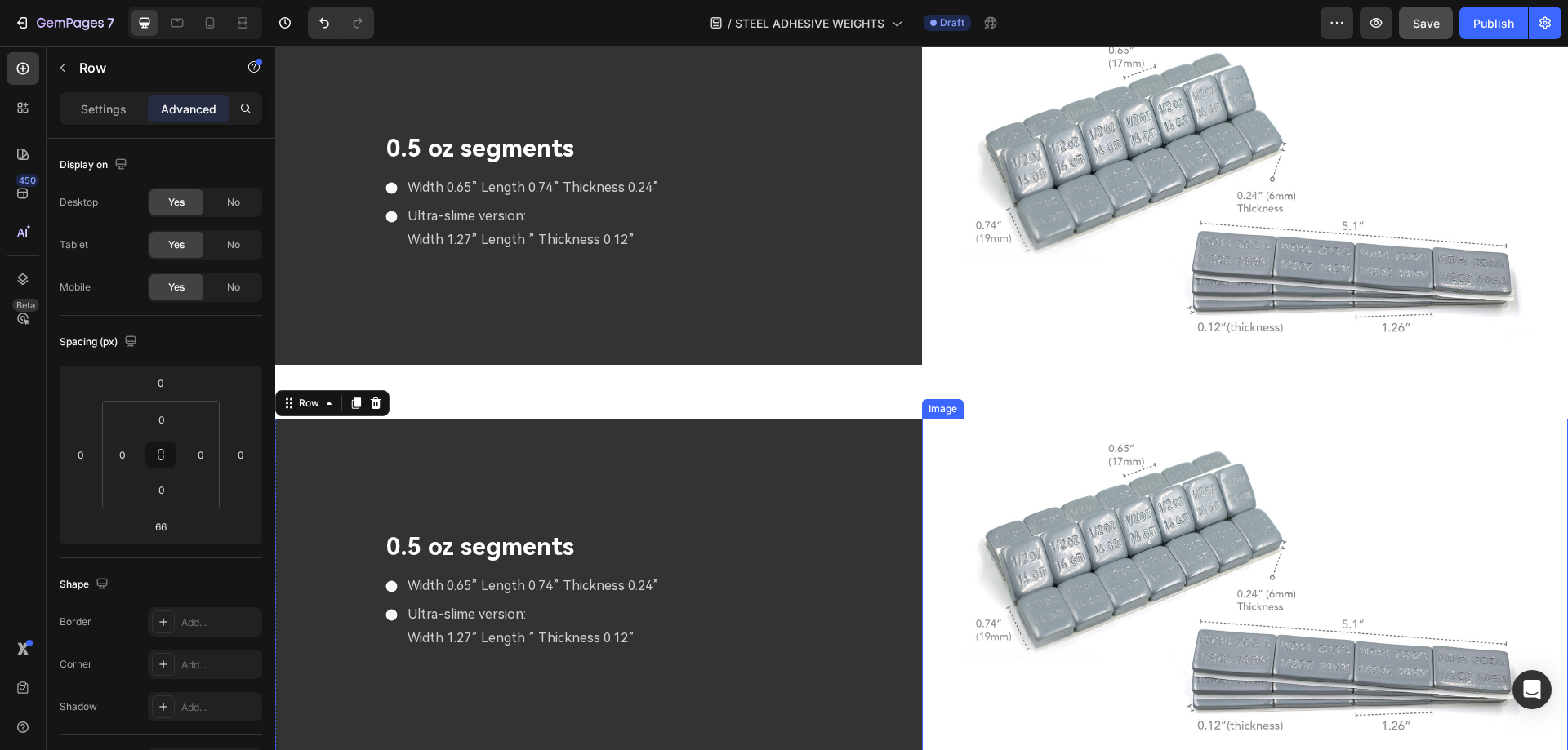
scroll to position [4776, 0]
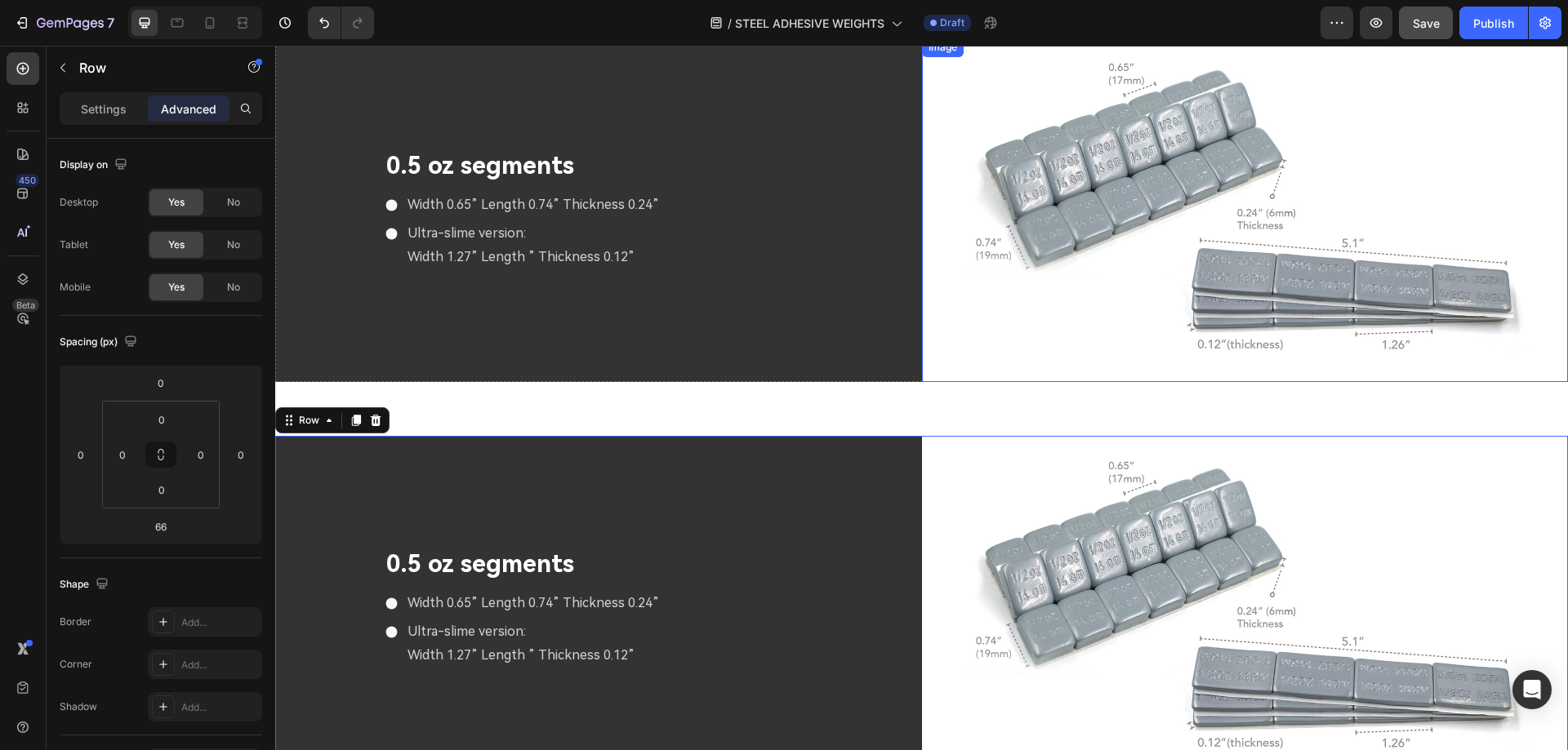
click at [1069, 273] on img at bounding box center [1245, 209] width 647 height 344
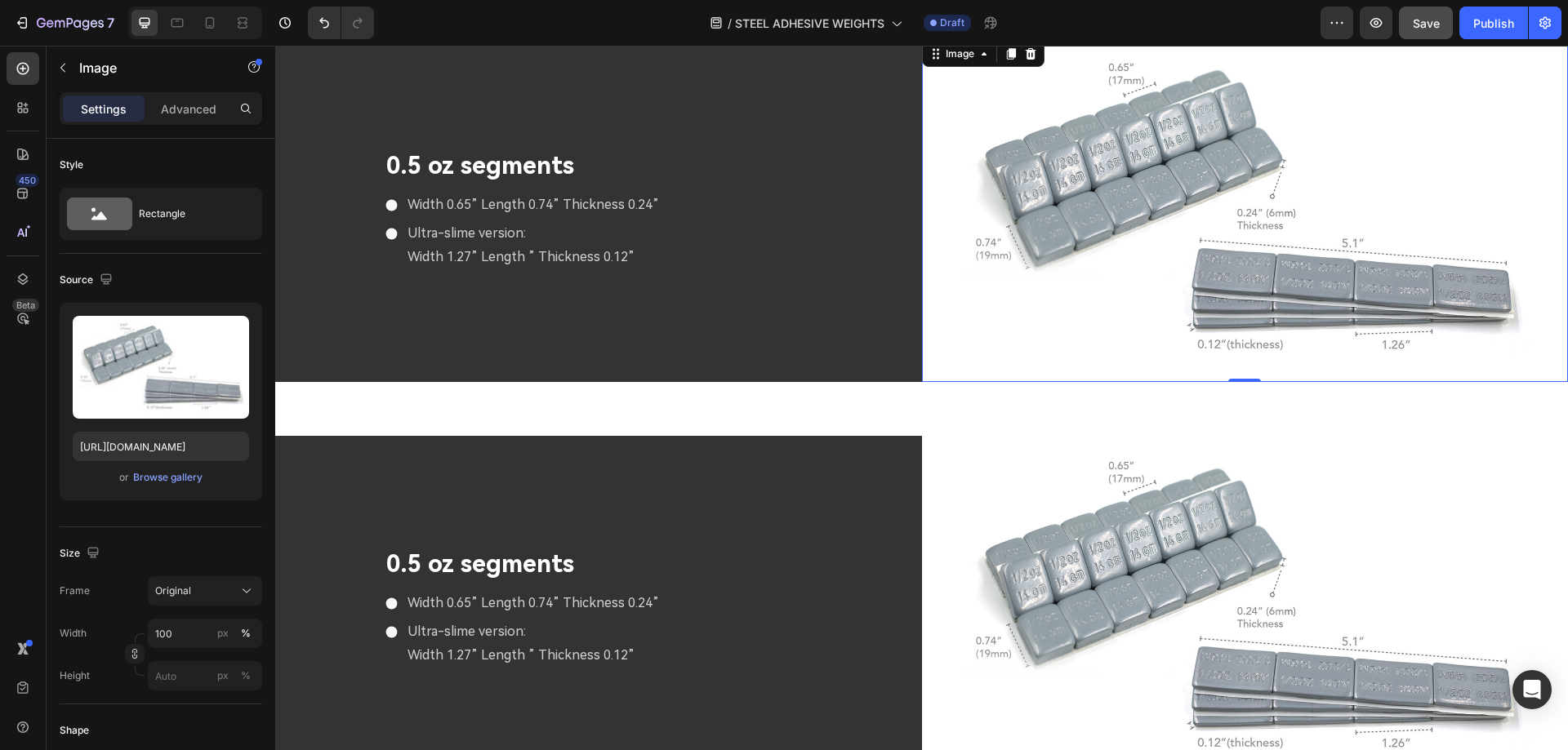
click at [1031, 54] on icon at bounding box center [1031, 54] width 13 height 13
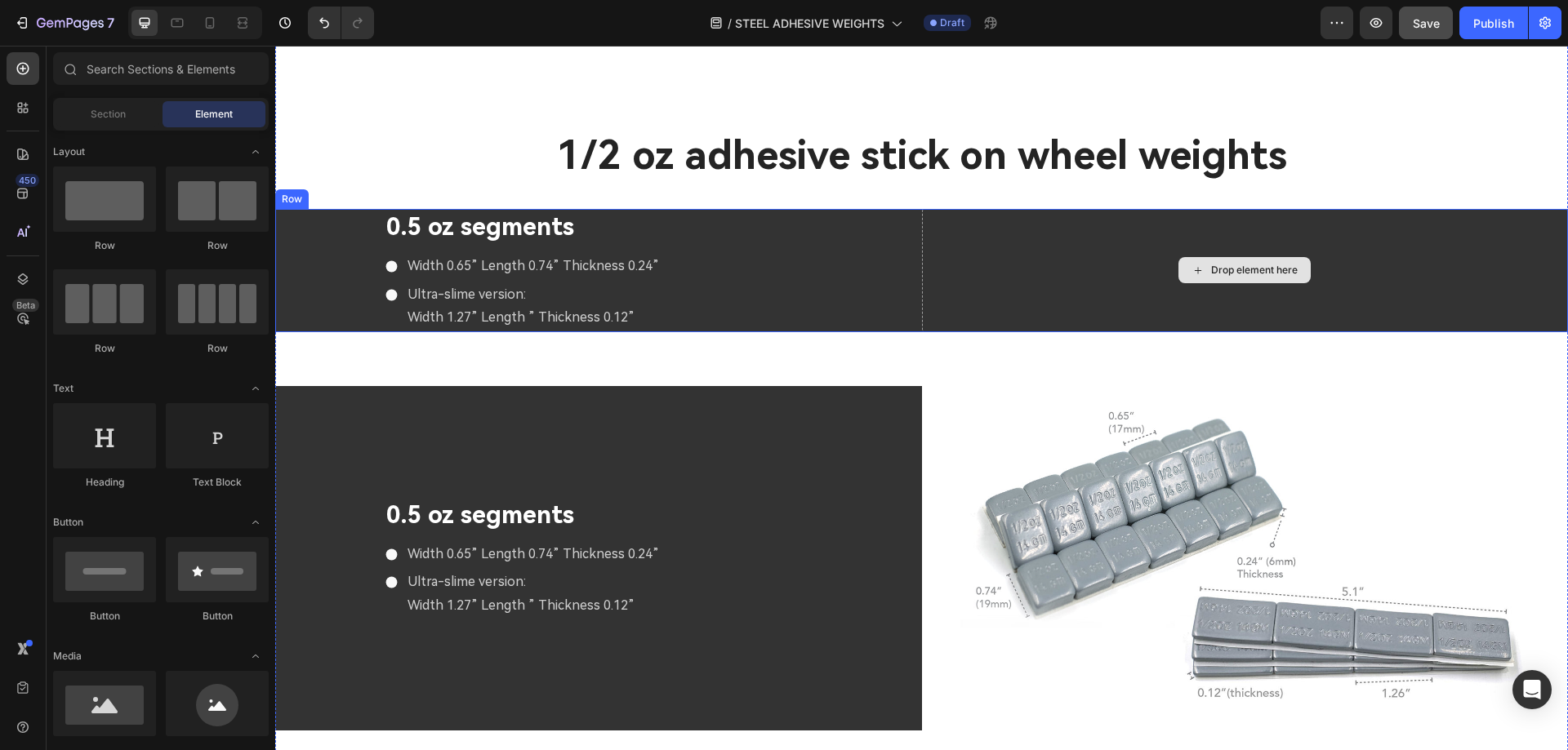
scroll to position [4586, 0]
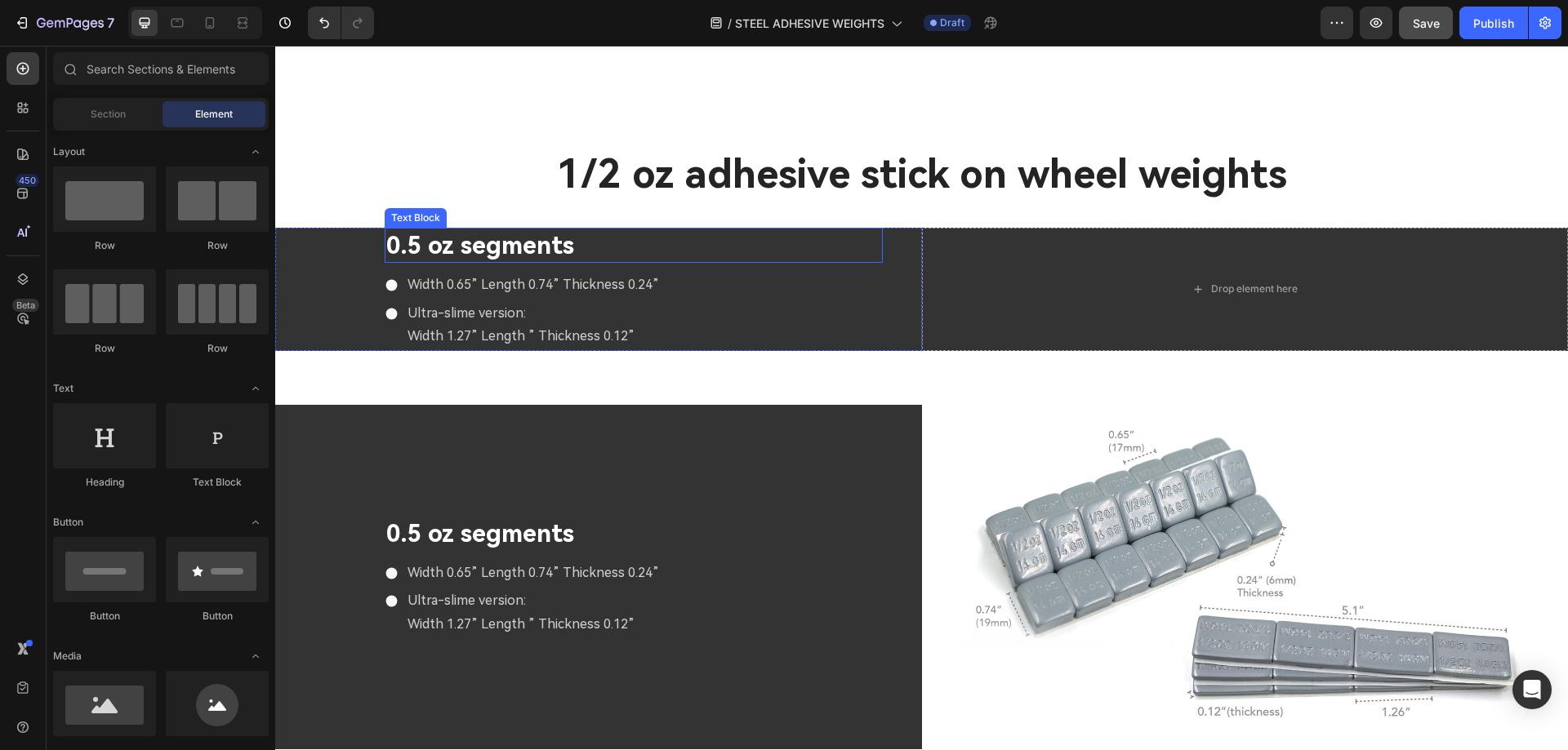
click at [505, 248] on p "0.5 oz segments" at bounding box center [634, 245] width 495 height 32
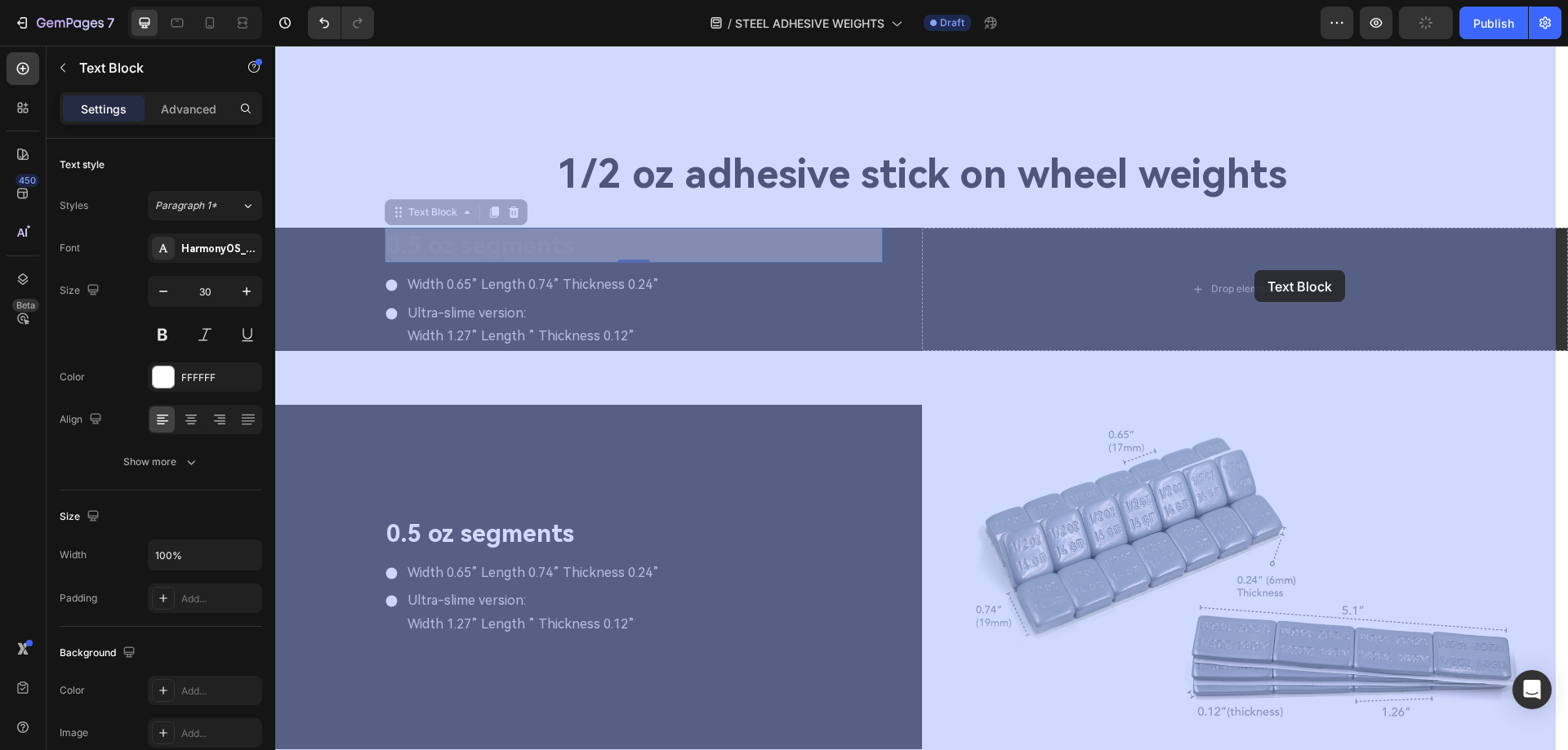
drag, startPoint x: 415, startPoint y: 211, endPoint x: 1255, endPoint y: 270, distance: 842.1
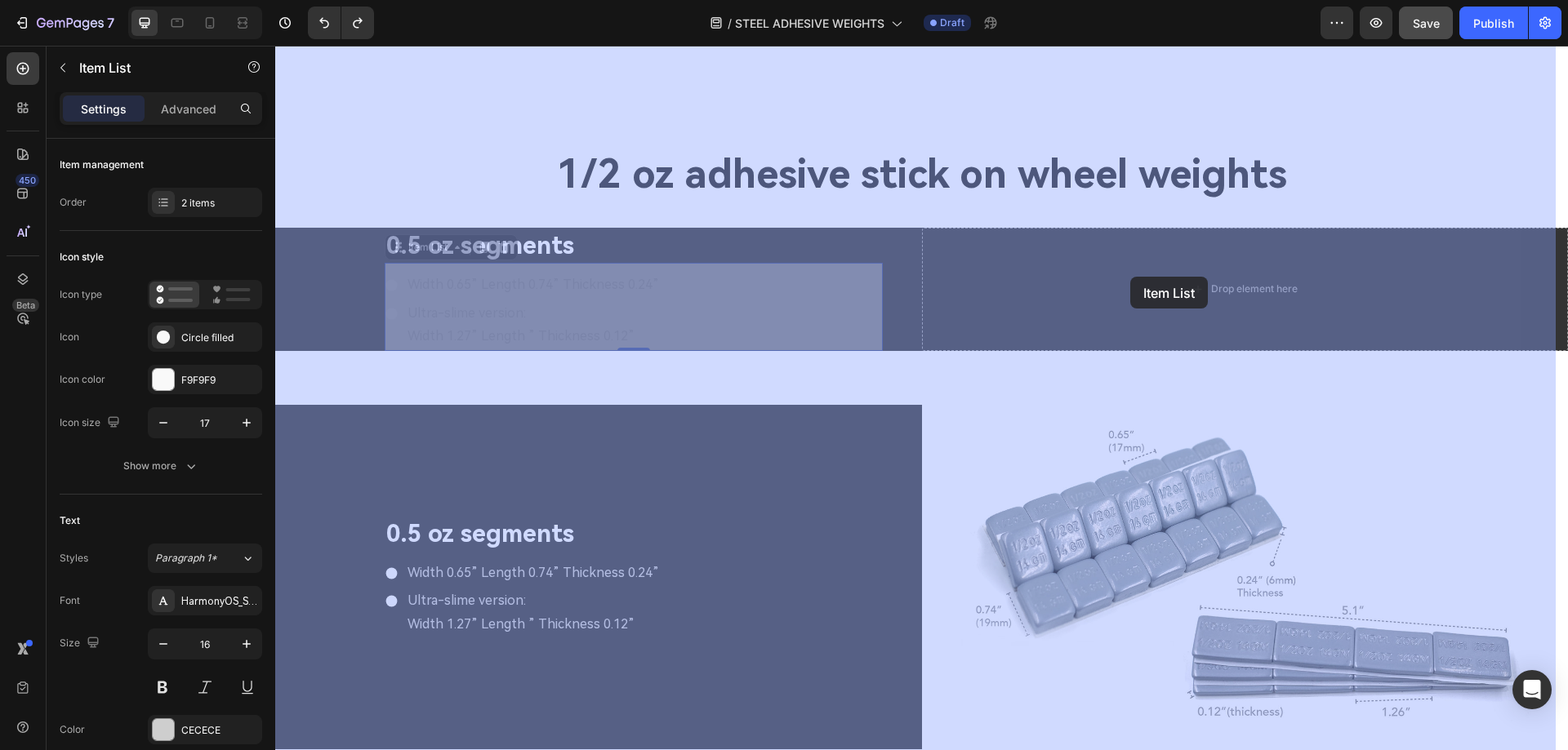
drag, startPoint x: 419, startPoint y: 259, endPoint x: 1130, endPoint y: 277, distance: 711.2
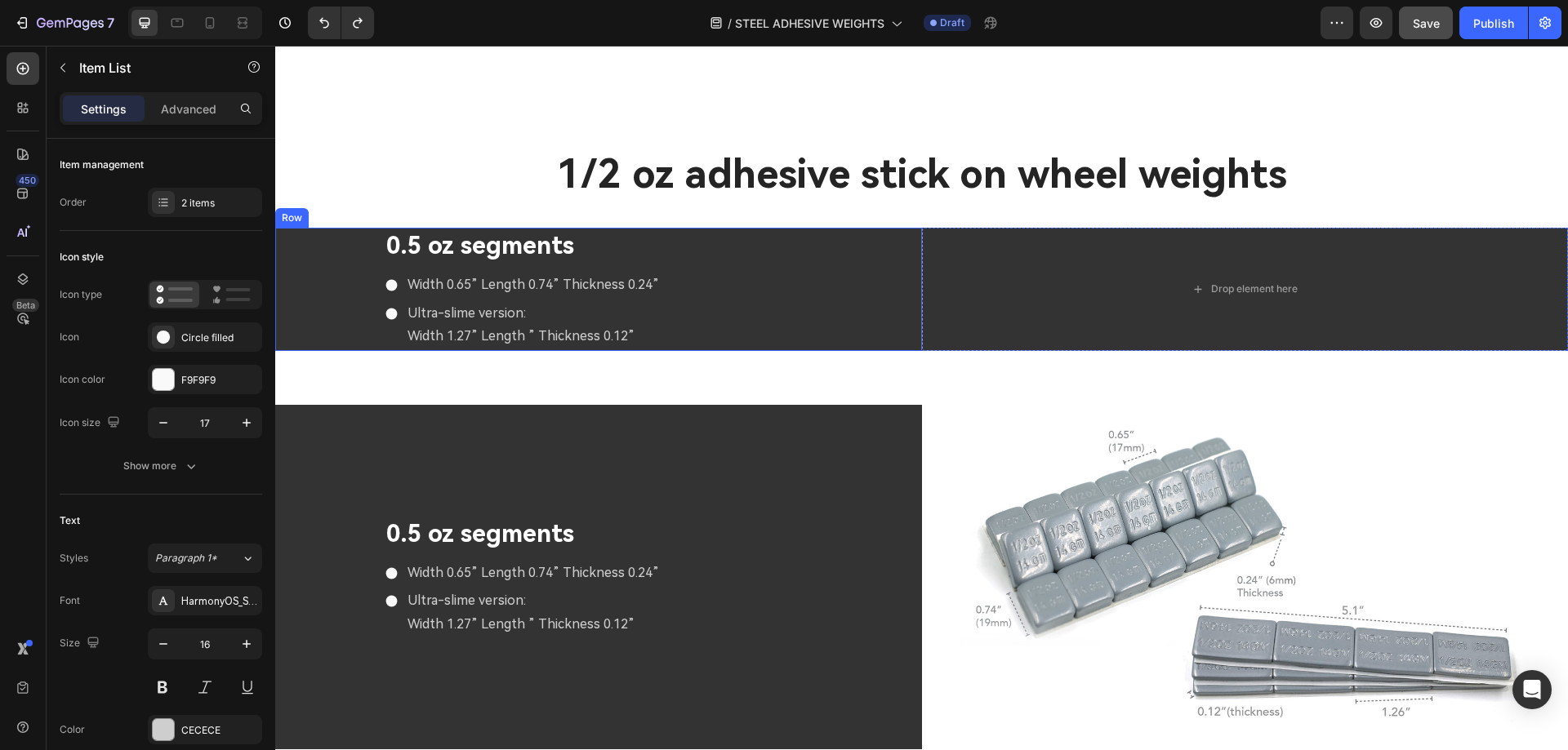
click at [900, 264] on div "0.5 oz segments Text Block Width 0.65” Length 0.74” Thickness 0.24” Ultra-slime…" at bounding box center [599, 289] width 647 height 123
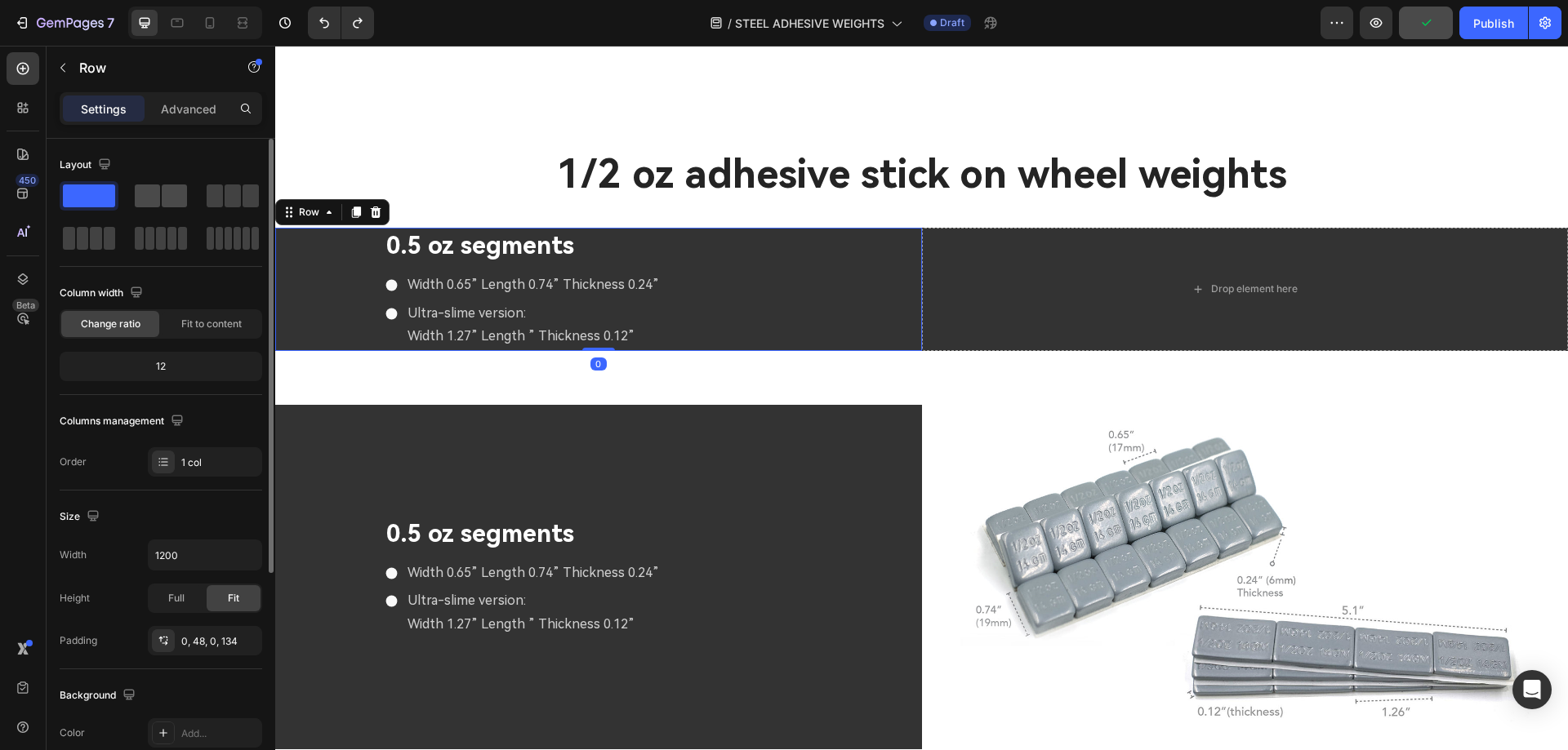
click at [177, 196] on span at bounding box center [175, 195] width 26 height 23
click at [306, 209] on div "Row" at bounding box center [308, 212] width 26 height 15
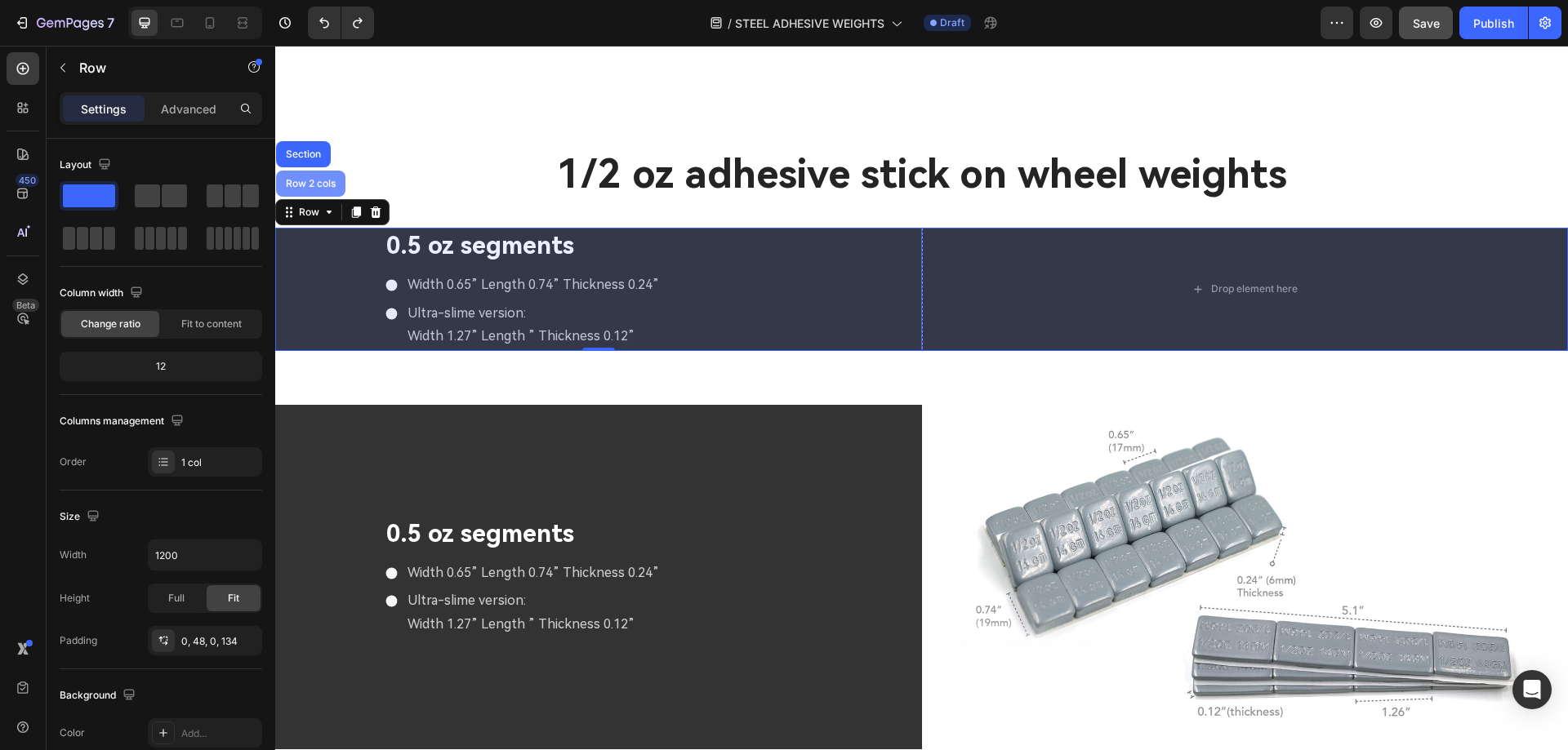
click at [313, 179] on div "Row 2 cols" at bounding box center [311, 184] width 57 height 10
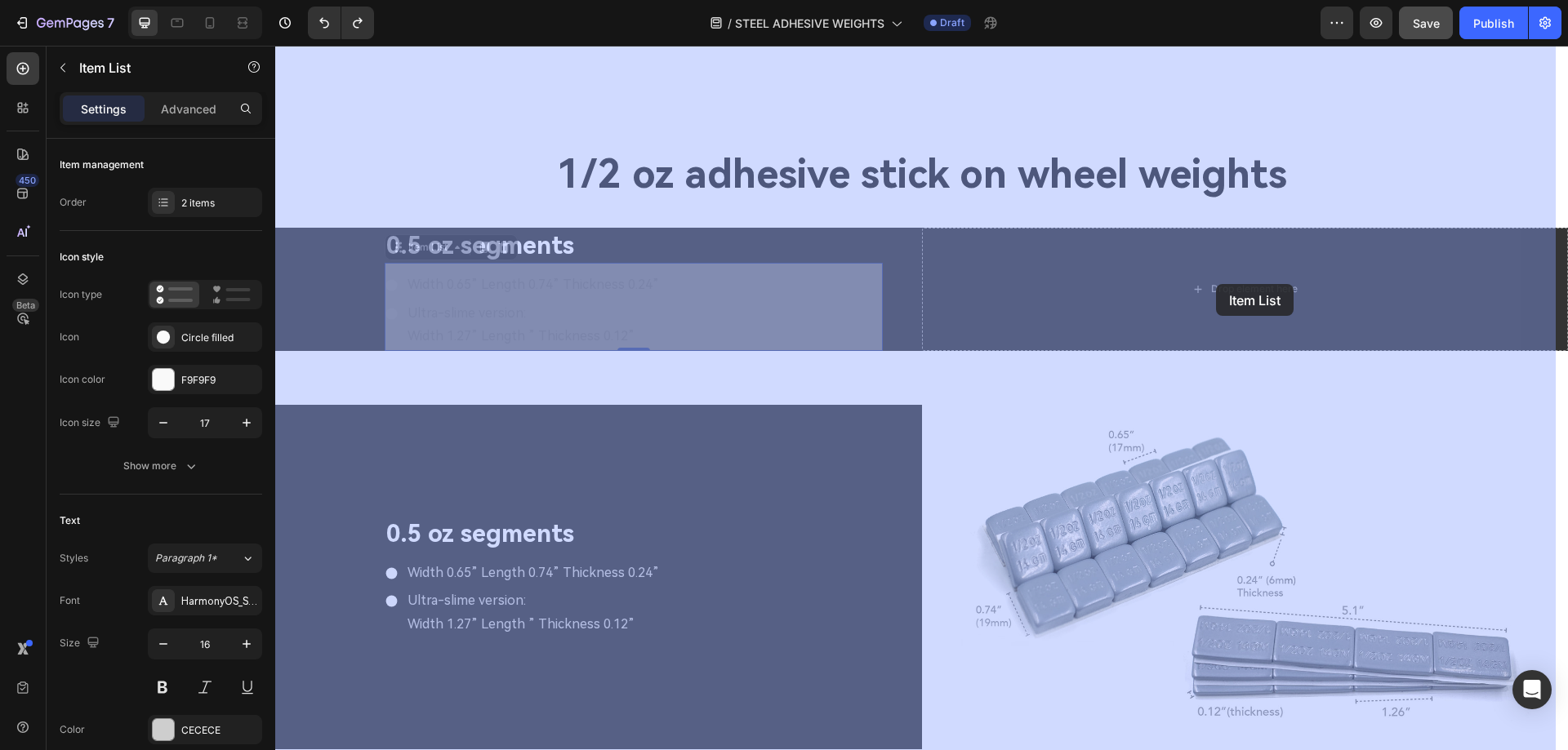
drag, startPoint x: 398, startPoint y: 250, endPoint x: 1148, endPoint y: 274, distance: 750.4
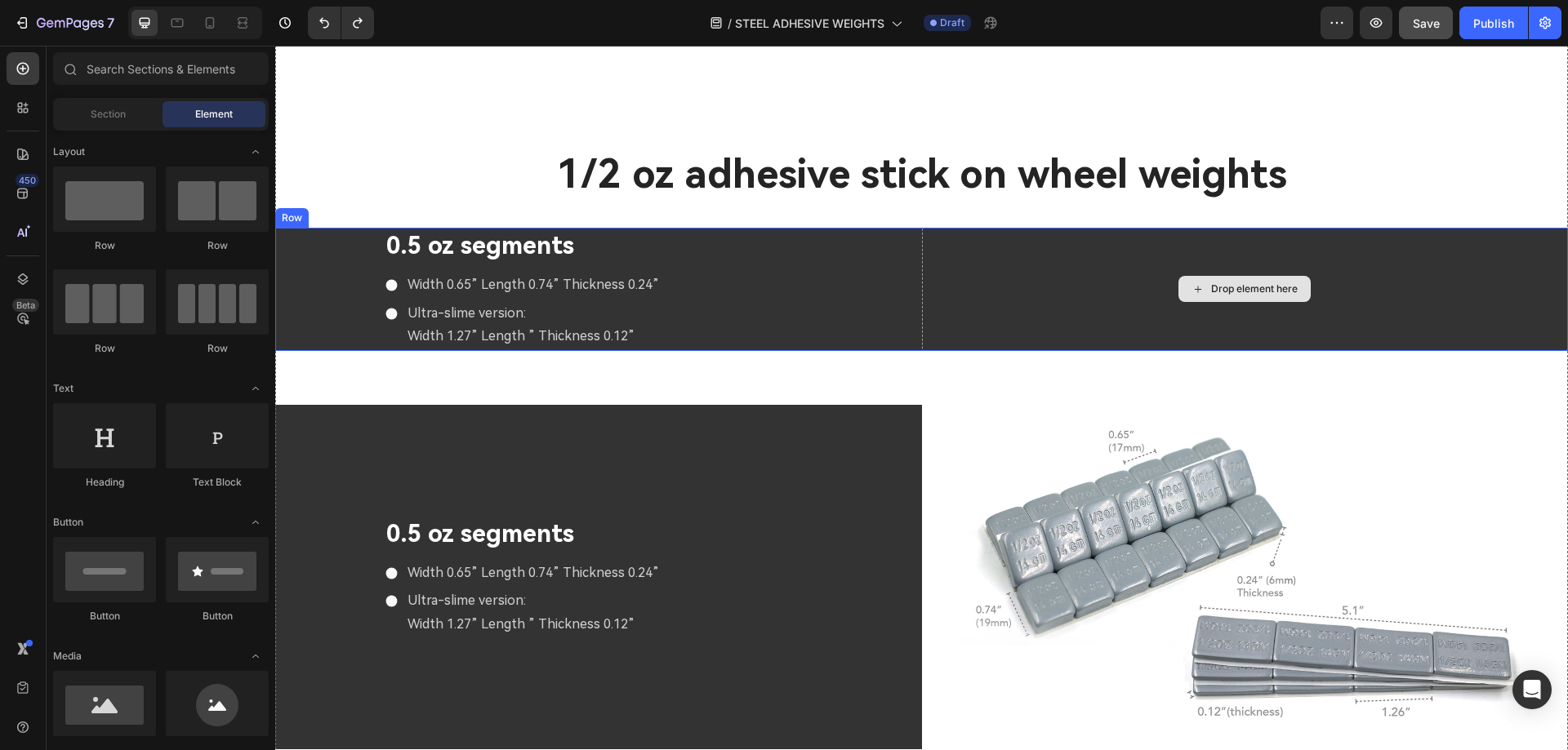
click at [1216, 285] on div "Drop element here" at bounding box center [1254, 289] width 87 height 13
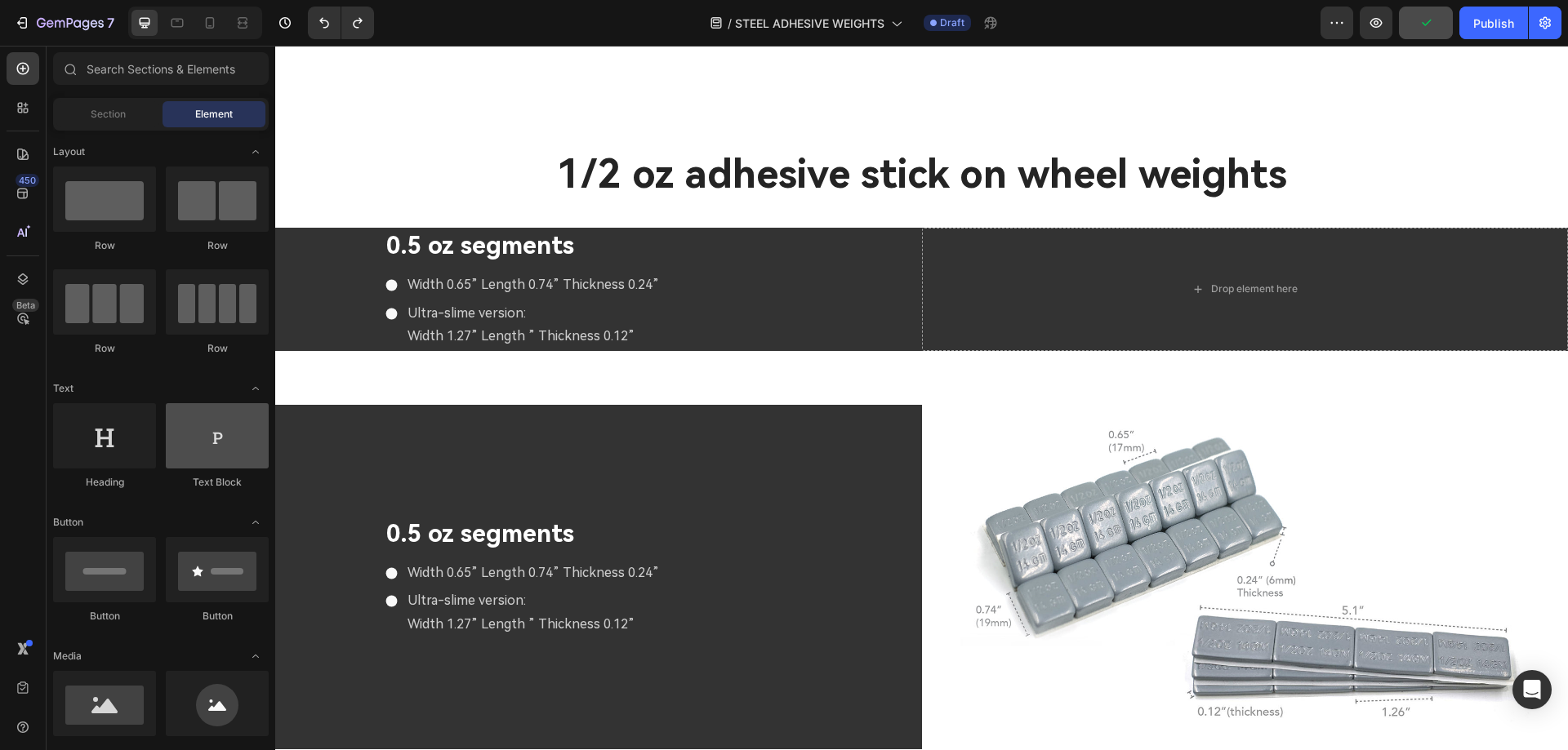
click at [242, 403] on div at bounding box center [217, 435] width 103 height 65
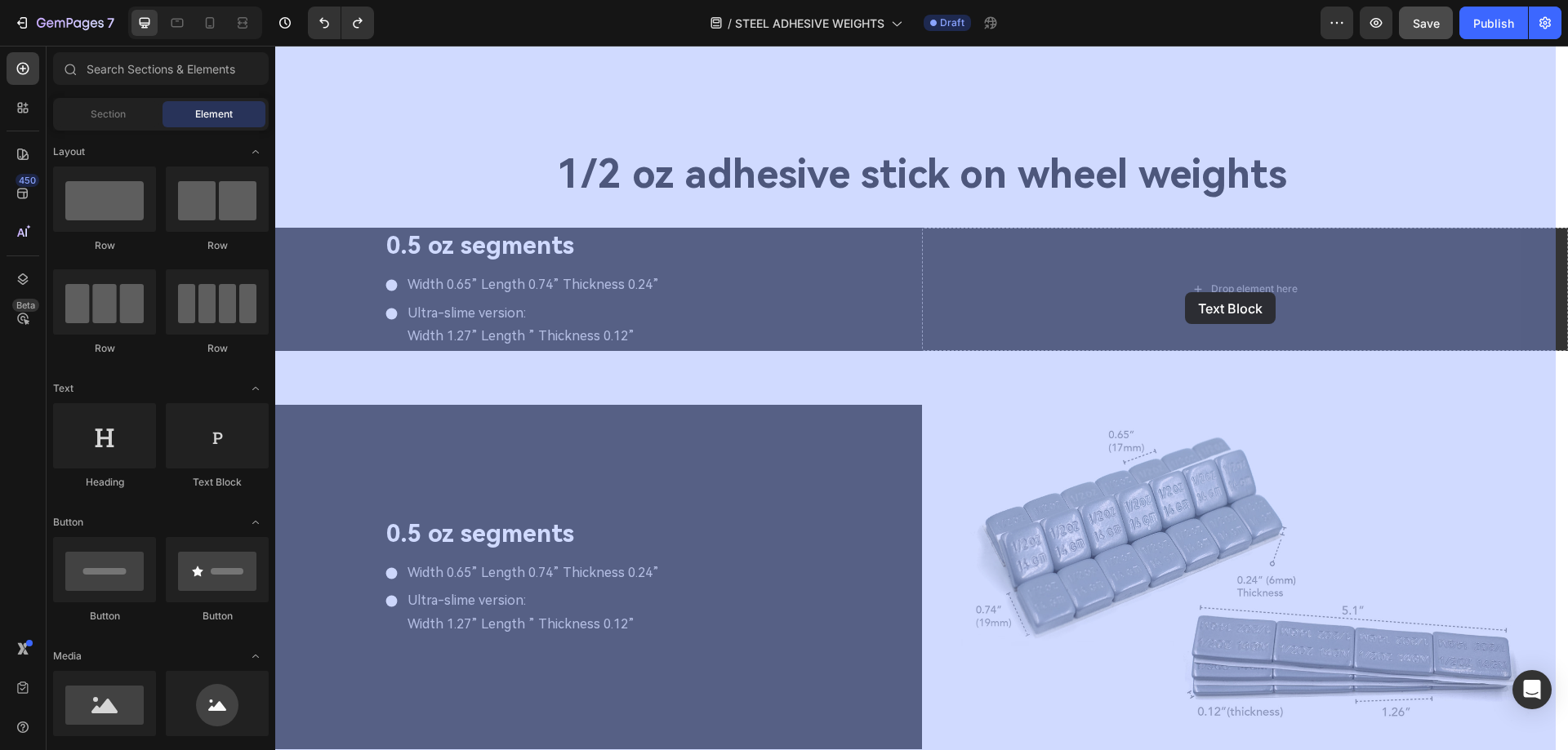
drag, startPoint x: 510, startPoint y: 256, endPoint x: 1185, endPoint y: 292, distance: 676.0
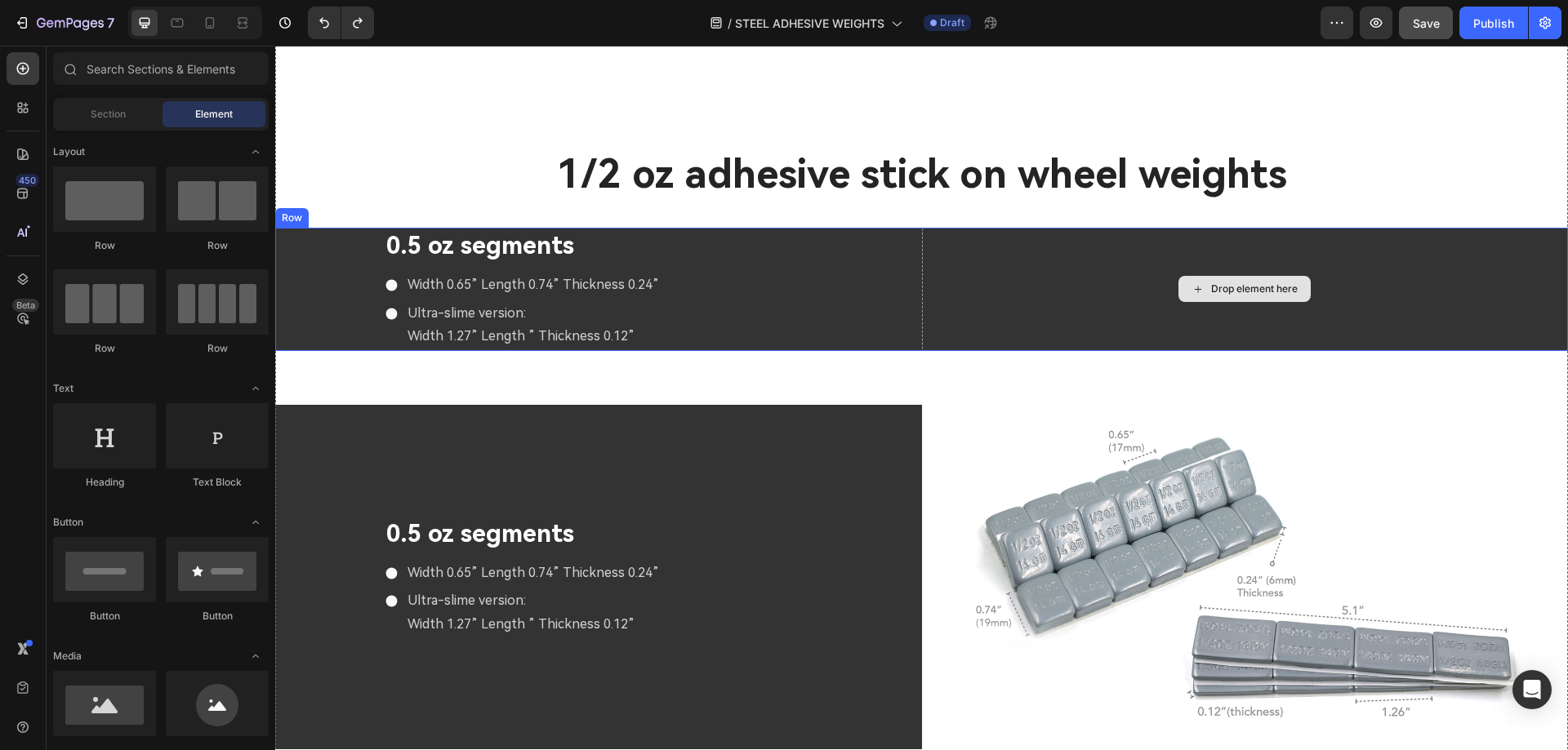
click at [923, 254] on div "Drop element here" at bounding box center [1245, 289] width 647 height 123
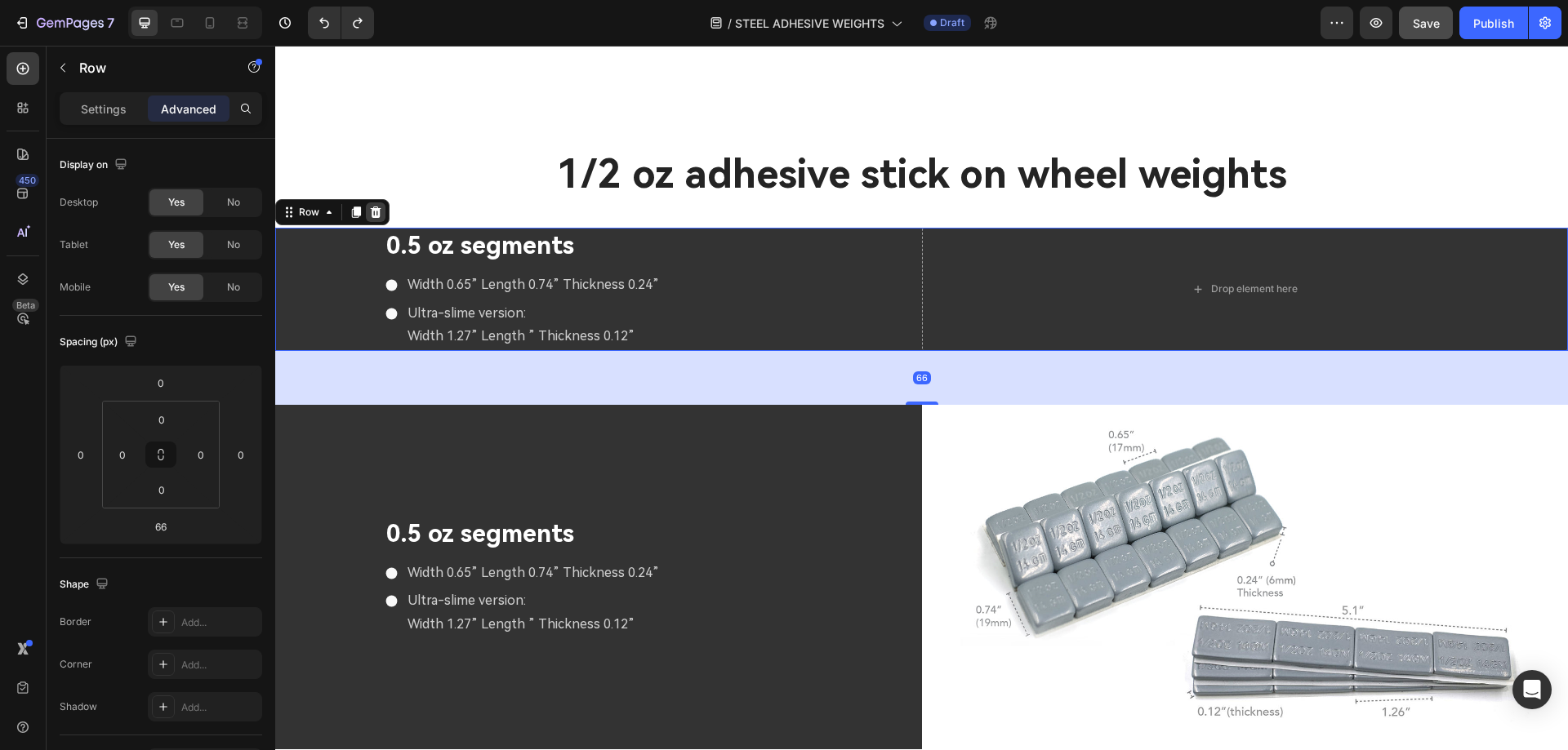
click at [376, 206] on icon at bounding box center [376, 212] width 11 height 12
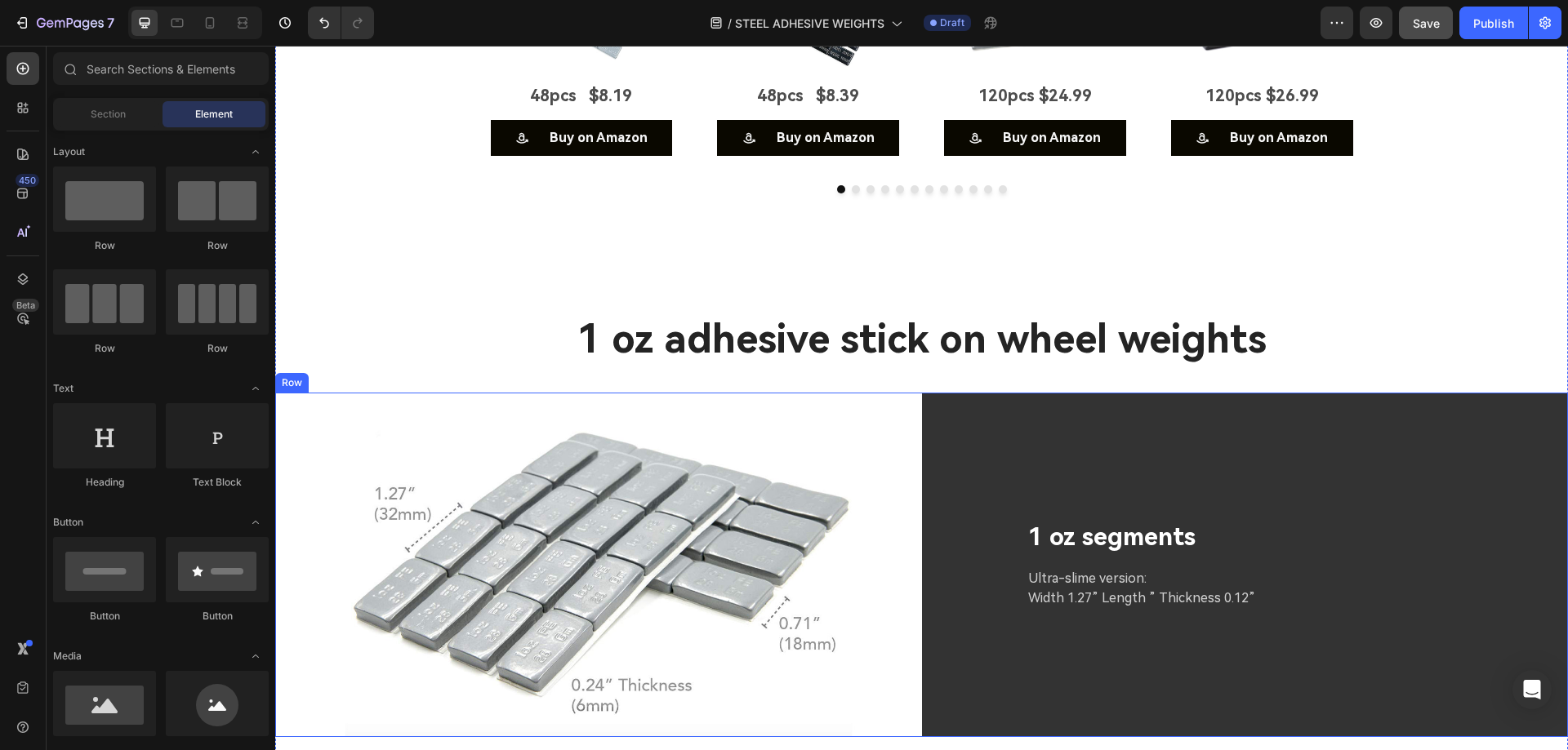
scroll to position [5320, 0]
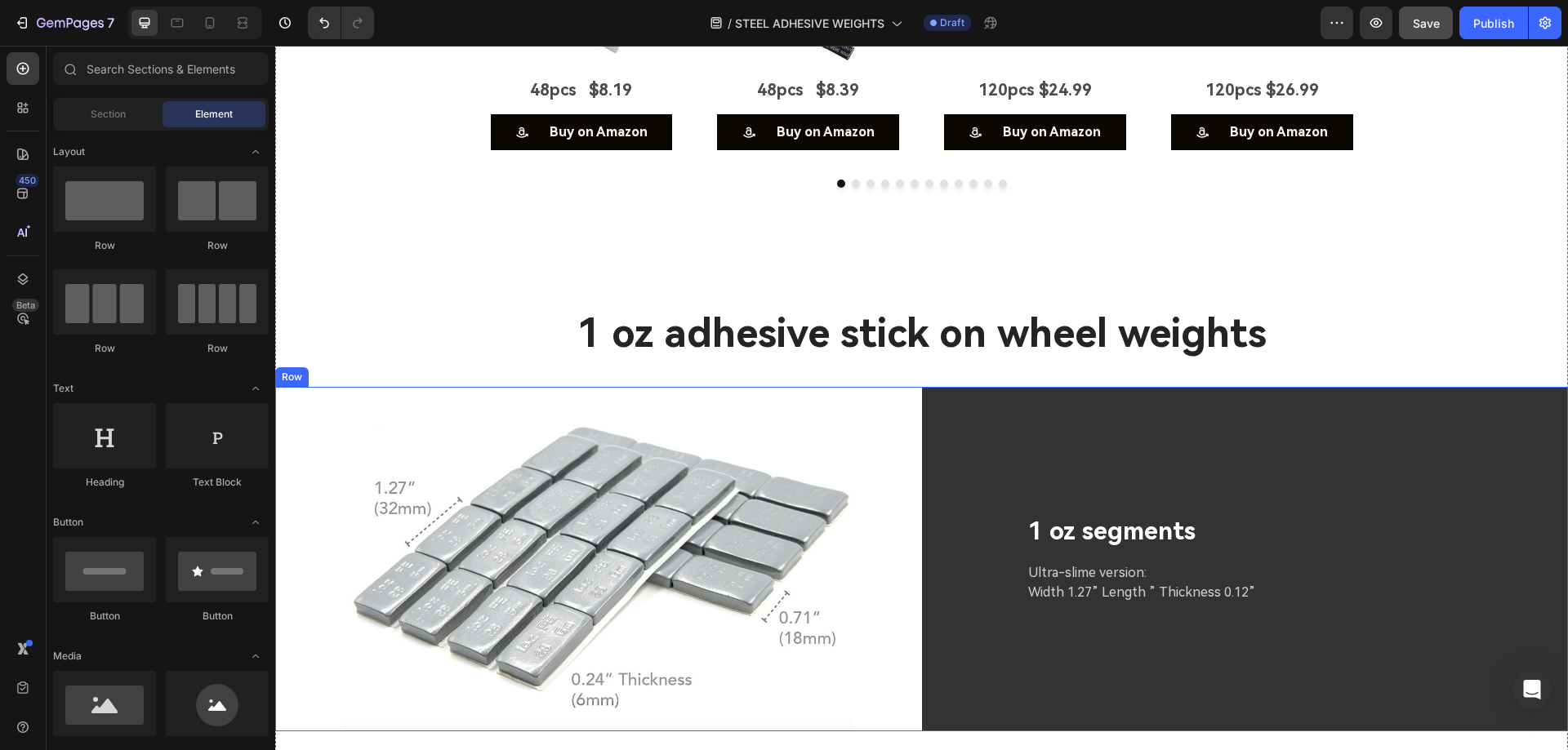
click at [927, 437] on div "1 oz segments Text Block Ultra-slime version: Width 1.27” Length ” Thickness 0.…" at bounding box center [1245, 559] width 647 height 344
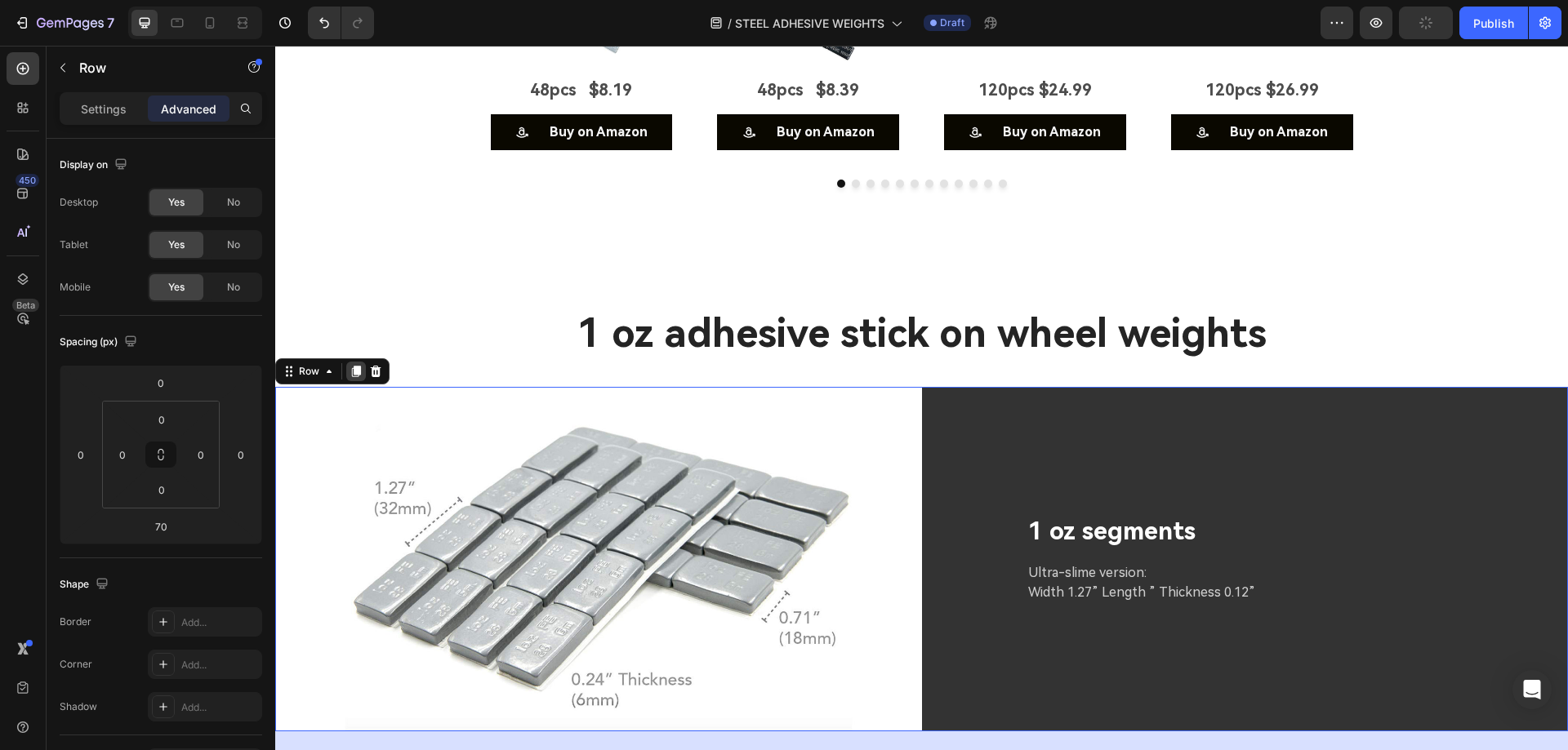
click at [356, 369] on icon at bounding box center [355, 371] width 13 height 13
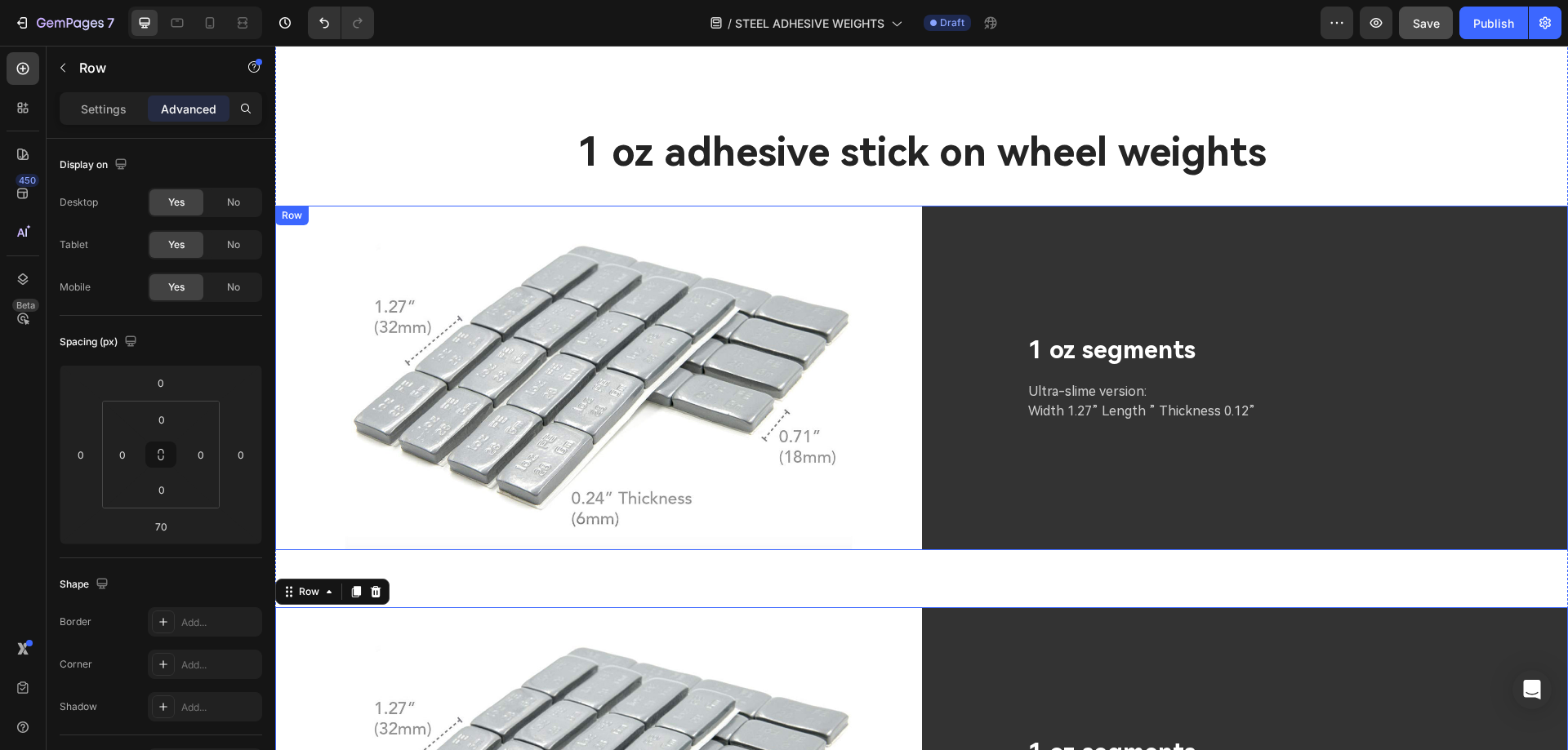
scroll to position [5343, 0]
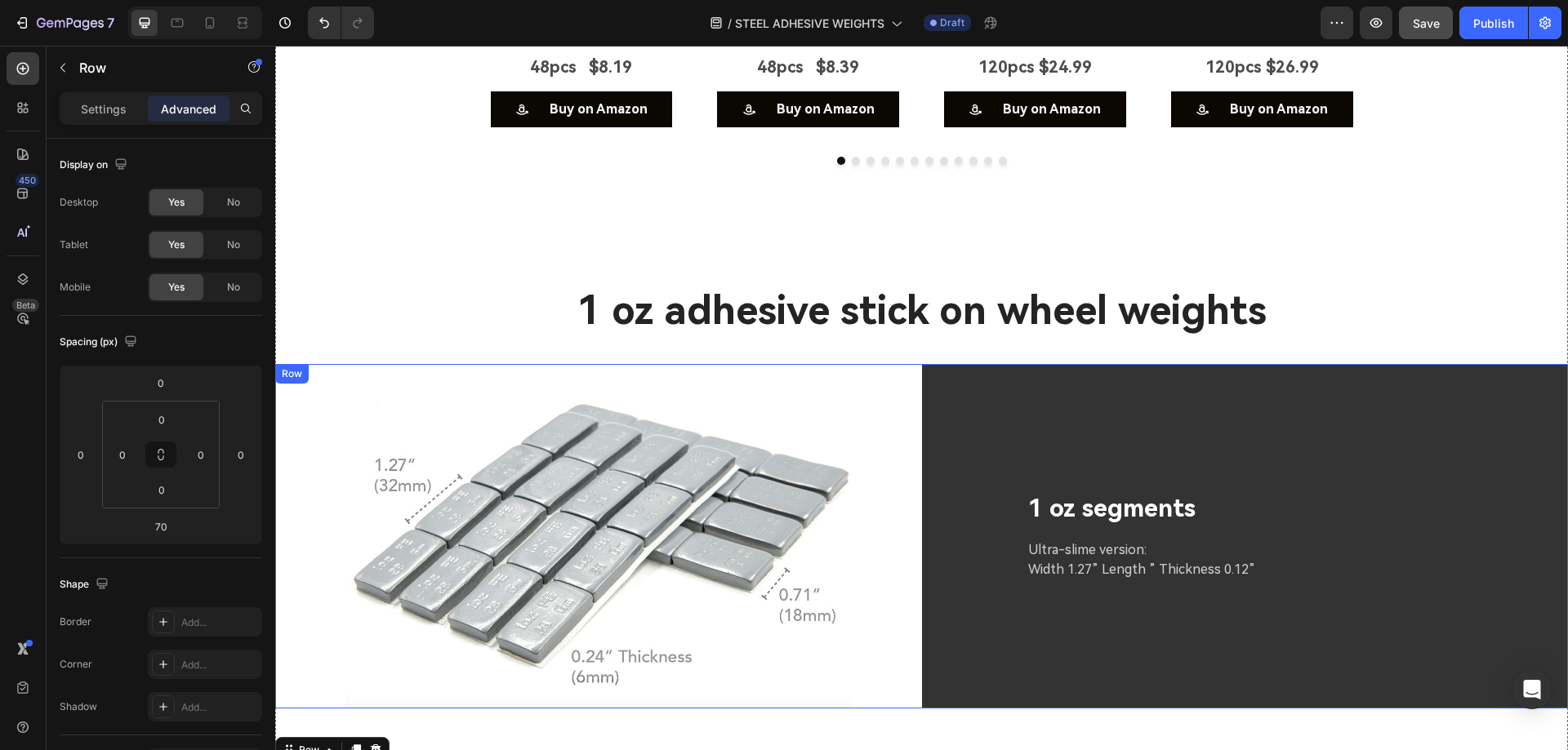
click at [971, 418] on div "1 oz segments Text Block Ultra-slime version: Width 1.27” Length ” Thickness 0.…" at bounding box center [1245, 536] width 647 height 344
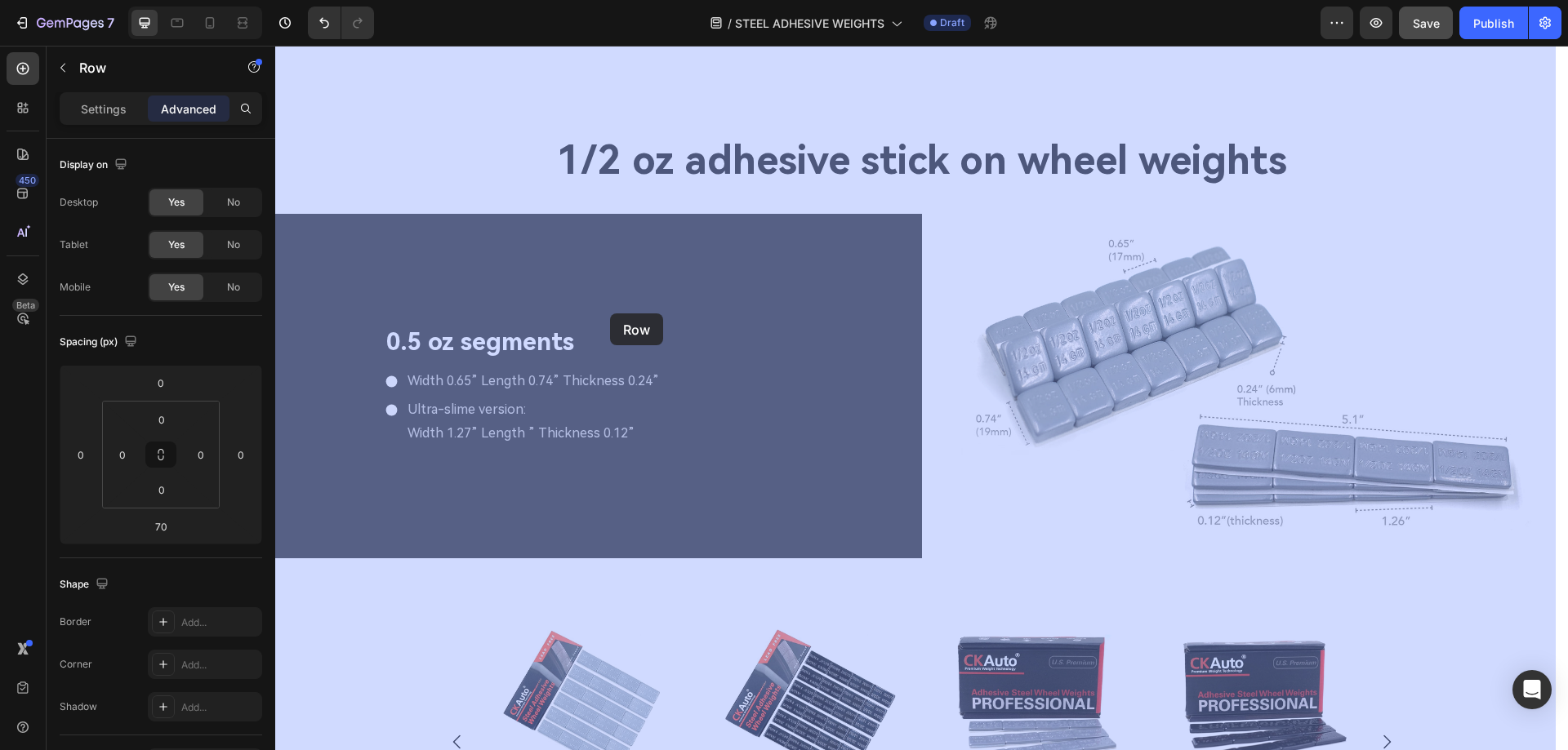
scroll to position [4599, 0]
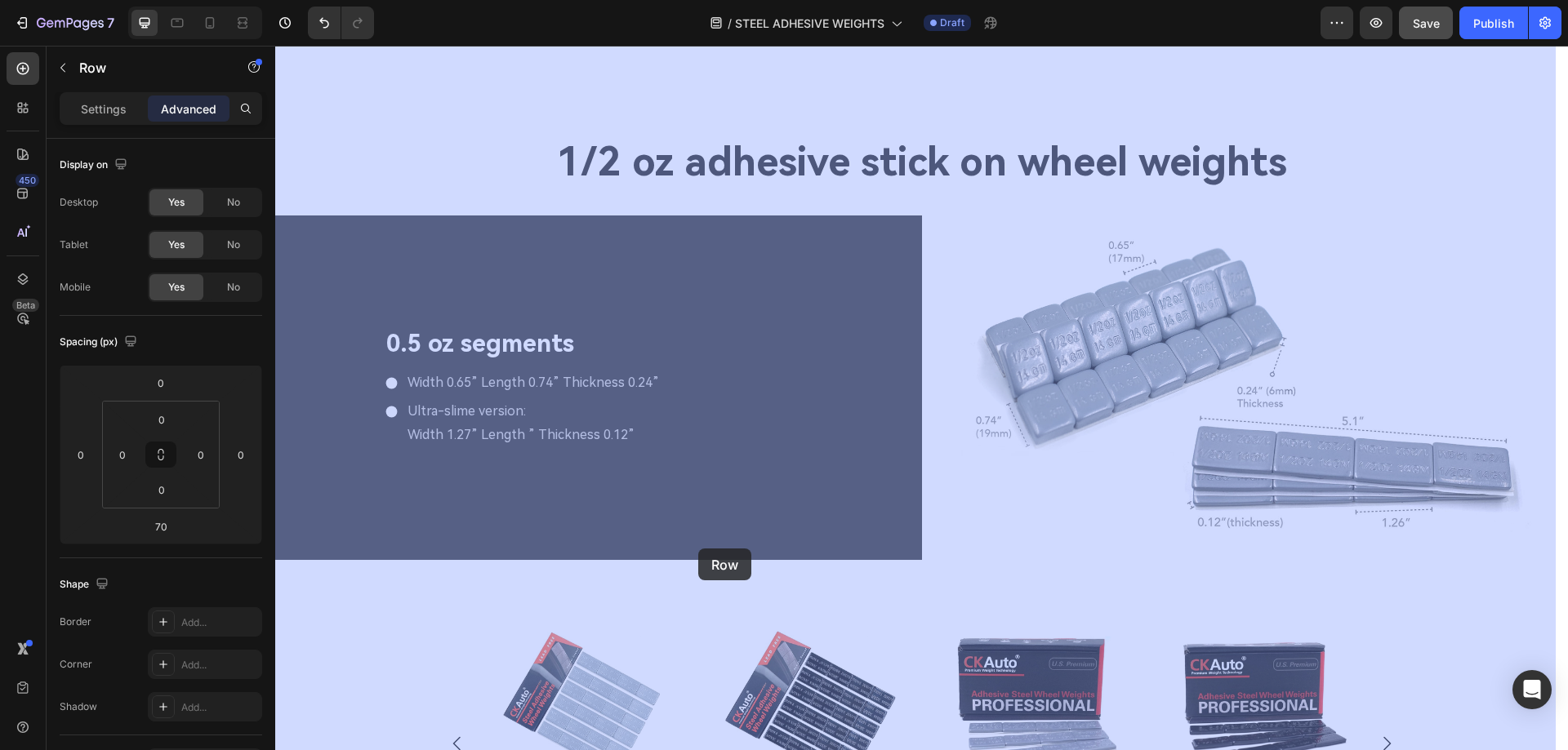
drag, startPoint x: 294, startPoint y: 340, endPoint x: 690, endPoint y: 582, distance: 464.1
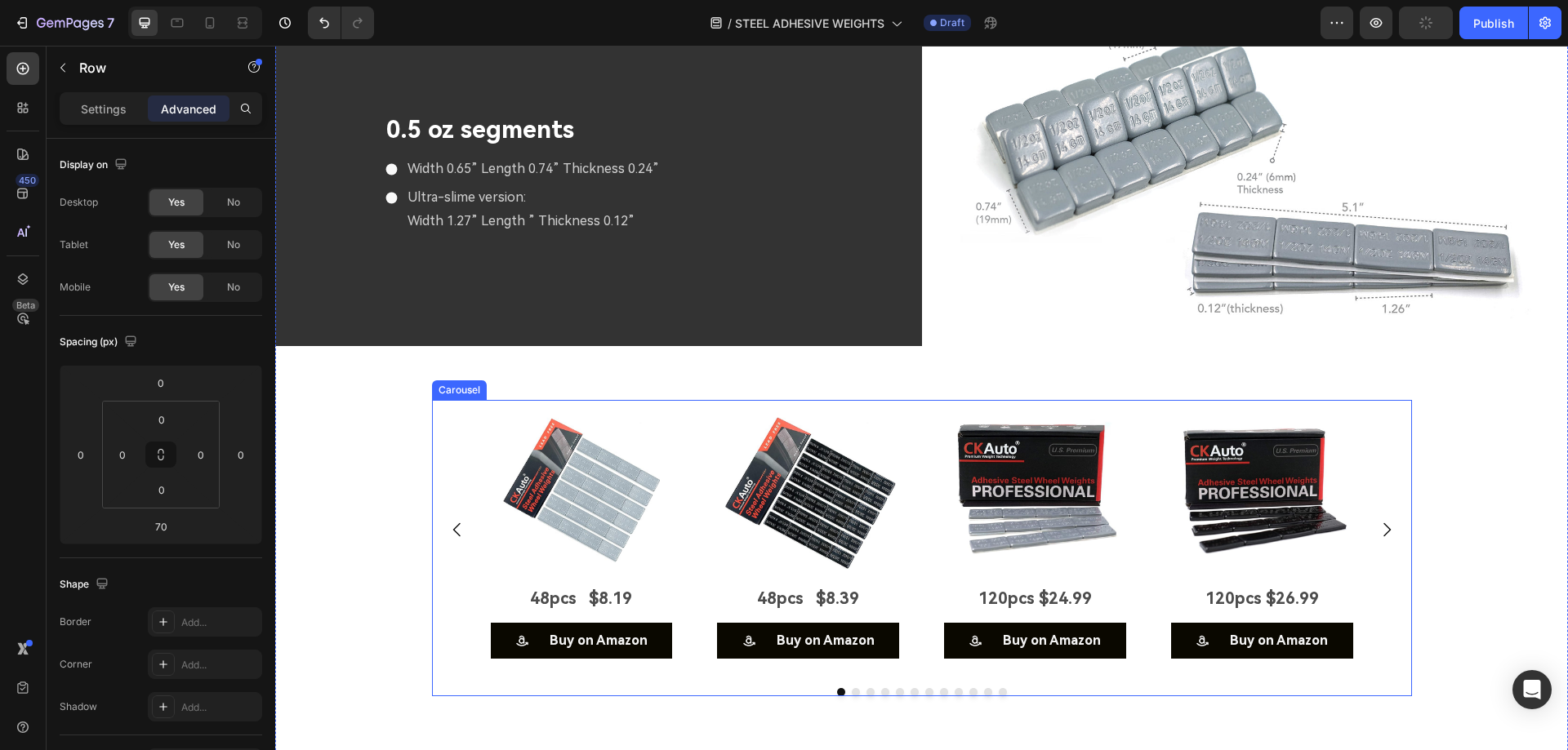
scroll to position [4761, 0]
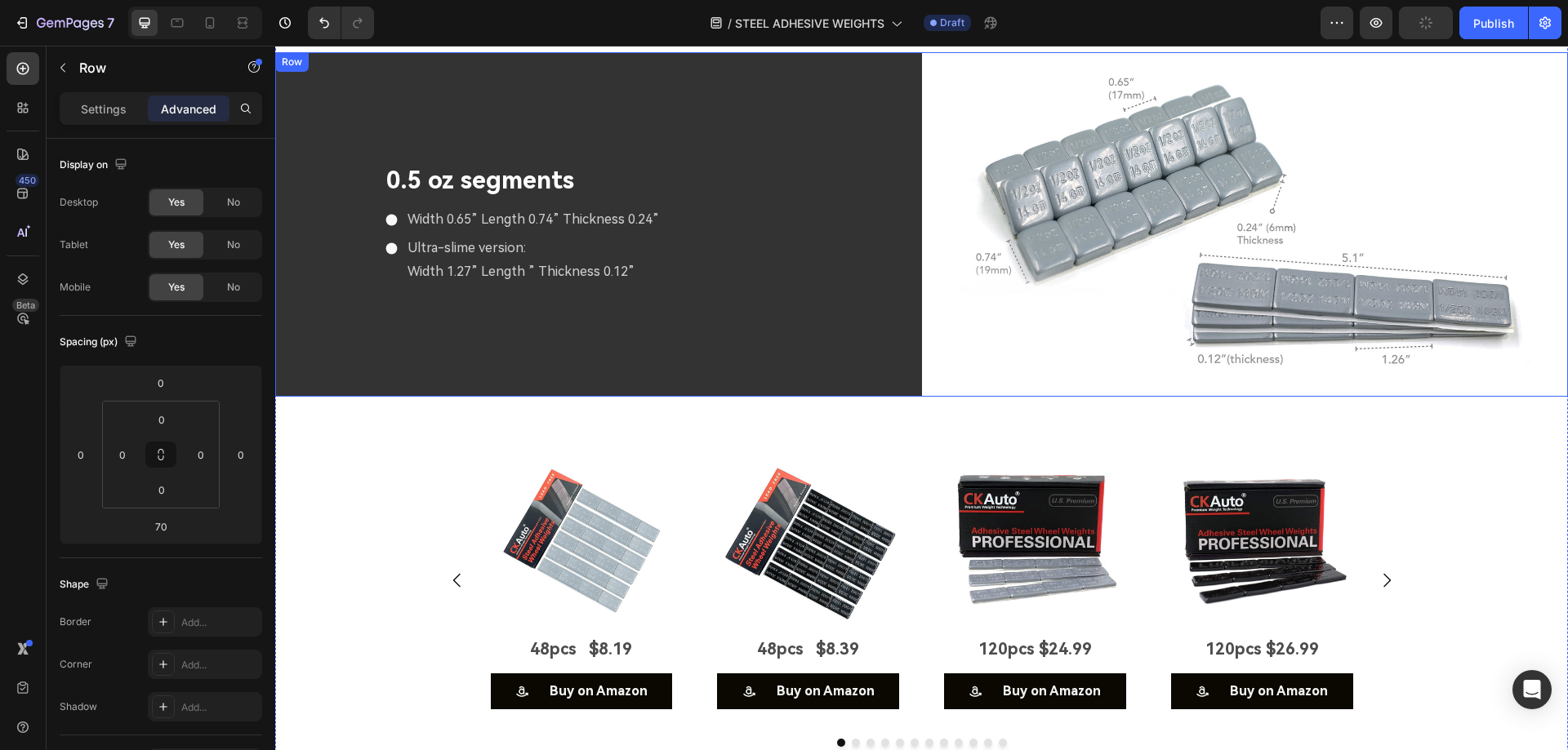
click at [815, 360] on div "0.5 oz segments Text Block Width 0.65” Length 0.74” Thickness 0.24” Ultra-slime…" at bounding box center [599, 224] width 647 height 344
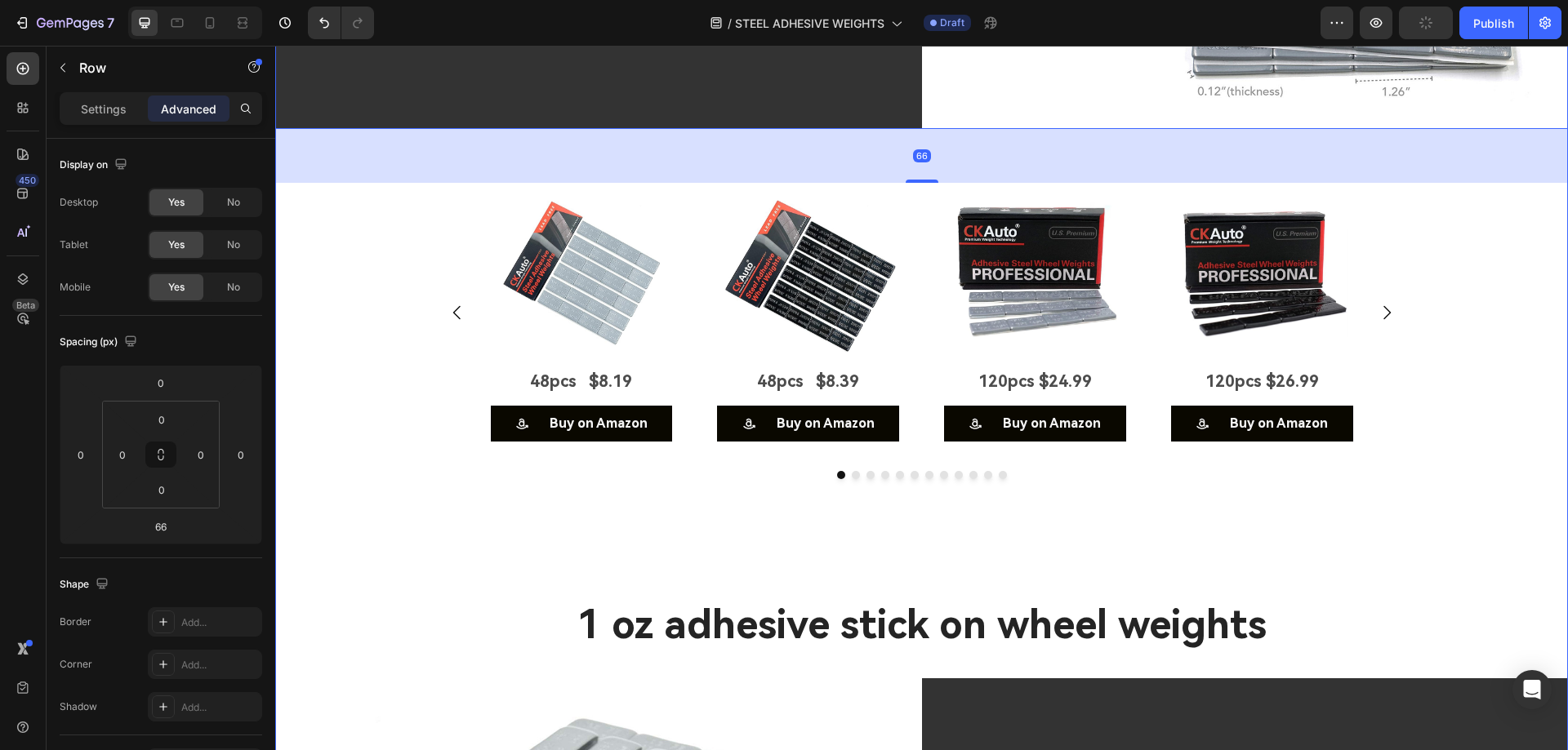
scroll to position [5251, 0]
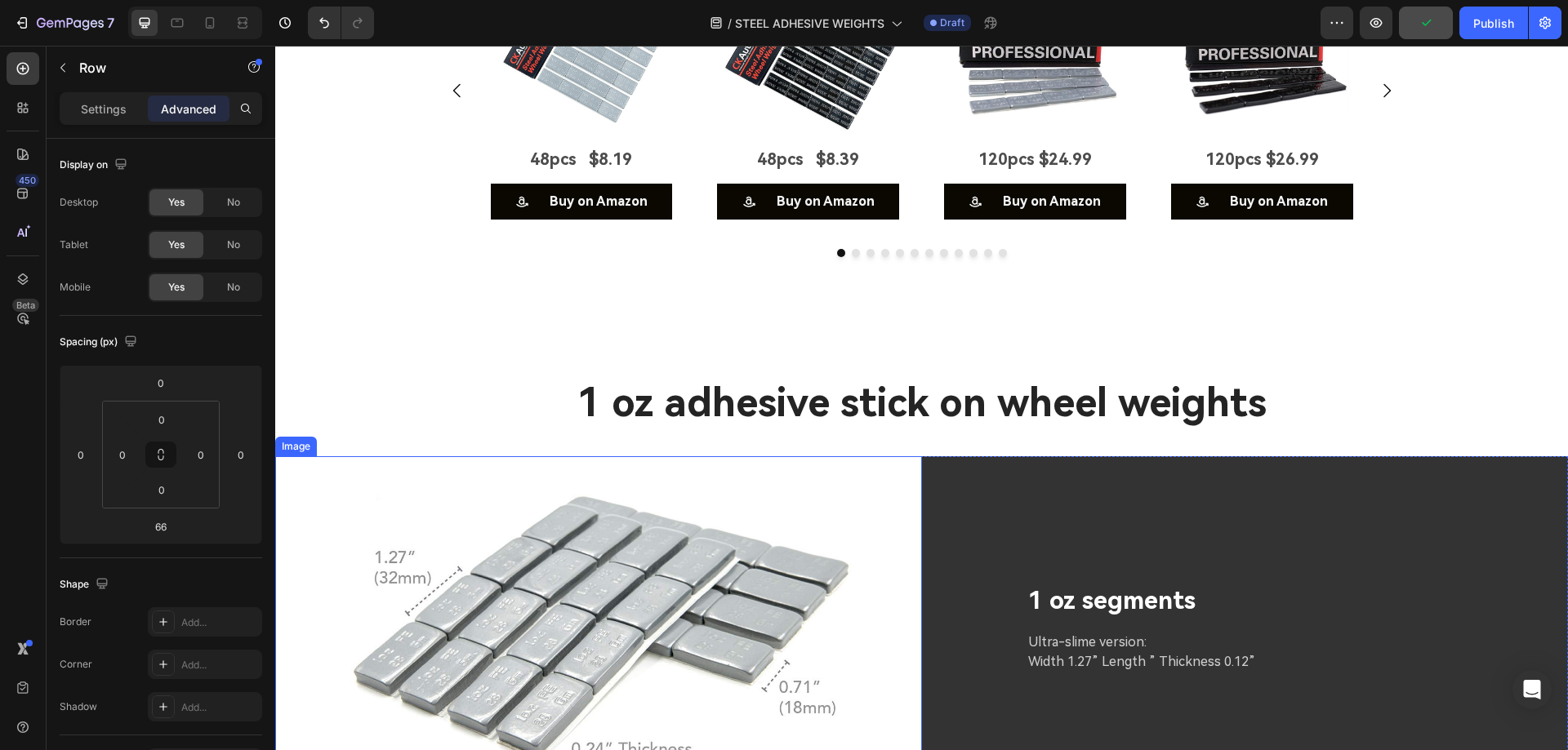
click at [846, 480] on img at bounding box center [599, 629] width 647 height 344
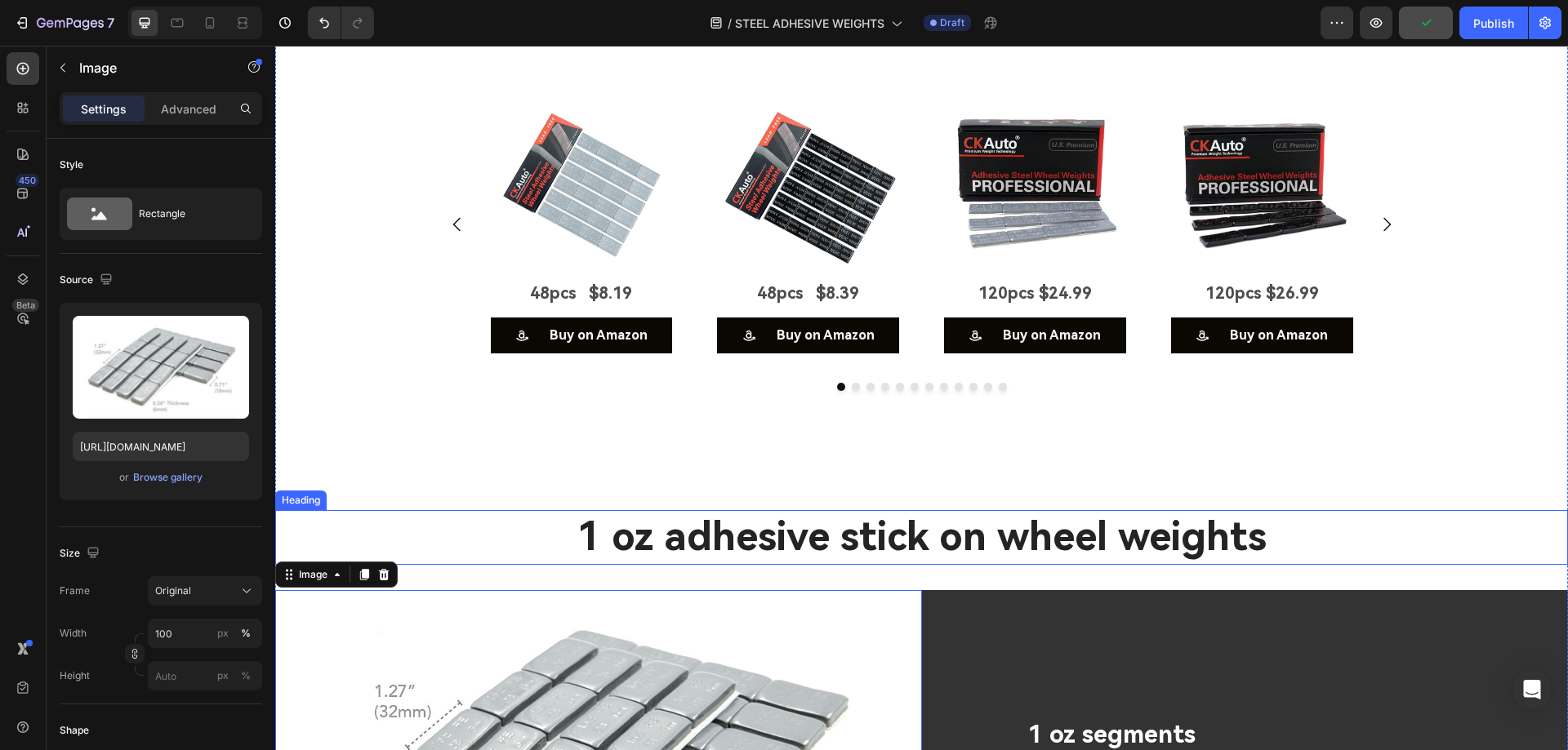
scroll to position [5088, 0]
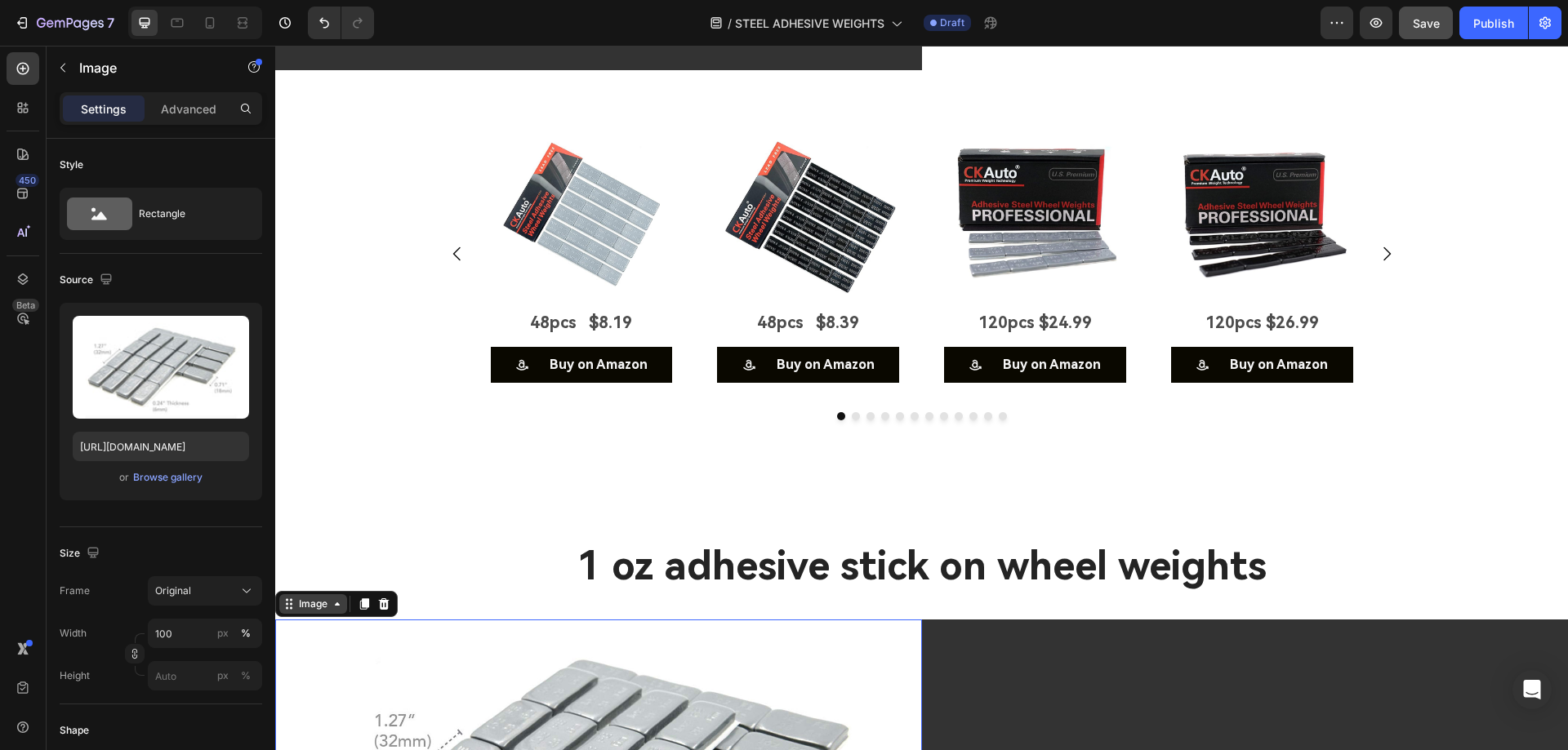
click at [326, 603] on div "Image" at bounding box center [313, 604] width 35 height 15
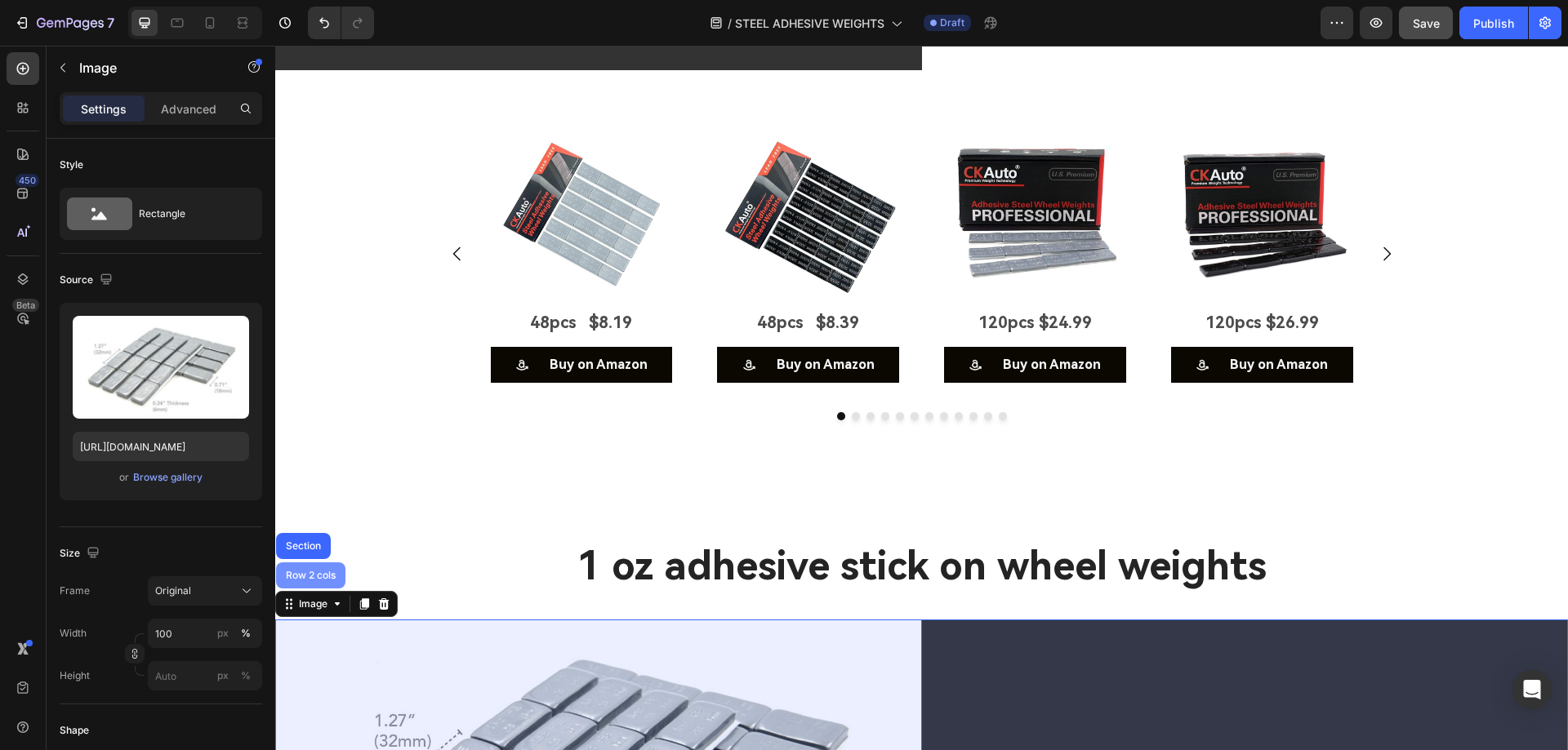
click at [310, 572] on div "Row 2 cols" at bounding box center [311, 576] width 57 height 10
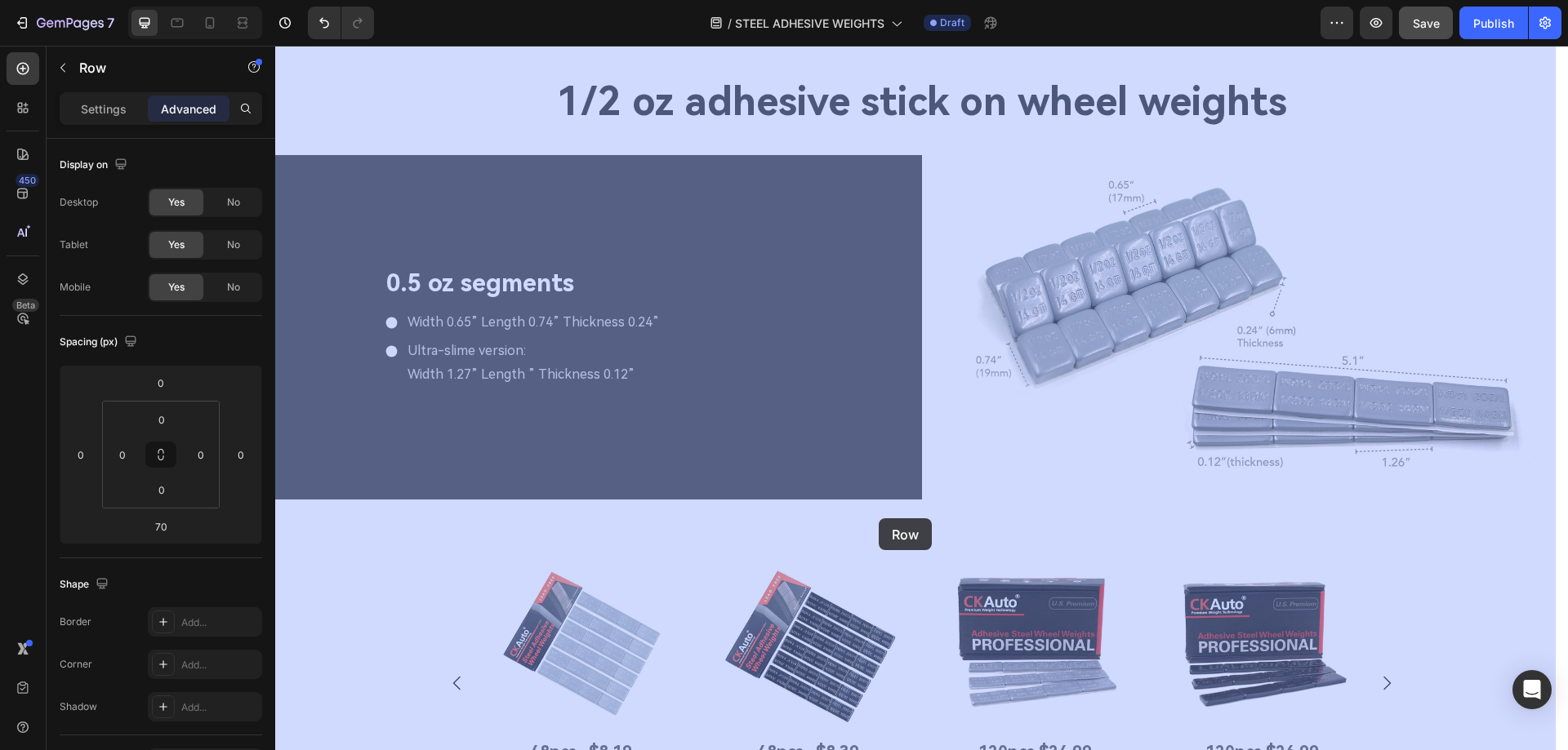
scroll to position [4718, 0]
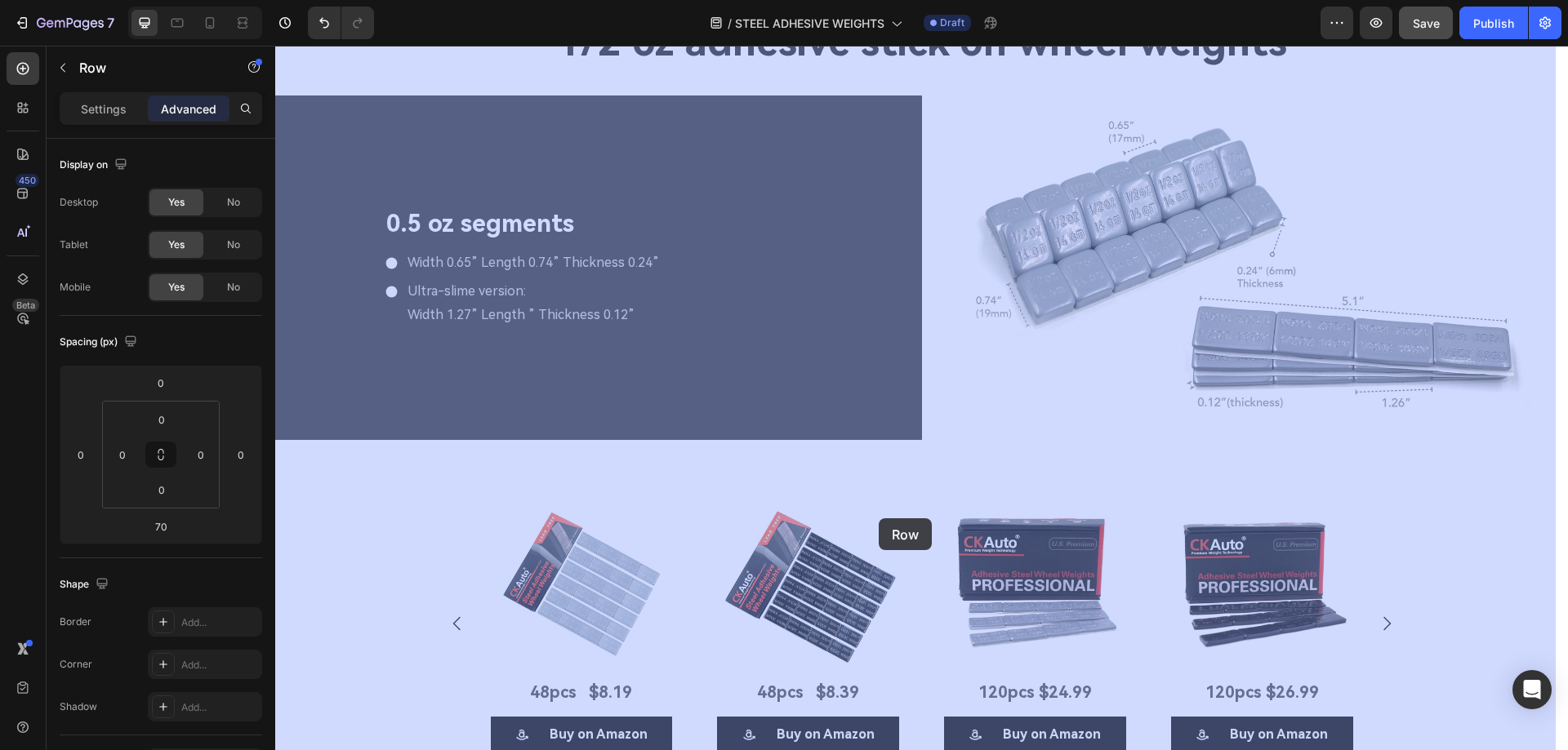
drag, startPoint x: 291, startPoint y: 600, endPoint x: 878, endPoint y: 518, distance: 592.7
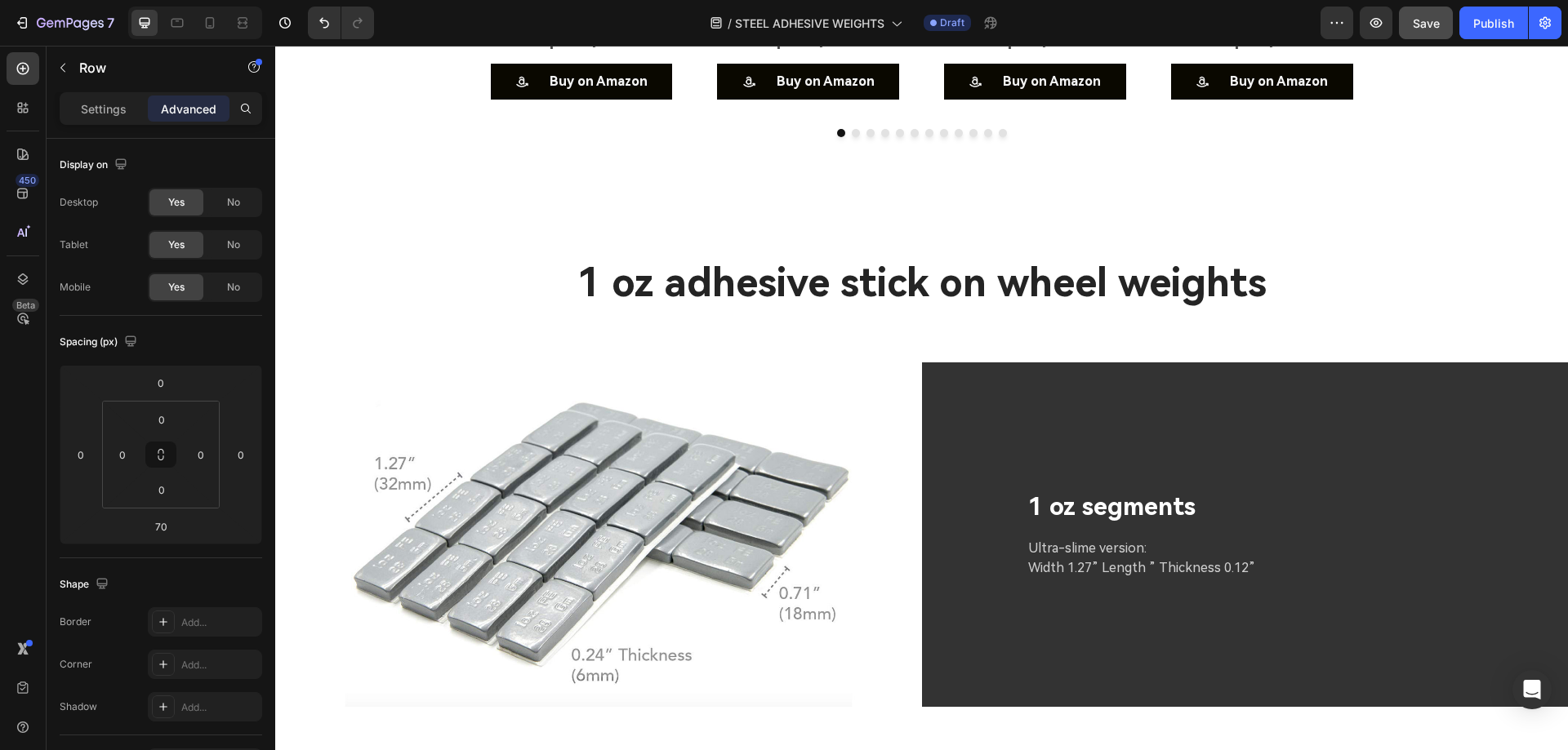
scroll to position [5616, 0]
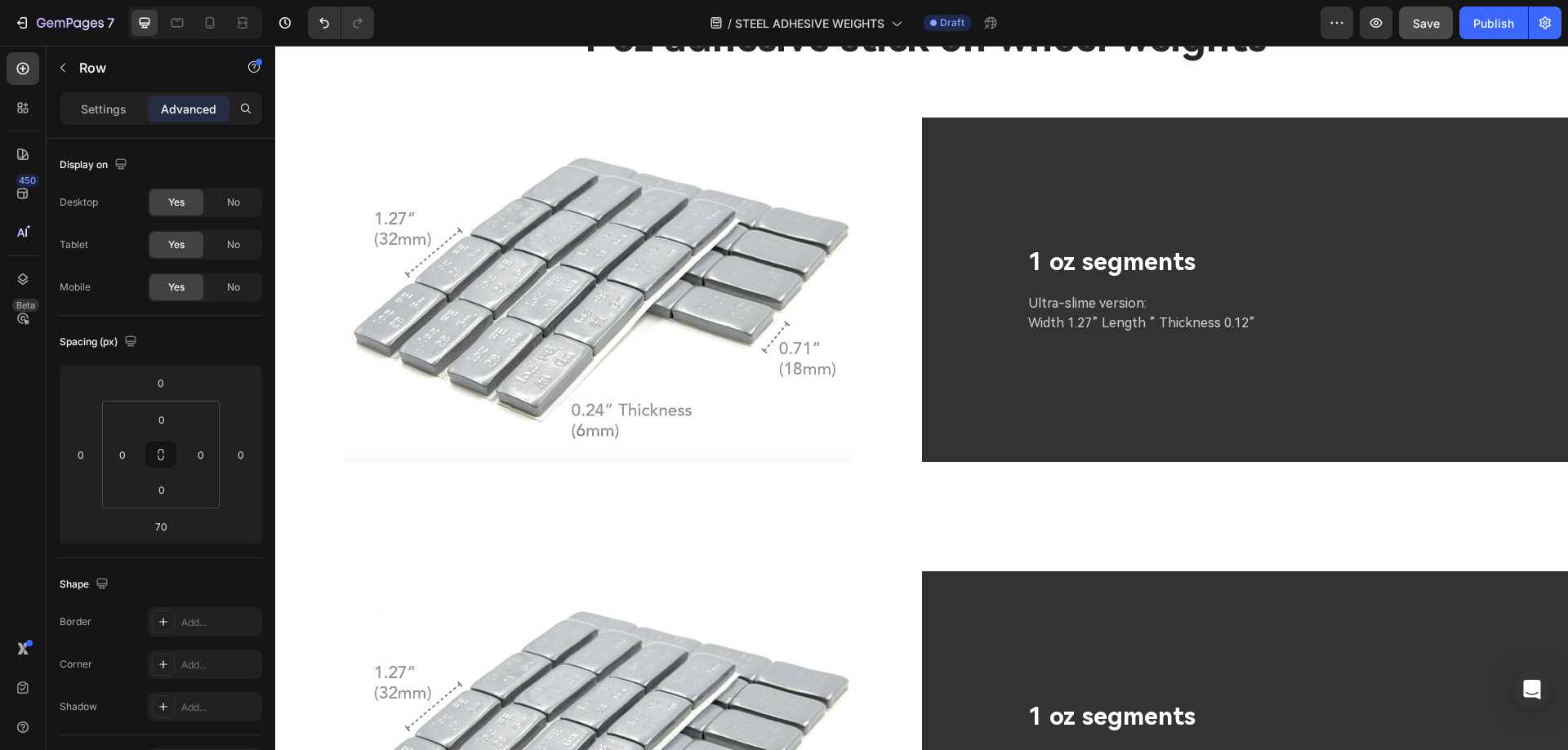
click at [937, 229] on div "1 oz segments Text Block Ultra-slime version: Width 1.27” Length ” Thickness 0.…" at bounding box center [1245, 290] width 647 height 344
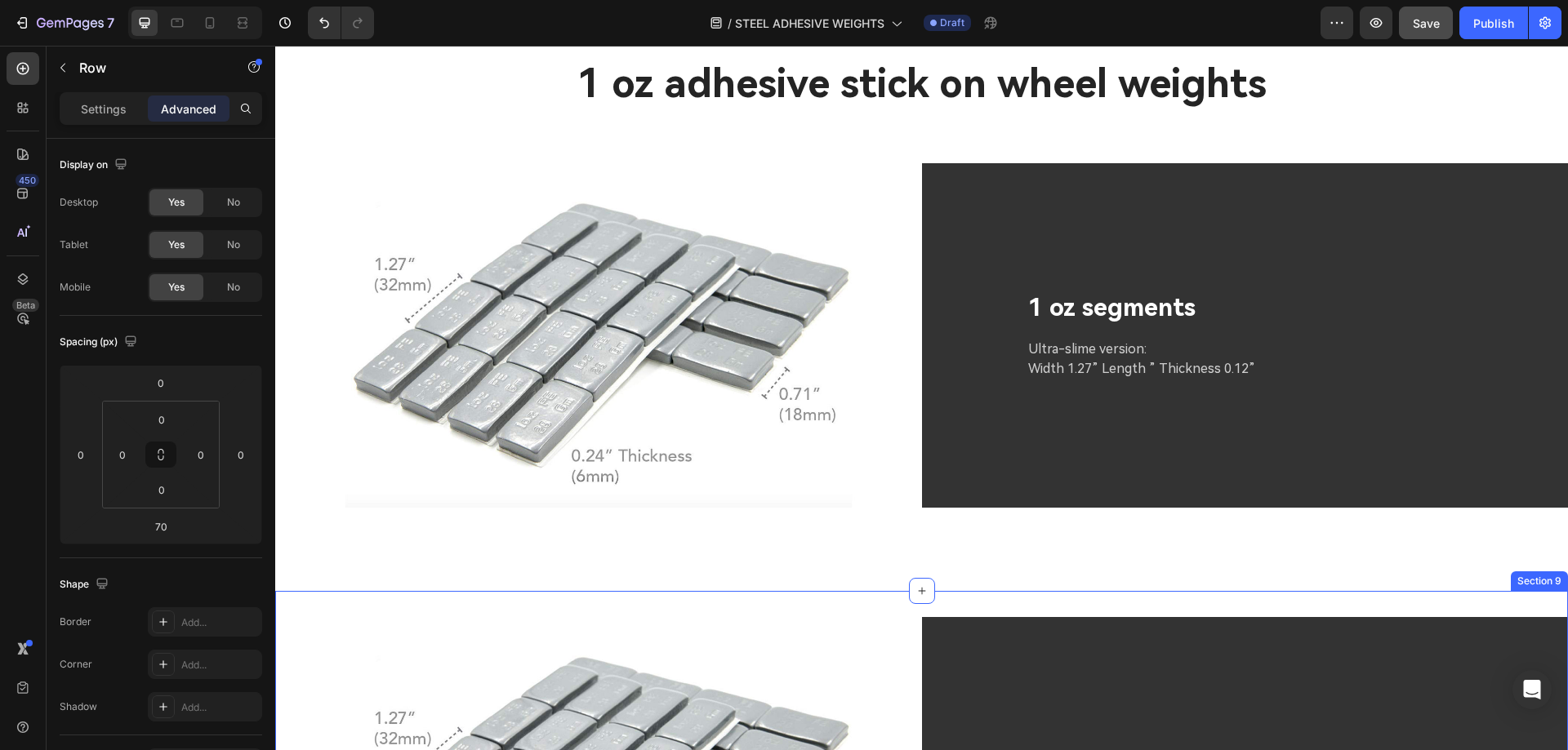
click at [847, 547] on div "Image 1 oz segments Text Block Ultra-slime version: Width 1.27” Length ” Thickn…" at bounding box center [921, 364] width 1293 height 402
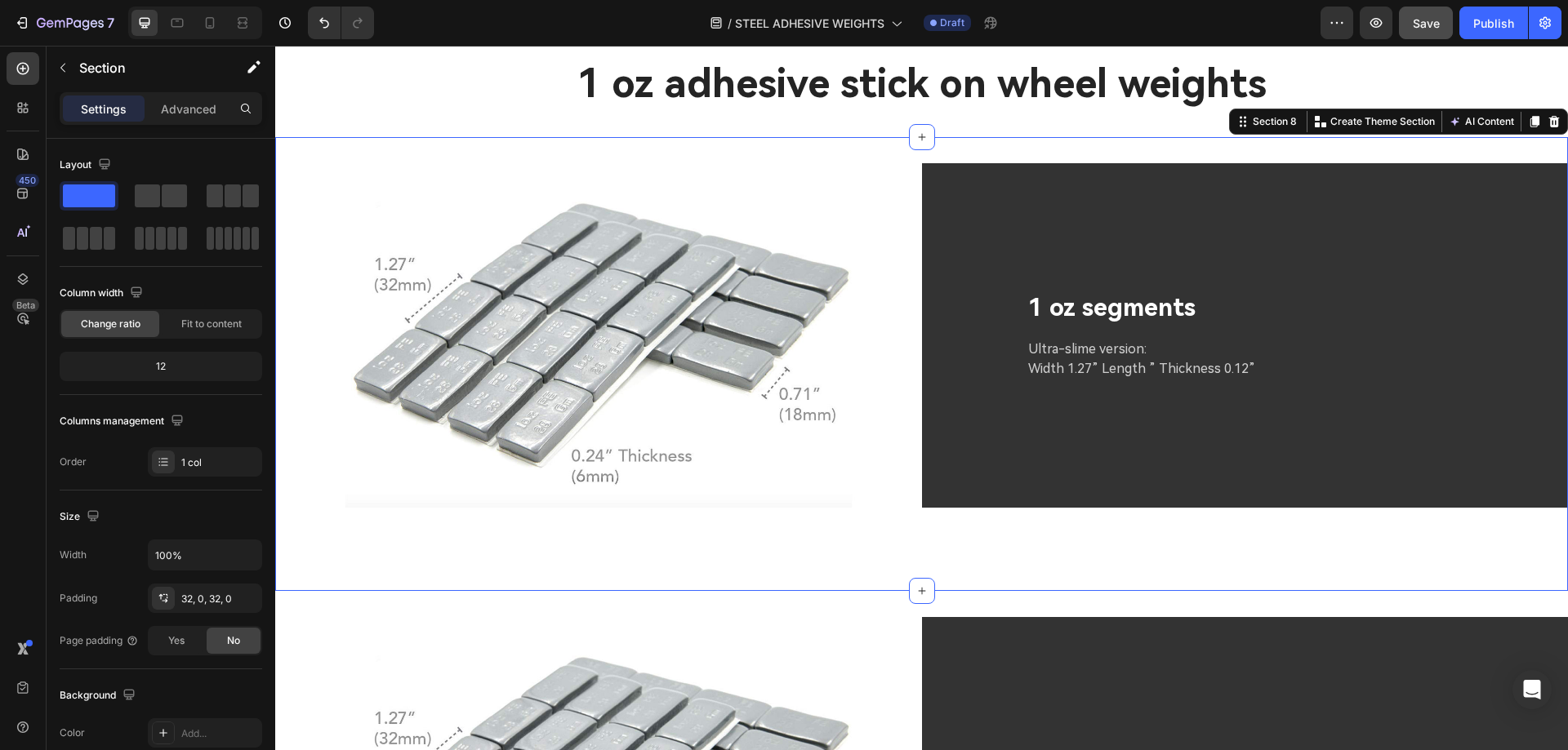
scroll to position [5534, 0]
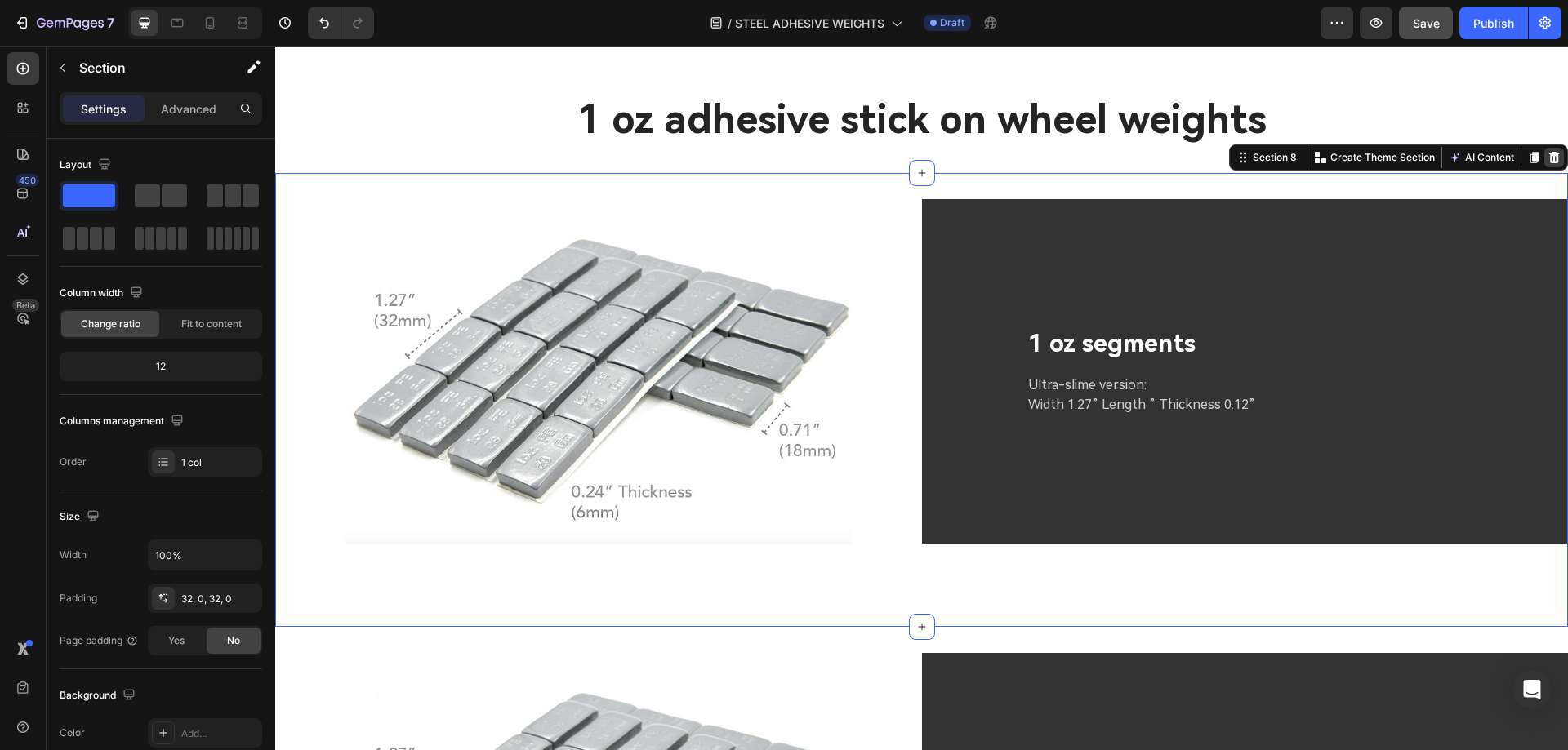
click at [1549, 152] on icon at bounding box center [1554, 157] width 11 height 12
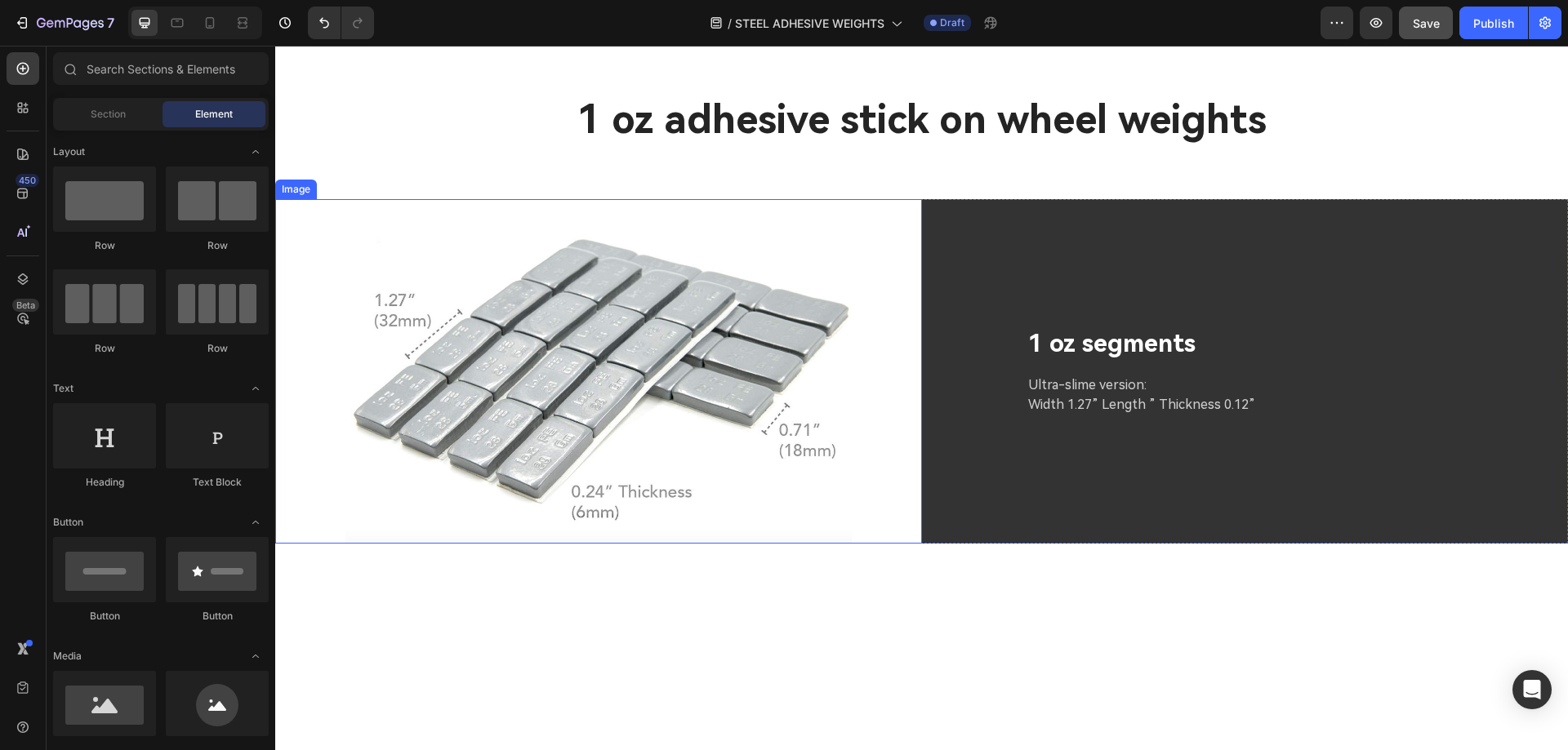
click at [907, 226] on img at bounding box center [599, 371] width 647 height 344
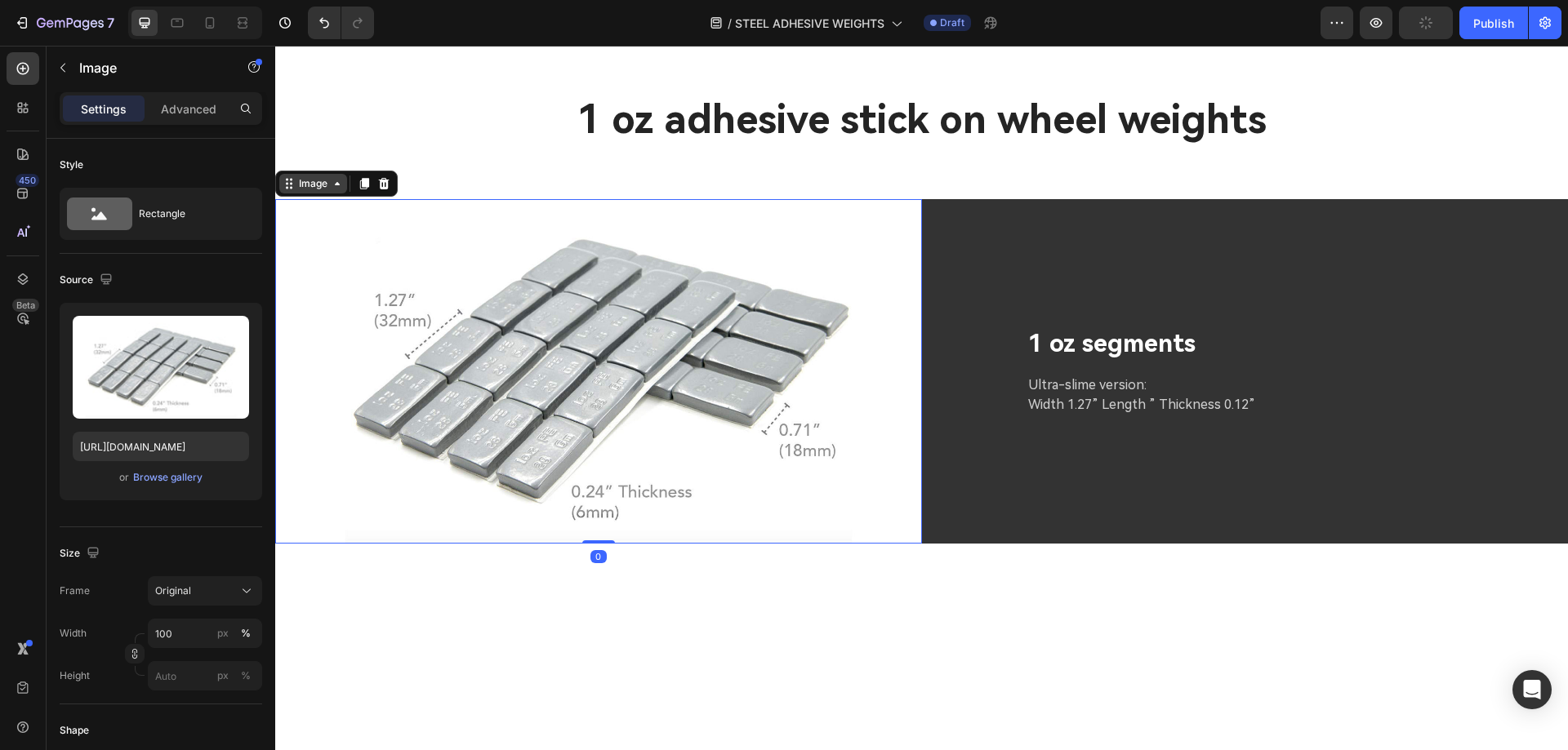
click at [299, 176] on div "Image" at bounding box center [313, 184] width 35 height 15
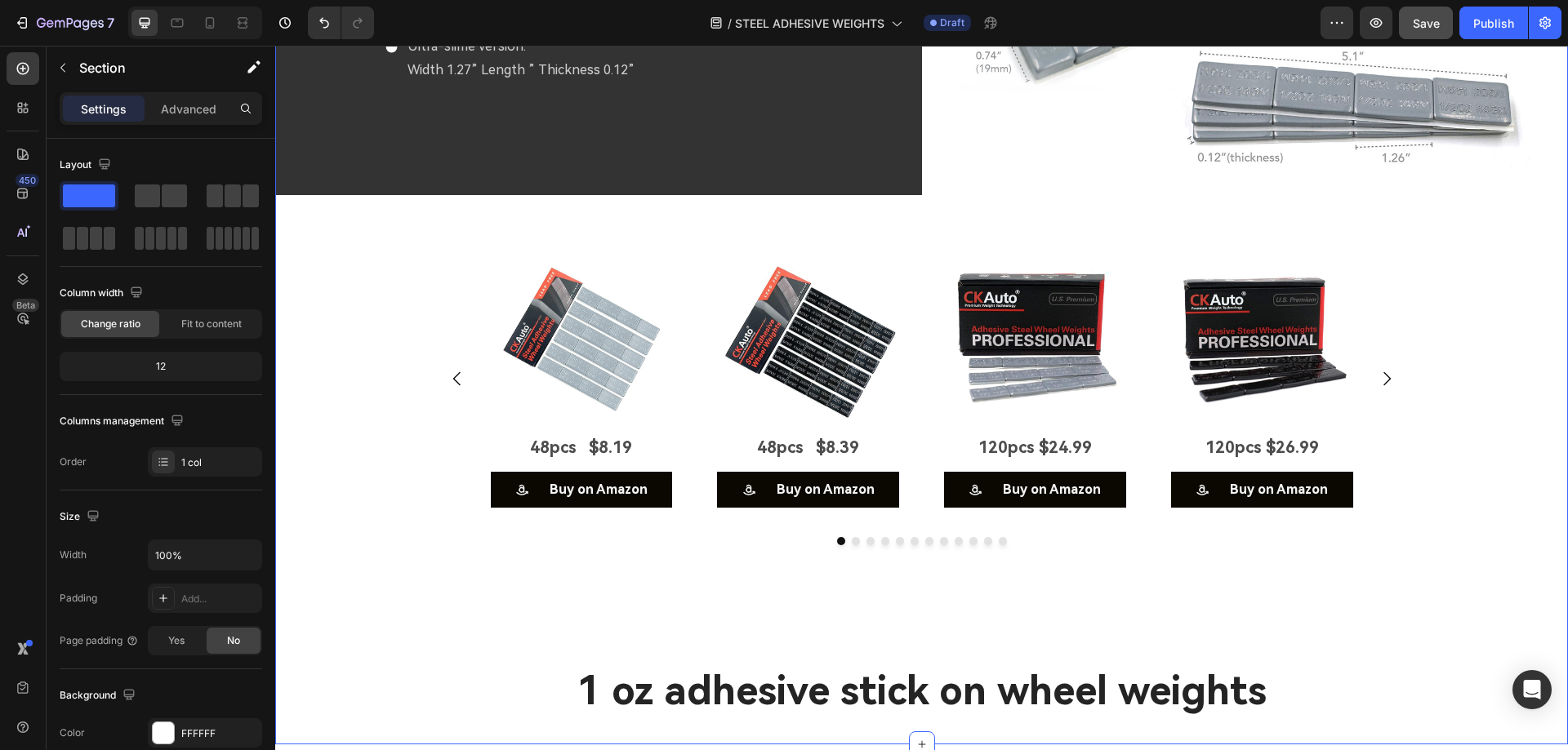
scroll to position [4882, 0]
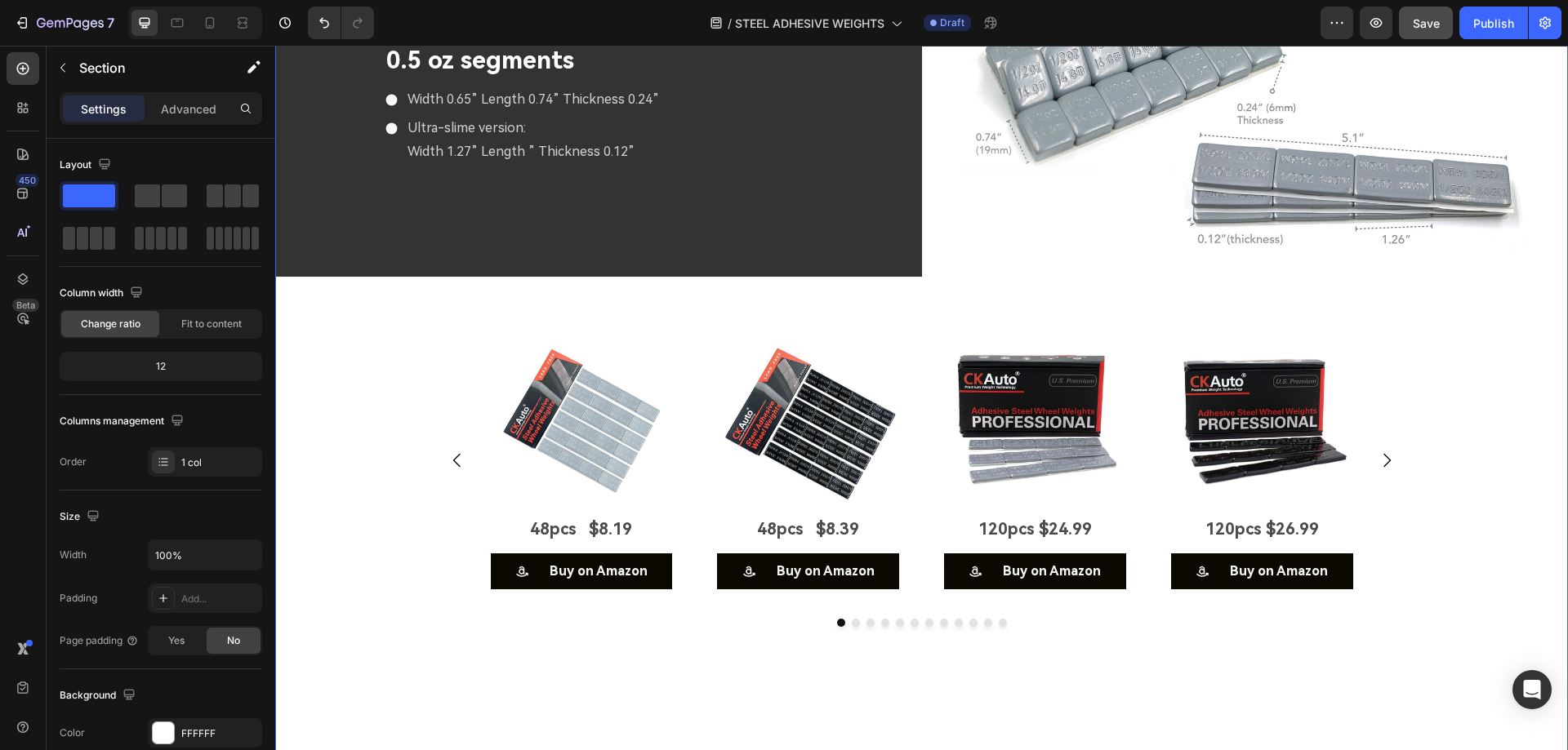
click at [842, 206] on div "0.5 oz segments Text Block Width 0.65” Length 0.74” Thickness 0.24” Ultra-slime…" at bounding box center [599, 104] width 647 height 344
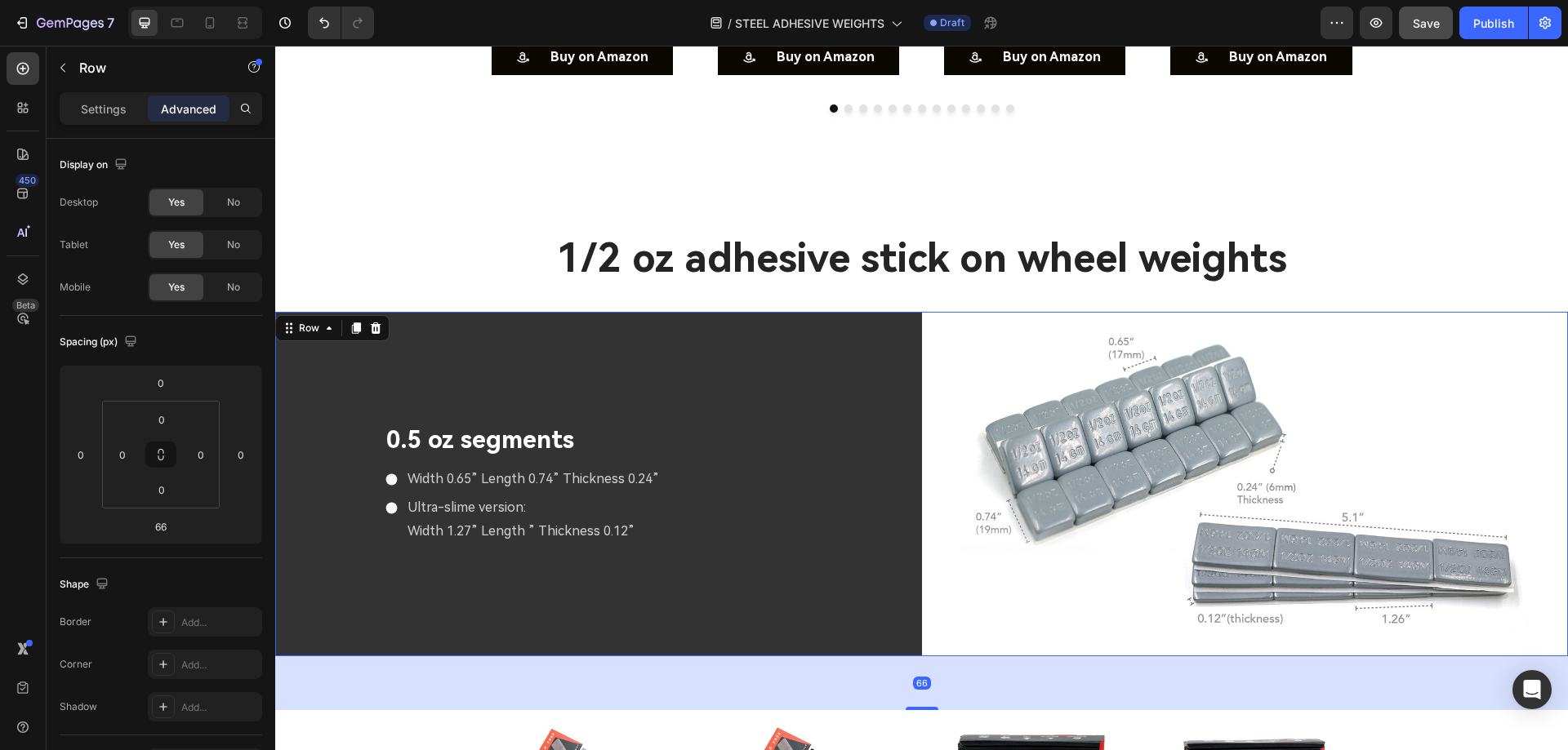
scroll to position [4474, 0]
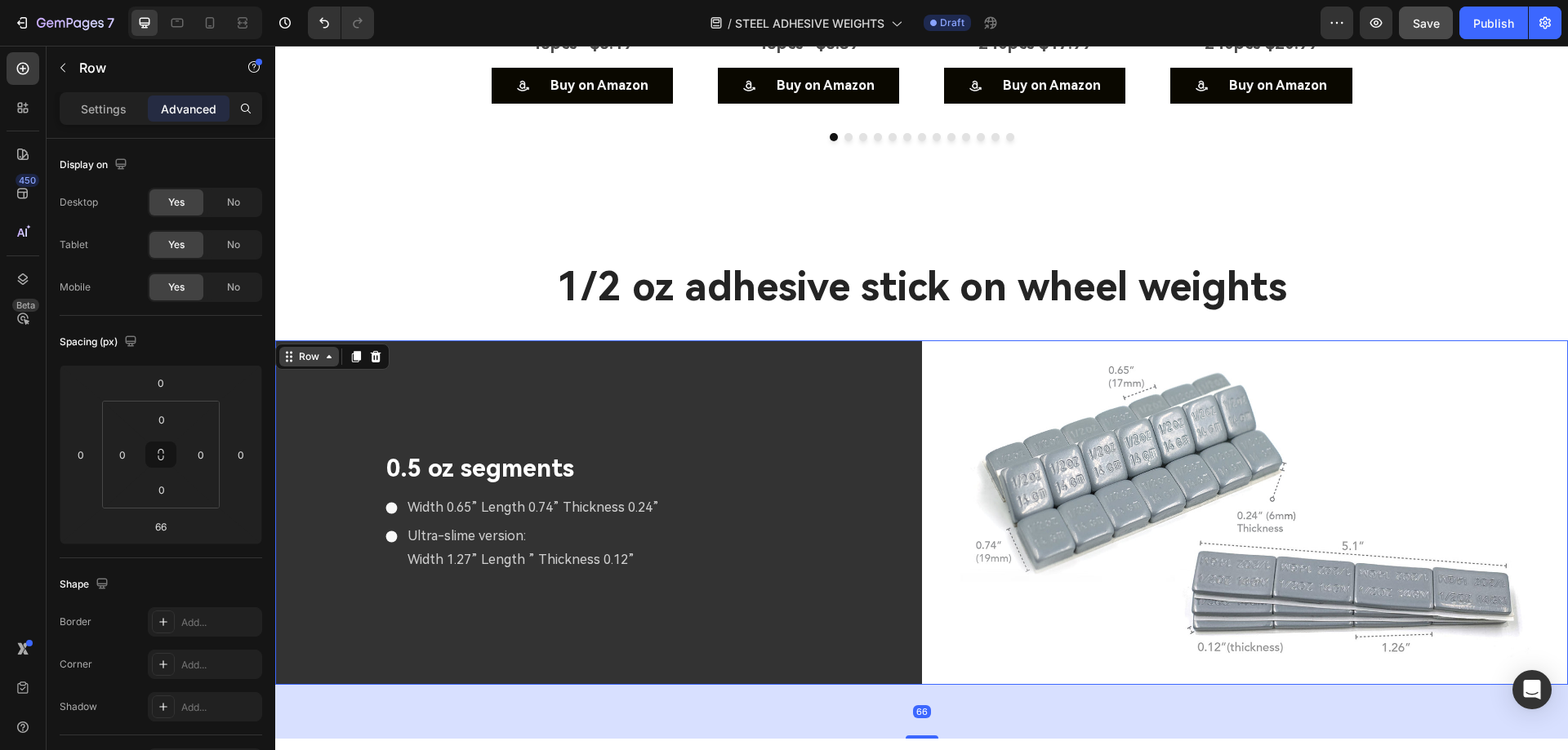
click at [312, 350] on div "Row" at bounding box center [308, 356] width 26 height 15
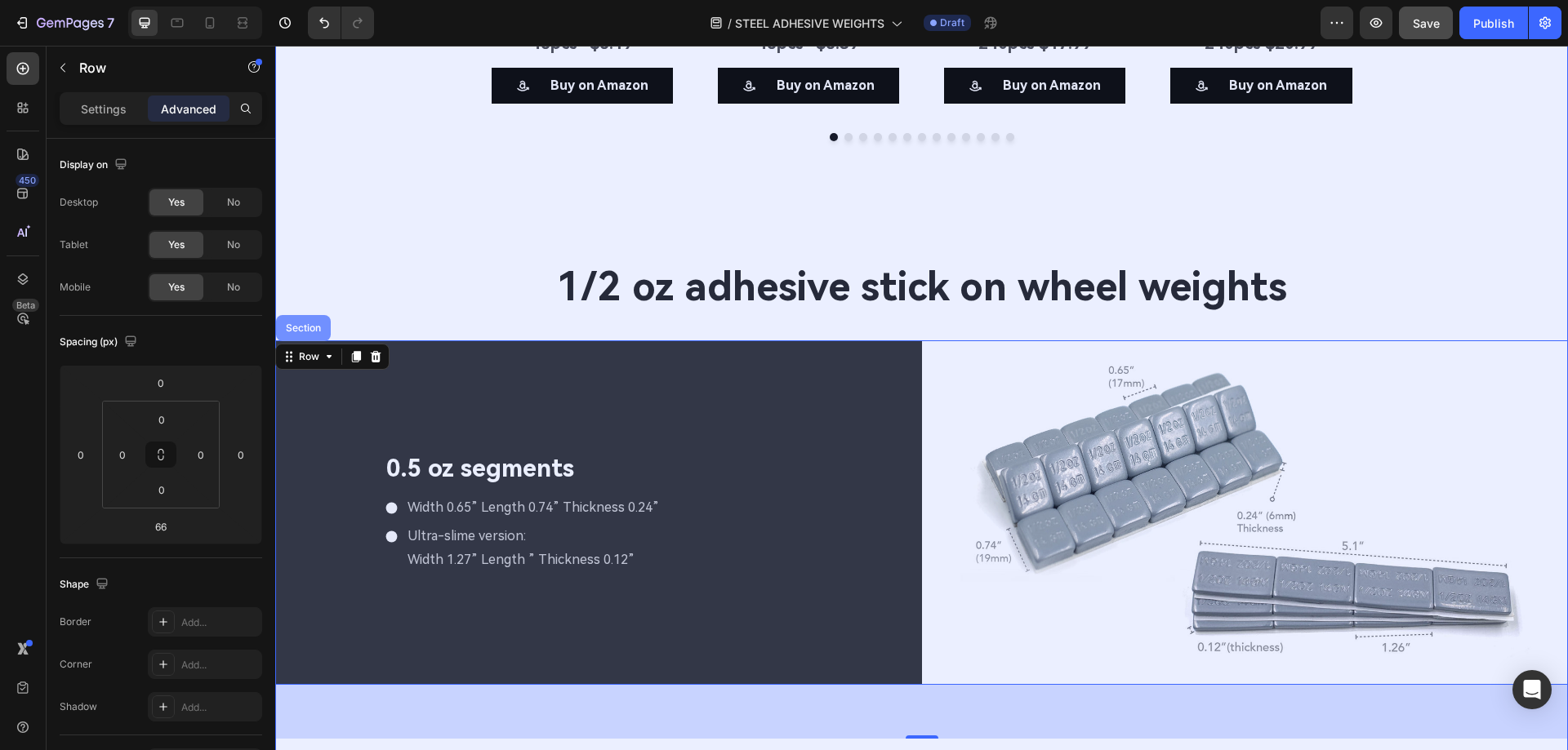
click at [303, 325] on div "Section" at bounding box center [303, 328] width 42 height 10
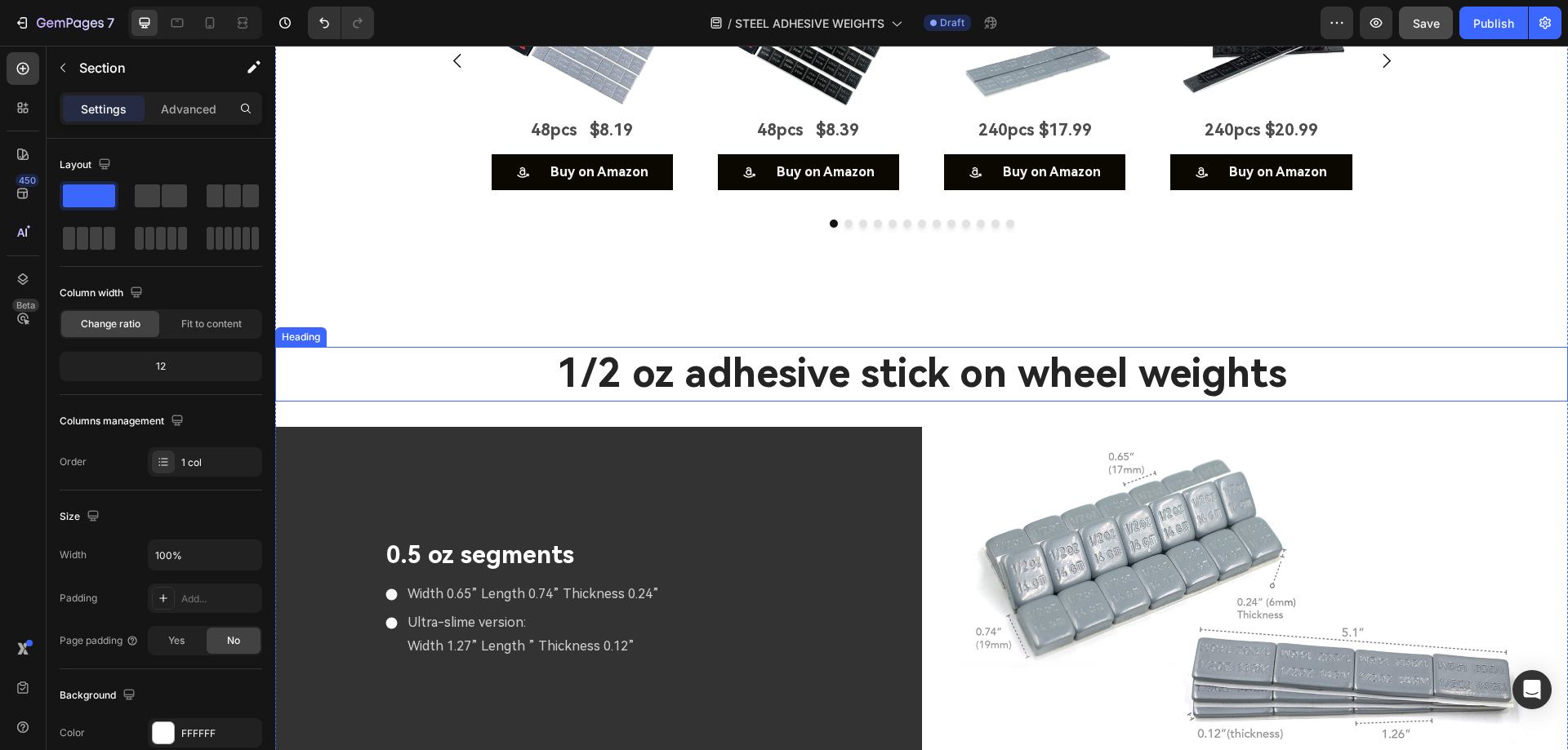
scroll to position [4391, 0]
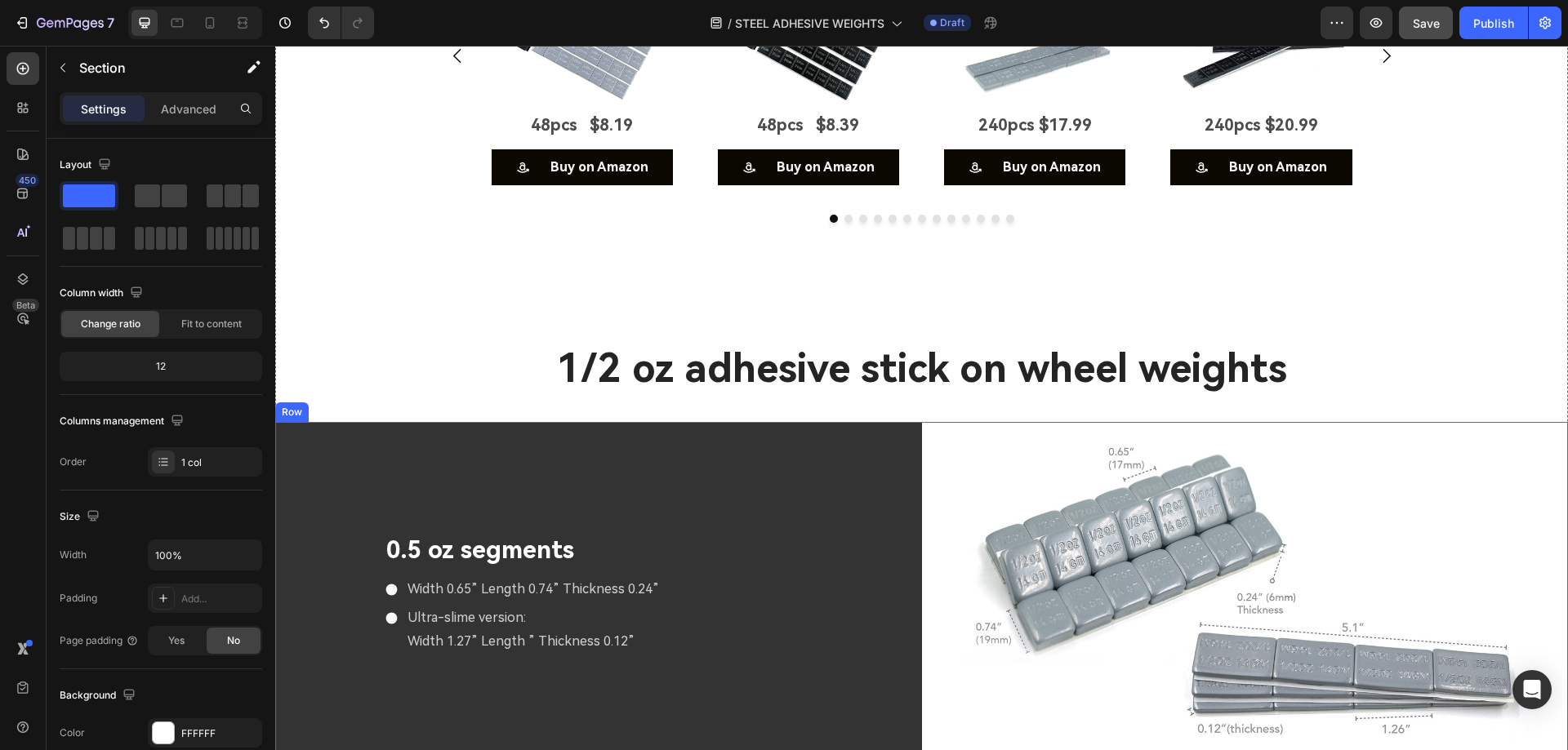
click at [293, 422] on div "0.5 oz segments Text Block Width 0.65” Length 0.74” Thickness 0.24” Ultra-slime…" at bounding box center [599, 594] width 647 height 344
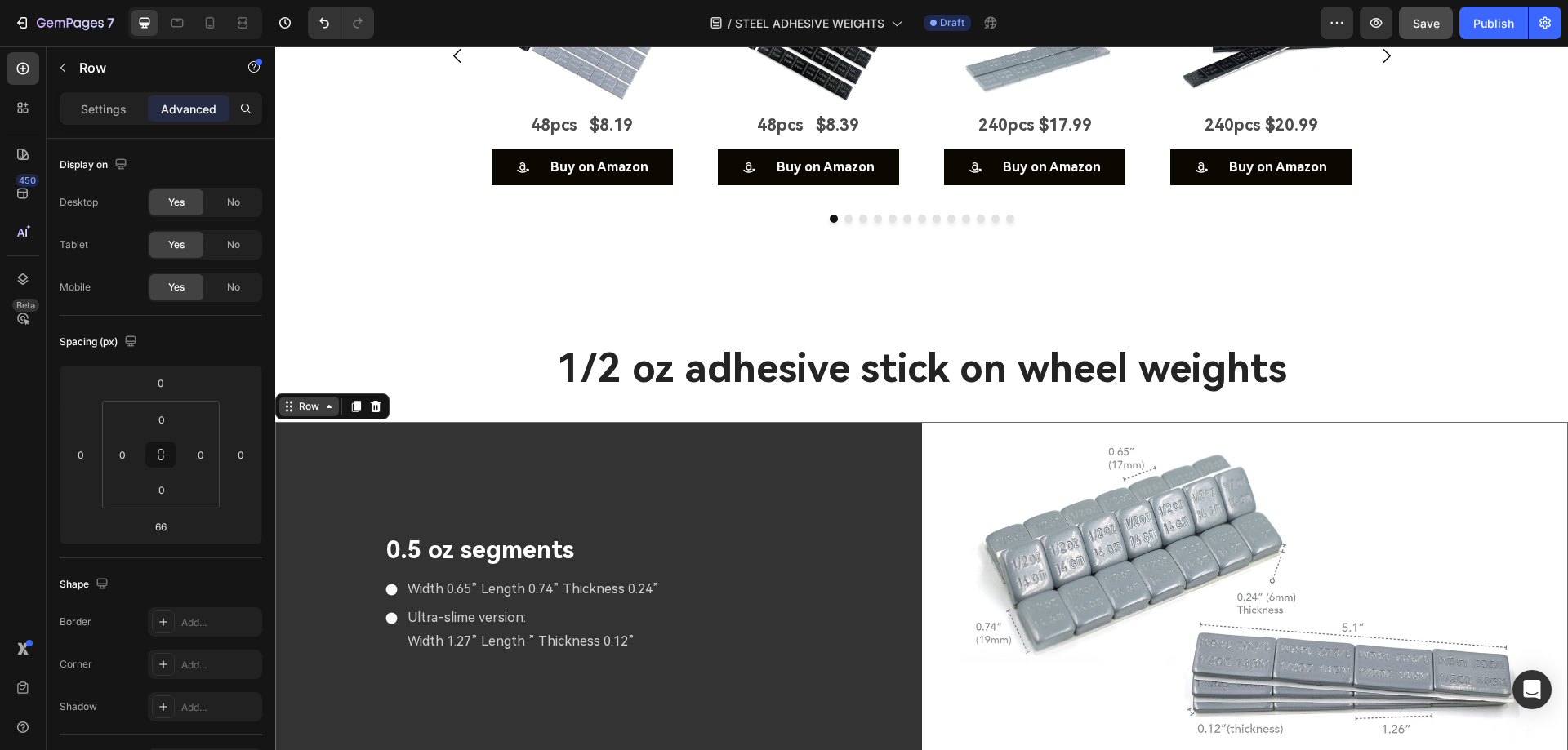
click at [307, 404] on div "Row" at bounding box center [308, 407] width 26 height 15
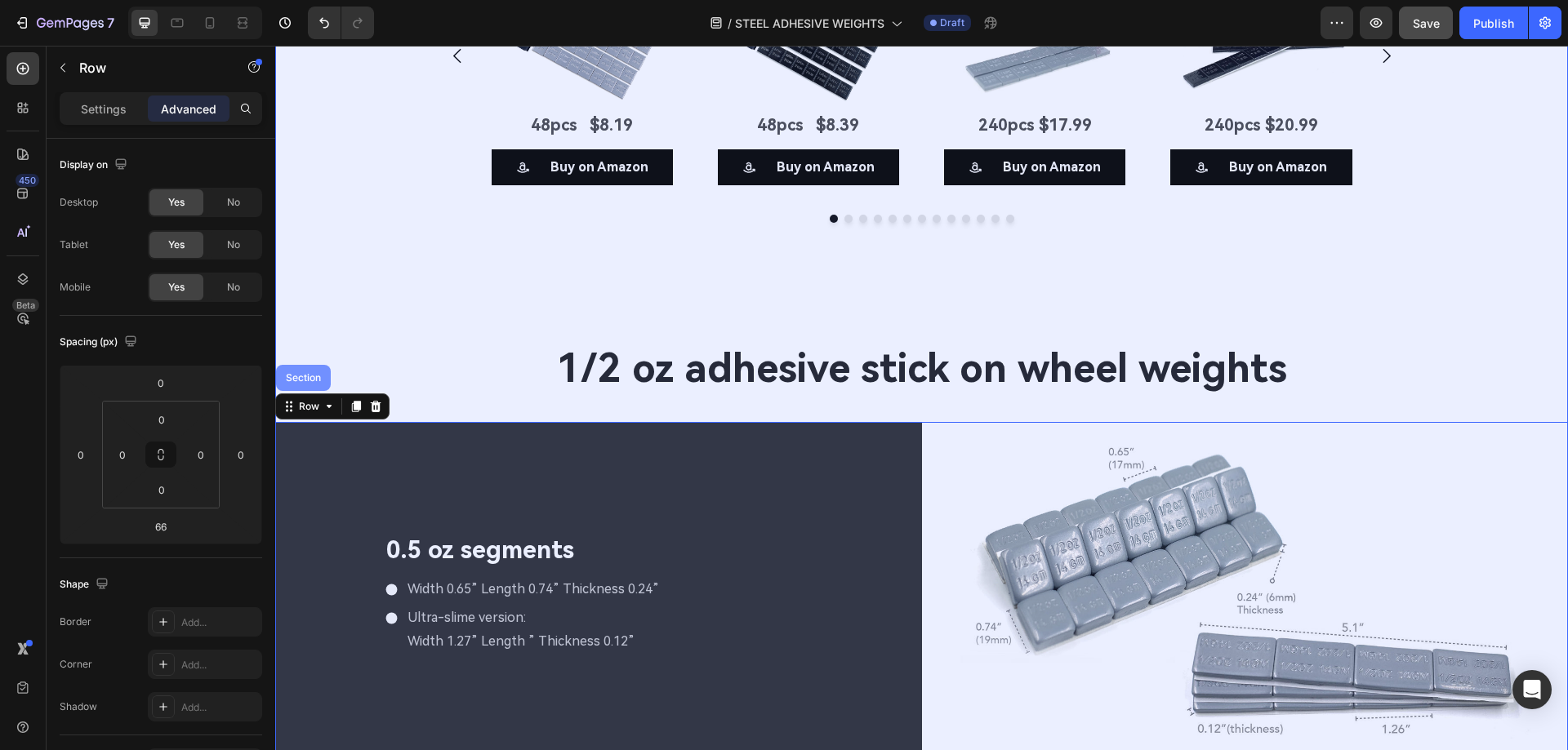
click at [301, 376] on div "Section" at bounding box center [303, 377] width 42 height 10
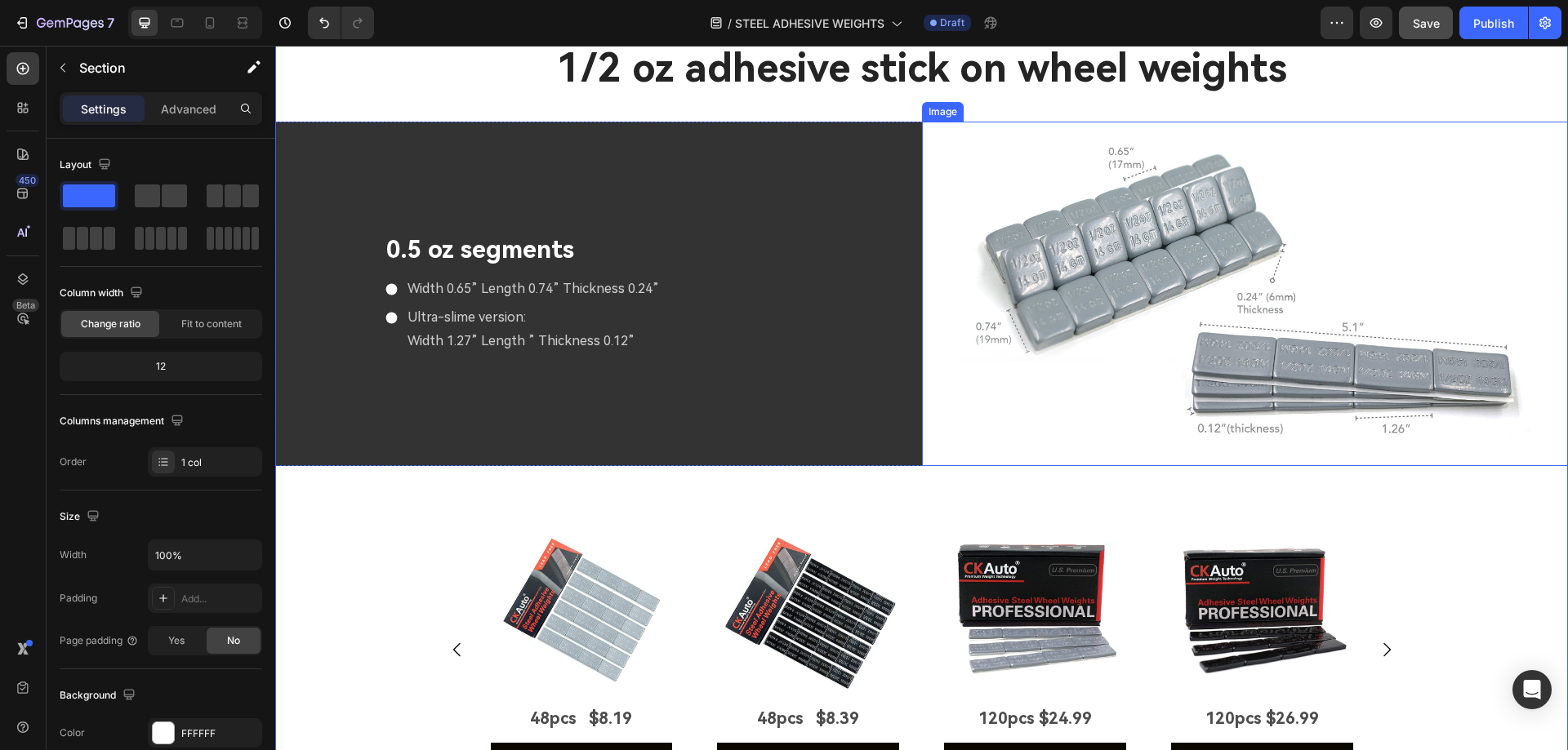
scroll to position [4800, 0]
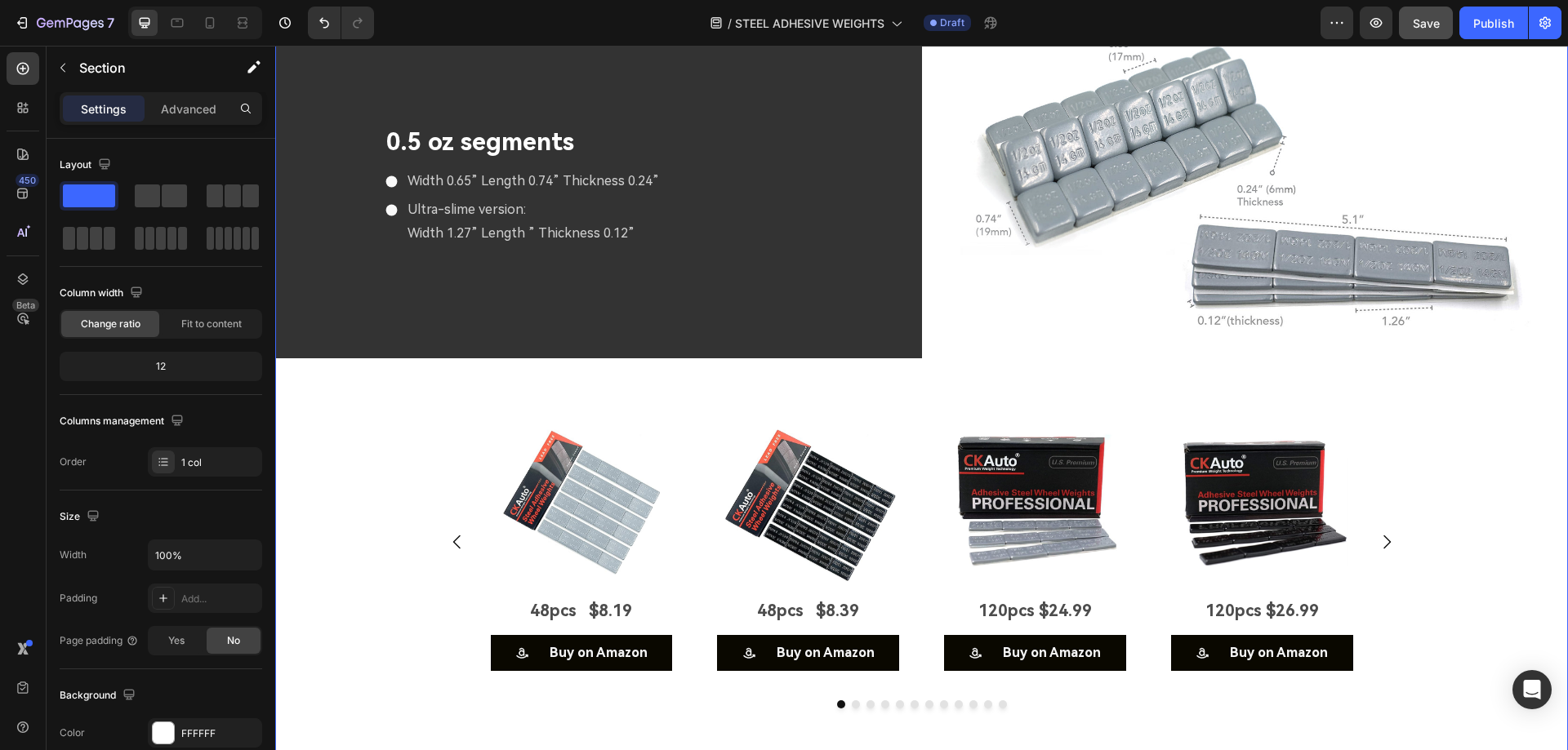
click at [879, 394] on div "Image 0.25 oz segments Text Block 0.12"(3 mm )Thickness ls For Easy Contouring8…" at bounding box center [921, 20] width 1293 height 1775
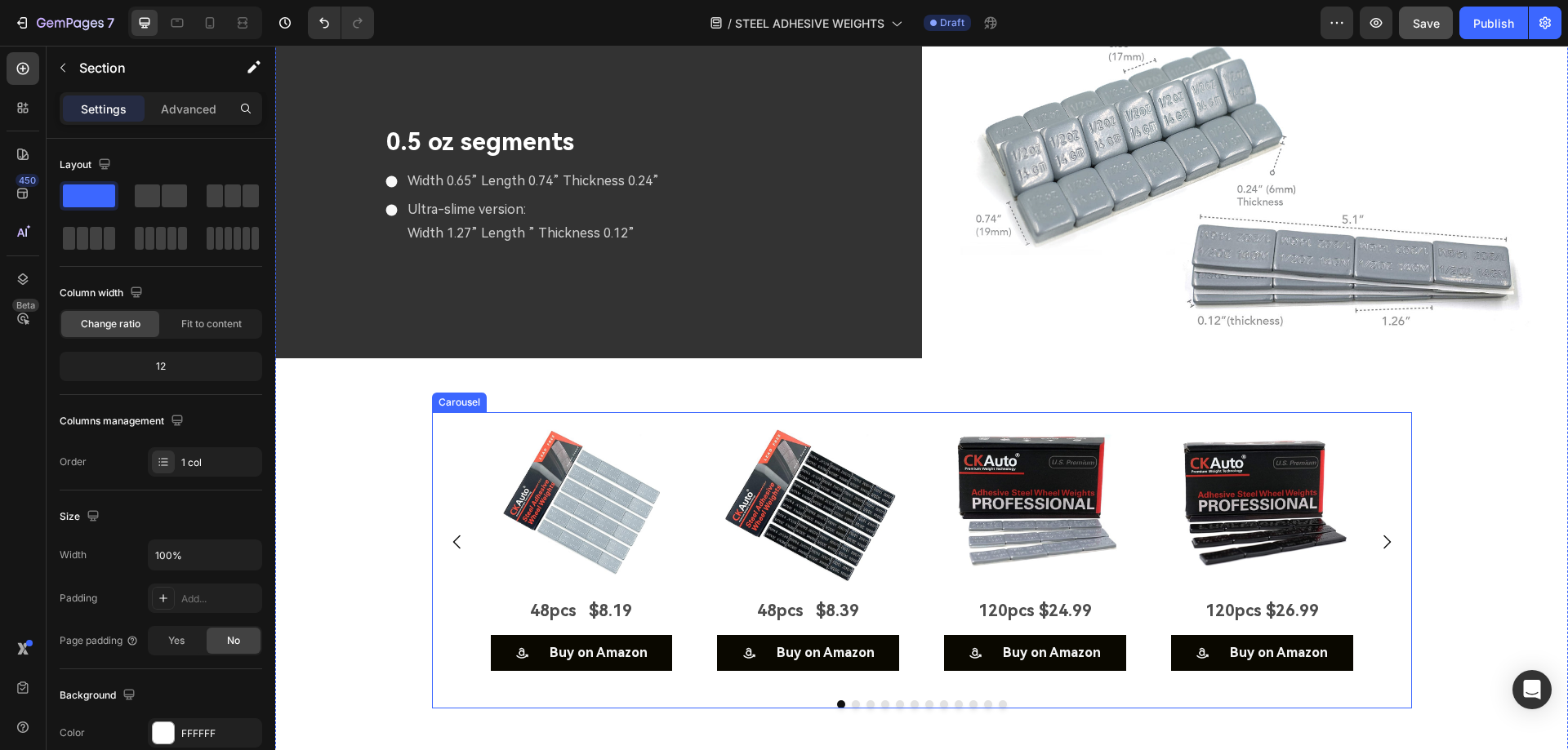
click at [470, 419] on div "Image 48pcs $8.19 Text Block Buy on Amazon Button Image 48pcs $8.39 Text Block …" at bounding box center [922, 542] width 980 height 259
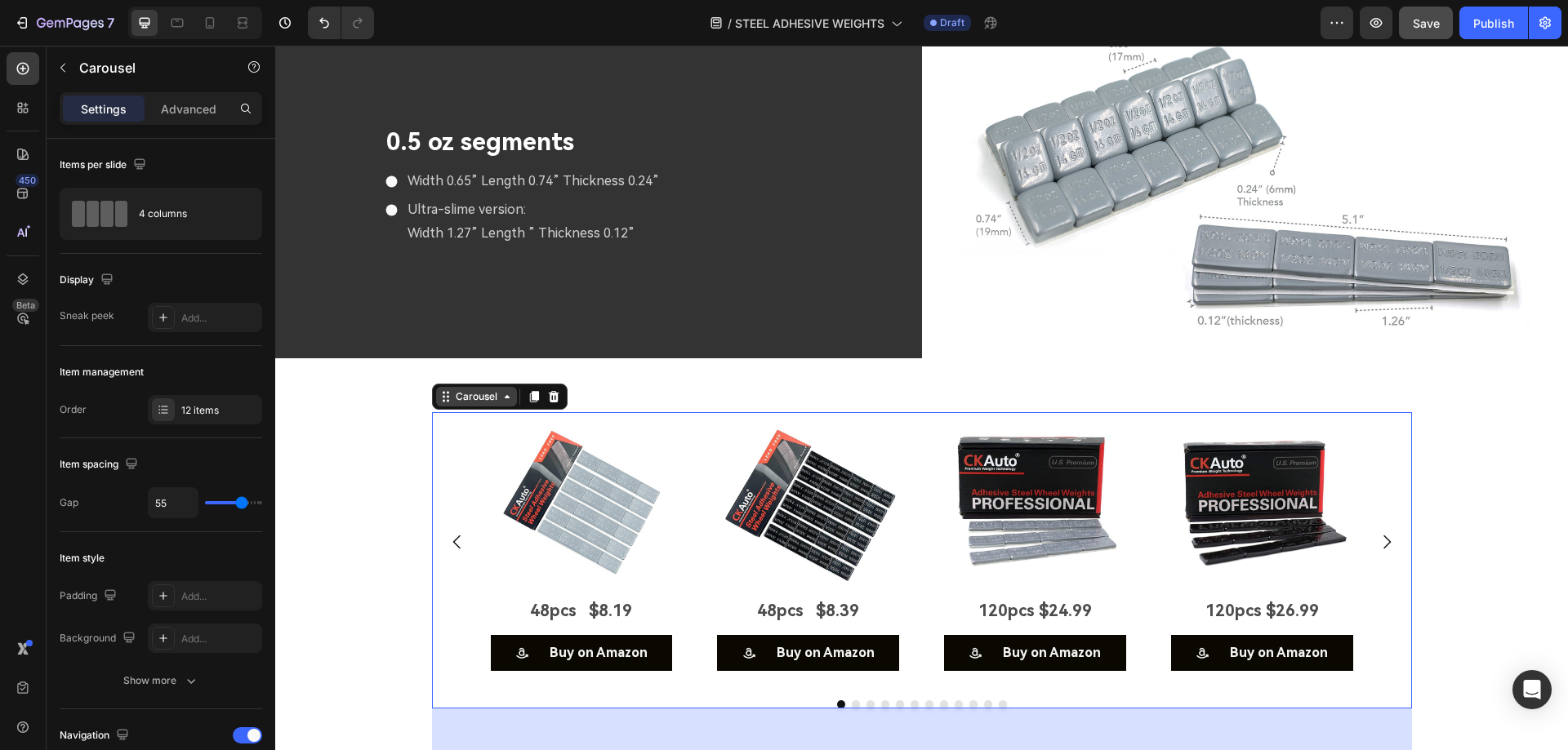
click at [464, 395] on div "Carousel" at bounding box center [476, 396] width 48 height 15
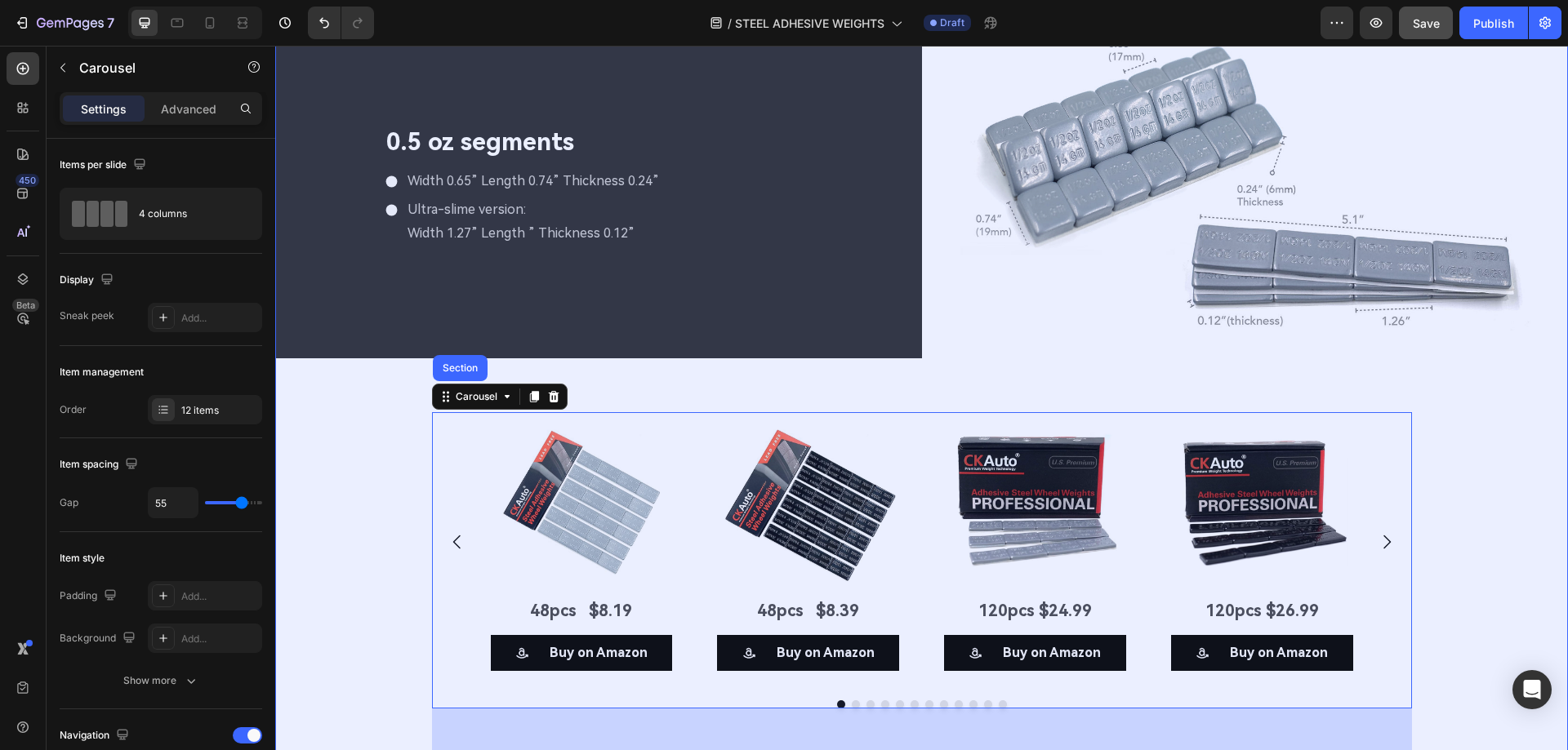
click at [457, 364] on div "Section" at bounding box center [461, 368] width 42 height 10
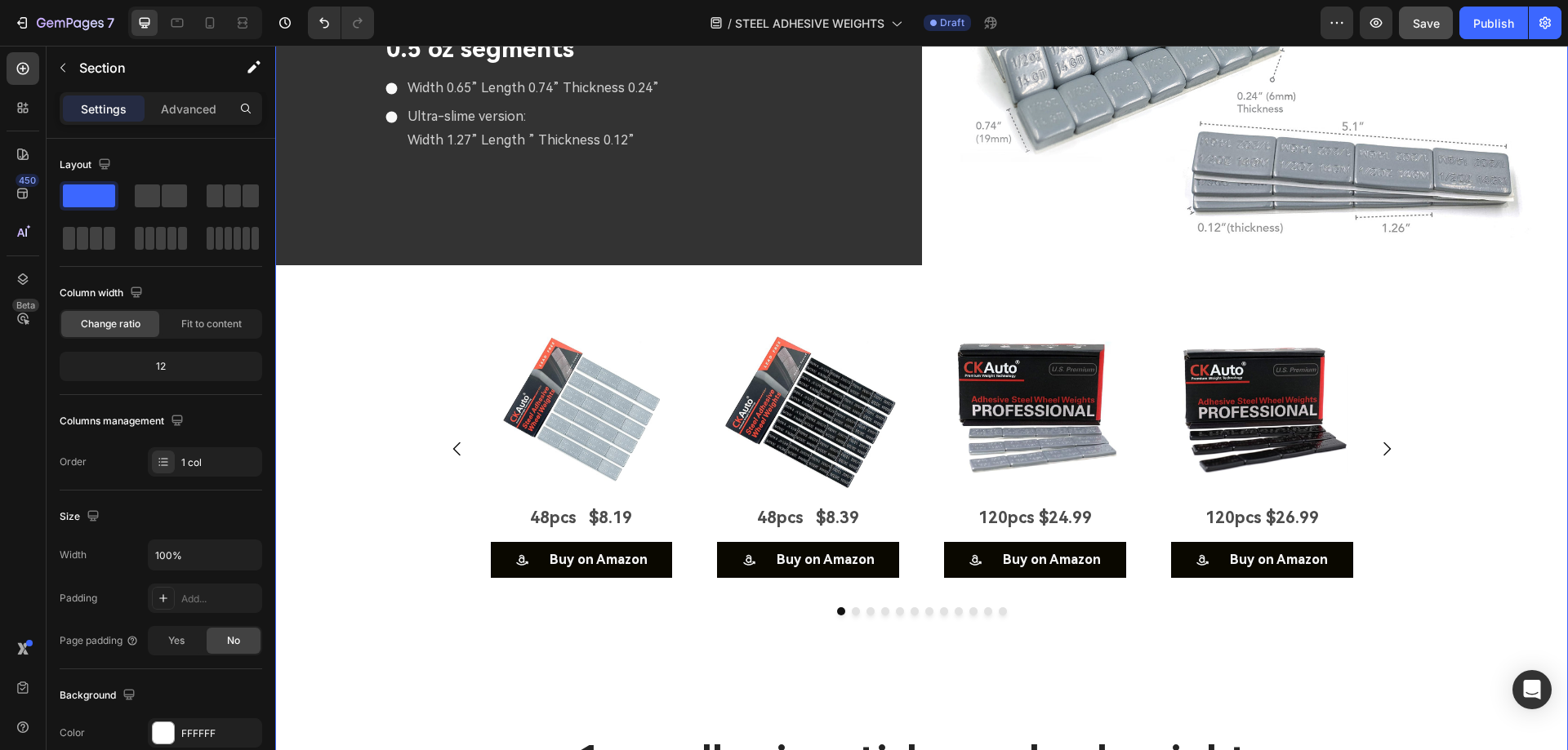
scroll to position [5208, 0]
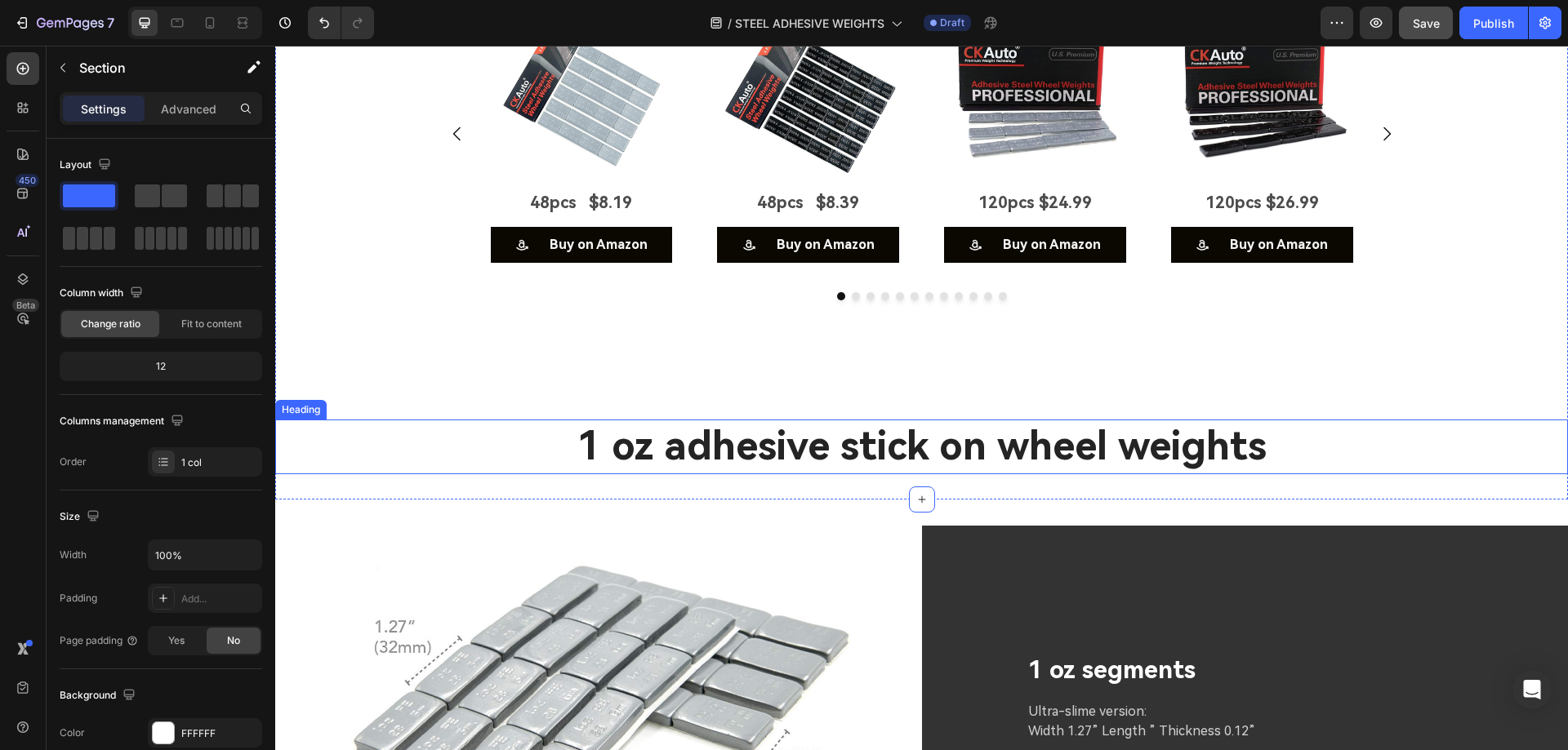
click at [452, 432] on h2 "1 oz adhesive stick on wheel weights" at bounding box center [921, 446] width 1293 height 54
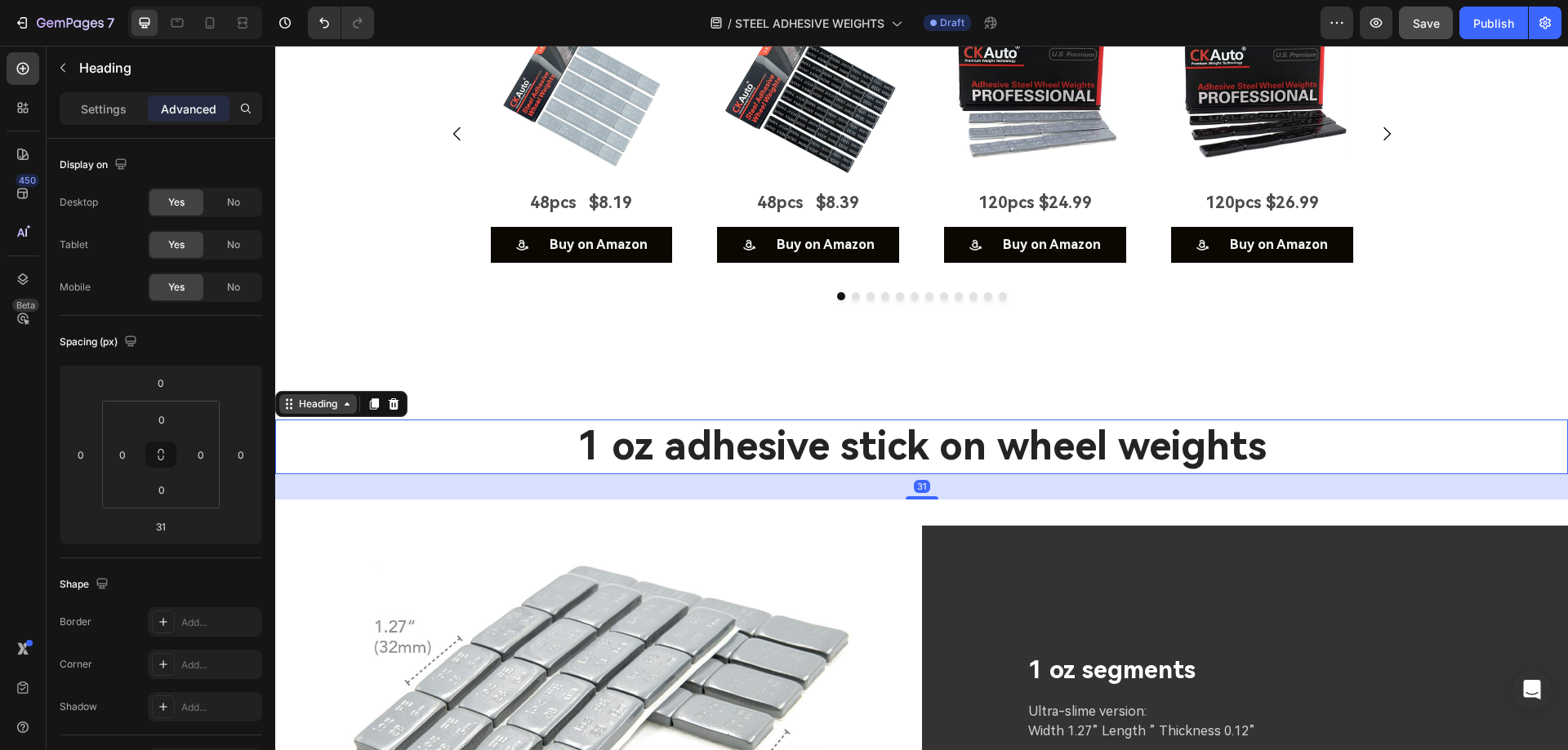
click at [344, 400] on icon at bounding box center [347, 404] width 13 height 13
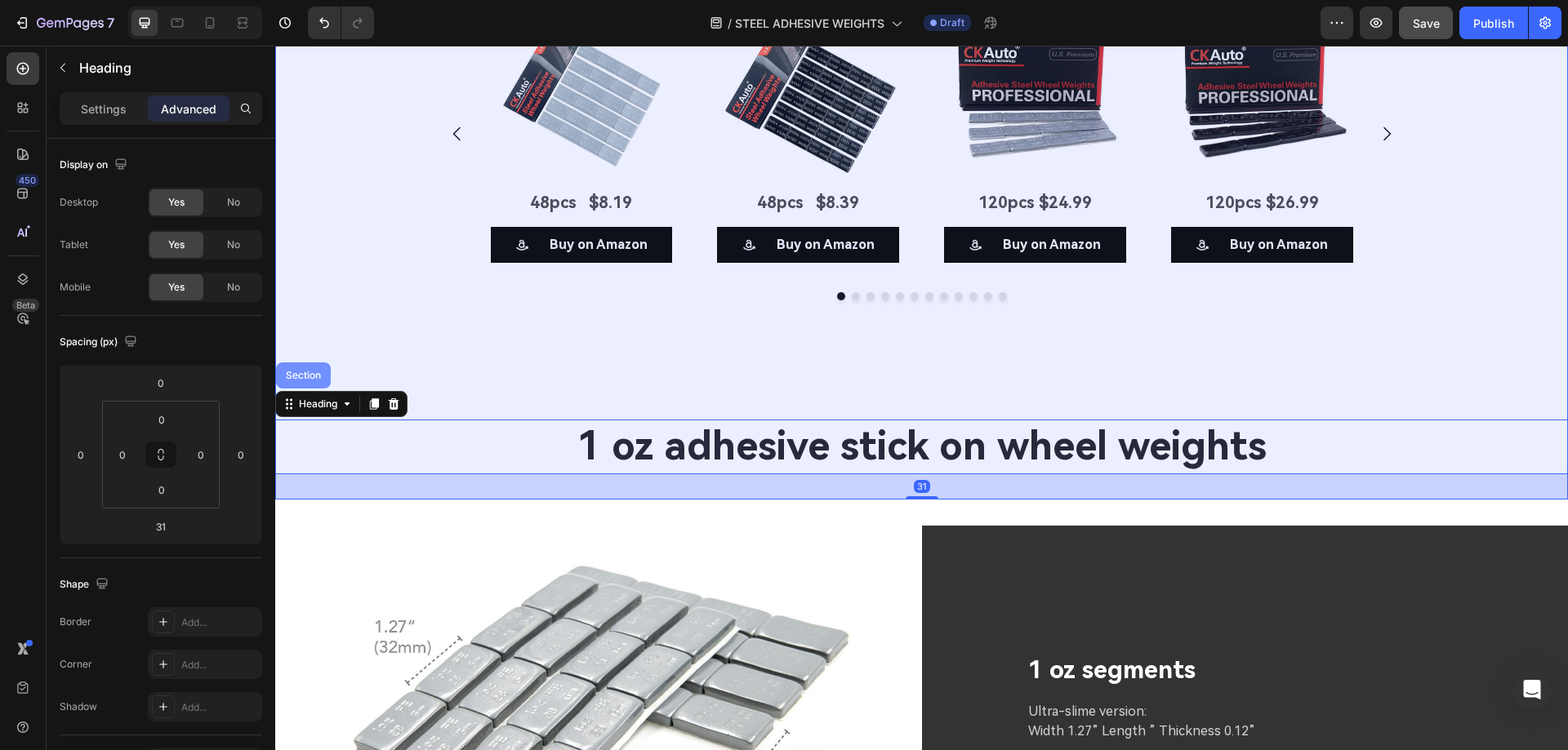
click at [302, 371] on div "Section" at bounding box center [303, 375] width 42 height 10
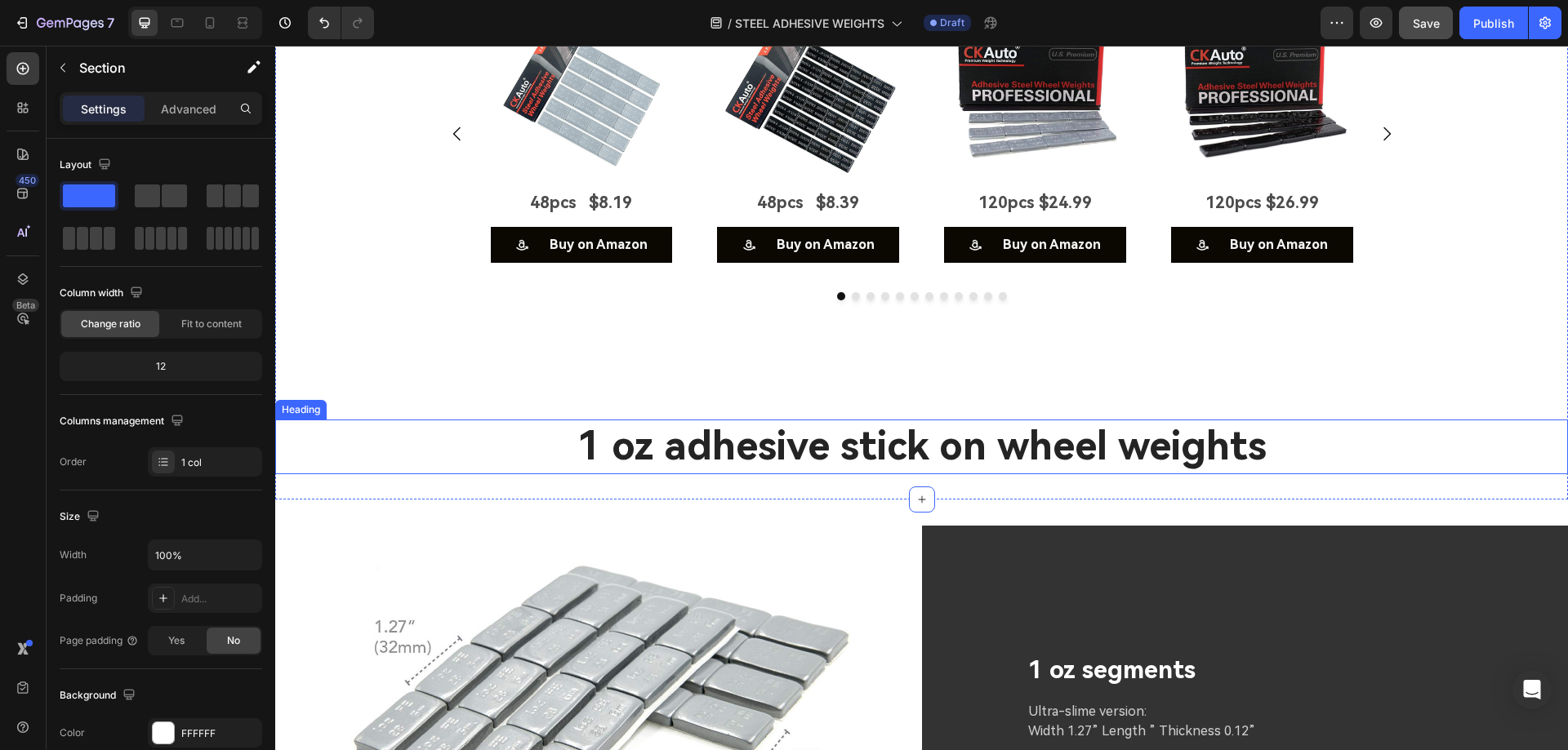
click at [533, 421] on h2 "1 oz adhesive stick on wheel weights" at bounding box center [921, 446] width 1293 height 54
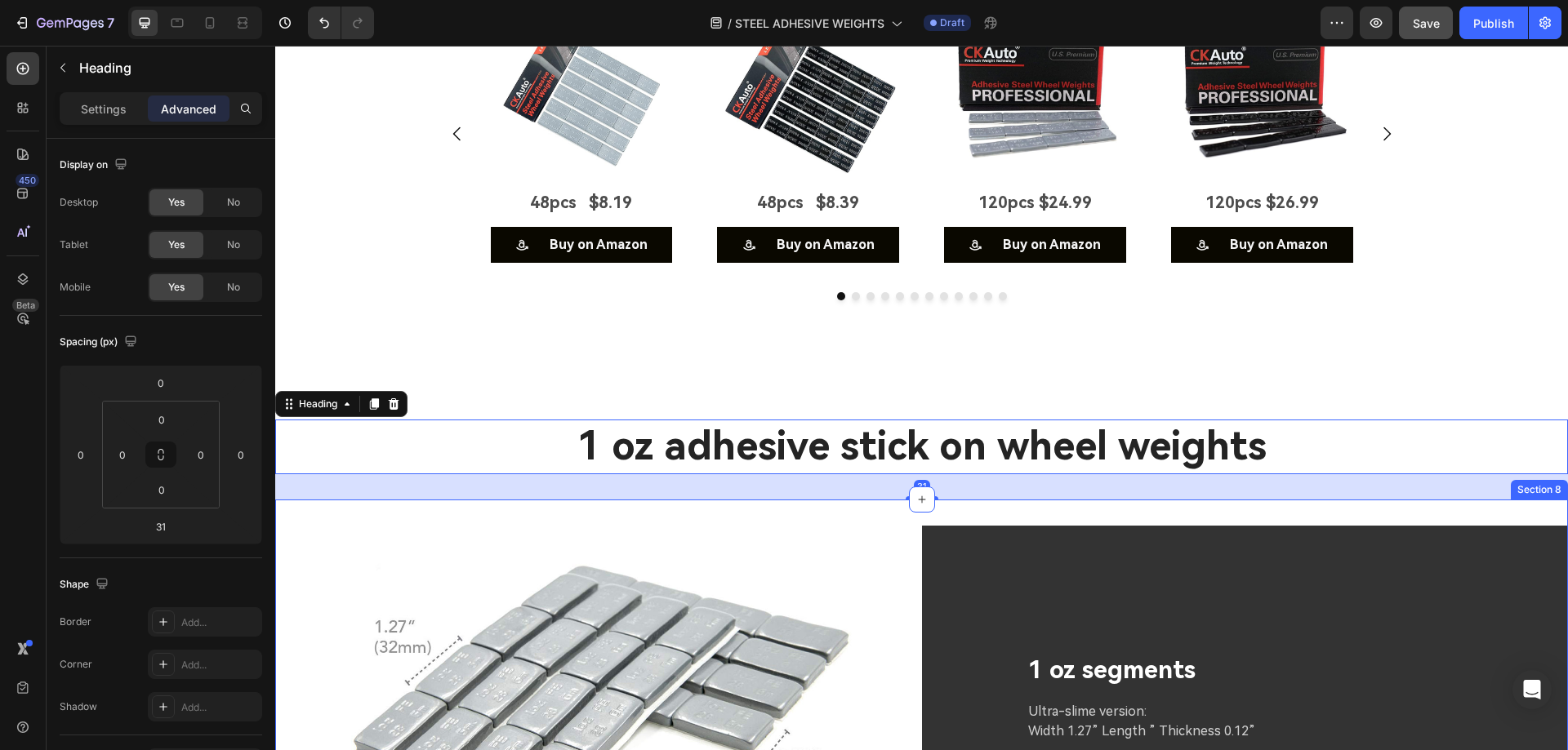
drag, startPoint x: 416, startPoint y: 504, endPoint x: 464, endPoint y: 530, distance: 54.6
click at [414, 504] on div "Image 1 oz segments Text Block Ultra-slime version: Width 1.27” Length ” Thickn…" at bounding box center [921, 726] width 1293 height 454
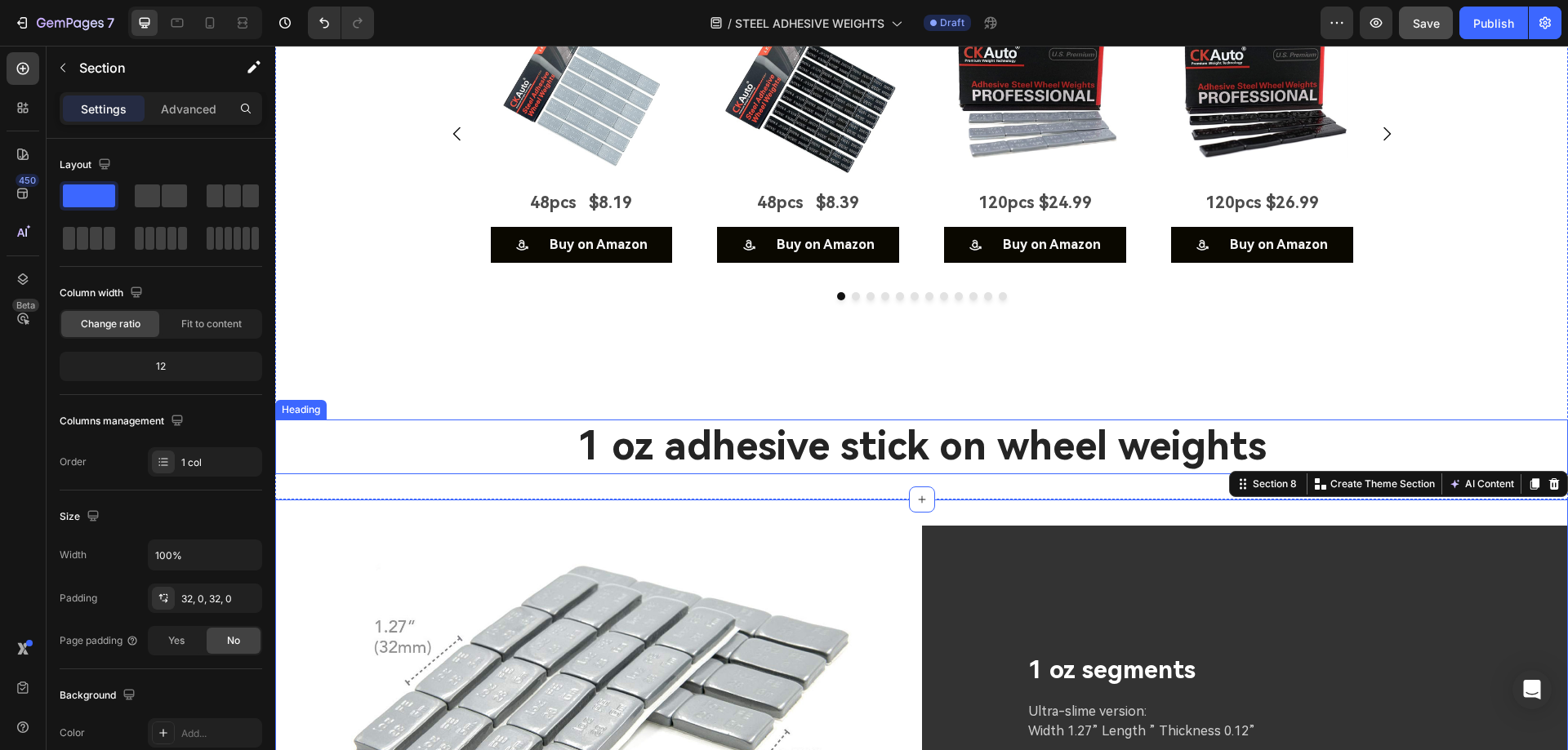
drag, startPoint x: 456, startPoint y: 423, endPoint x: 387, endPoint y: 420, distance: 69.1
click at [457, 423] on h2 "1 oz adhesive stick on wheel weights" at bounding box center [921, 446] width 1293 height 54
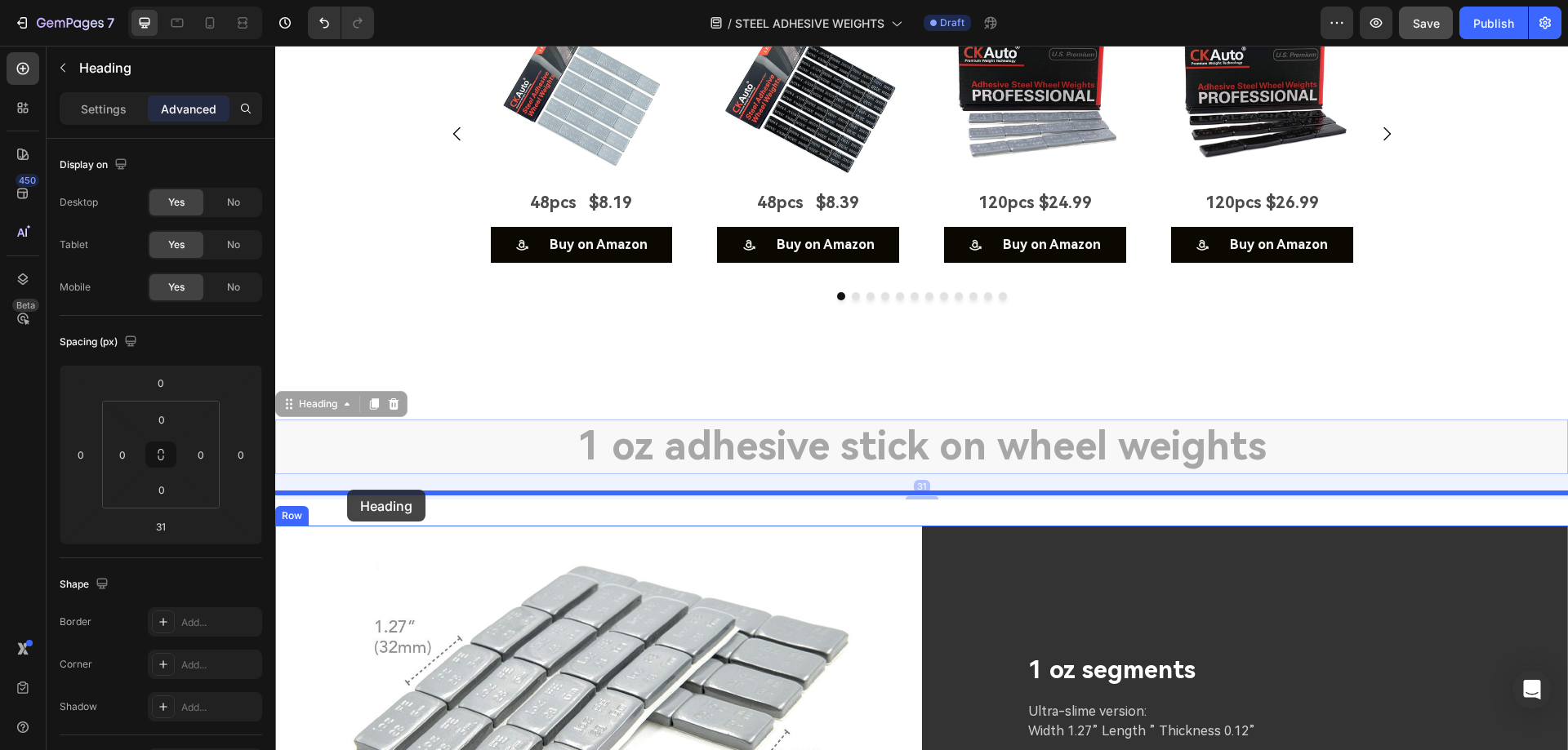
drag, startPoint x: 292, startPoint y: 396, endPoint x: 347, endPoint y: 490, distance: 108.9
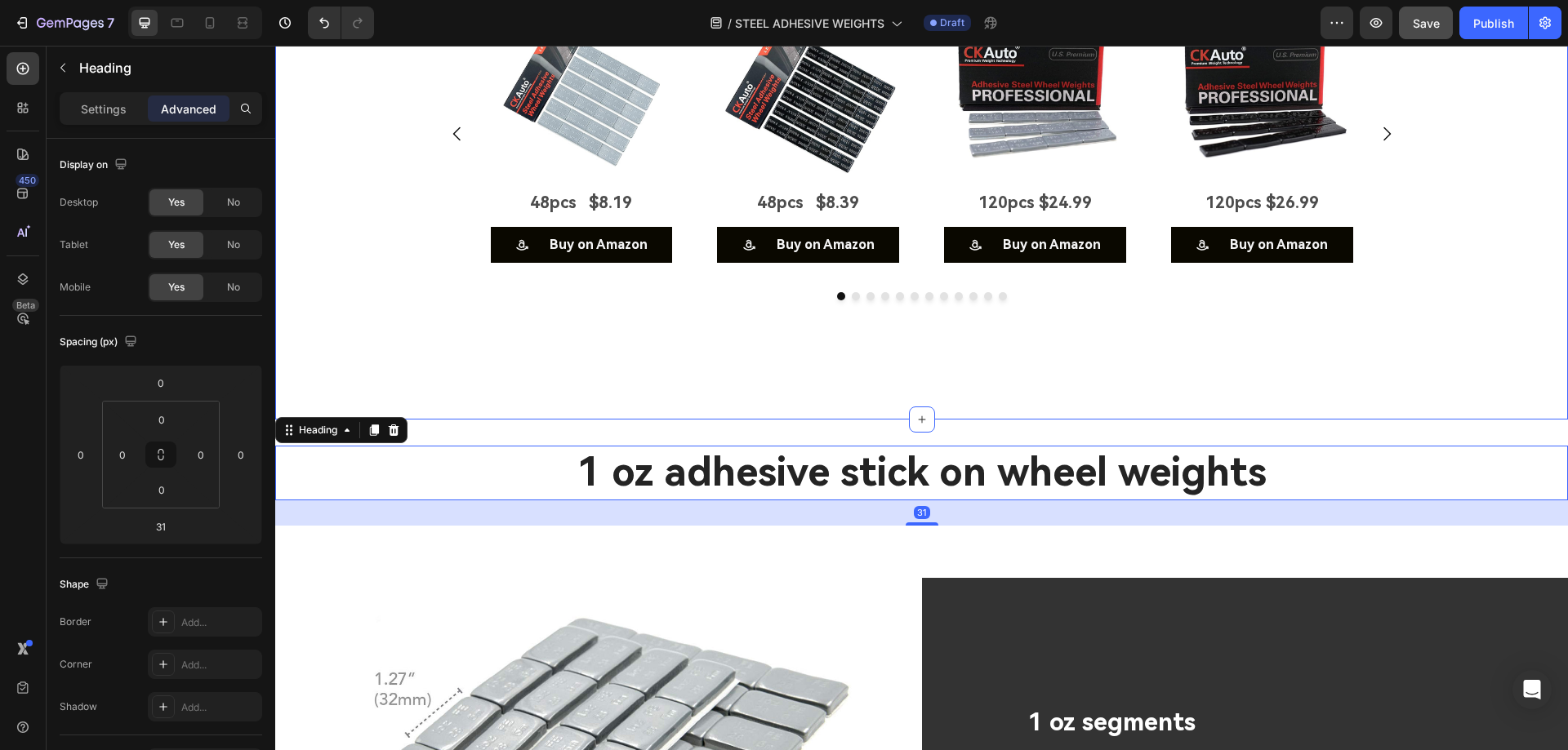
click at [422, 325] on div "Image 48pcs $8.19 Text Block Buy on Amazon Button Image 48pcs $8.39 Text Block …" at bounding box center [921, 212] width 1293 height 417
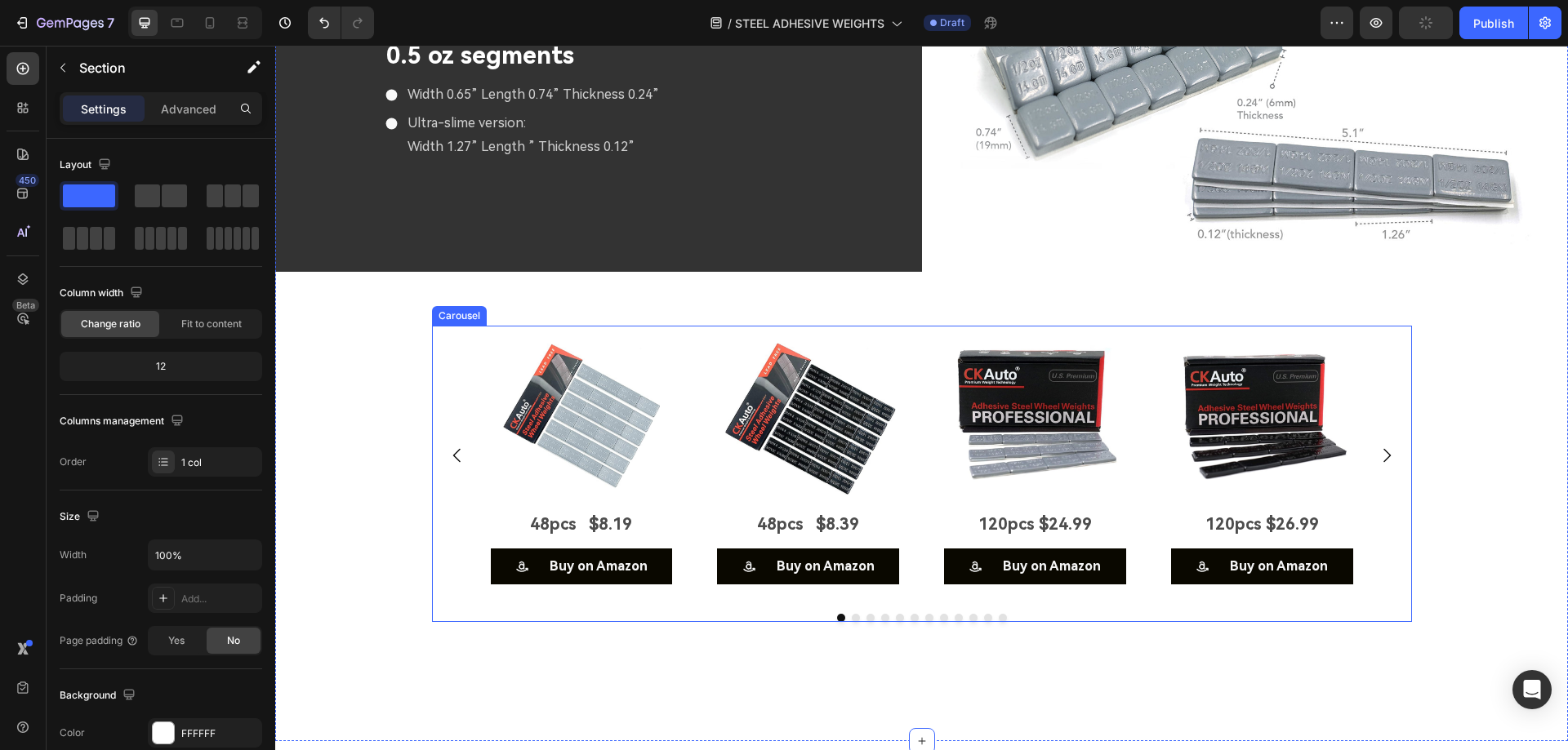
scroll to position [5044, 0]
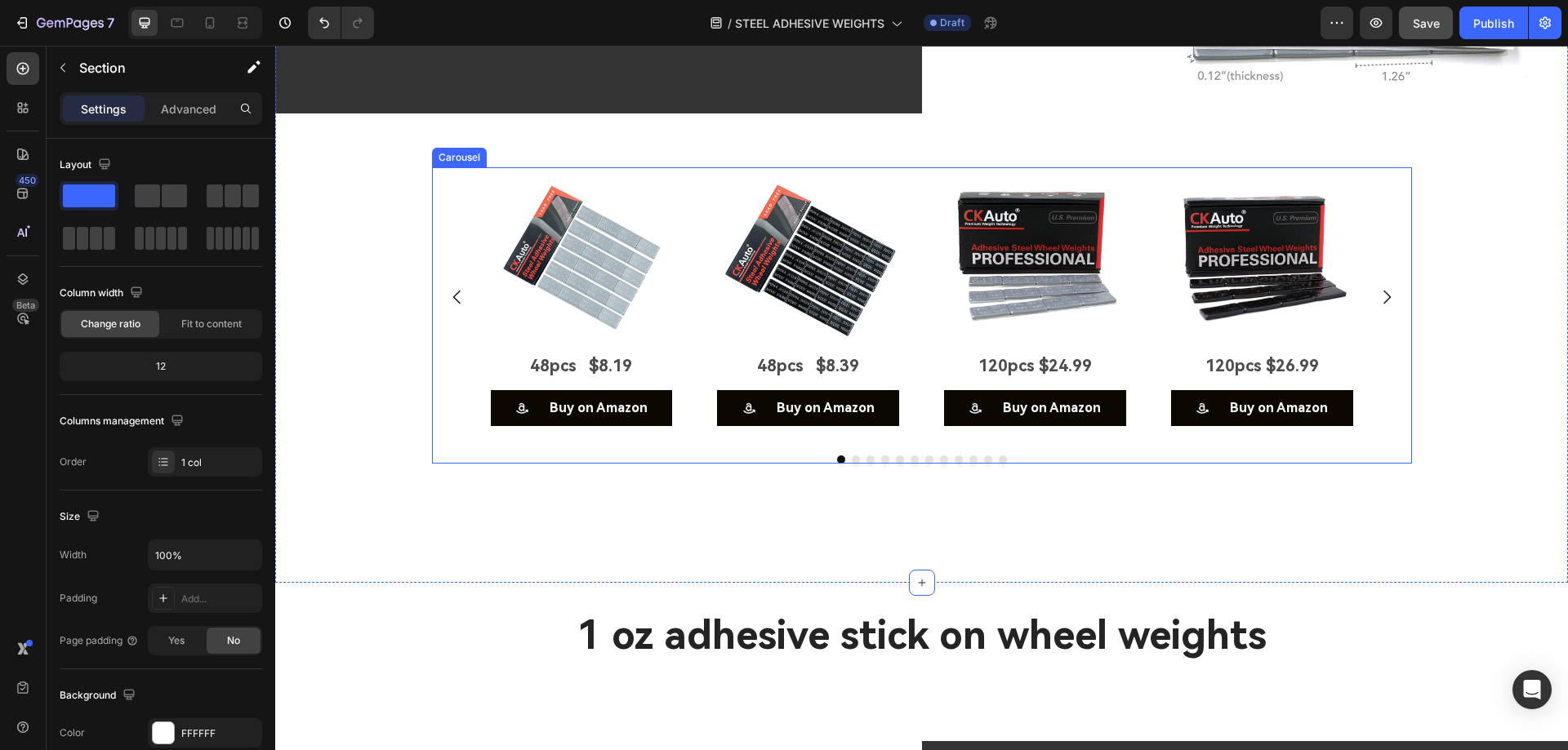
click at [696, 181] on div "Image 48pcs $8.19 Text Block Buy on Amazon Button Image 48pcs $8.39 Text Block …" at bounding box center [922, 297] width 863 height 259
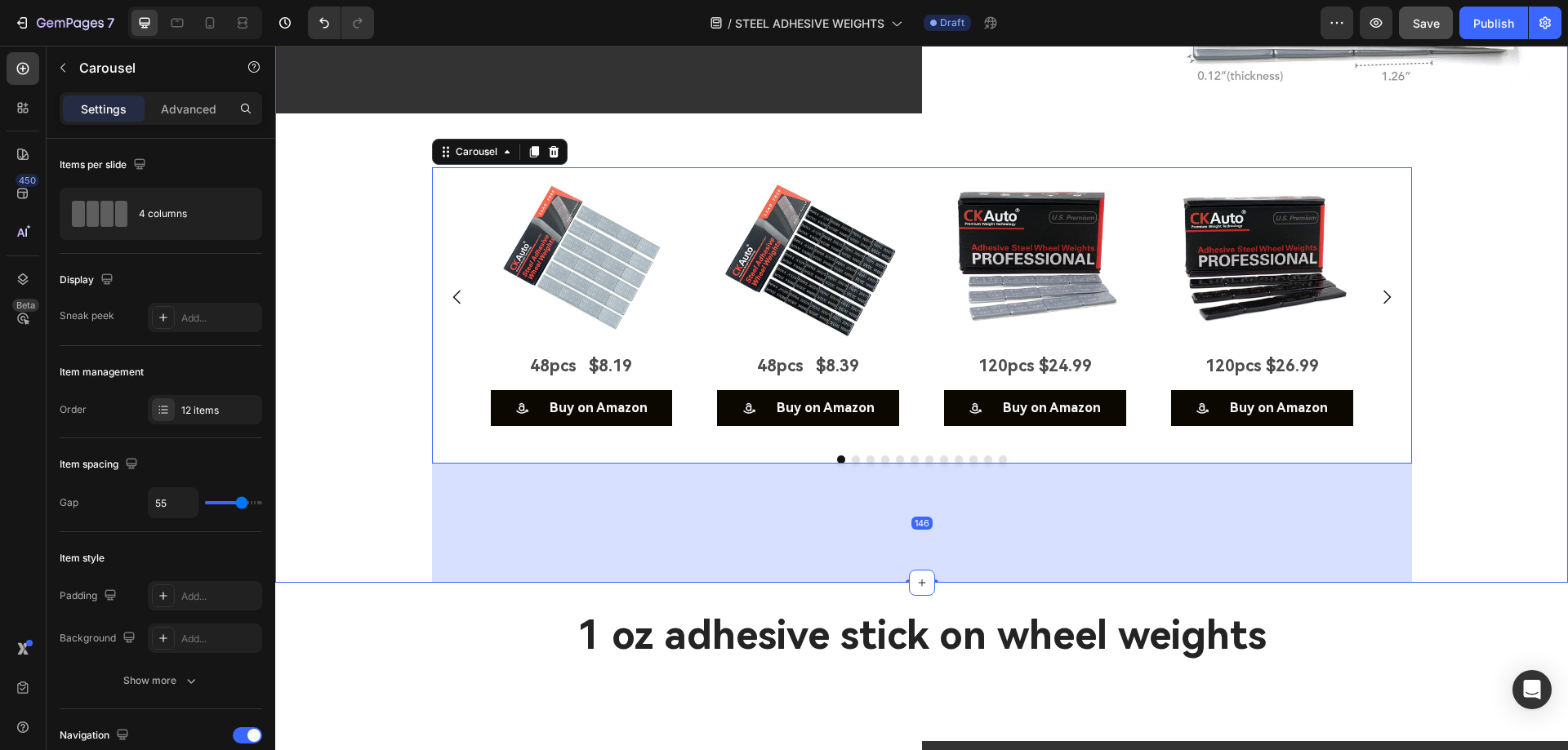
click at [1503, 337] on div "Image 48pcs $8.19 Text Block Buy on Amazon Button Image 48pcs $8.39 Text Block …" at bounding box center [921, 375] width 1293 height 417
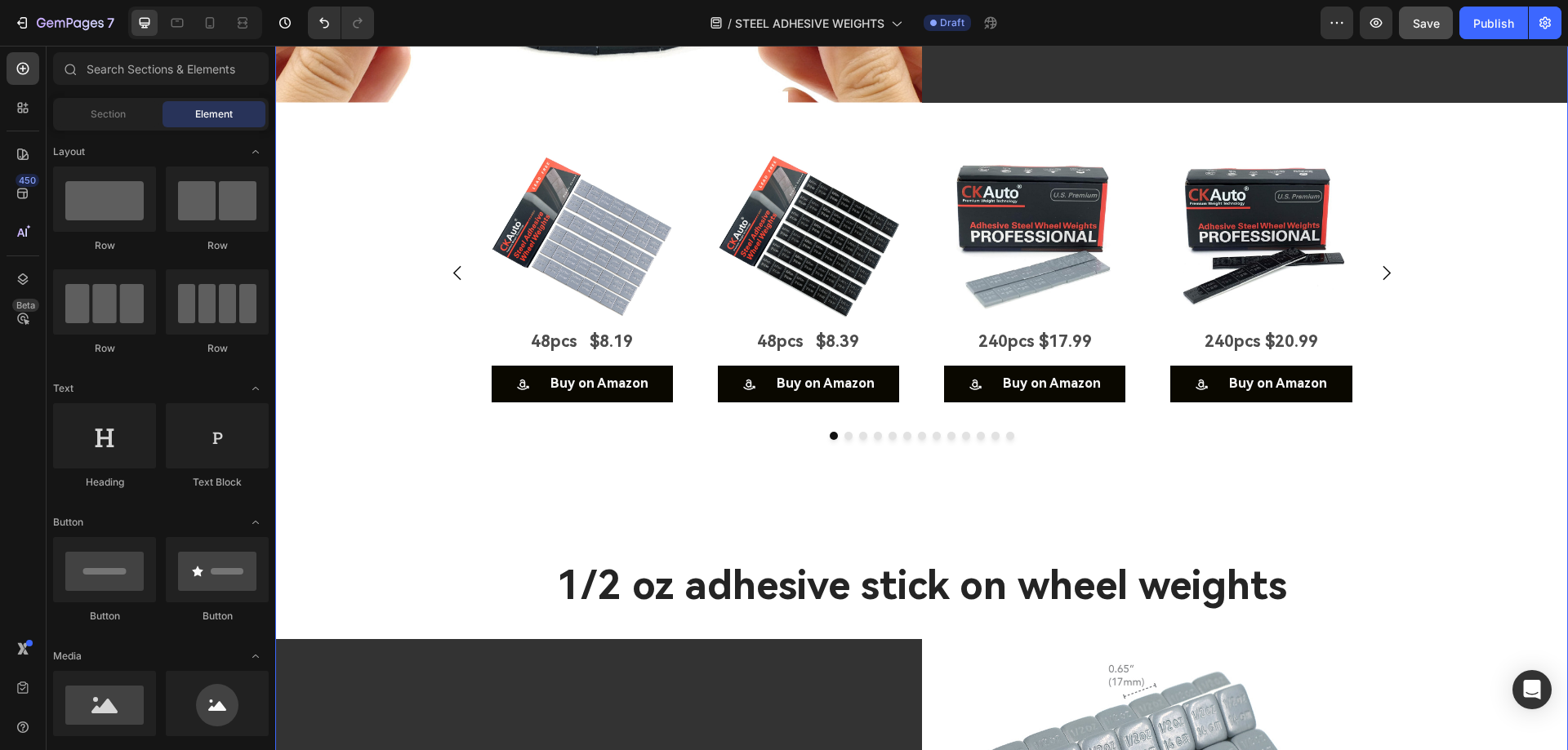
scroll to position [3939, 0]
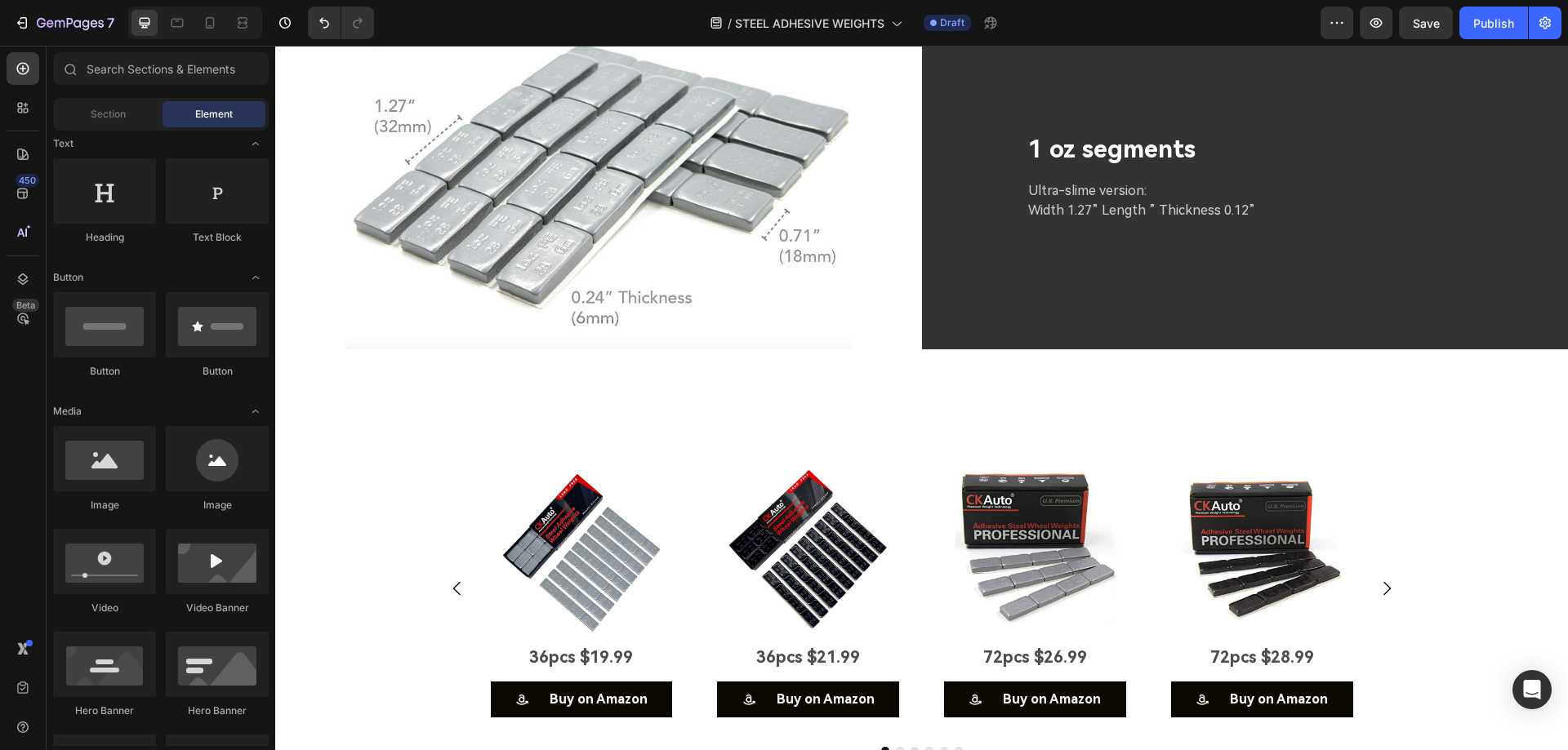
scroll to position [5268, 0]
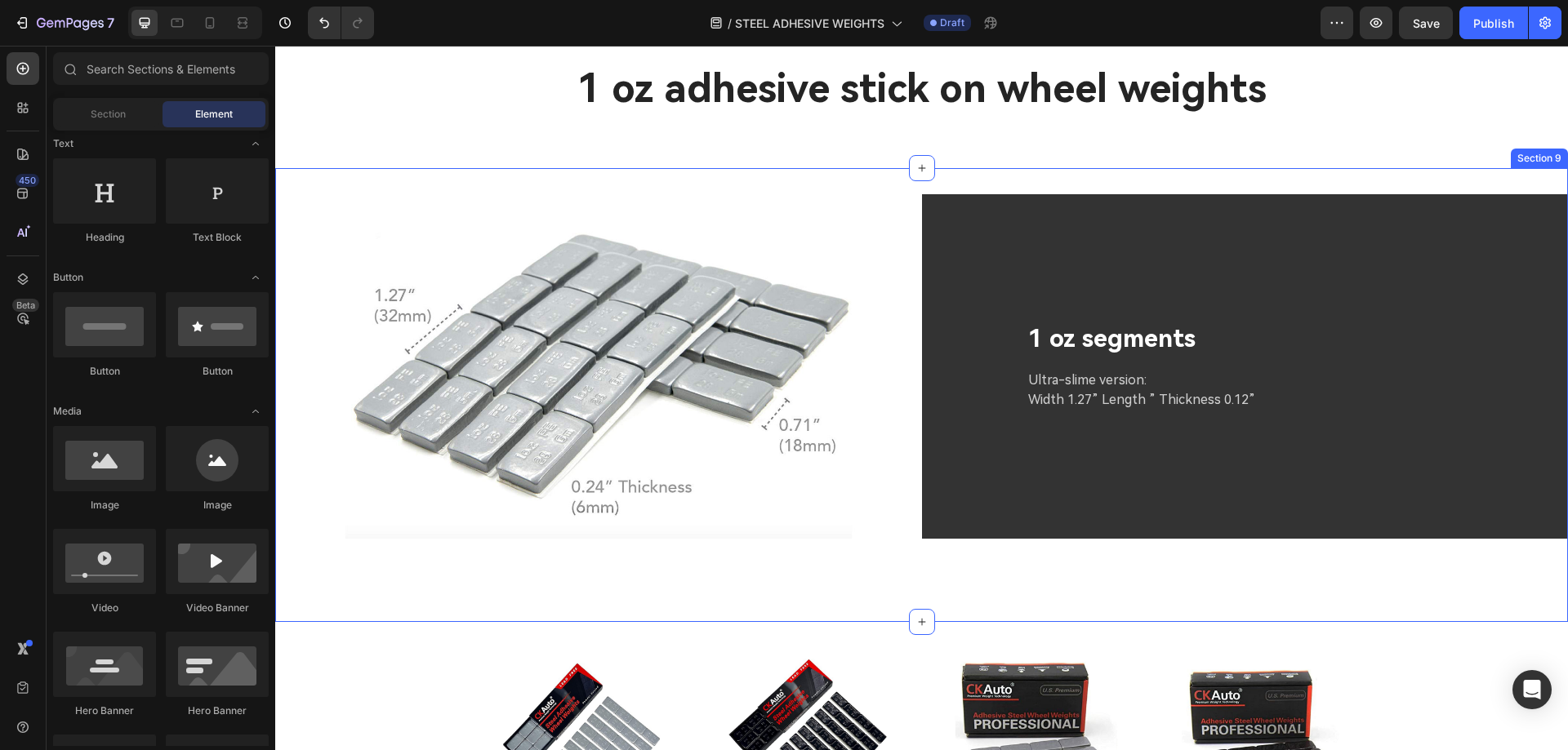
click at [705, 566] on div "Image 1 oz segments Text Block Ultra-slime version: Width 1.27” Length ” Thickn…" at bounding box center [921, 396] width 1293 height 402
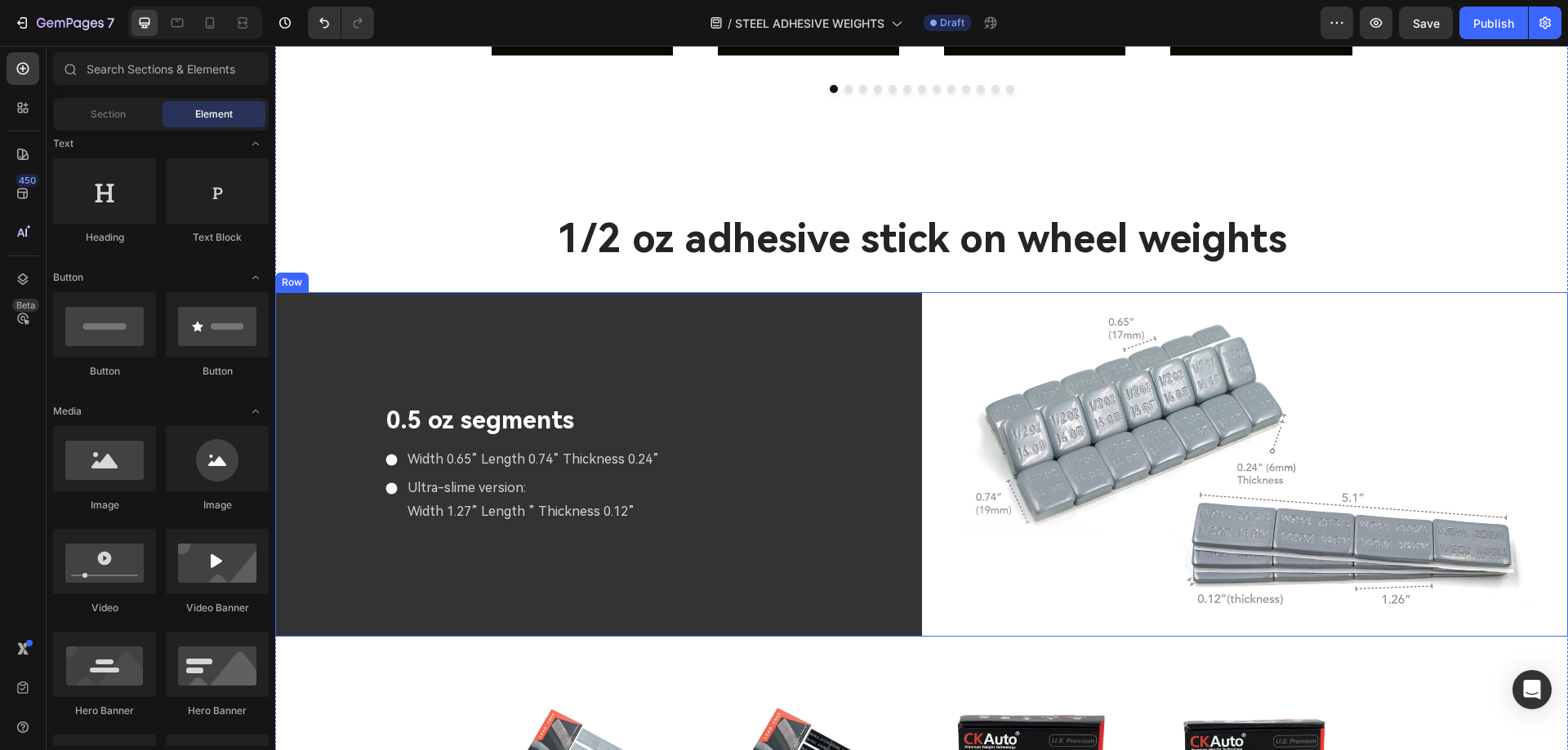
scroll to position [4603, 0]
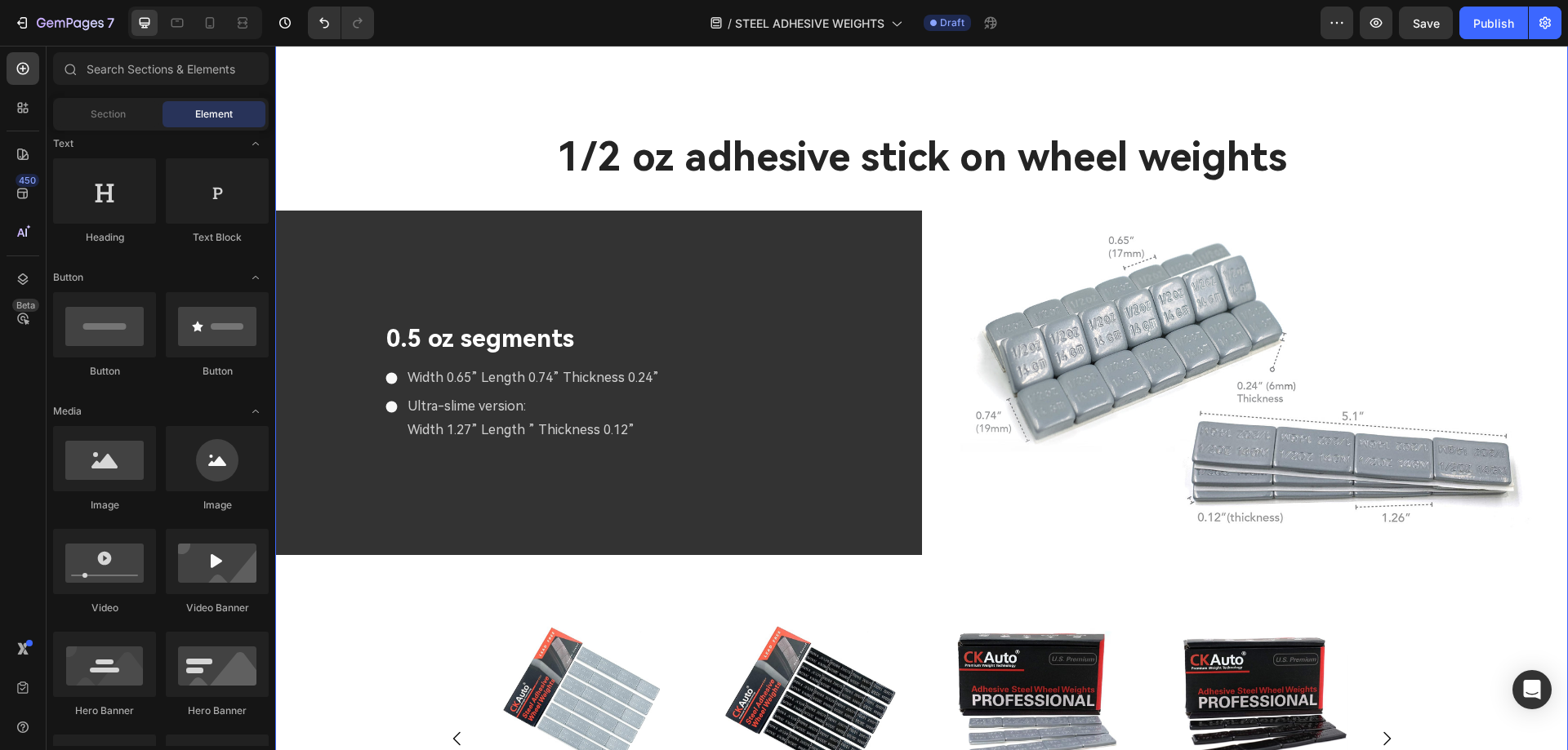
click at [1319, 185] on div "Image 0.25 oz segments Text Block 0.12"(3 mm )Thickness ls For Easy Contouring8…" at bounding box center [921, 176] width 1293 height 1695
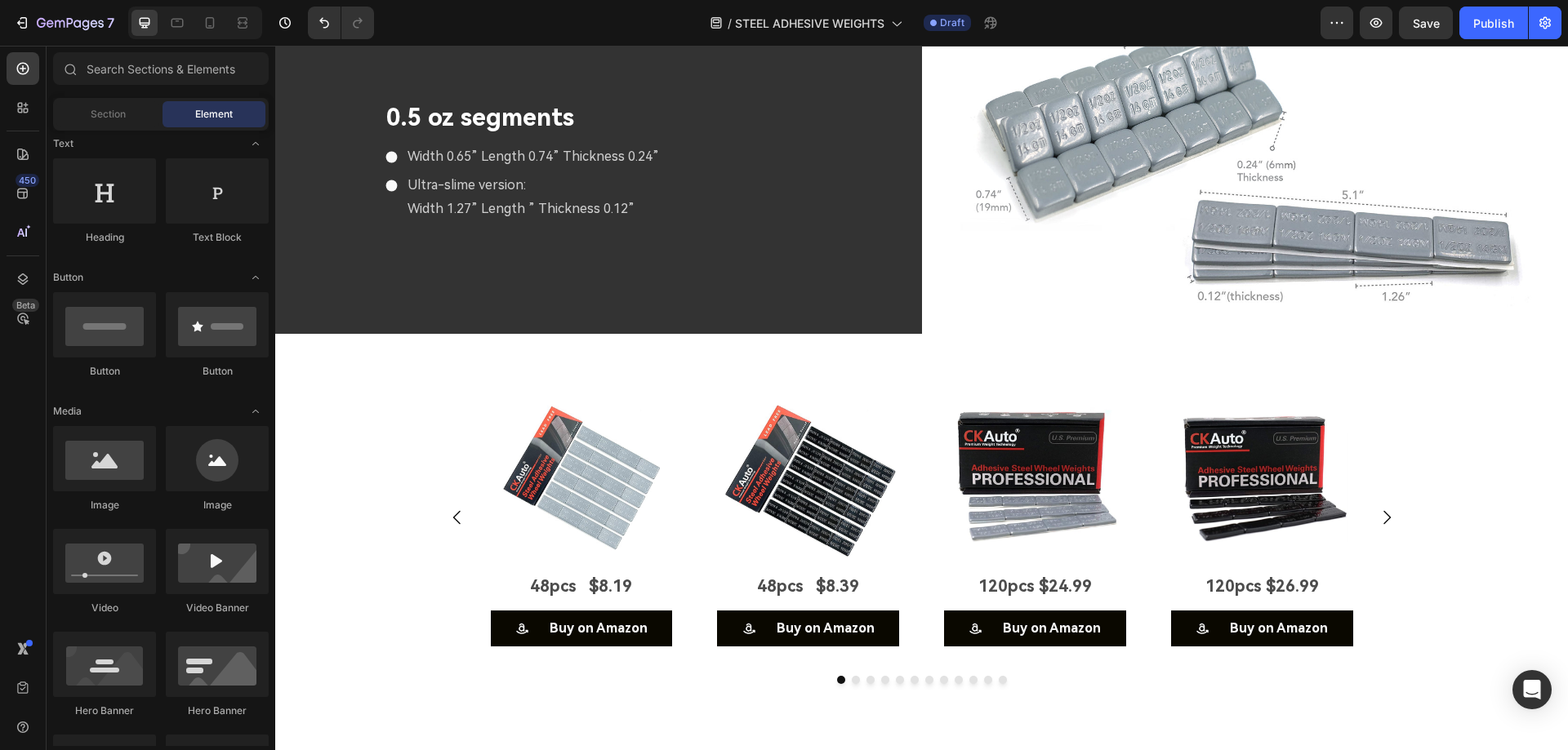
scroll to position [5733, 0]
